Goal: Transaction & Acquisition: Purchase product/service

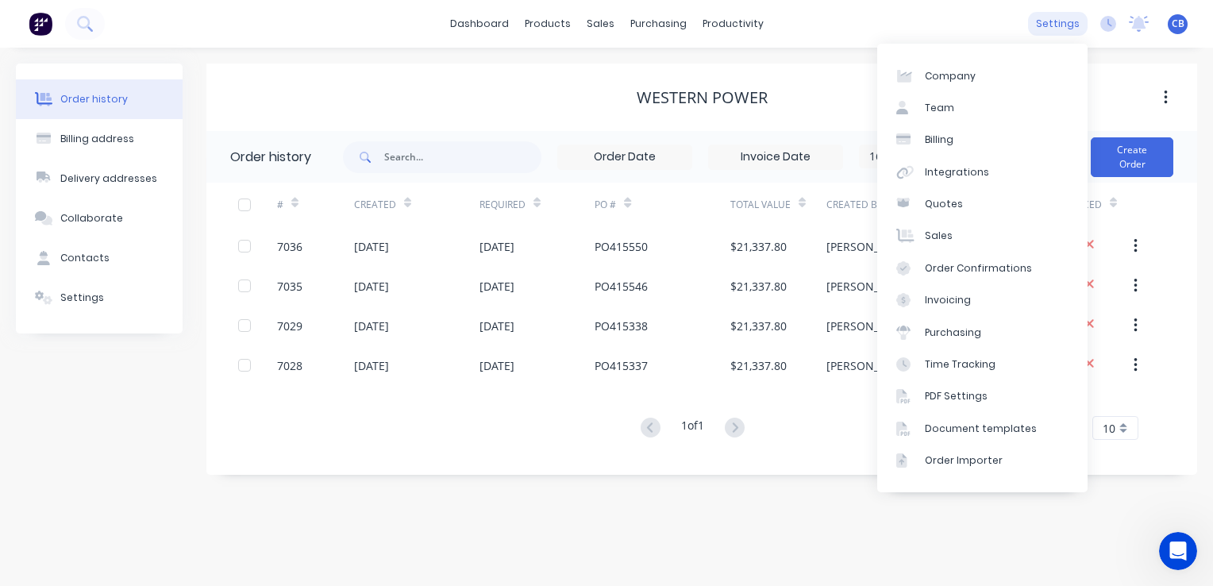
click at [1048, 24] on div "settings" at bounding box center [1058, 24] width 60 height 24
click at [955, 167] on div "Integrations" at bounding box center [957, 172] width 64 height 14
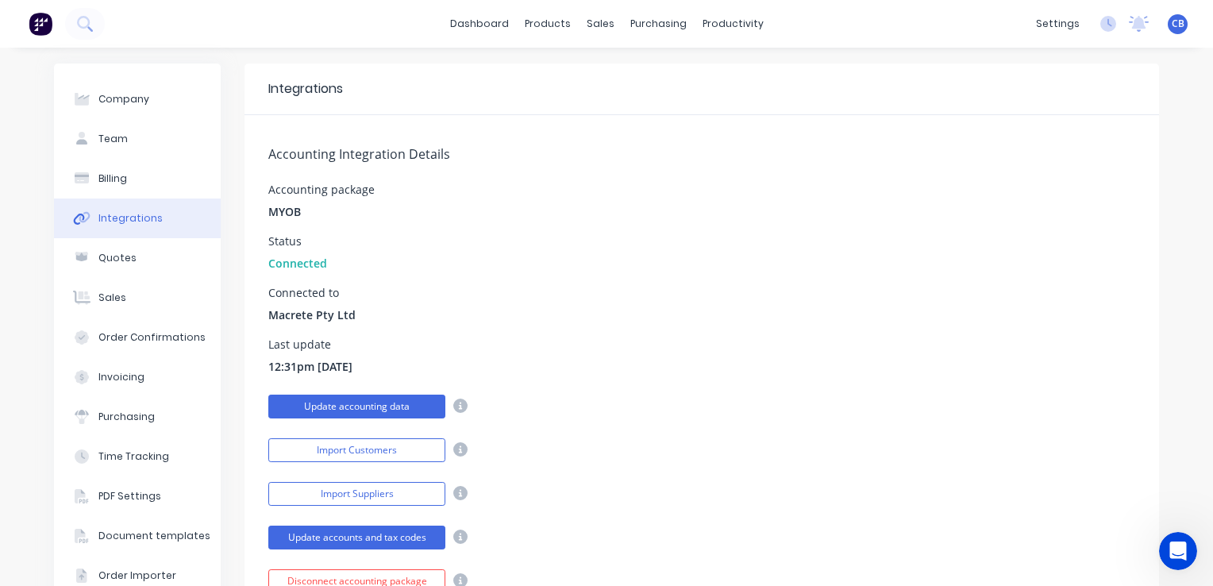
click at [381, 408] on button "Update accounting data" at bounding box center [356, 406] width 177 height 24
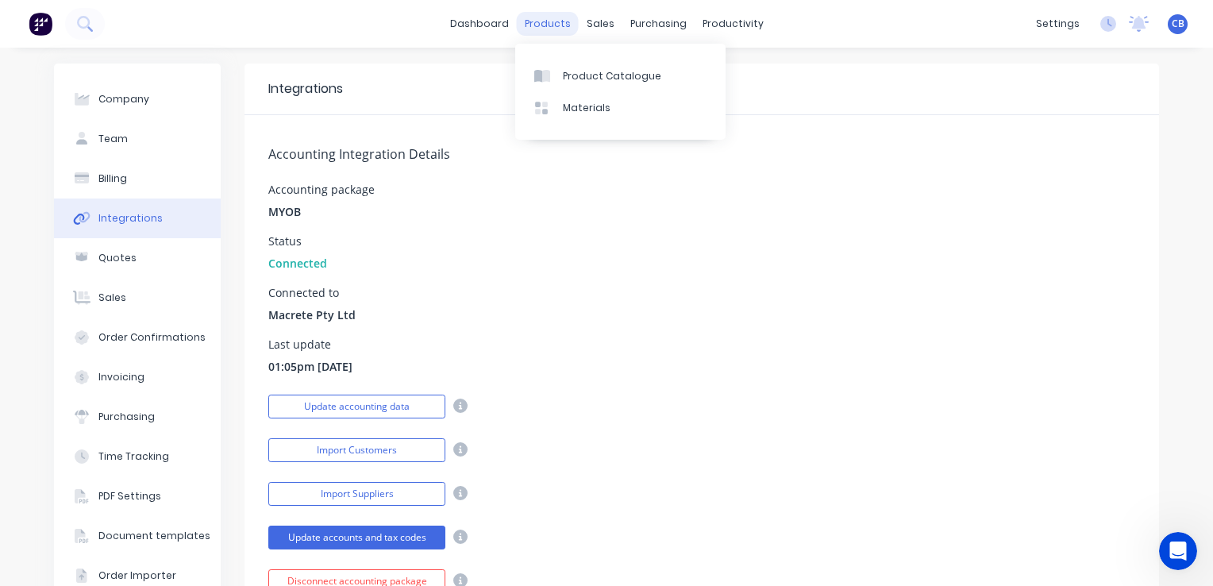
click at [556, 24] on div "products" at bounding box center [548, 24] width 62 height 24
click at [616, 78] on div "Product Catalogue" at bounding box center [612, 76] width 98 height 14
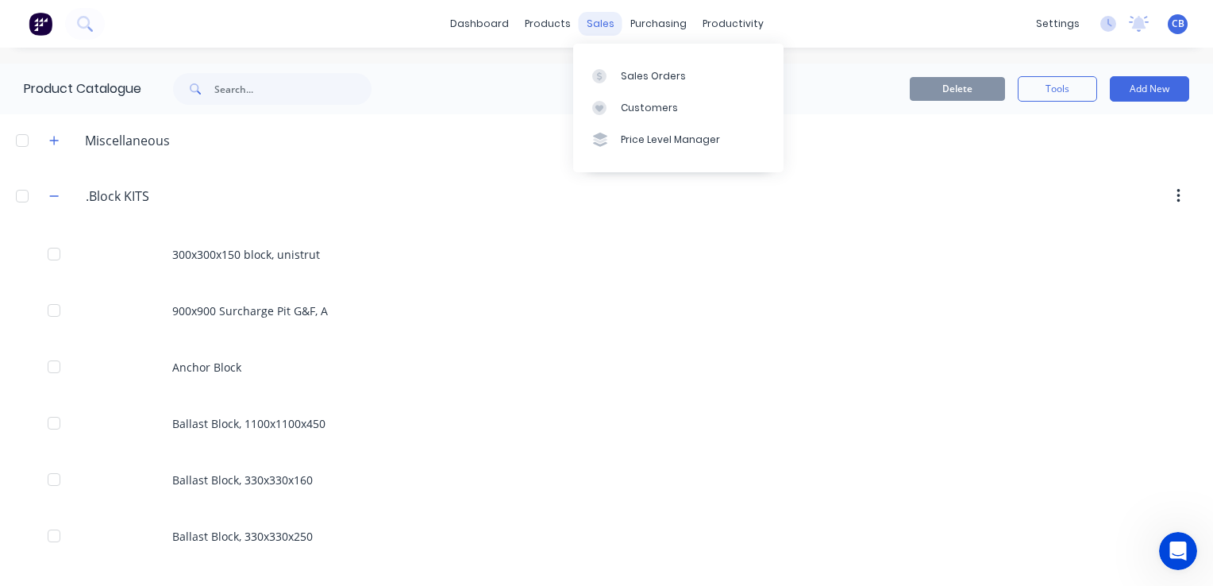
click at [593, 27] on div "sales" at bounding box center [601, 24] width 44 height 24
click at [649, 81] on div "Sales Orders" at bounding box center [653, 76] width 65 height 14
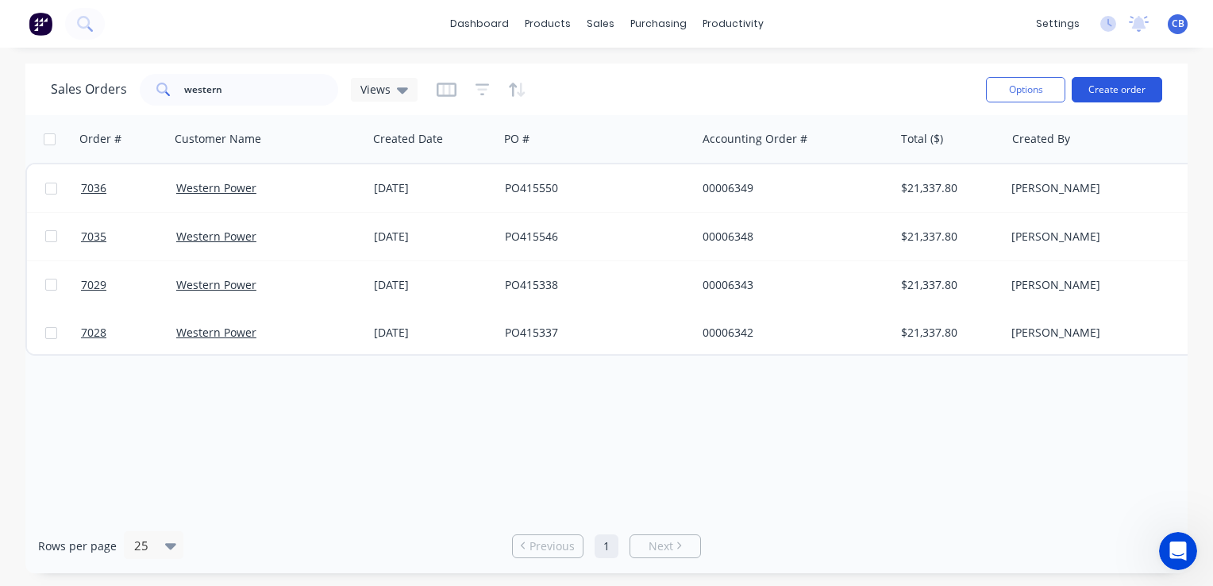
click at [1124, 94] on button "Create order" at bounding box center [1116, 89] width 90 height 25
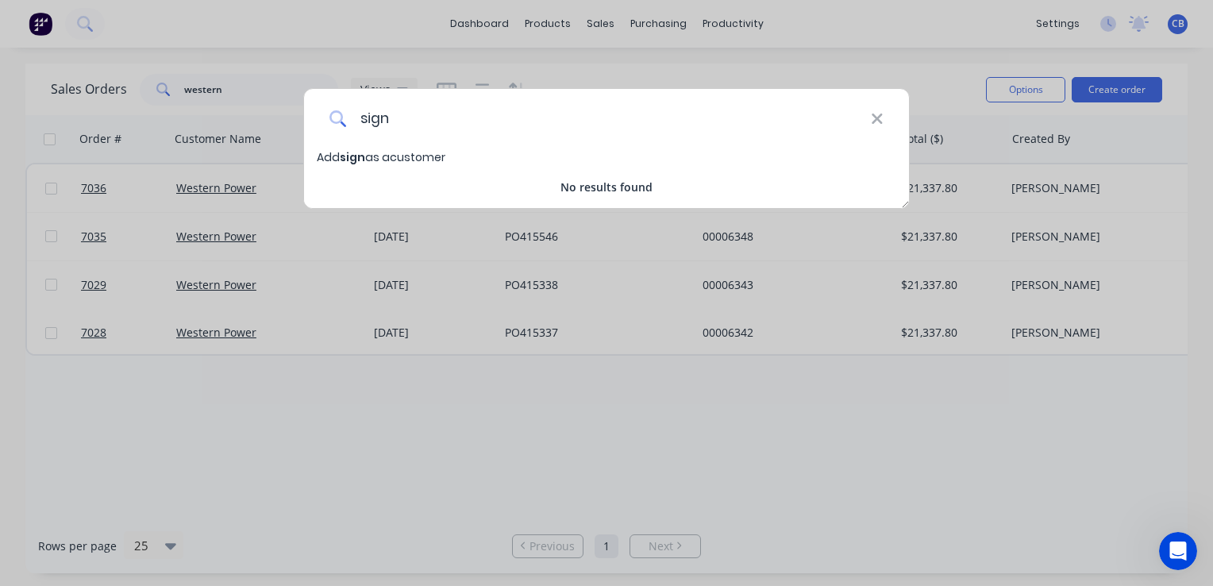
type input "sign"
click at [882, 121] on icon at bounding box center [877, 118] width 13 height 17
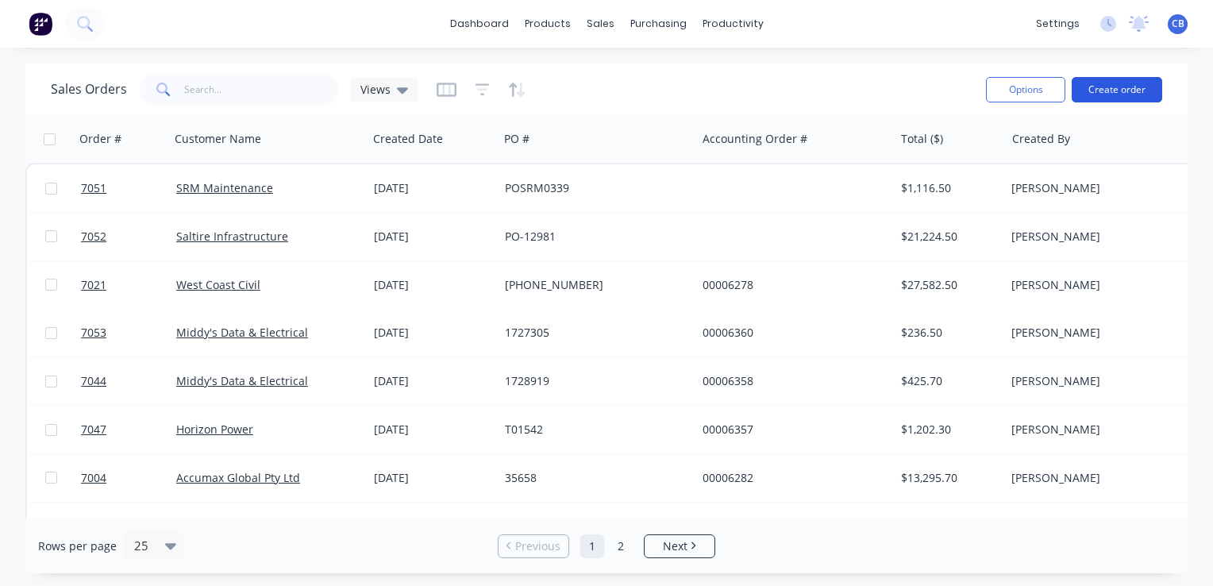
click at [1132, 94] on button "Create order" at bounding box center [1116, 89] width 90 height 25
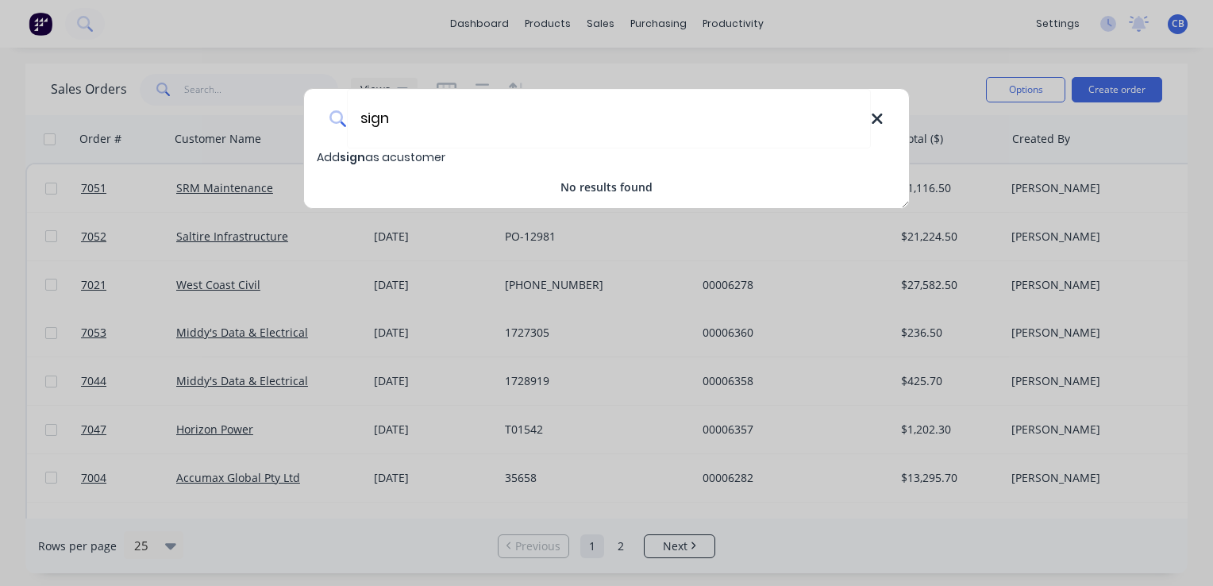
type input "sign"
click at [877, 121] on icon at bounding box center [877, 118] width 13 height 17
type input "sign"
click at [880, 119] on icon at bounding box center [877, 118] width 13 height 17
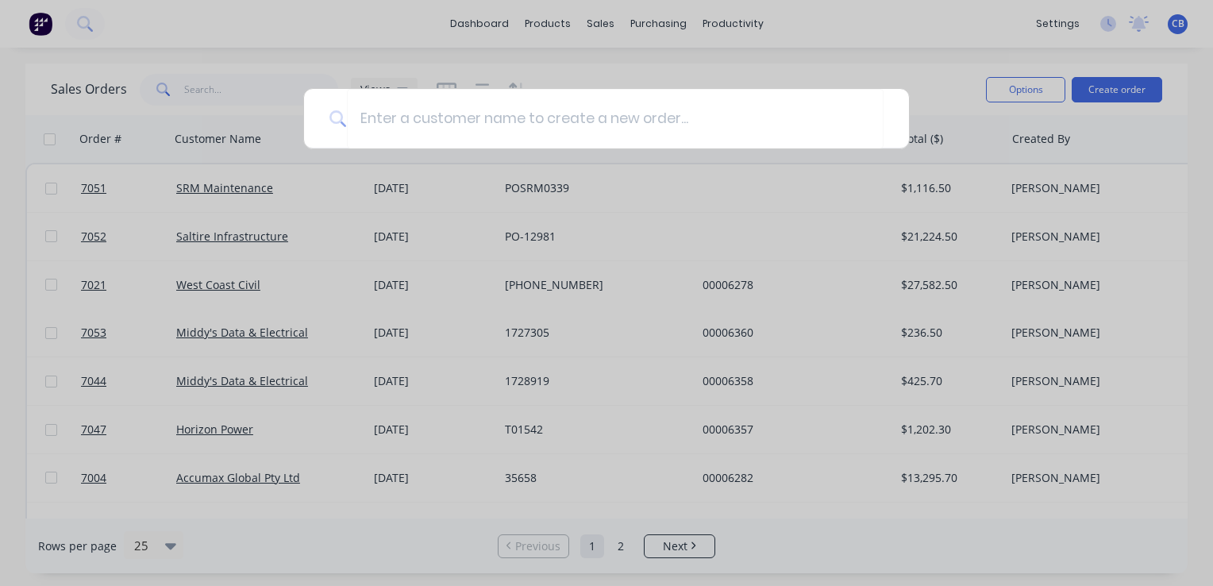
click at [1056, 25] on div at bounding box center [606, 293] width 1213 height 586
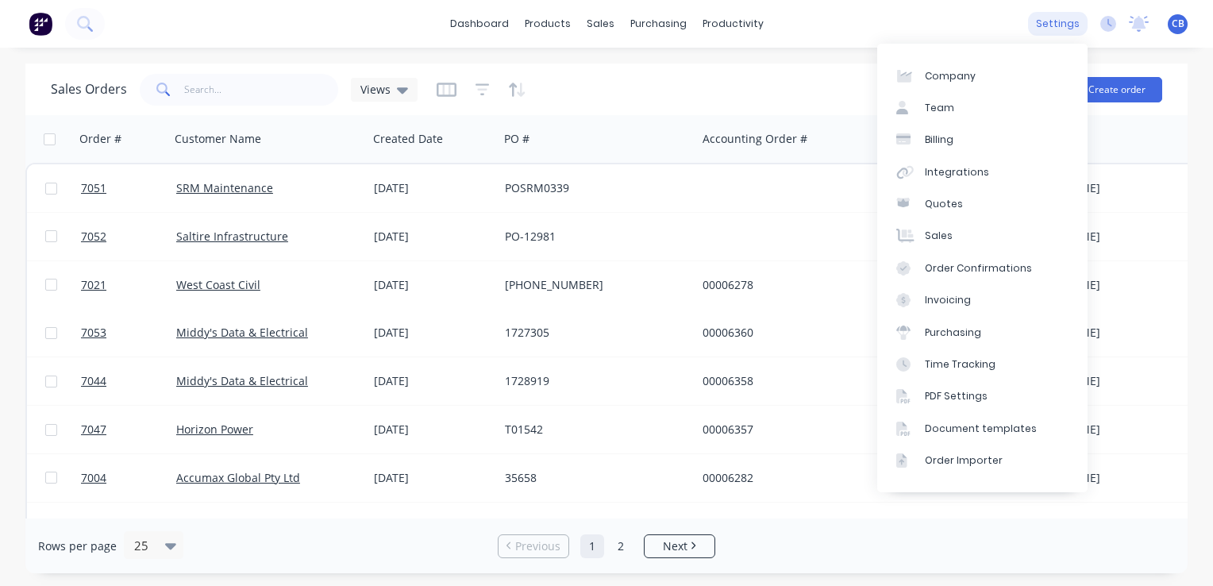
click at [1052, 24] on div "settings" at bounding box center [1058, 24] width 60 height 24
click at [969, 163] on link "Integrations" at bounding box center [982, 172] width 210 height 32
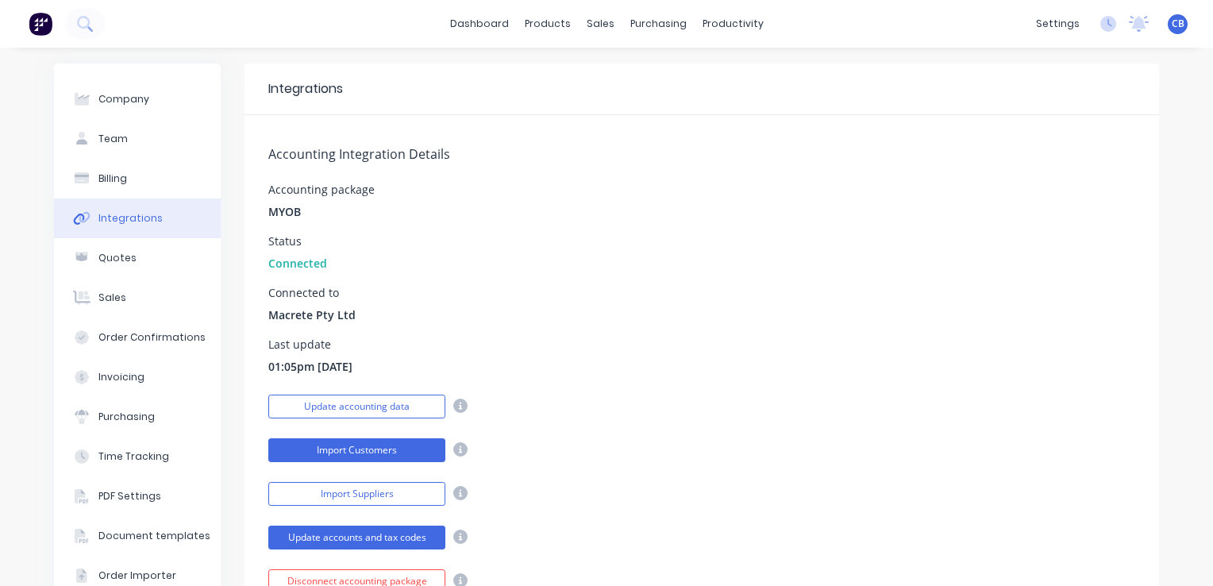
click at [363, 449] on button "Import Customers" at bounding box center [356, 450] width 177 height 24
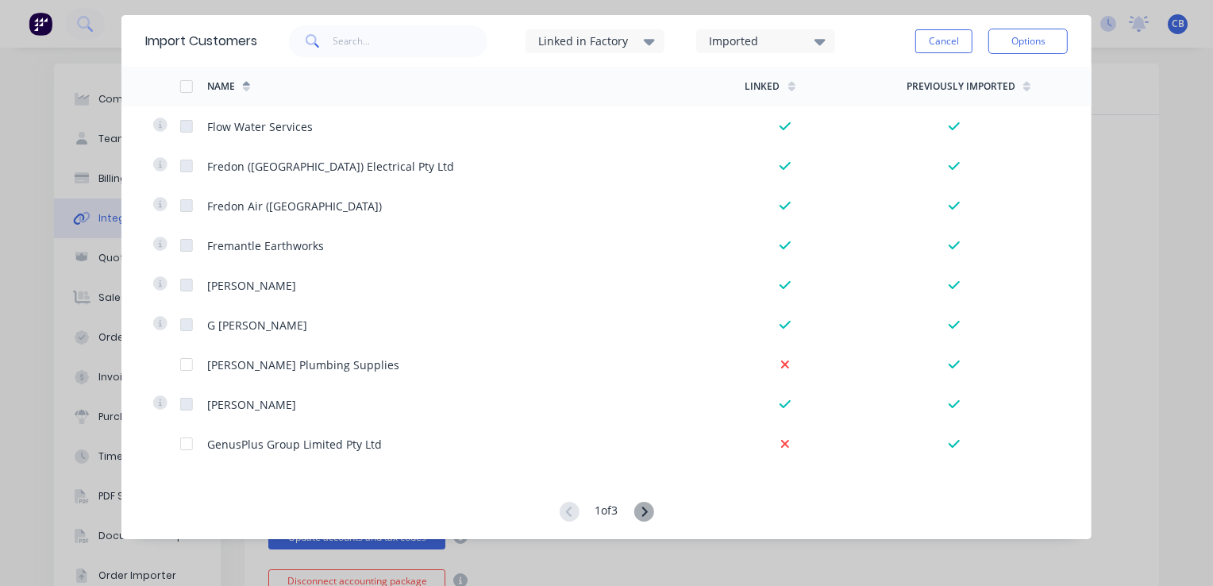
scroll to position [3604, 0]
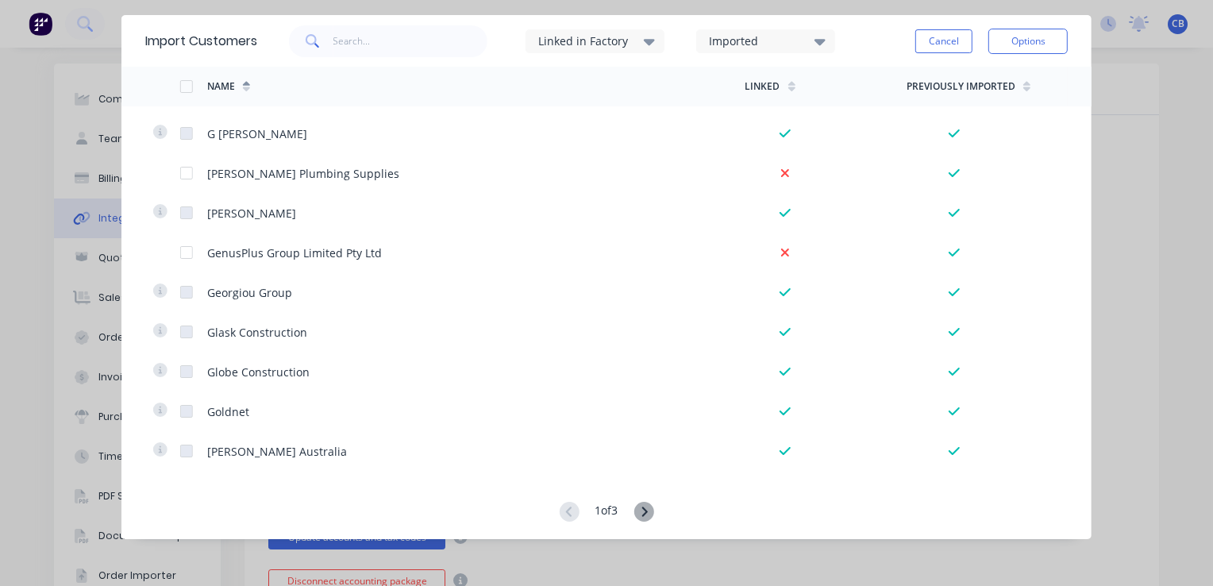
click at [641, 514] on icon at bounding box center [643, 512] width 20 height 20
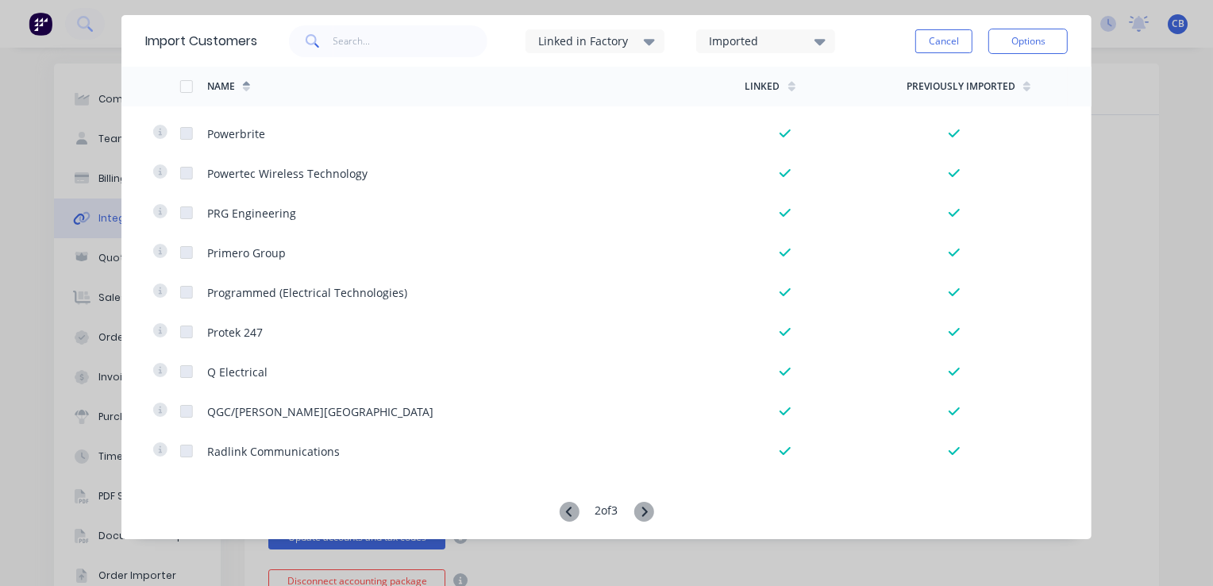
click at [644, 509] on icon at bounding box center [643, 512] width 20 height 20
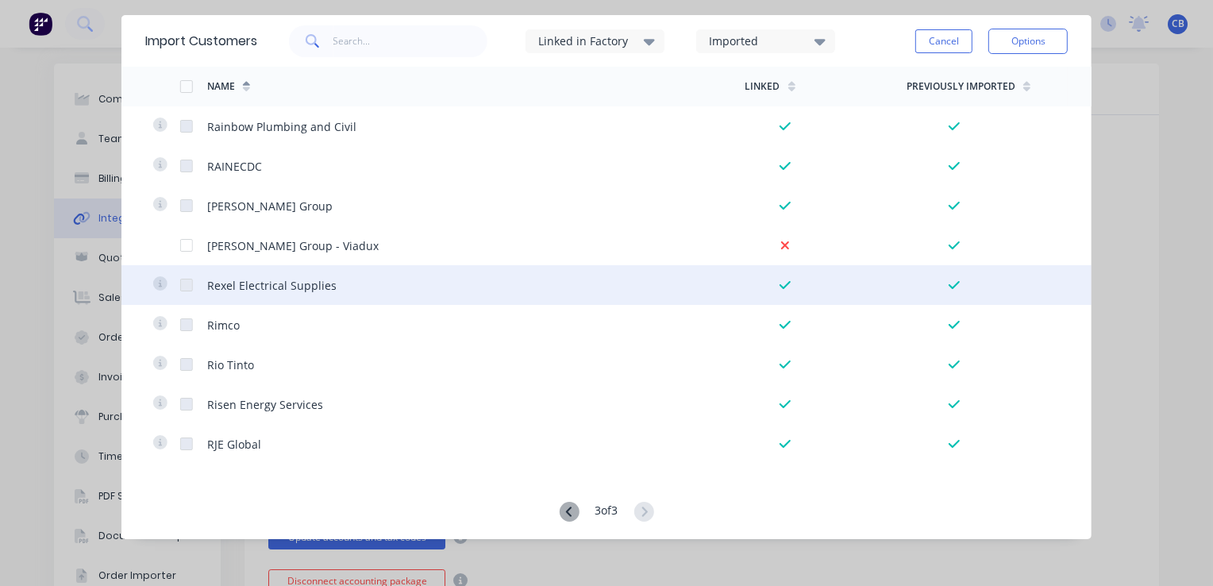
click at [183, 271] on div at bounding box center [193, 285] width 27 height 40
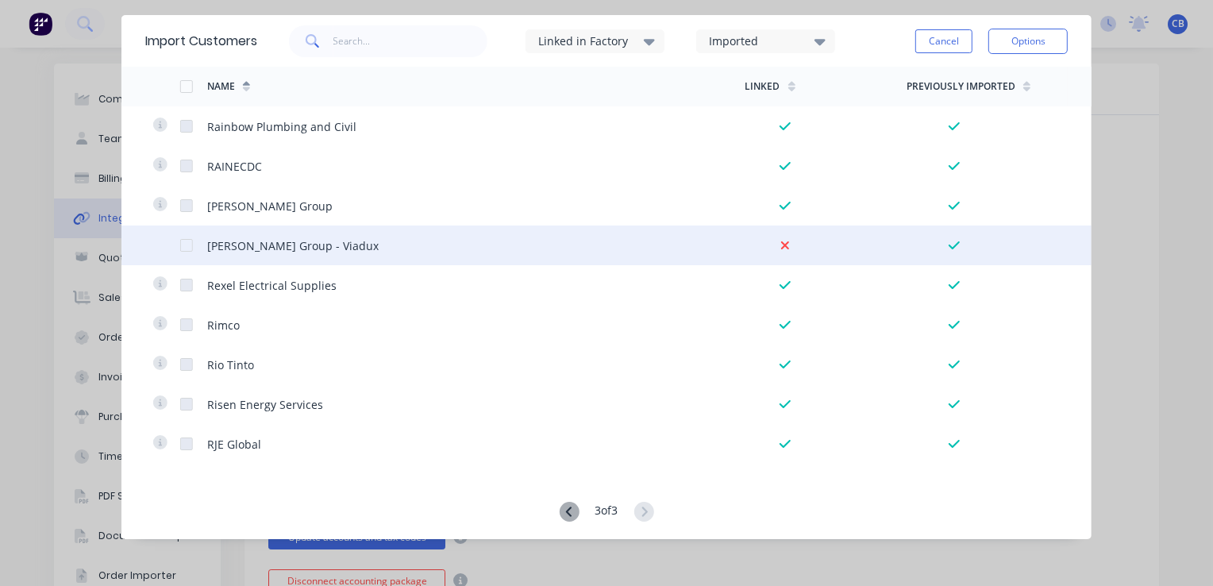
click at [717, 245] on div "Reece Group - Viadux" at bounding box center [476, 245] width 538 height 40
click at [190, 246] on div at bounding box center [187, 245] width 32 height 32
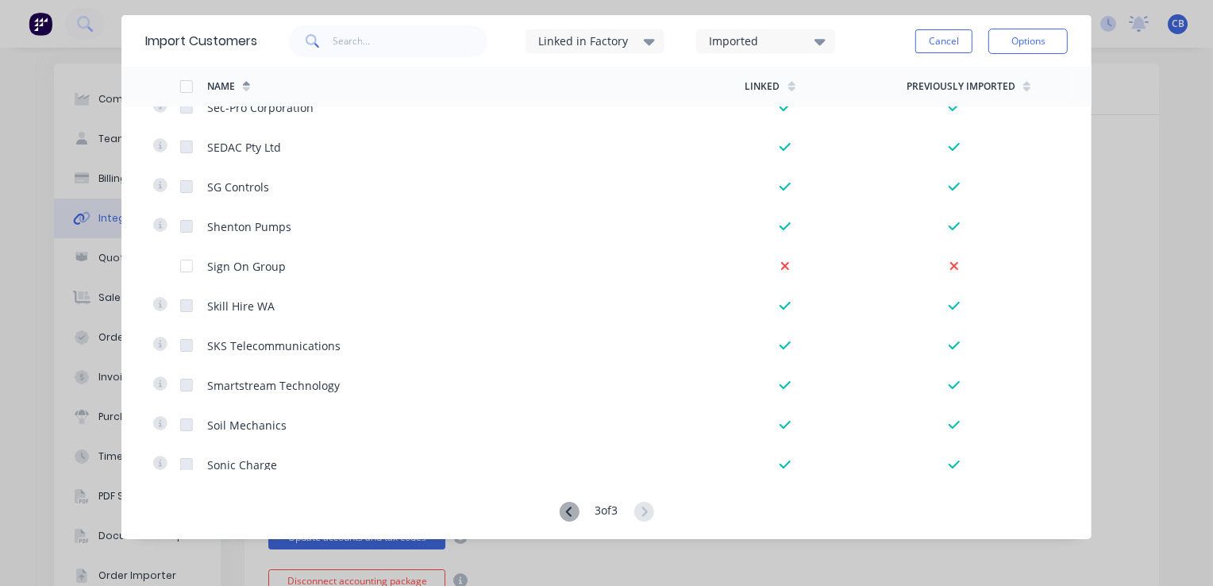
scroll to position [635, 0]
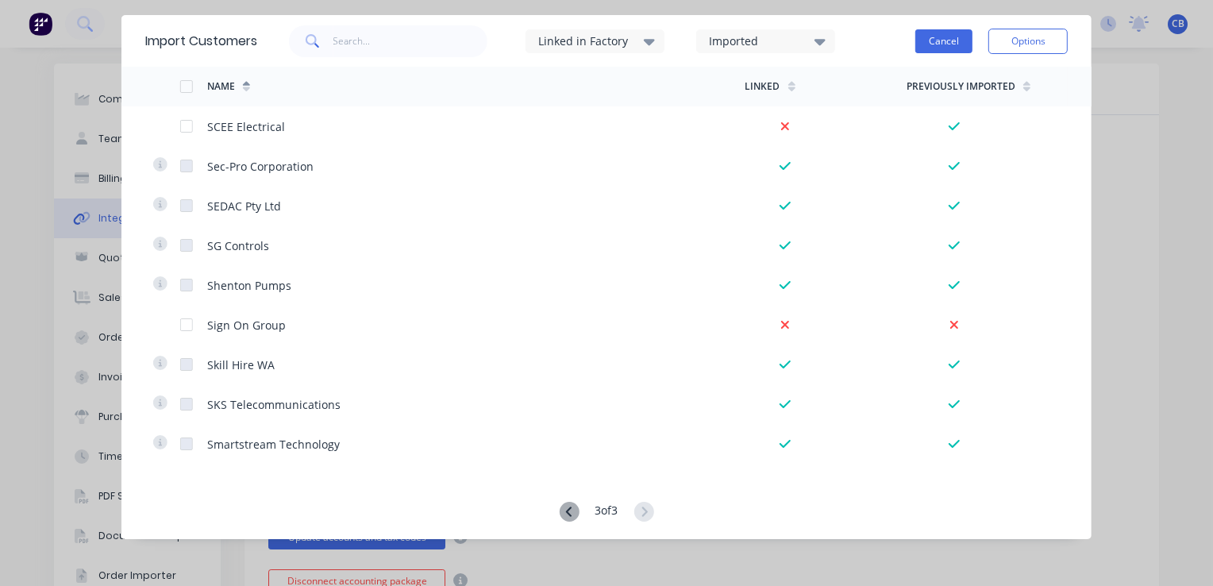
click at [937, 37] on button "Cancel" at bounding box center [943, 41] width 57 height 24
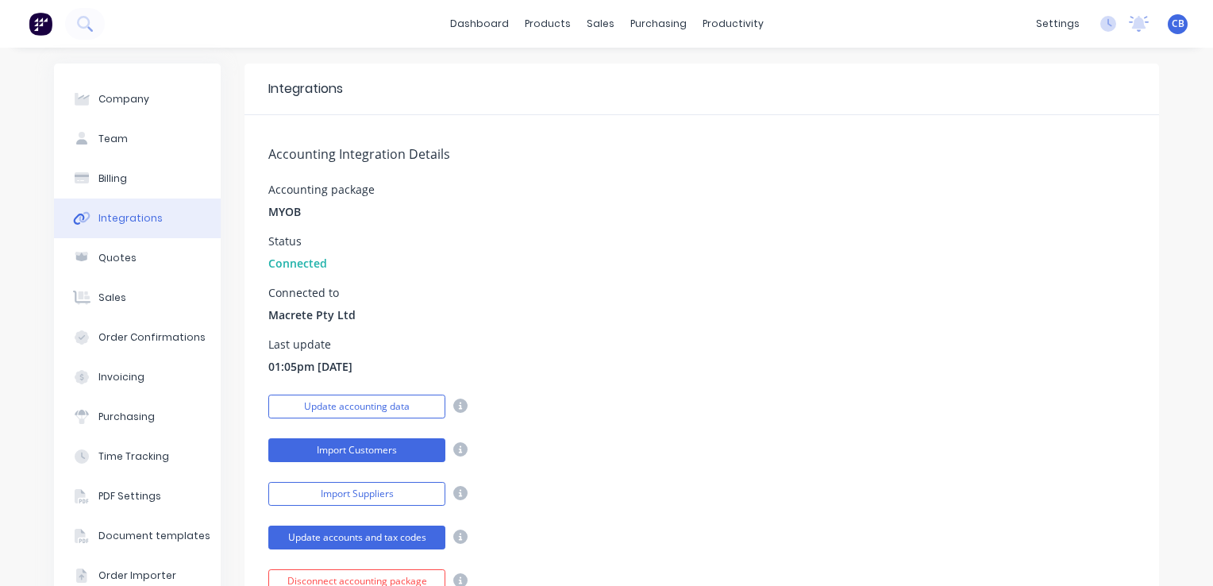
click at [352, 446] on button "Import Customers" at bounding box center [356, 450] width 177 height 24
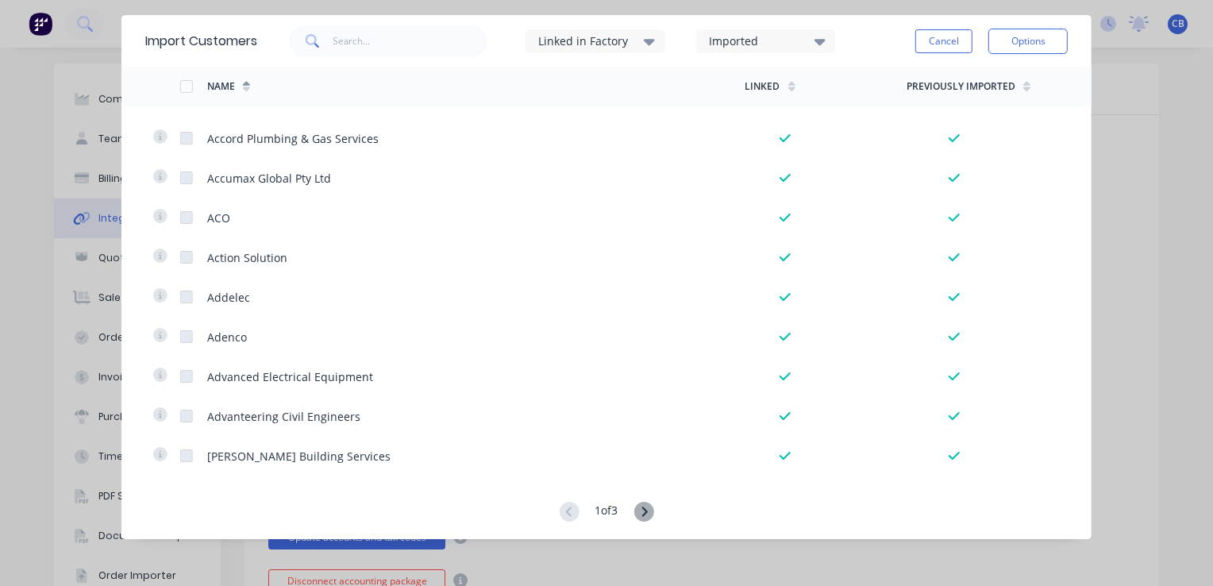
scroll to position [159, 0]
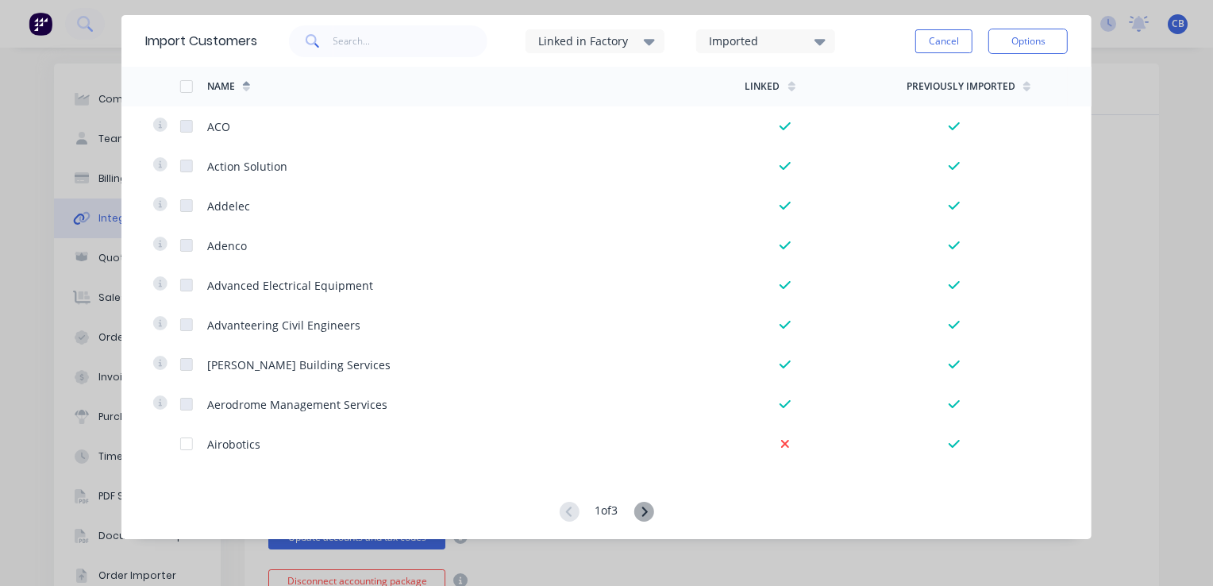
click at [646, 516] on icon at bounding box center [644, 511] width 6 height 10
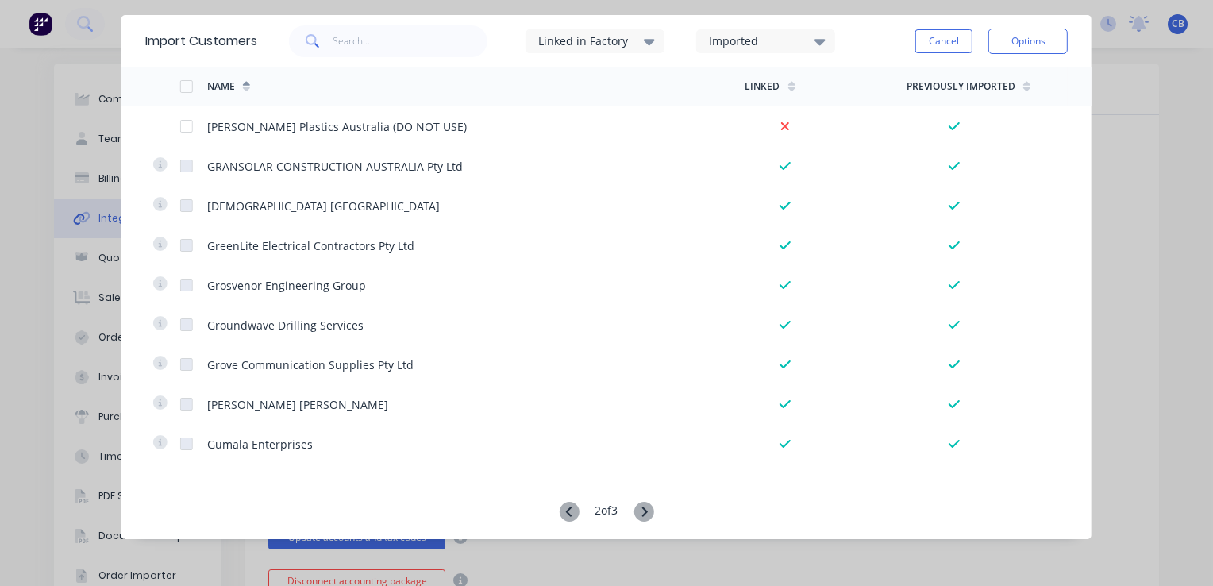
click at [646, 516] on icon at bounding box center [644, 511] width 6 height 10
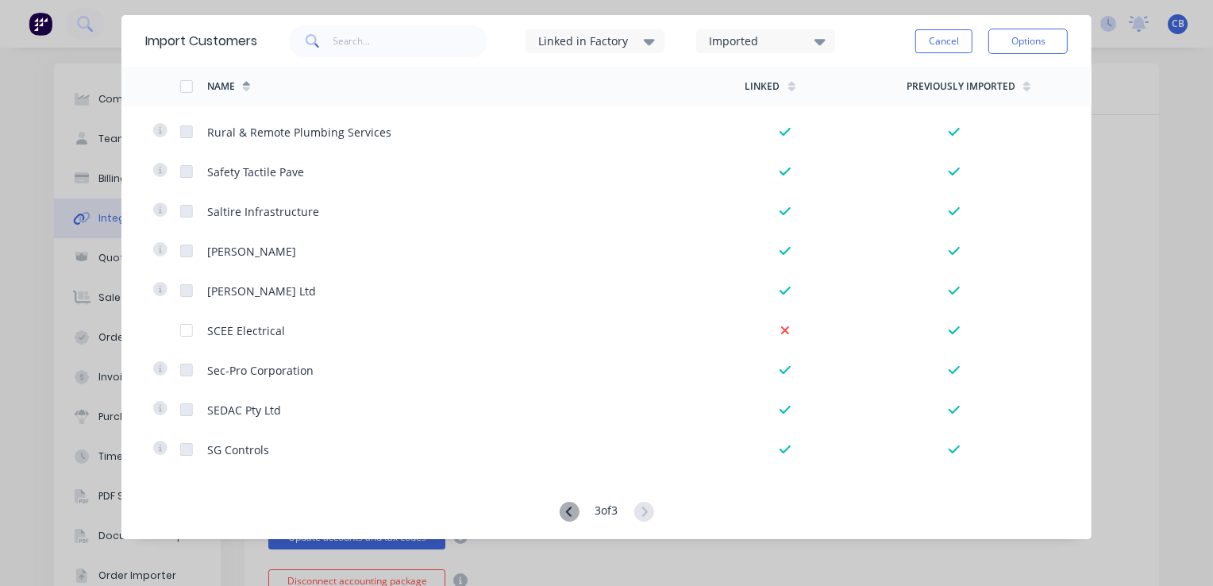
scroll to position [556, 0]
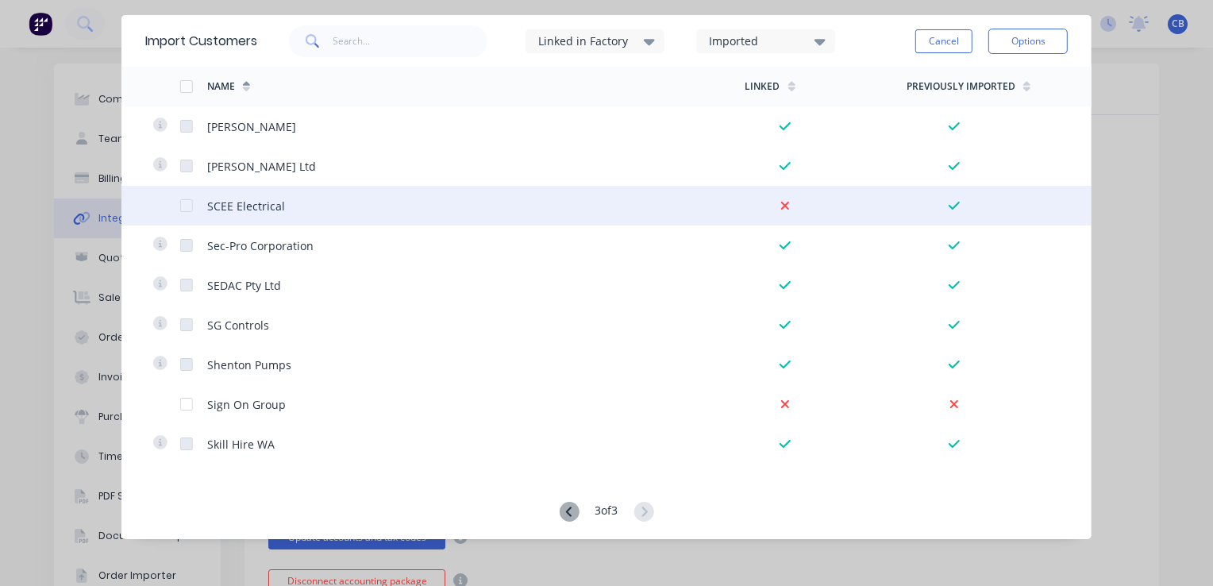
click at [188, 206] on div at bounding box center [187, 206] width 32 height 32
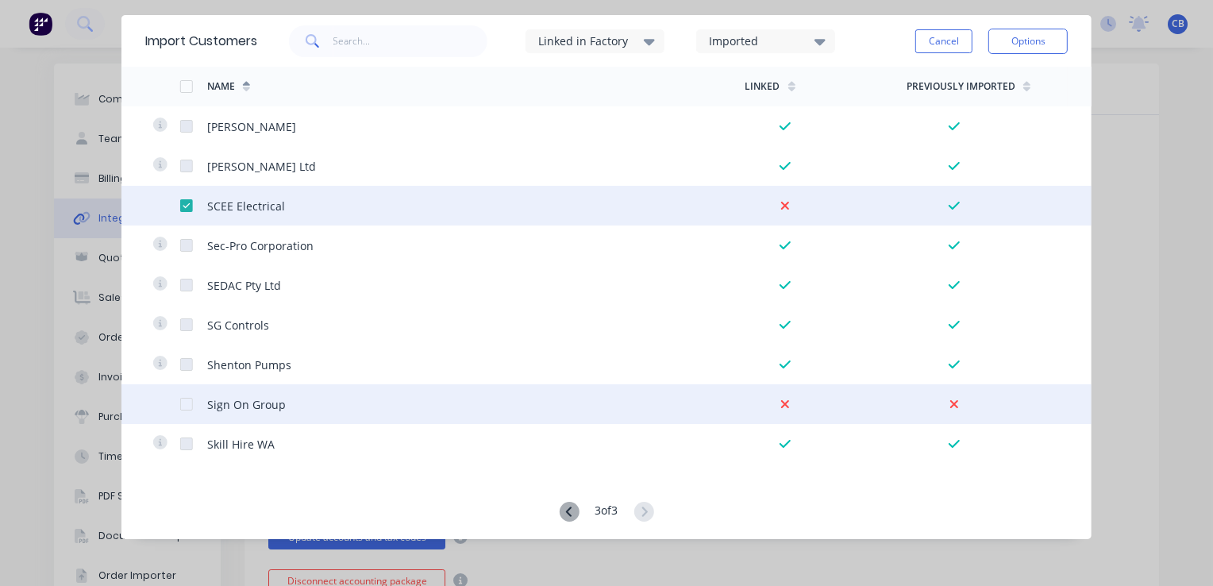
click at [186, 403] on div at bounding box center [187, 404] width 32 height 32
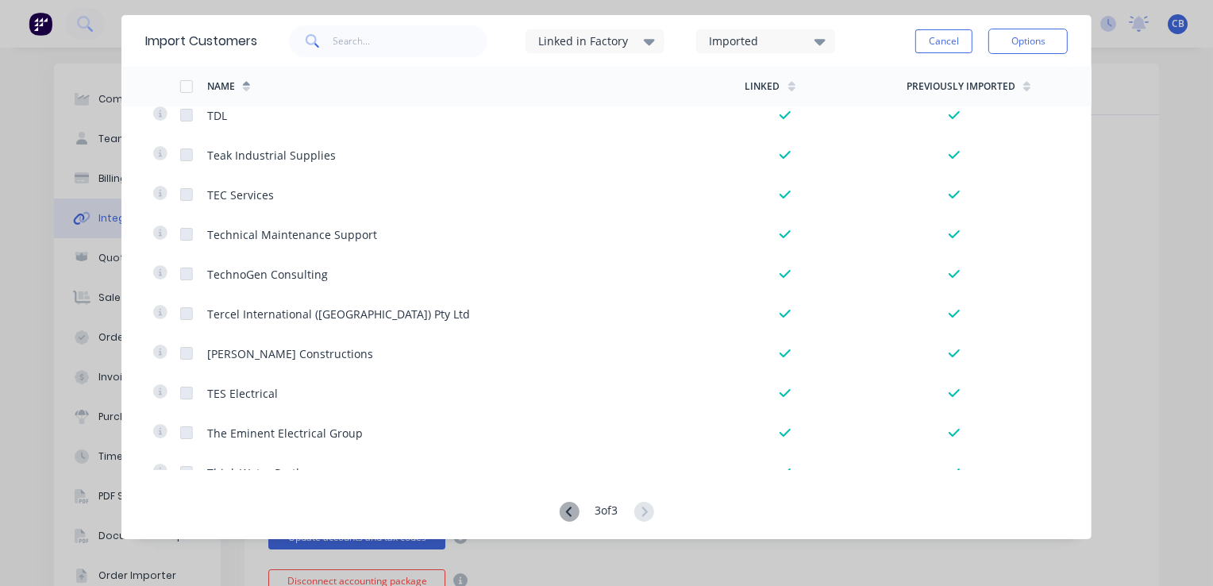
scroll to position [1587, 0]
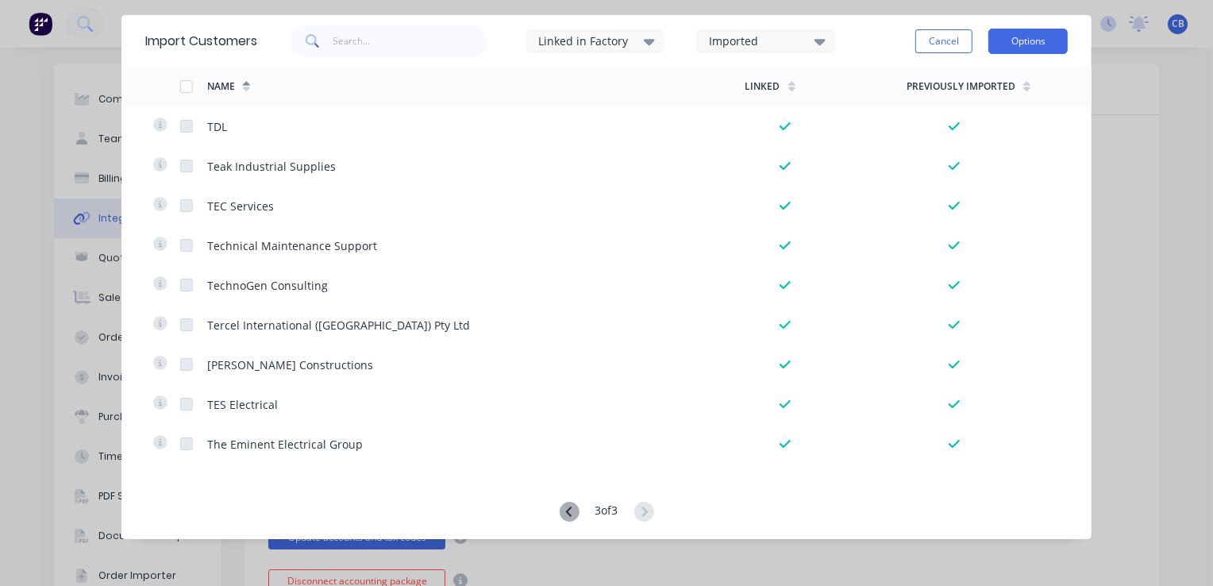
click at [1040, 43] on button "Options" at bounding box center [1027, 41] width 79 height 25
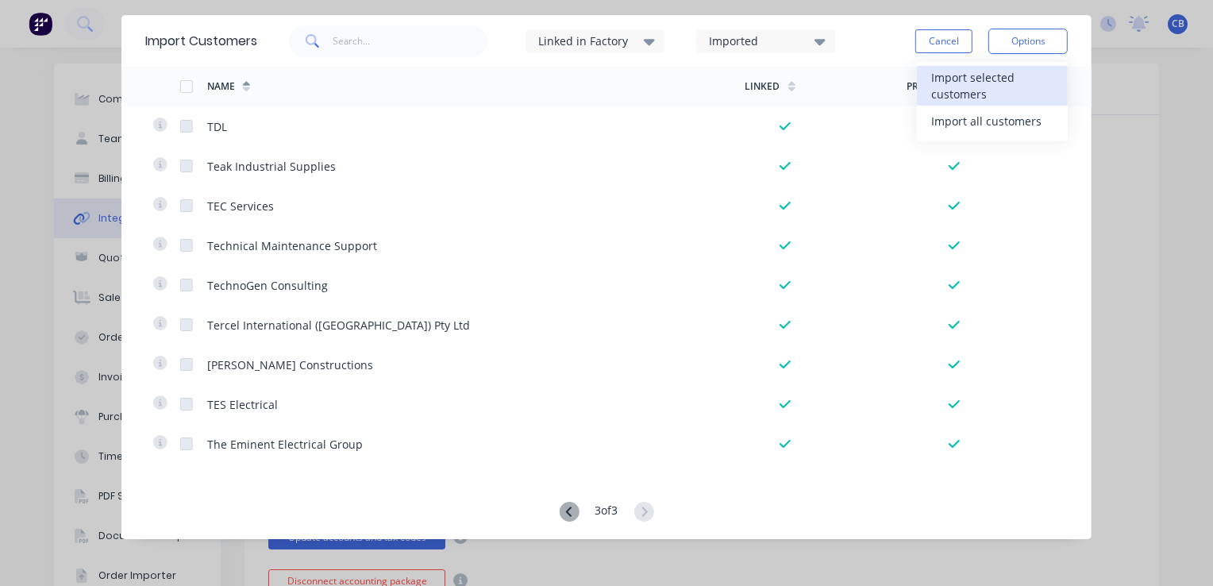
click at [991, 79] on div "Import selected customers" at bounding box center [992, 86] width 122 height 40
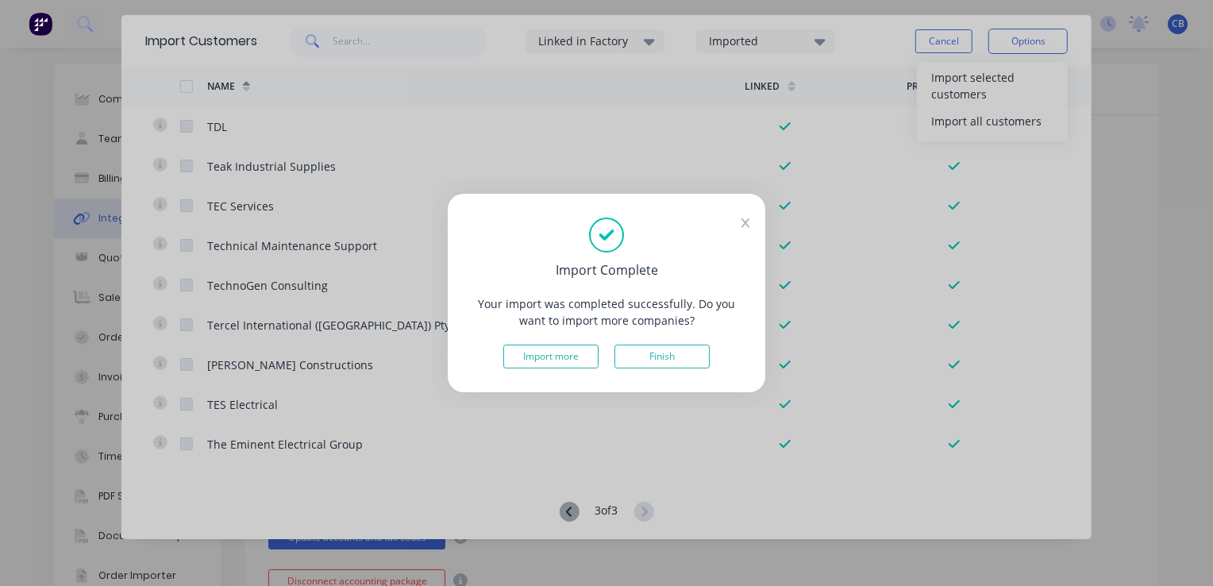
drag, startPoint x: 667, startPoint y: 361, endPoint x: 711, endPoint y: 312, distance: 65.8
click at [667, 361] on button "Finish" at bounding box center [661, 356] width 95 height 24
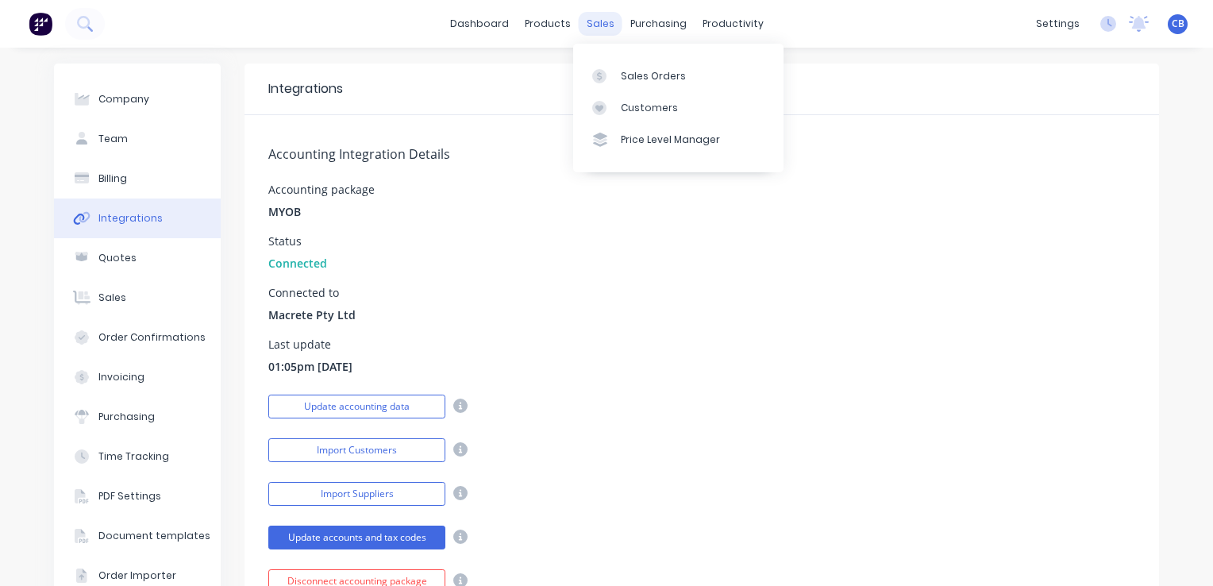
click at [603, 23] on div "sales" at bounding box center [601, 24] width 44 height 24
click at [655, 75] on div "Sales Orders" at bounding box center [653, 76] width 65 height 14
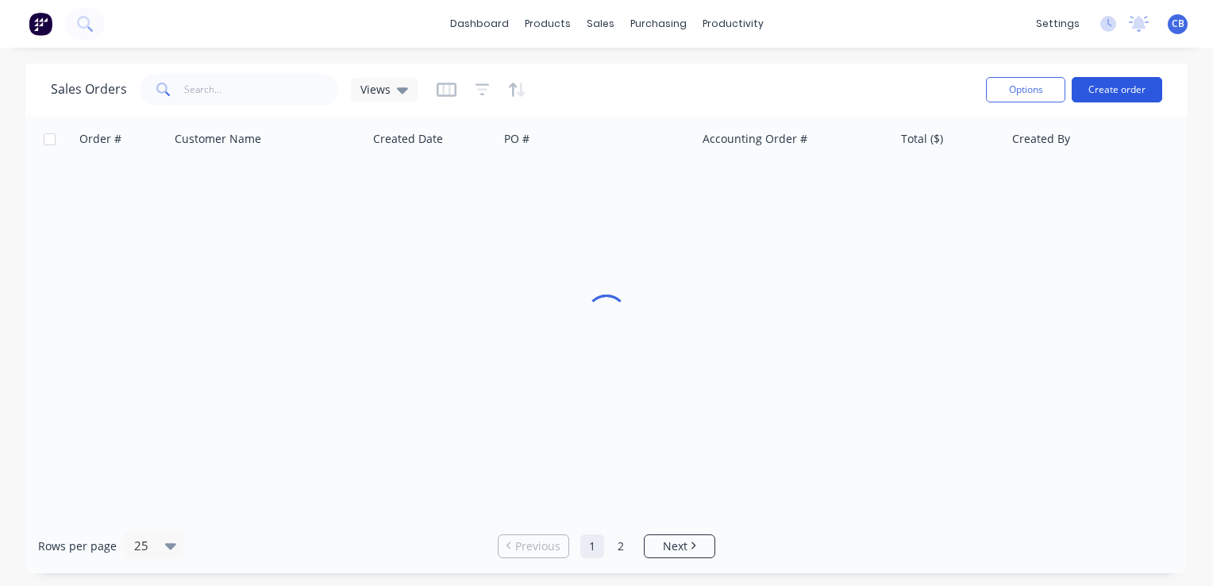
click at [1090, 87] on button "Create order" at bounding box center [1116, 89] width 90 height 25
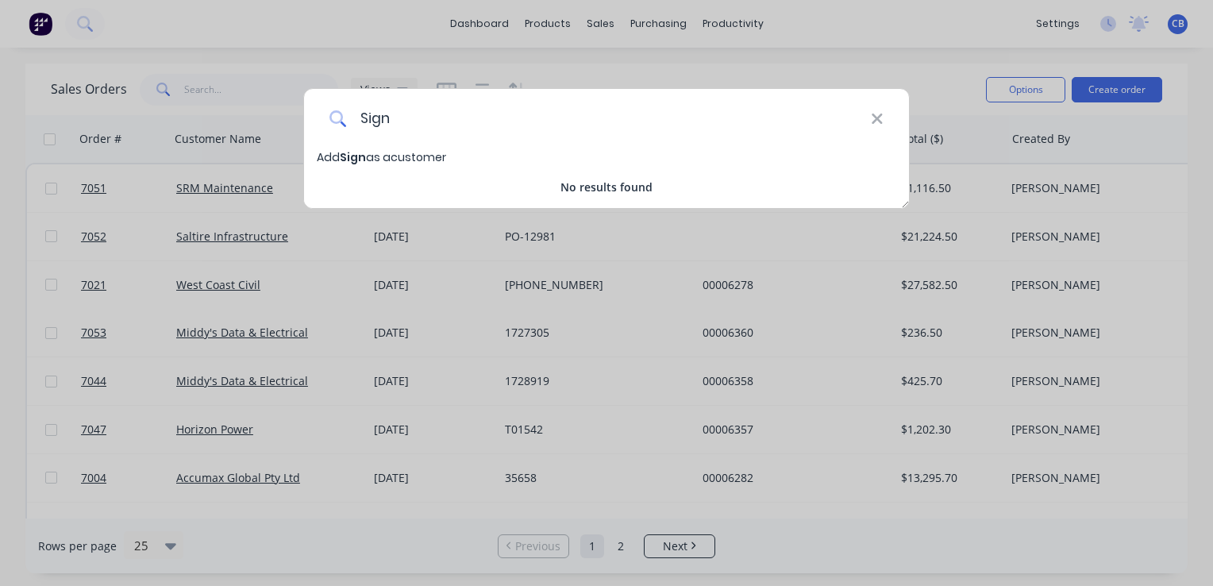
type input "Sign"
click at [882, 121] on icon at bounding box center [877, 118] width 13 height 17
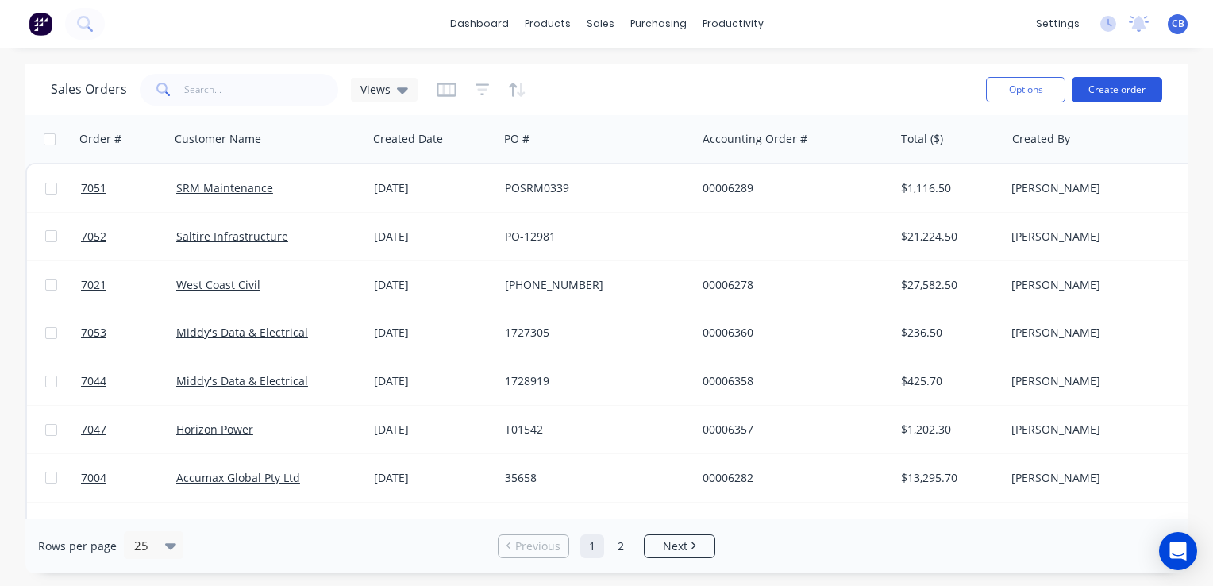
click at [1111, 87] on button "Create order" at bounding box center [1116, 89] width 90 height 25
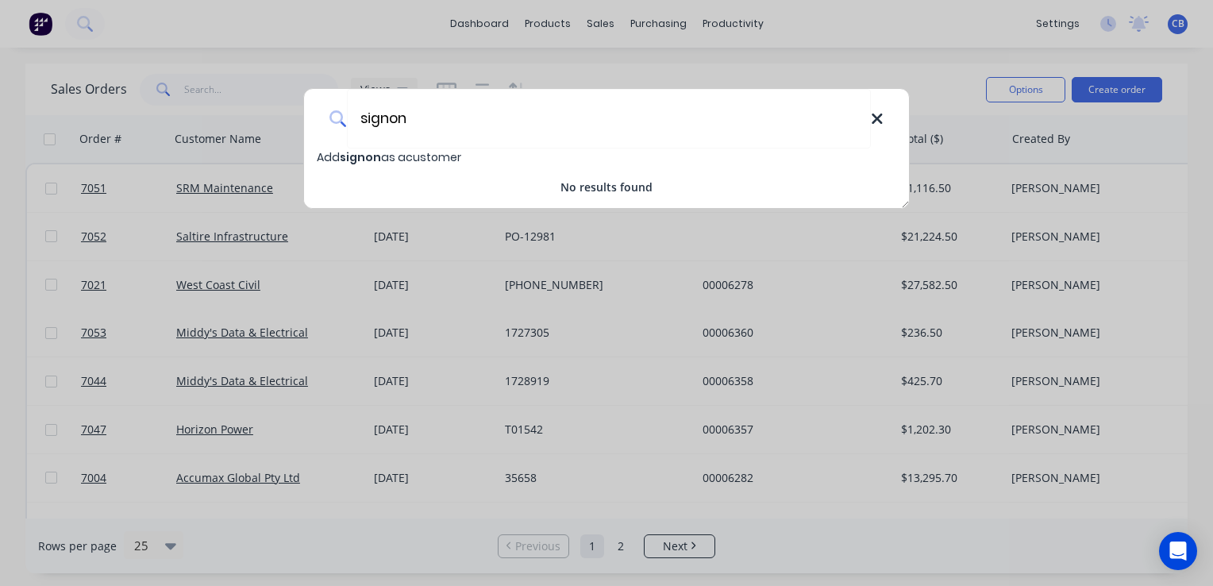
type input "signon"
click at [874, 118] on icon at bounding box center [877, 118] width 13 height 17
type input "Sign On"
click at [873, 125] on icon at bounding box center [877, 118] width 13 height 17
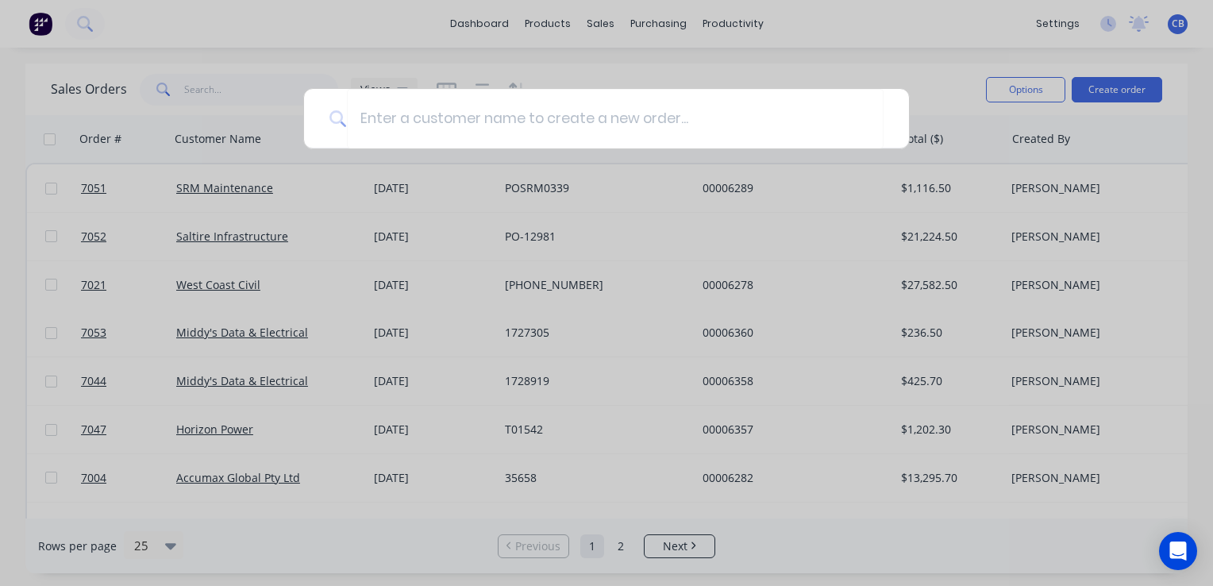
click at [1048, 20] on div at bounding box center [606, 293] width 1213 height 586
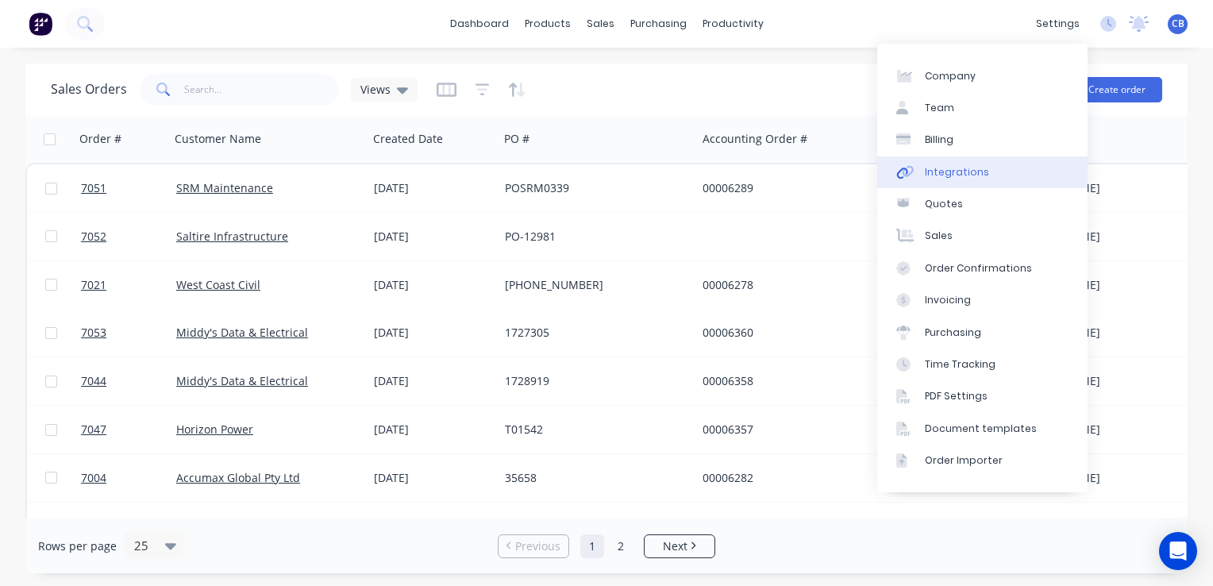
click at [949, 167] on div "Integrations" at bounding box center [957, 172] width 64 height 14
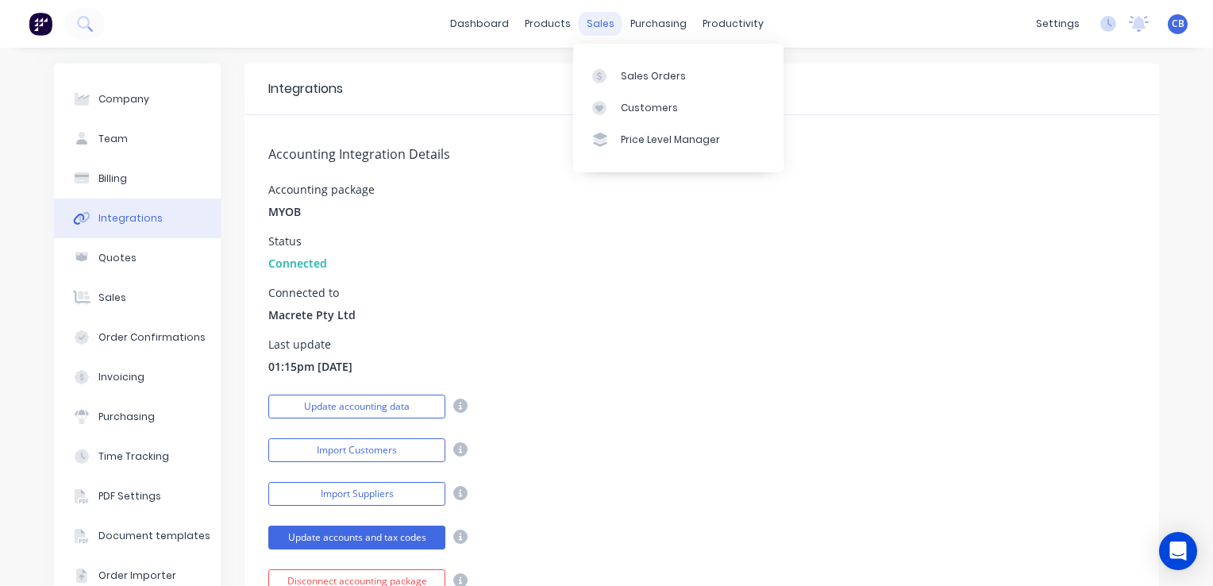
click at [586, 27] on div "sales" at bounding box center [601, 24] width 44 height 24
click at [638, 69] on div "Sales Orders" at bounding box center [653, 76] width 65 height 14
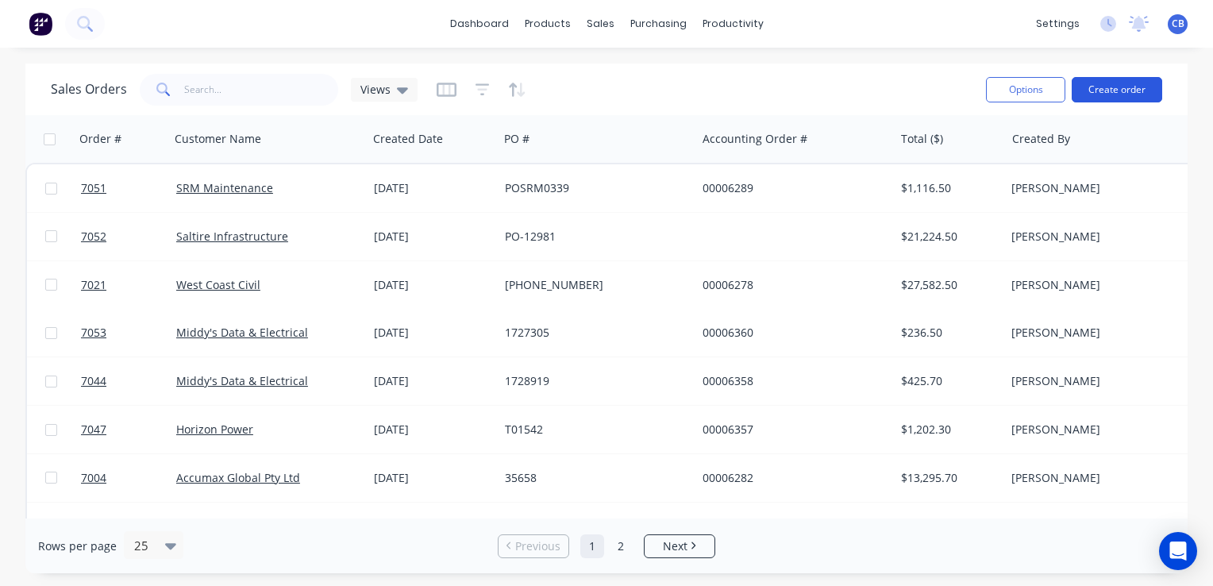
click at [1109, 83] on button "Create order" at bounding box center [1116, 89] width 90 height 25
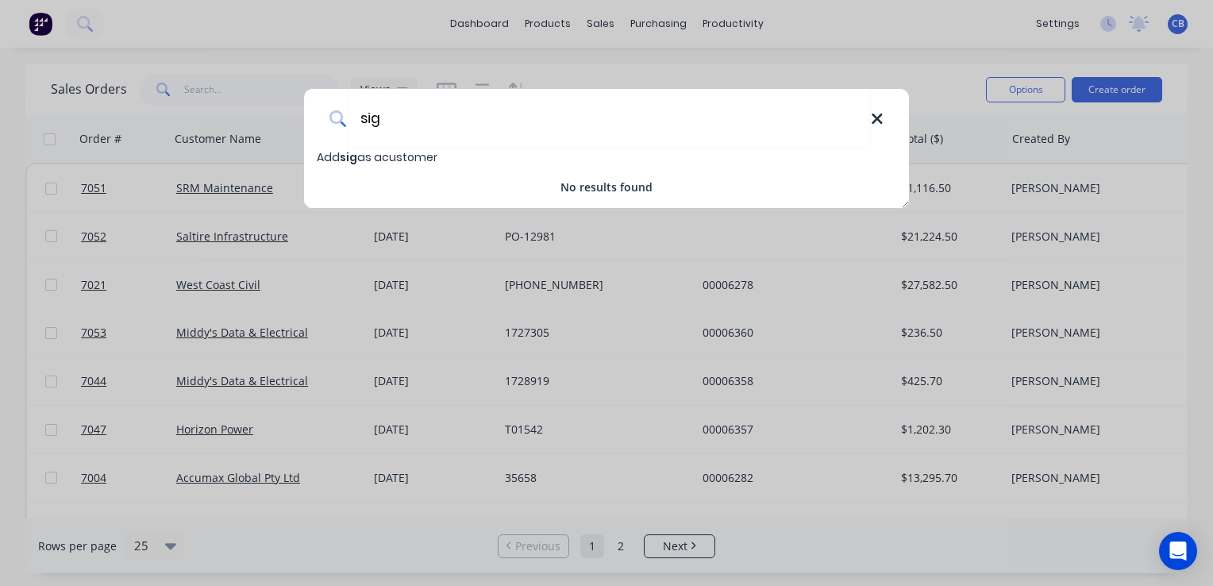
type input "sig"
click at [876, 117] on icon at bounding box center [876, 118] width 10 height 10
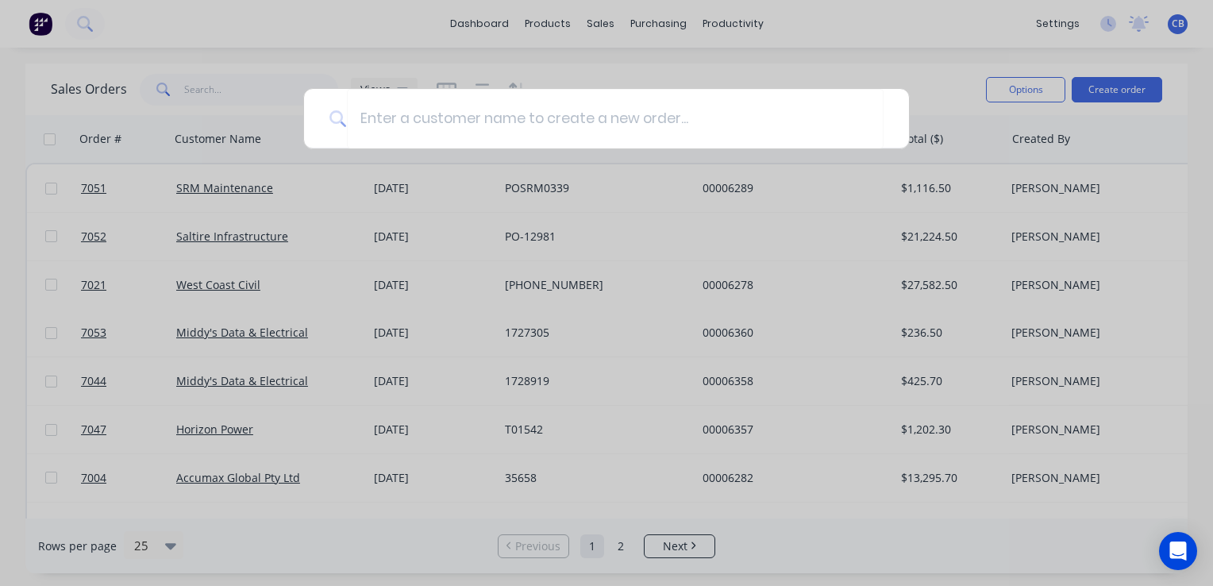
click at [936, 26] on div at bounding box center [606, 293] width 1213 height 586
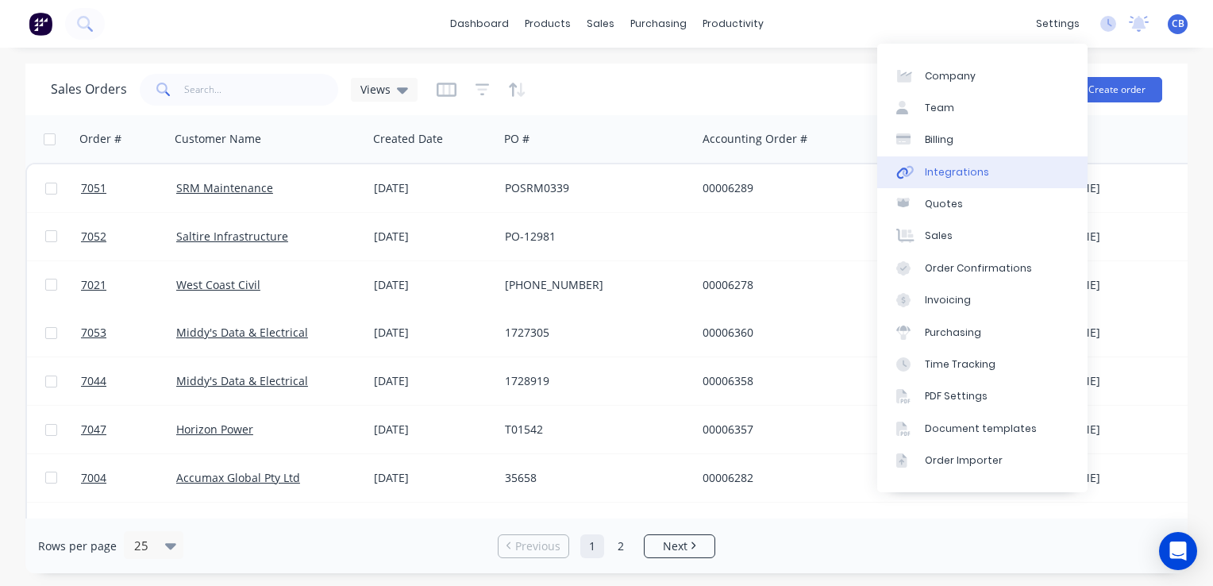
click at [952, 170] on div "Integrations" at bounding box center [957, 172] width 64 height 14
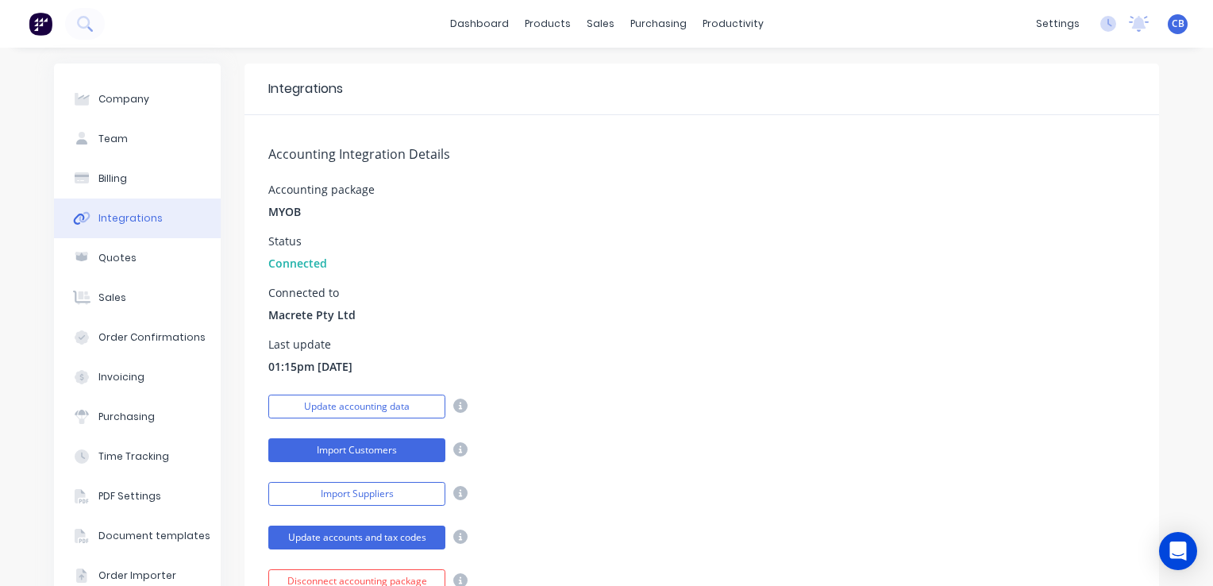
click at [353, 449] on button "Import Customers" at bounding box center [356, 450] width 177 height 24
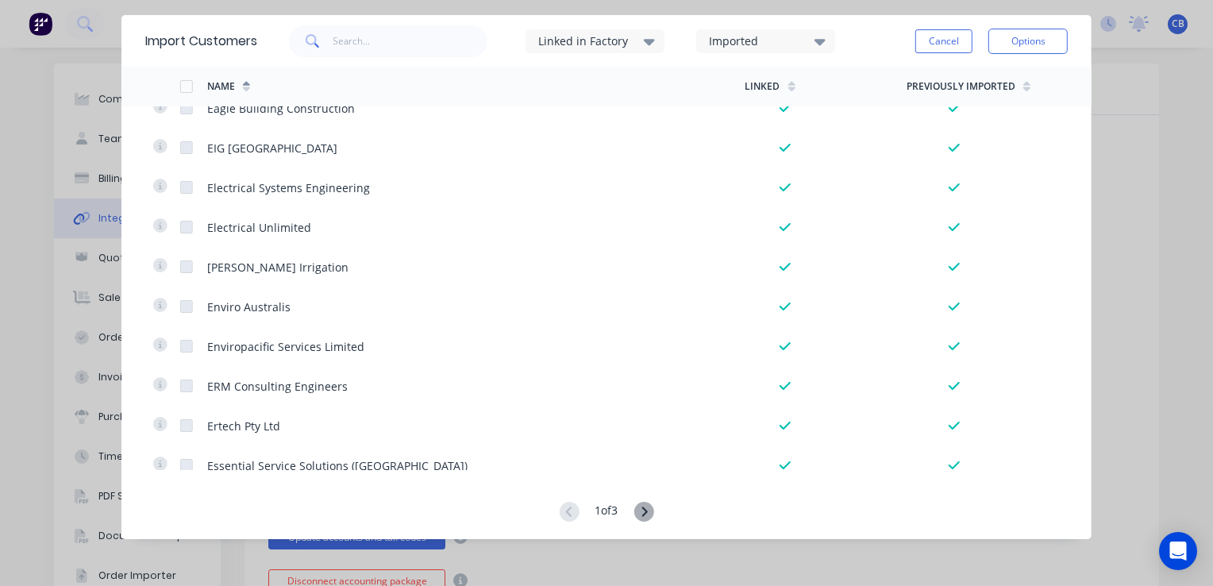
scroll to position [3344, 0]
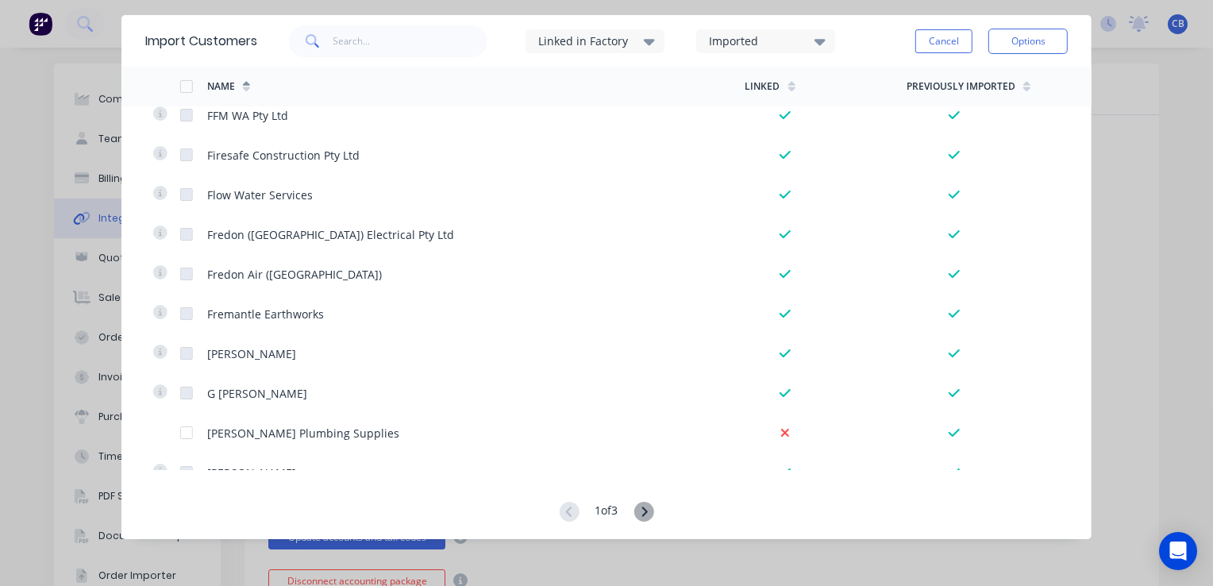
click at [653, 509] on icon at bounding box center [643, 512] width 20 height 20
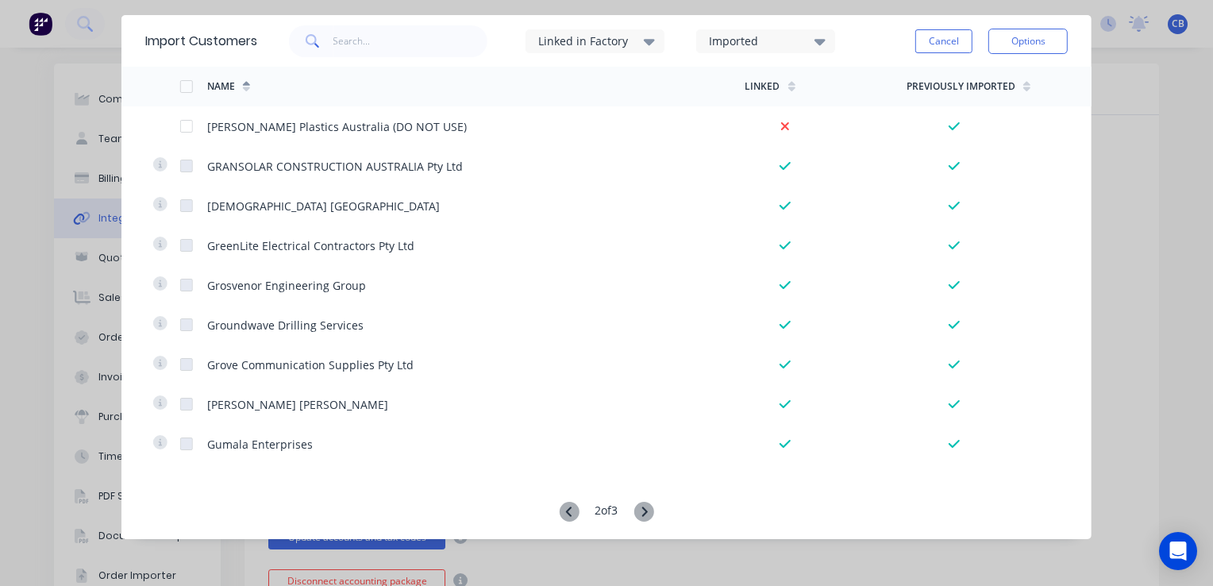
click at [644, 513] on icon at bounding box center [643, 512] width 20 height 20
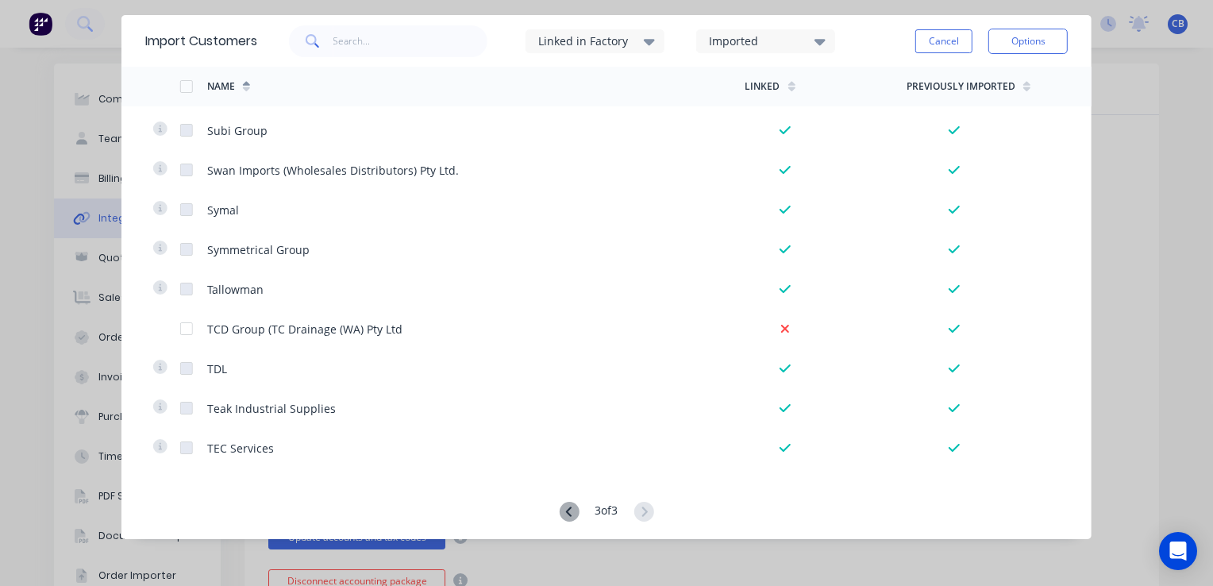
scroll to position [1364, 0]
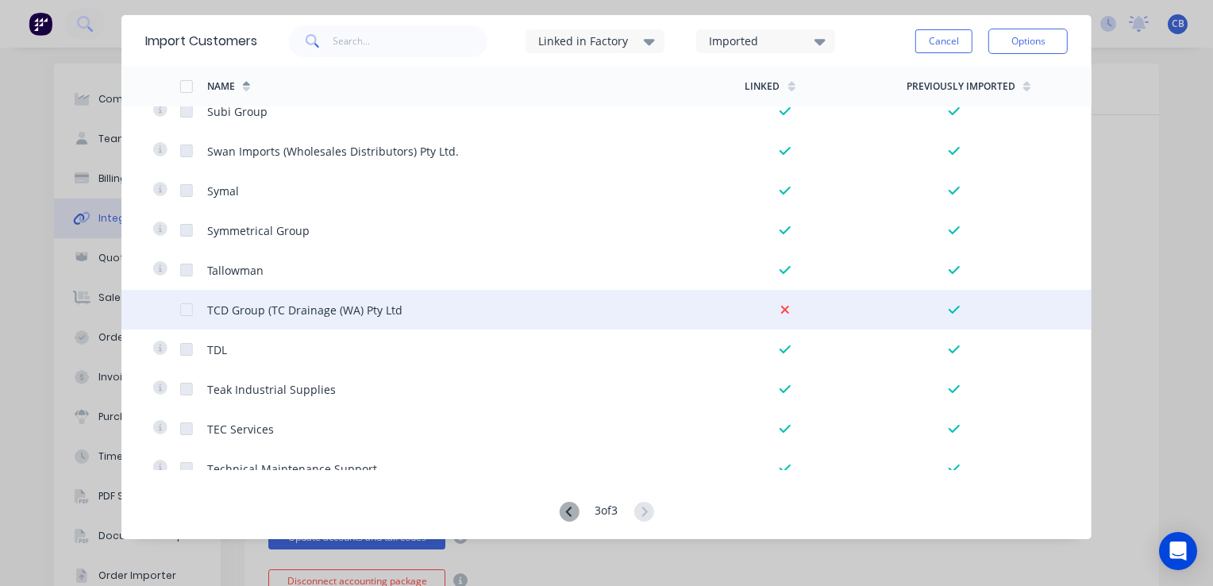
click at [193, 313] on div at bounding box center [193, 310] width 27 height 40
click at [184, 311] on div at bounding box center [187, 310] width 32 height 32
click at [189, 308] on div at bounding box center [187, 310] width 32 height 32
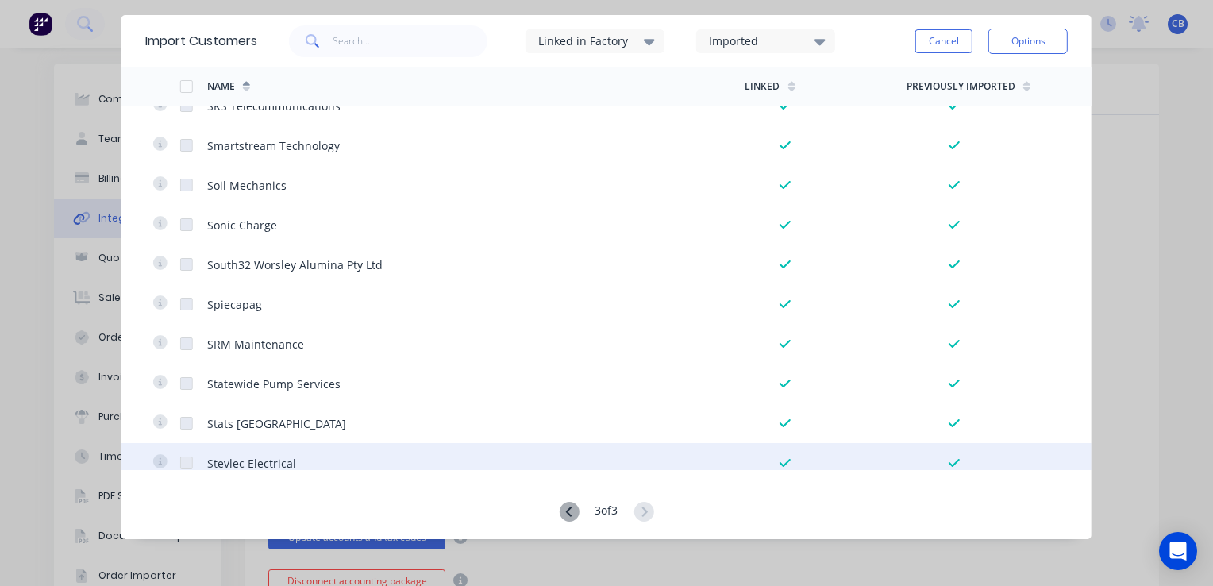
scroll to position [650, 0]
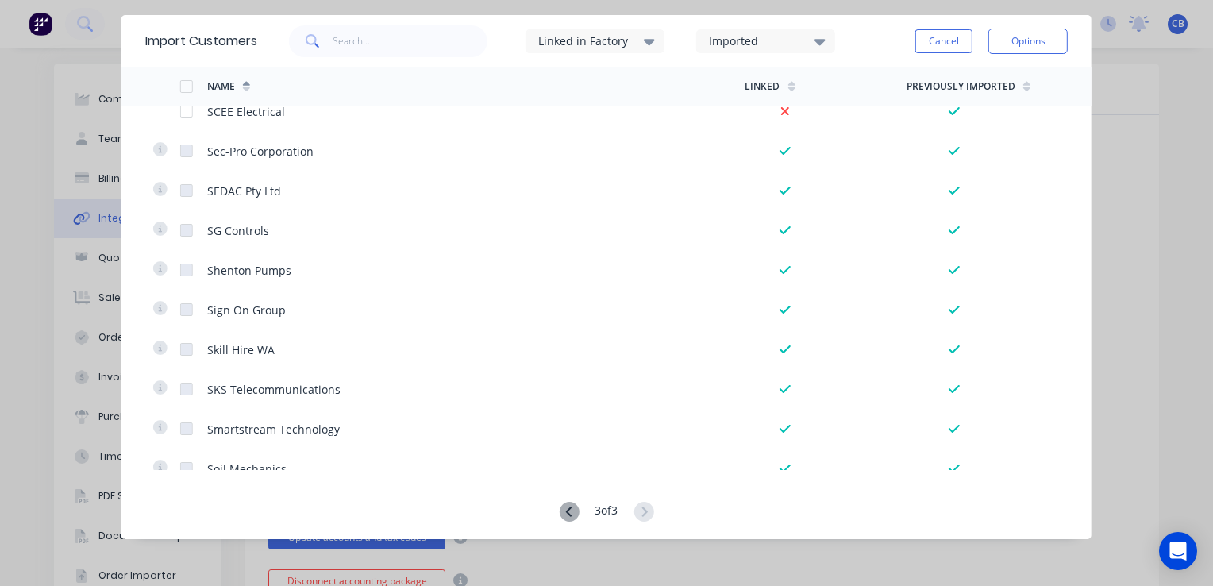
click at [948, 45] on button "Cancel" at bounding box center [943, 41] width 57 height 24
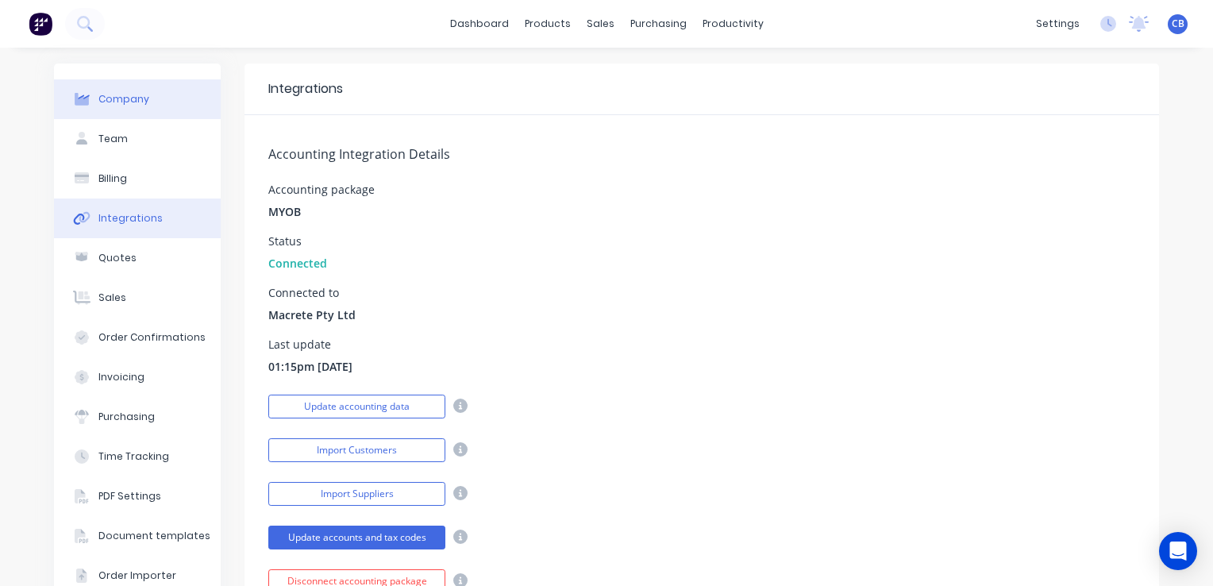
click at [99, 97] on div "Company" at bounding box center [123, 99] width 51 height 14
select select "AU"
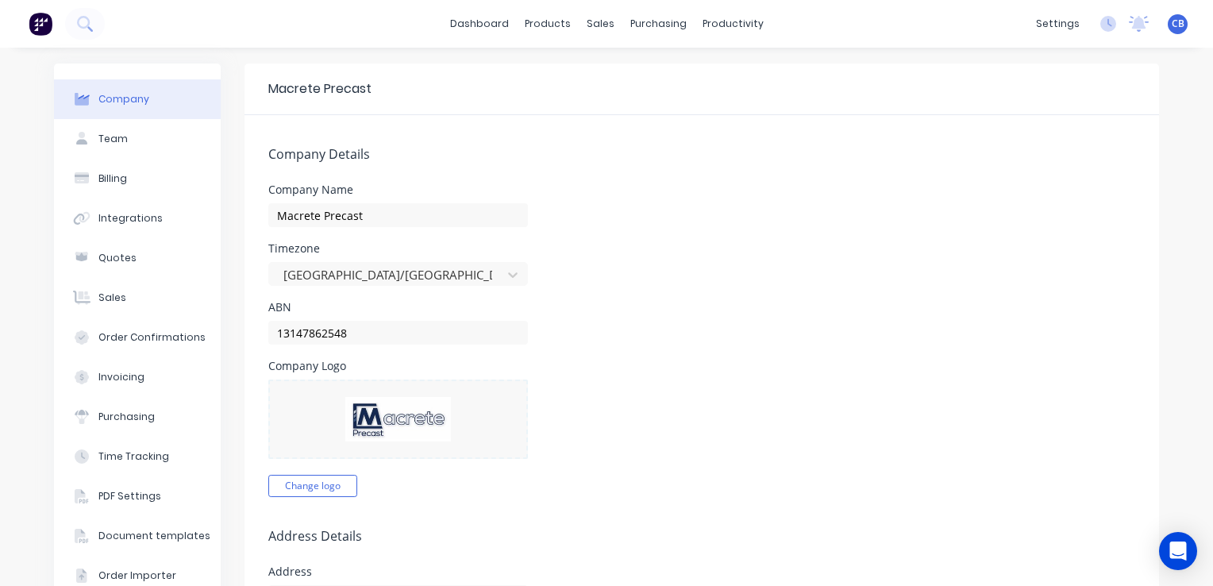
click at [99, 97] on div "Company" at bounding box center [123, 99] width 51 height 14
click at [608, 22] on div "sales" at bounding box center [601, 24] width 44 height 24
click at [622, 75] on div "Sales Orders" at bounding box center [653, 76] width 65 height 14
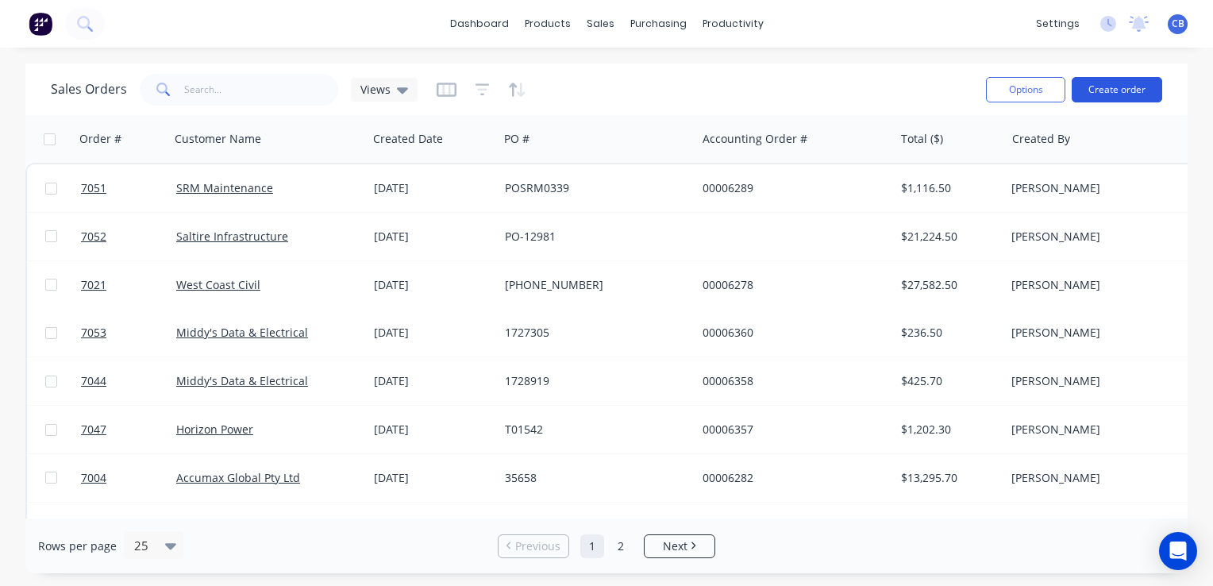
click at [1096, 90] on button "Create order" at bounding box center [1116, 89] width 90 height 25
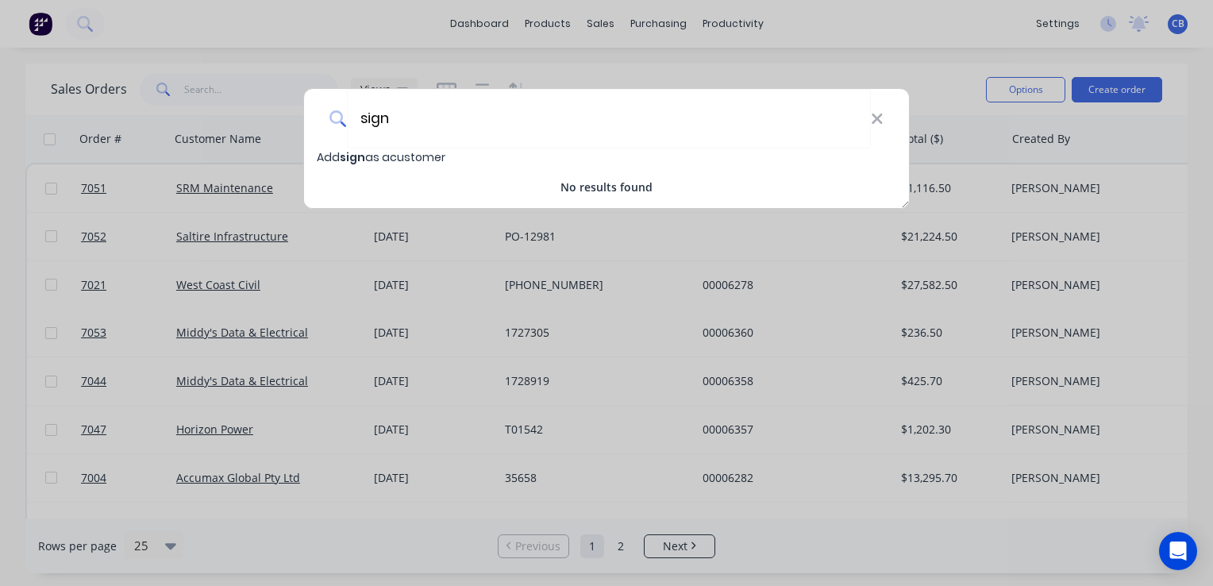
type input "sign"
click at [39, 26] on div "sign Add sign as a customer No results found" at bounding box center [606, 293] width 1213 height 586
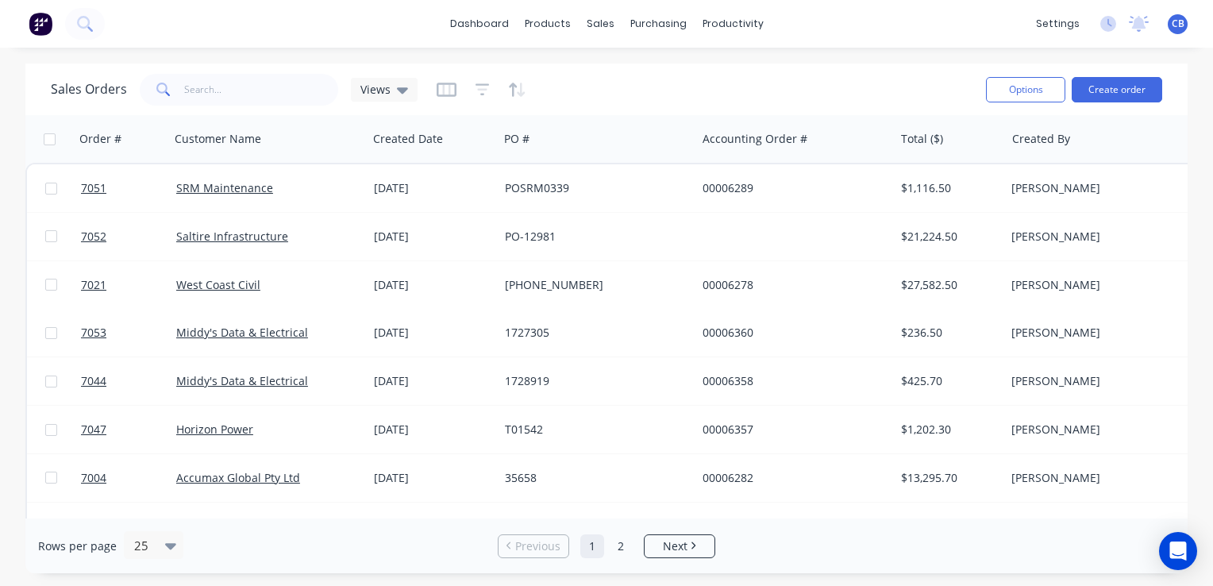
click at [46, 24] on img at bounding box center [41, 24] width 24 height 24
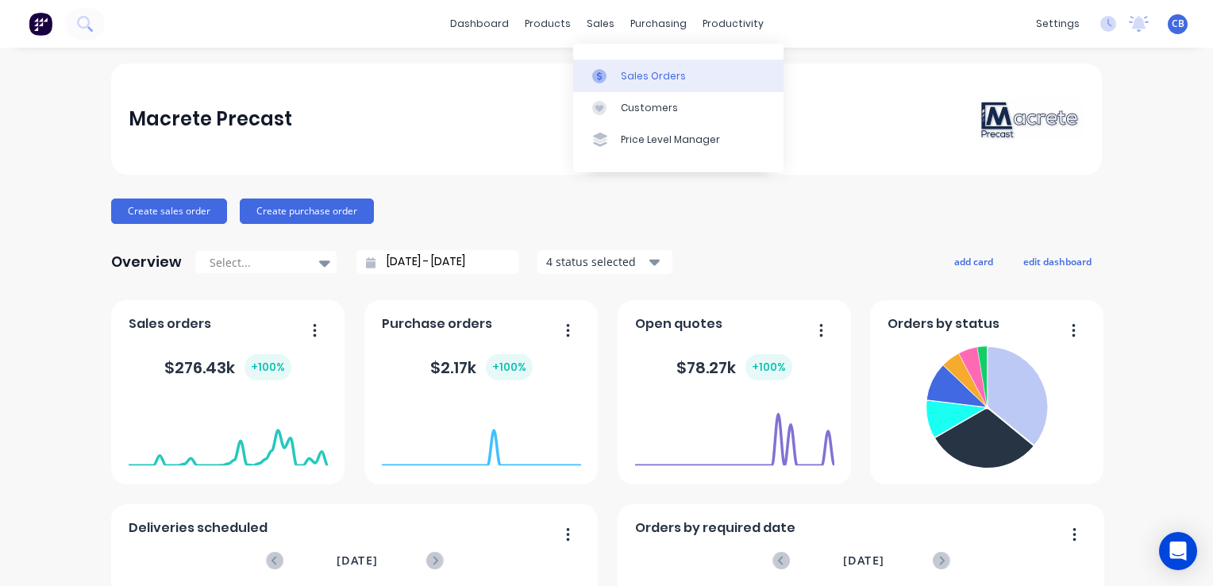
click at [635, 70] on div "Sales Orders" at bounding box center [653, 76] width 65 height 14
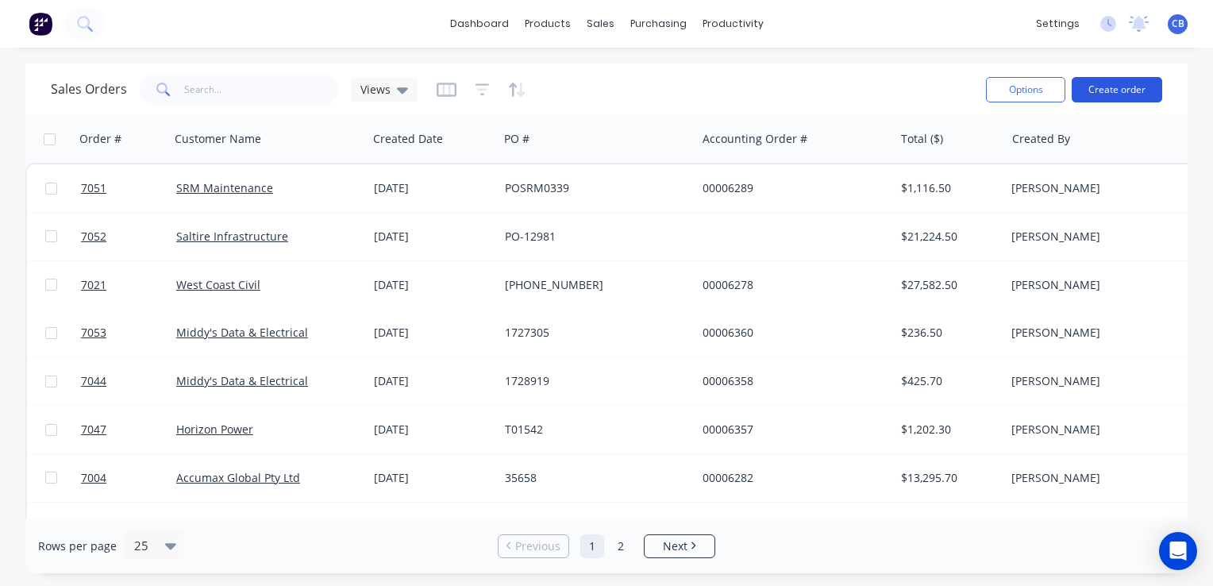
click at [1108, 83] on button "Create order" at bounding box center [1116, 89] width 90 height 25
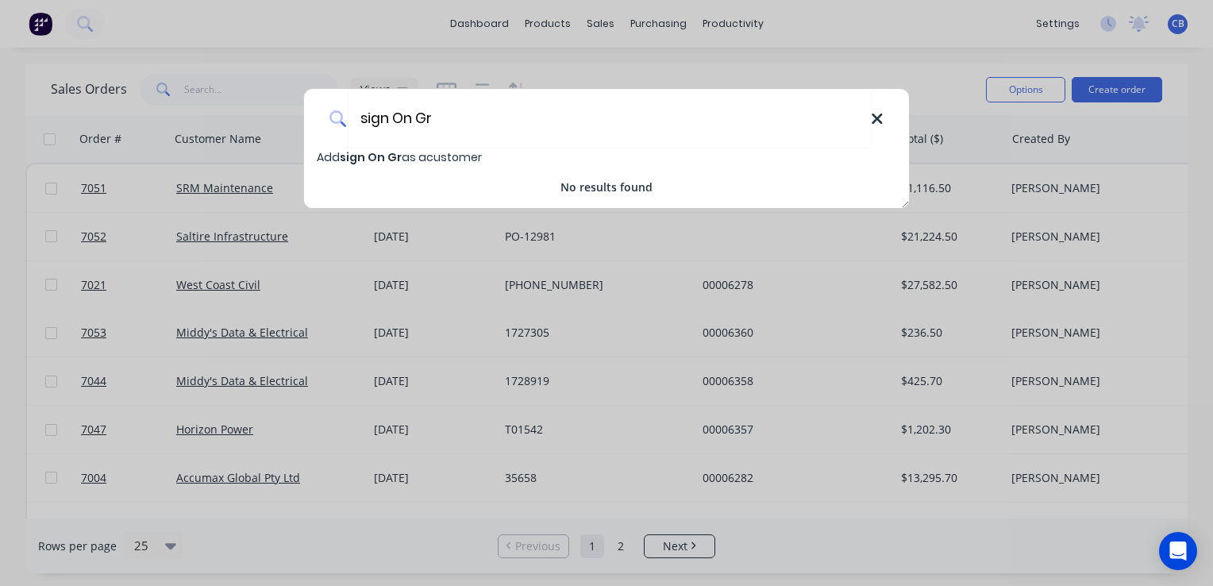
type input "sign On Gr"
click at [876, 116] on icon at bounding box center [877, 118] width 13 height 17
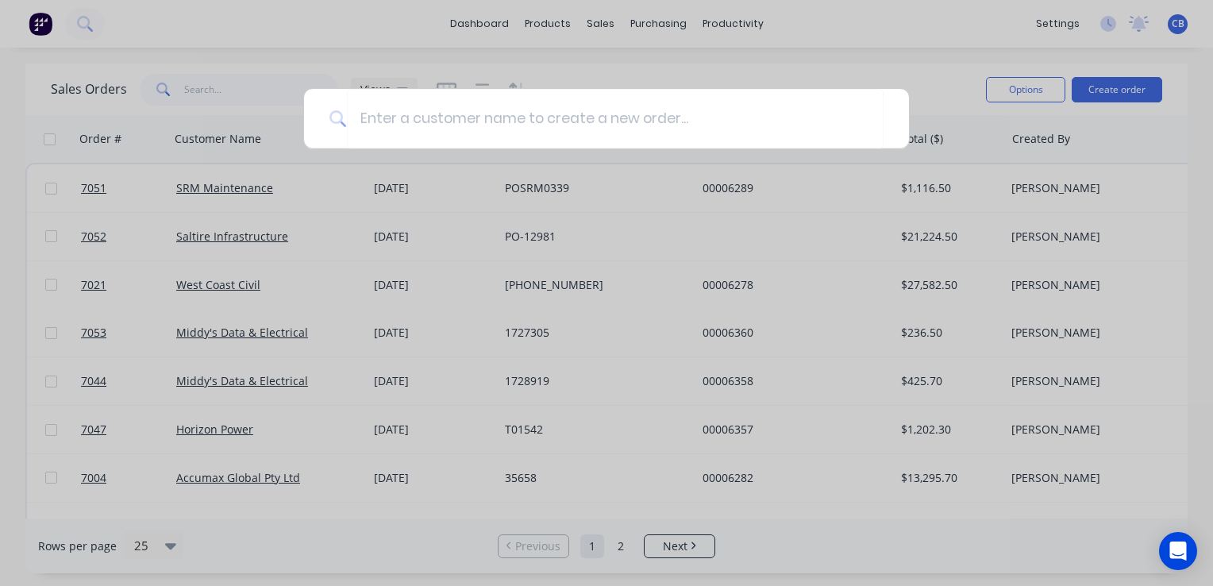
click at [617, 14] on div at bounding box center [606, 293] width 1213 height 586
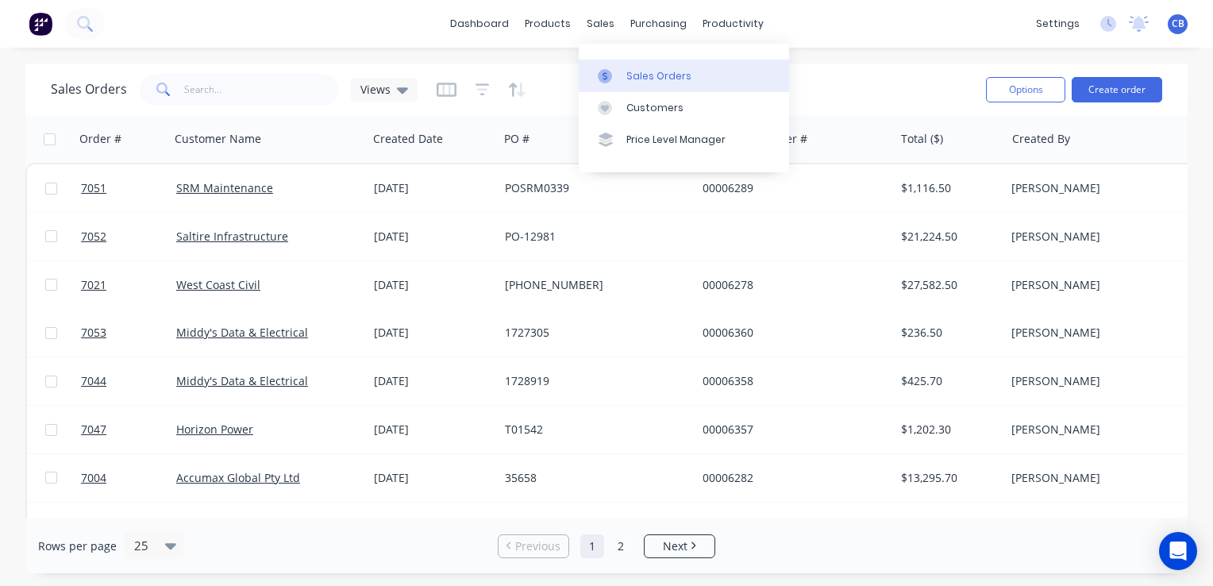
click at [655, 79] on div "Sales Orders" at bounding box center [658, 76] width 65 height 14
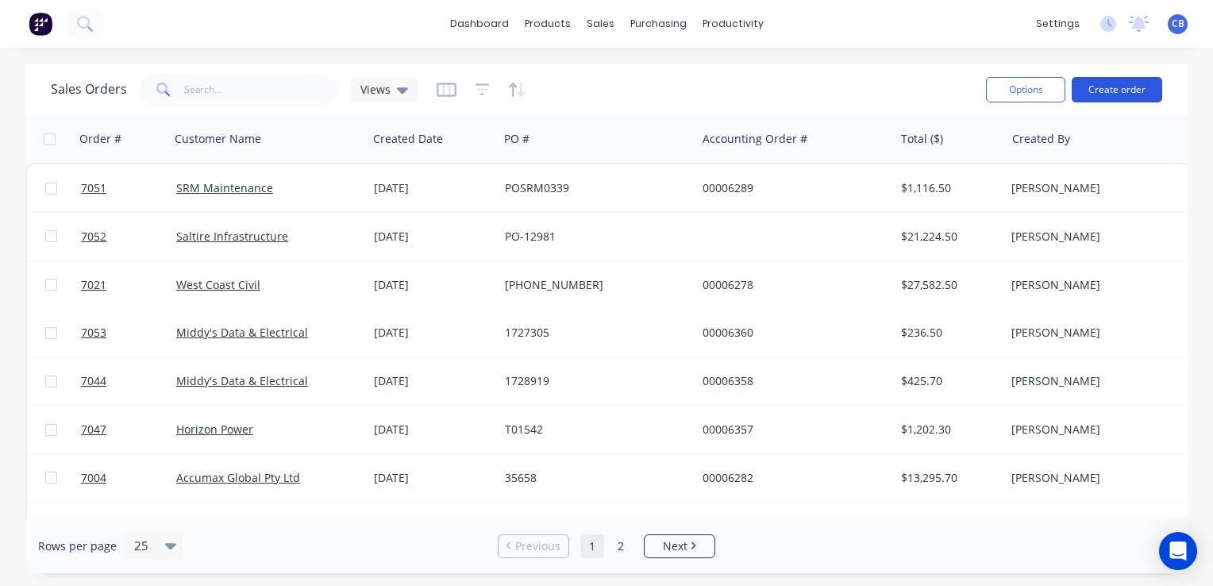
click at [1117, 81] on button "Create order" at bounding box center [1116, 89] width 90 height 25
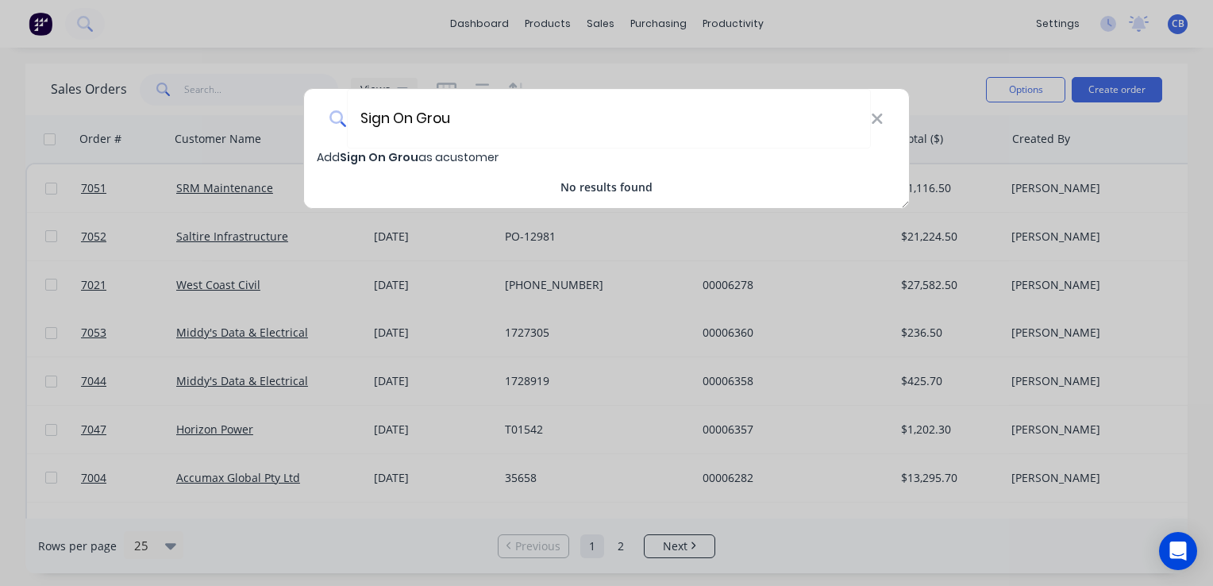
type input "Sign On Grou"
click at [879, 33] on div "Sign On Grou Add Sign On Grou as a customer No results found" at bounding box center [606, 293] width 1213 height 586
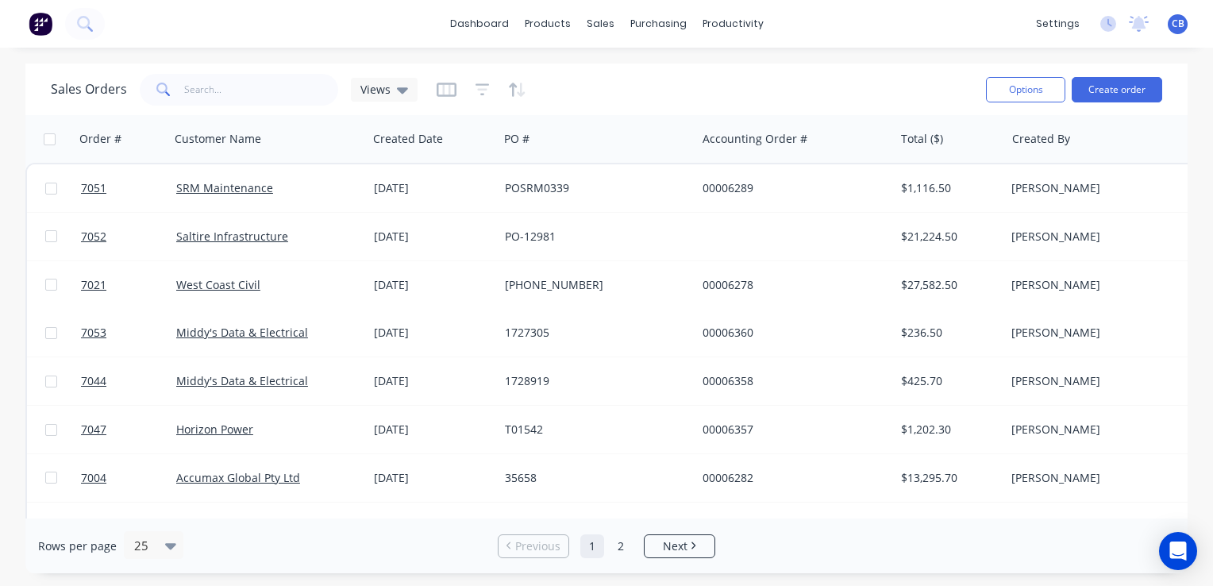
click at [33, 30] on img at bounding box center [41, 24] width 24 height 24
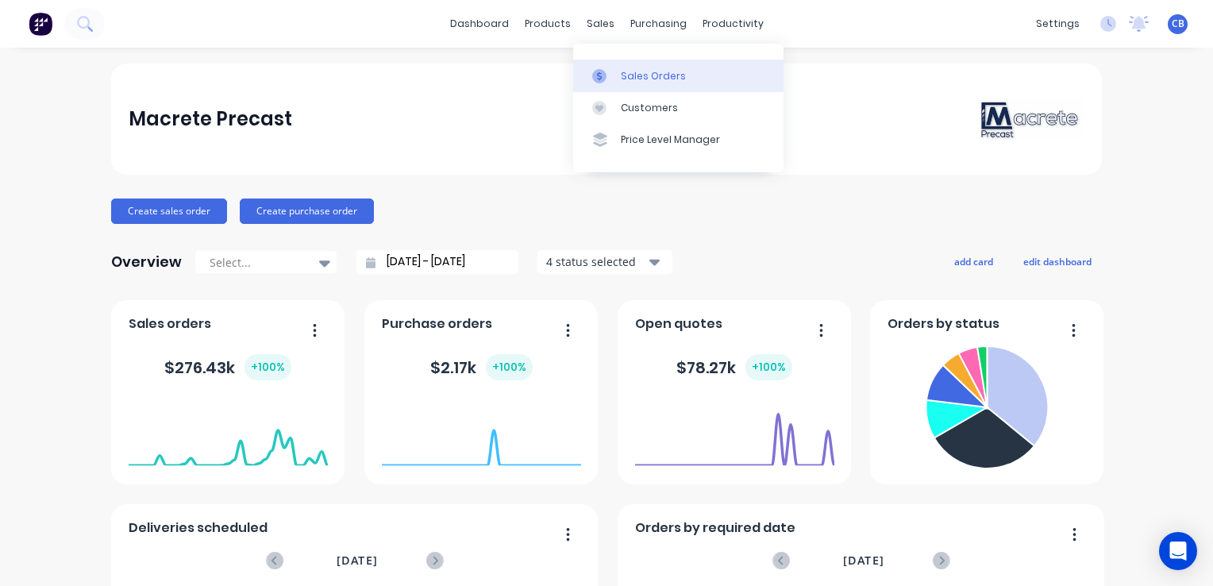
click at [636, 76] on div "Sales Orders" at bounding box center [653, 76] width 65 height 14
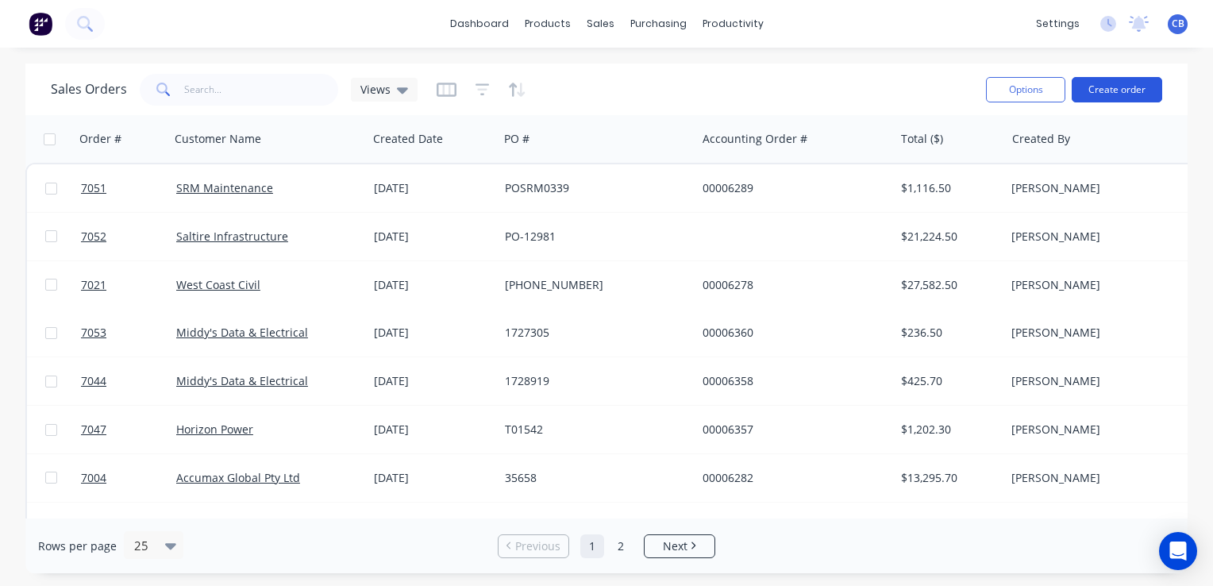
click at [1142, 81] on button "Create order" at bounding box center [1116, 89] width 90 height 25
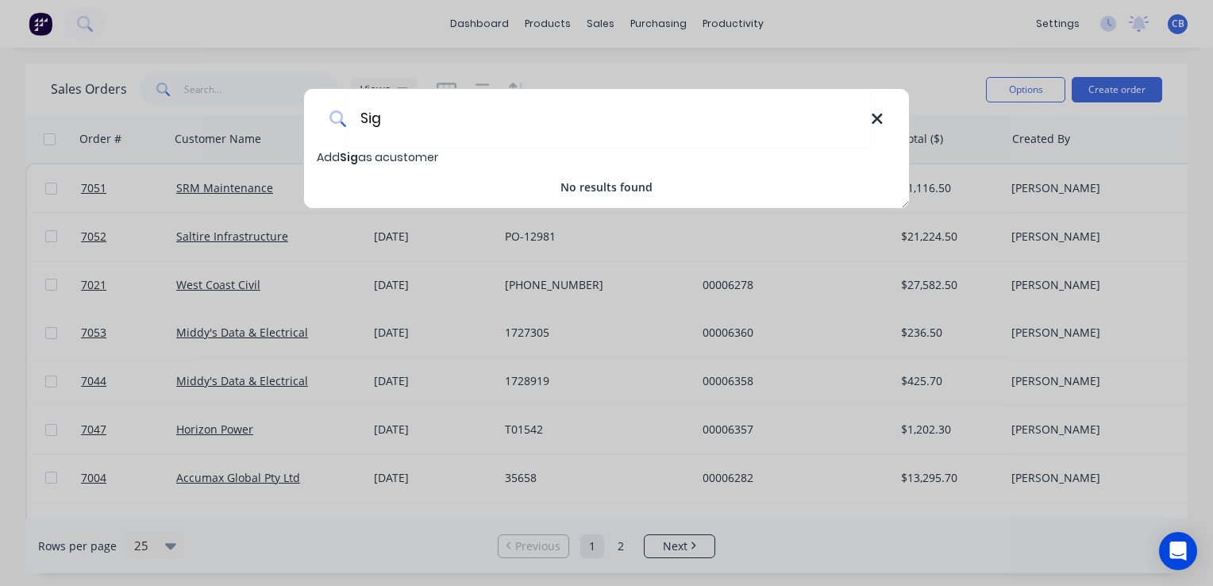
type input "Sig"
click at [875, 119] on icon at bounding box center [876, 118] width 10 height 10
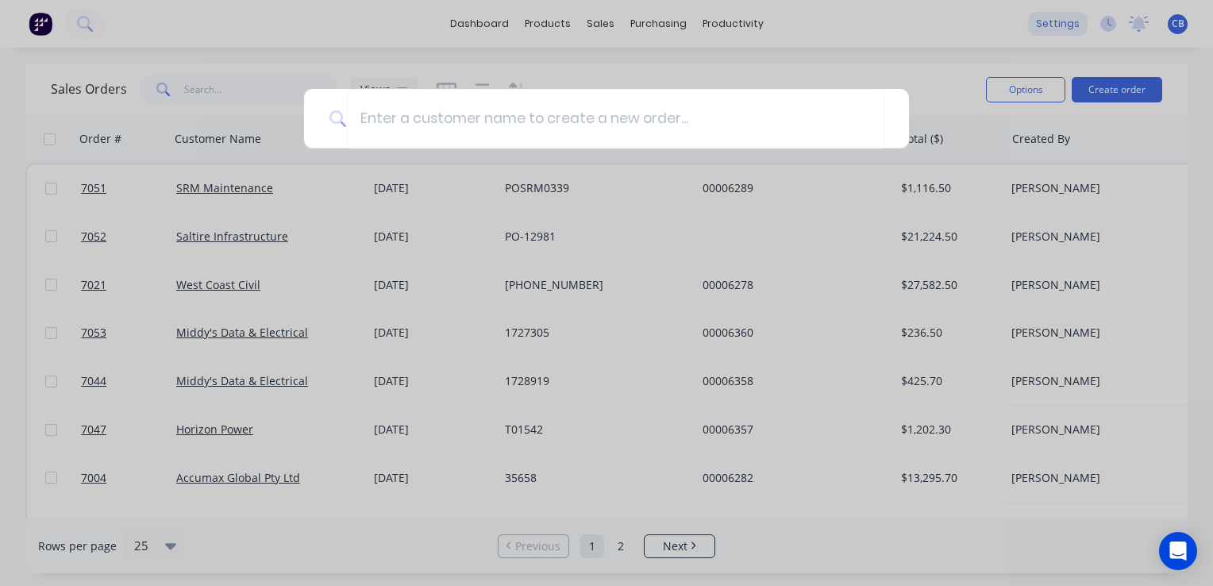
click at [1054, 21] on div at bounding box center [606, 293] width 1213 height 586
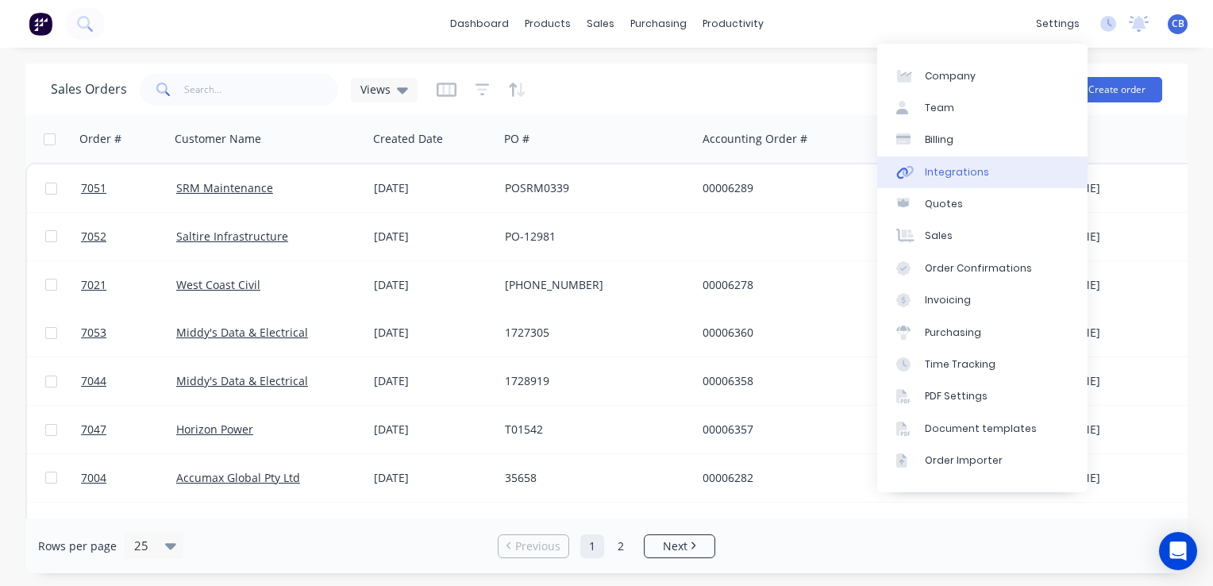
click at [978, 175] on div "Integrations" at bounding box center [957, 172] width 64 height 14
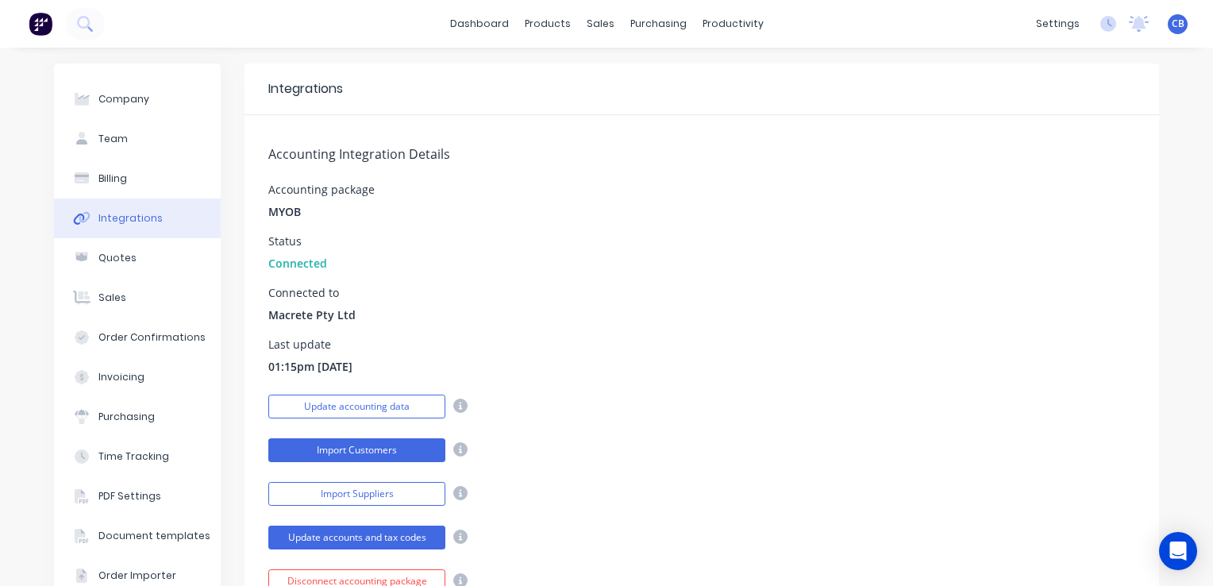
click at [366, 443] on button "Import Customers" at bounding box center [356, 450] width 177 height 24
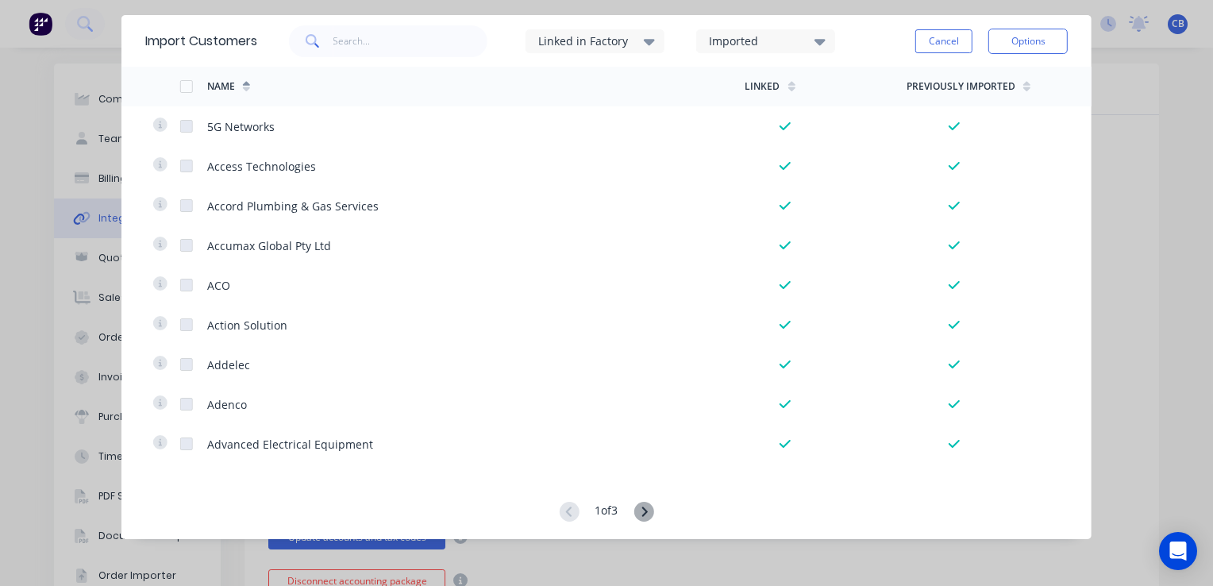
click at [642, 511] on icon at bounding box center [643, 512] width 20 height 20
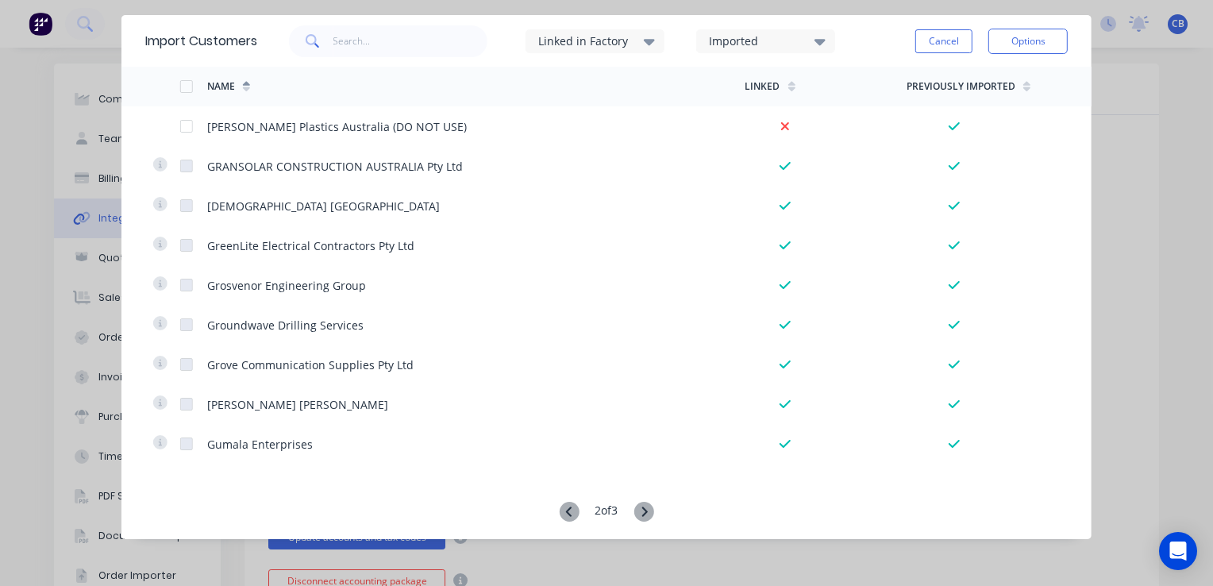
click at [643, 509] on icon at bounding box center [643, 512] width 20 height 20
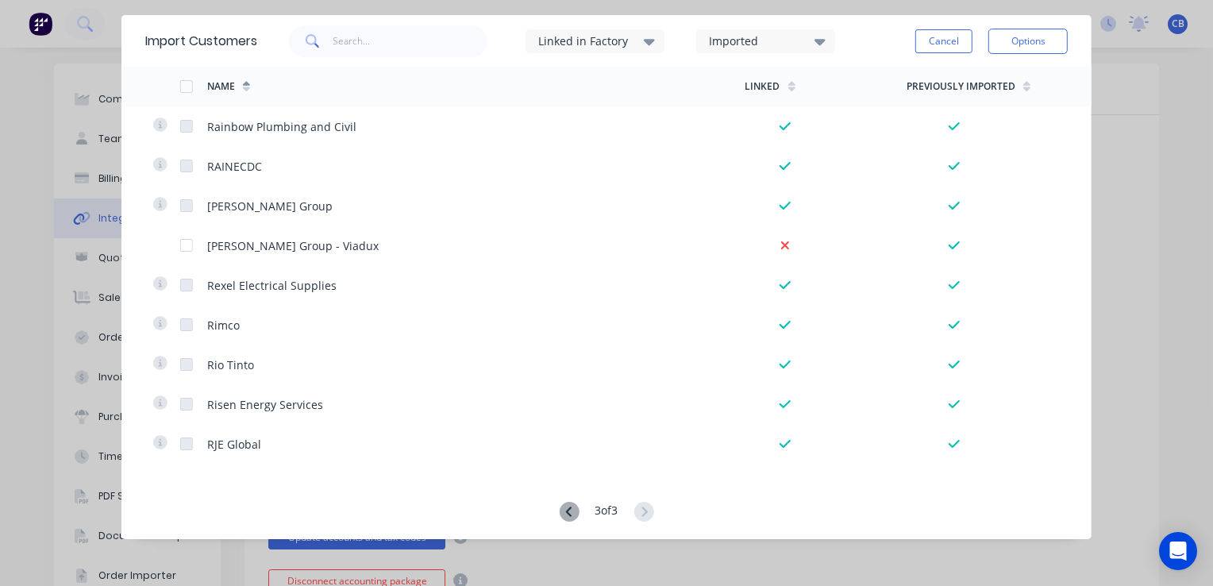
click at [644, 514] on icon at bounding box center [643, 512] width 20 height 20
click at [380, 44] on input "text" at bounding box center [410, 41] width 155 height 32
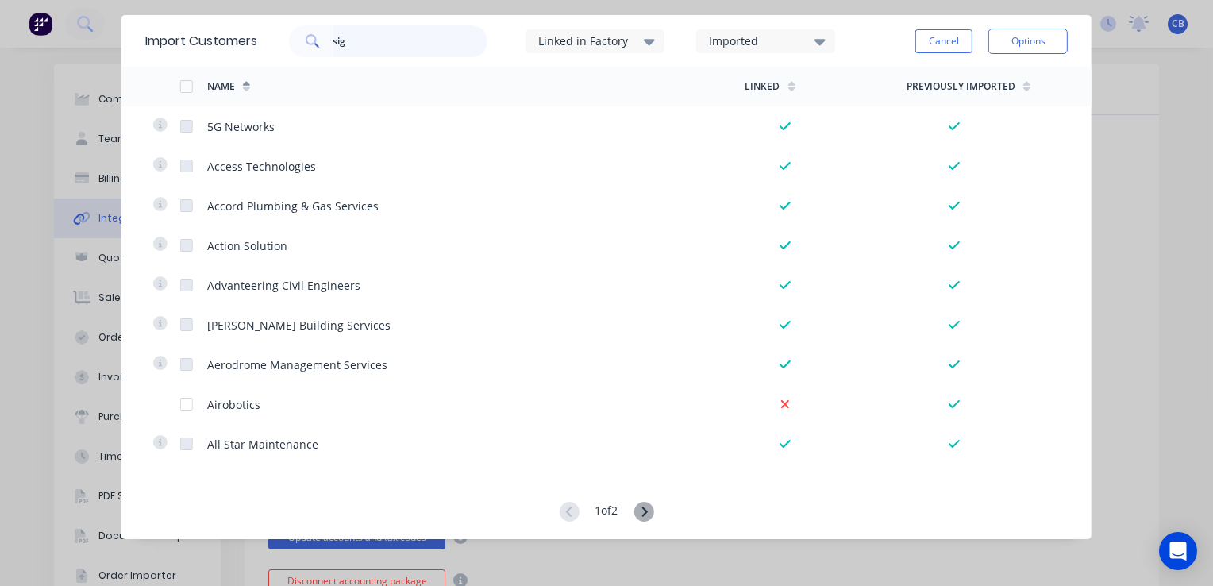
type input "sig"
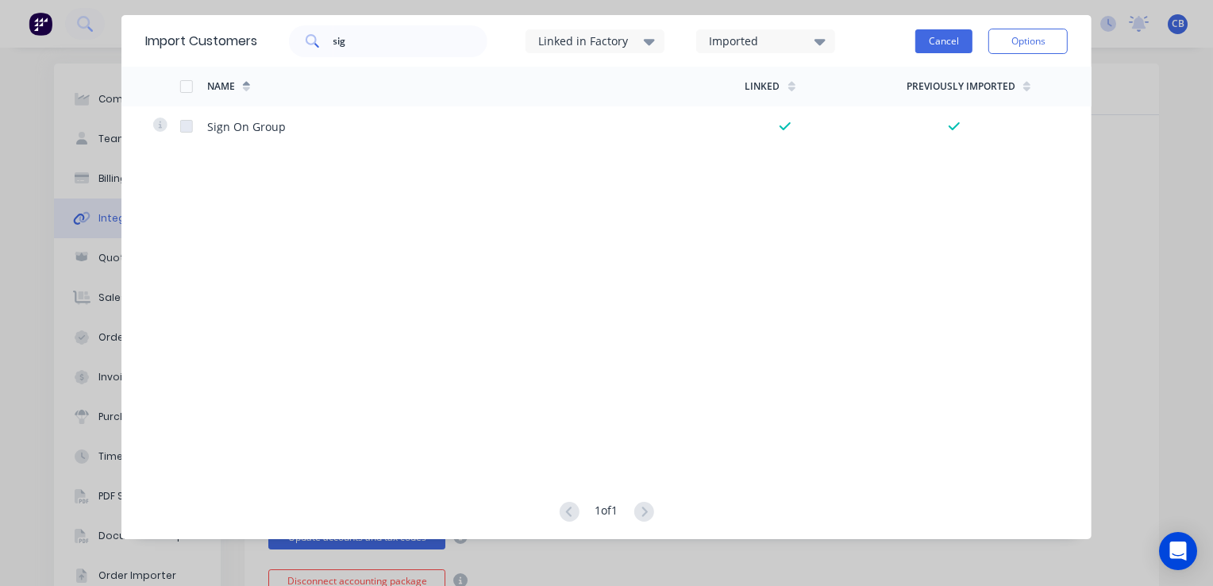
click at [942, 48] on button "Cancel" at bounding box center [943, 41] width 57 height 24
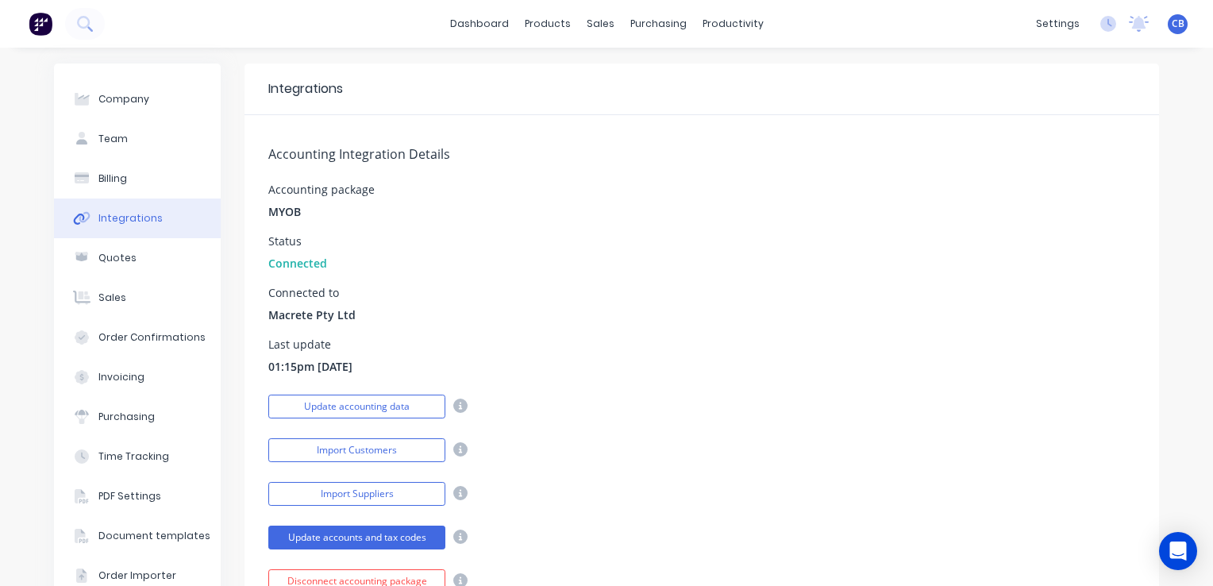
click at [44, 14] on img at bounding box center [41, 24] width 24 height 24
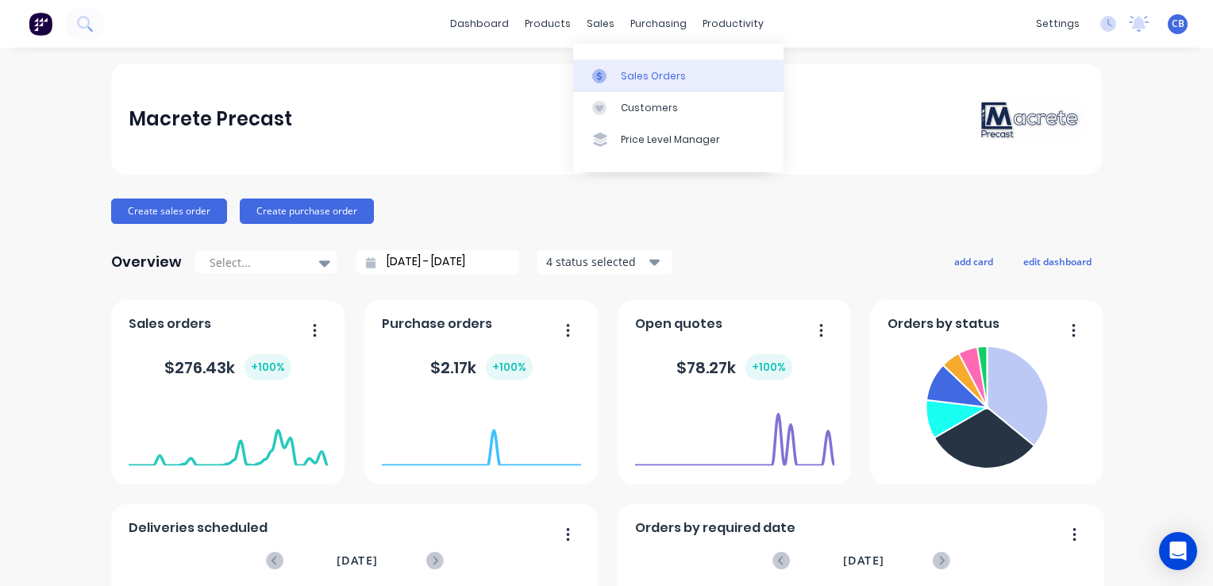
click at [621, 73] on div "Sales Orders" at bounding box center [653, 76] width 65 height 14
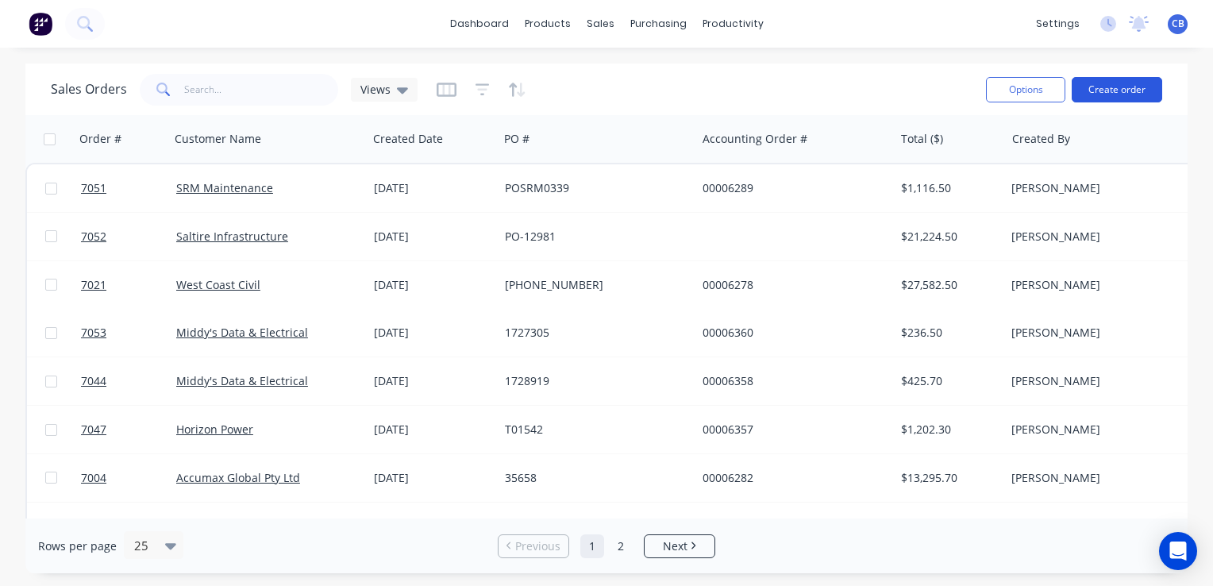
click at [1123, 90] on button "Create order" at bounding box center [1116, 89] width 90 height 25
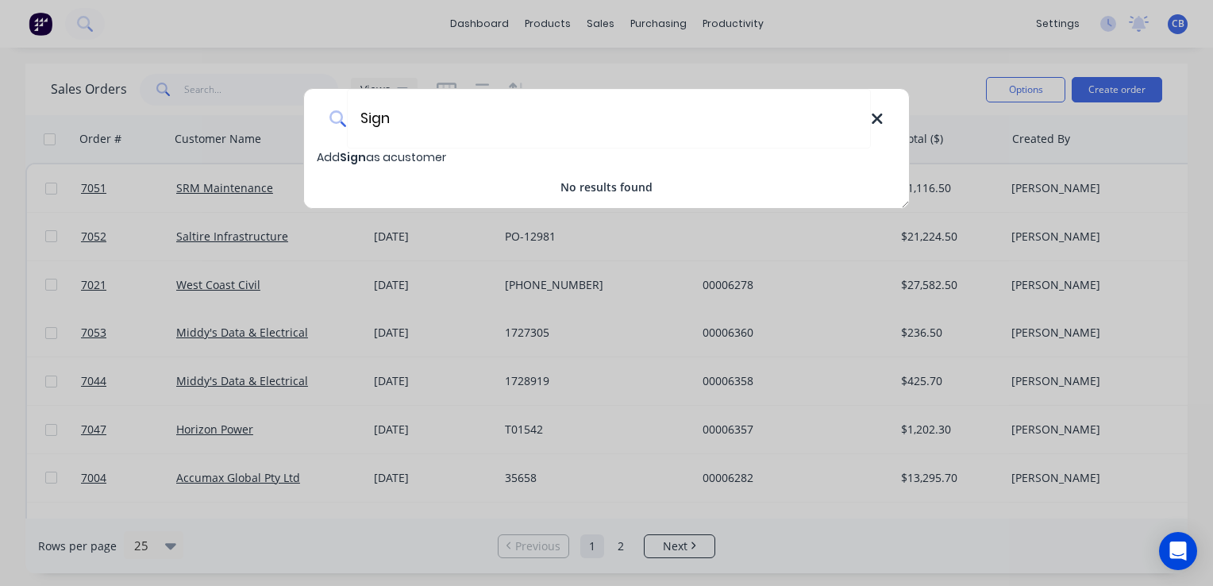
type input "Sign"
click at [875, 117] on icon at bounding box center [876, 118] width 10 height 10
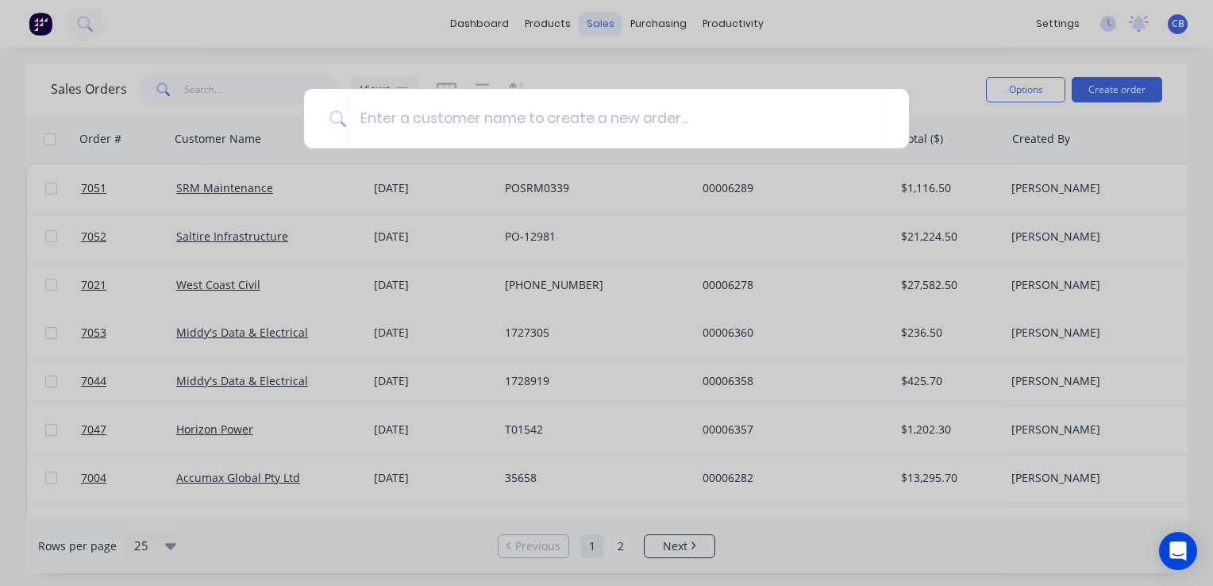
click at [571, 29] on div at bounding box center [606, 293] width 1213 height 586
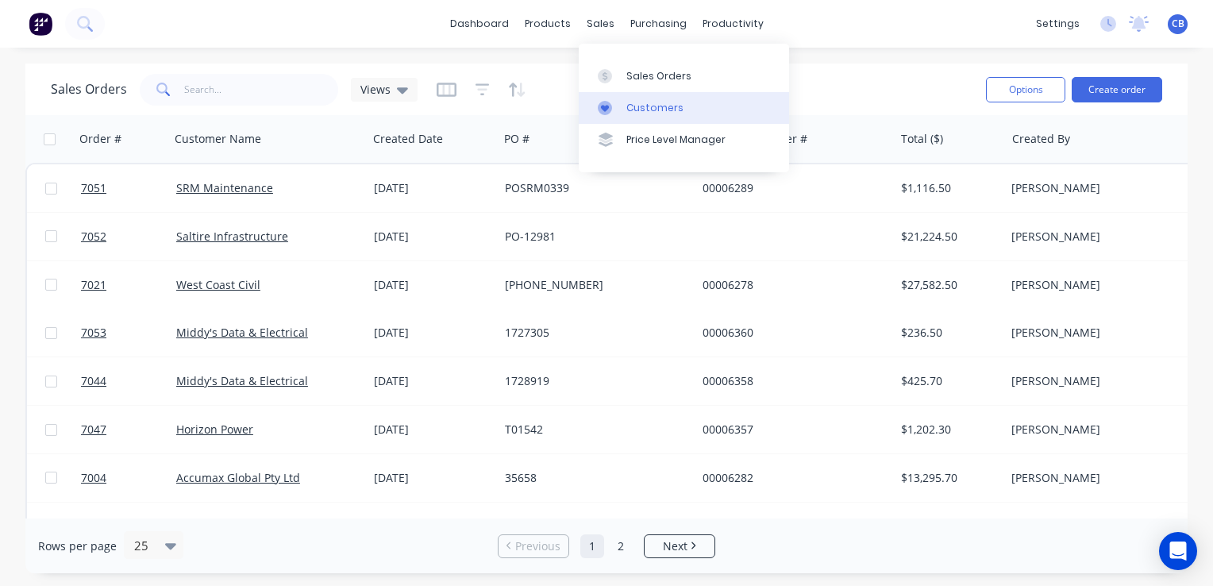
click at [646, 100] on link "Customers" at bounding box center [684, 108] width 210 height 32
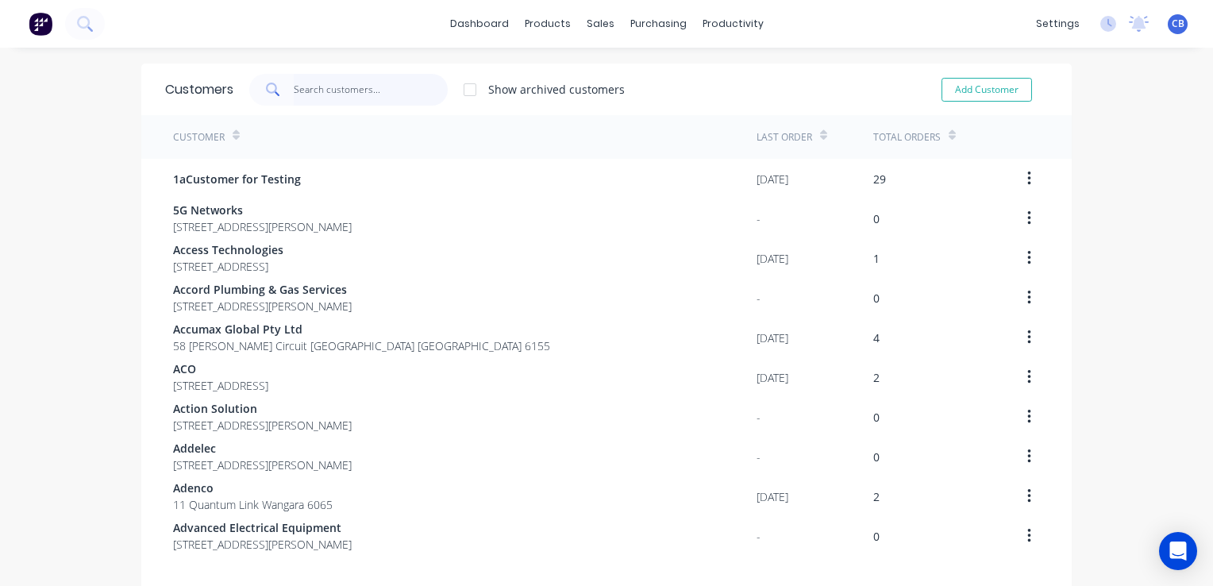
click at [395, 99] on input "text" at bounding box center [371, 90] width 155 height 32
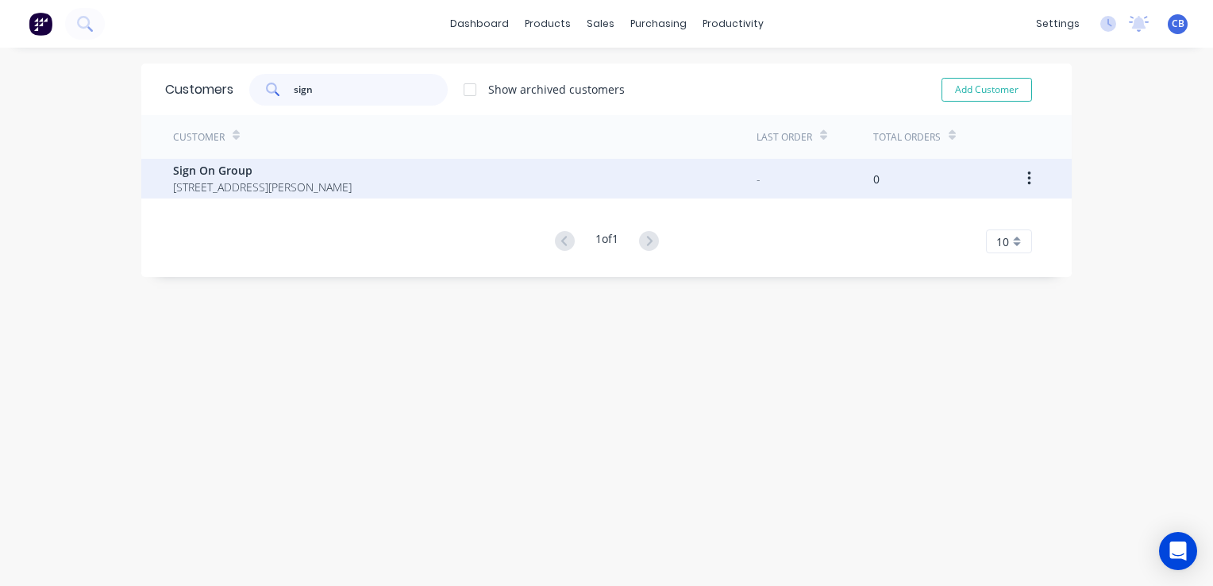
type input "sign"
click at [375, 183] on div "Sign On Group [STREET_ADDRESS][PERSON_NAME]" at bounding box center [464, 179] width 583 height 40
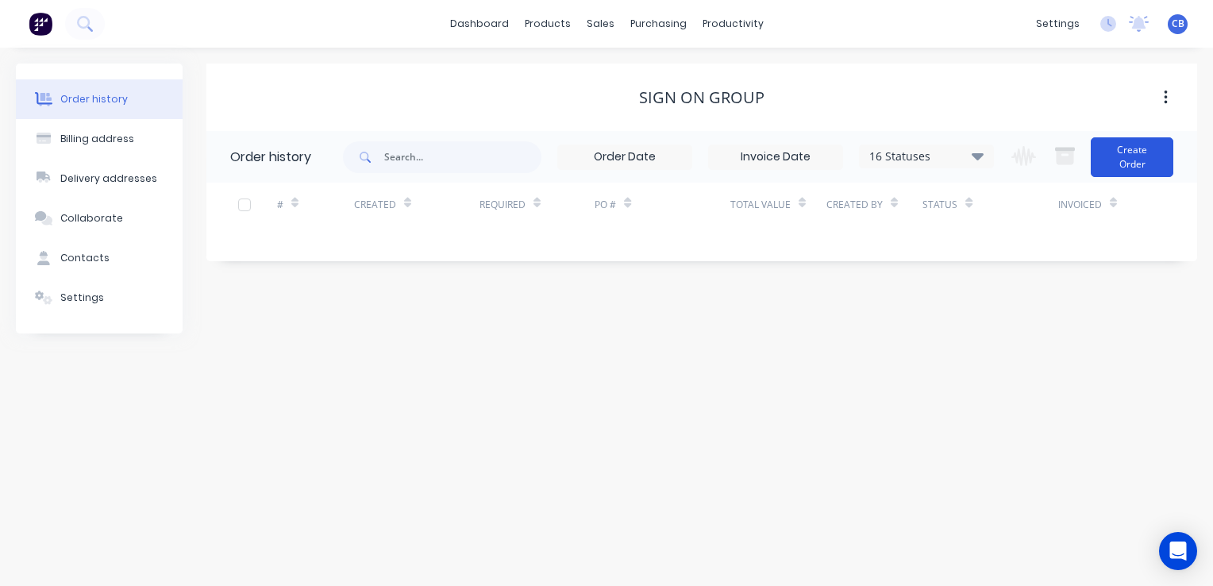
click at [1137, 152] on button "Create Order" at bounding box center [1131, 157] width 83 height 40
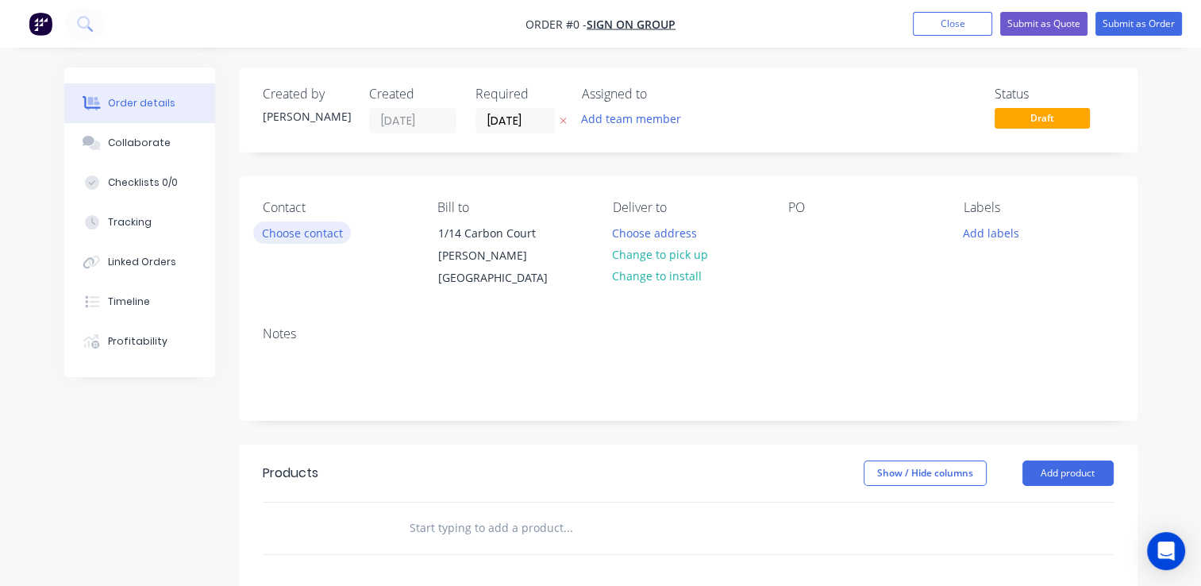
click at [325, 236] on button "Choose contact" at bounding box center [302, 231] width 98 height 21
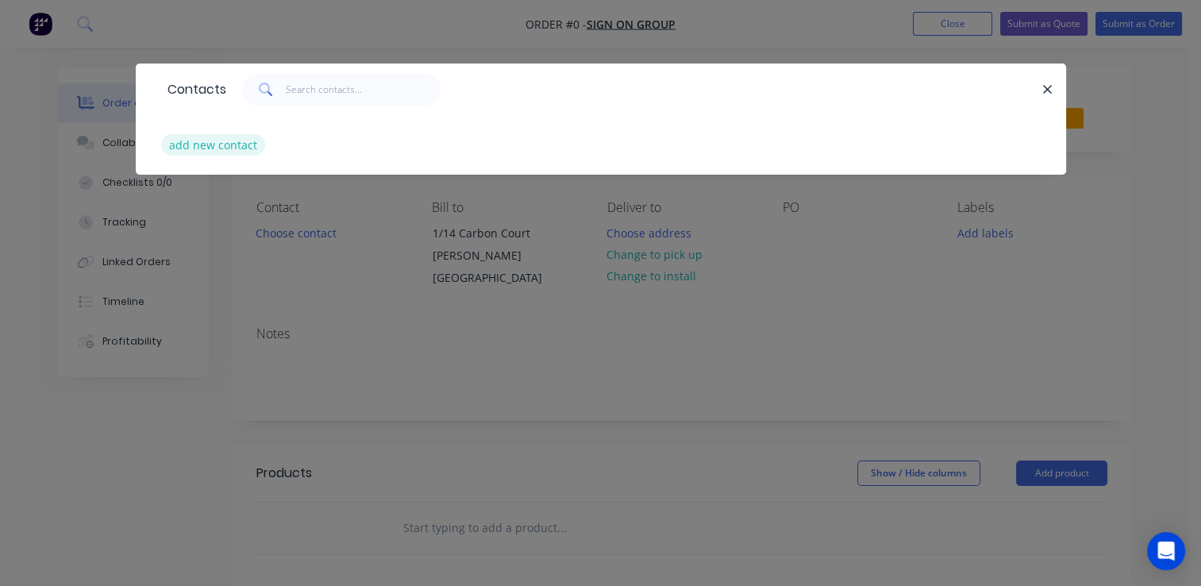
drag, startPoint x: 207, startPoint y: 130, endPoint x: 206, endPoint y: 139, distance: 8.8
click at [206, 134] on div "add new contact" at bounding box center [601, 145] width 882 height 60
click at [215, 148] on button "add new contact" at bounding box center [213, 144] width 105 height 21
select select "AU"
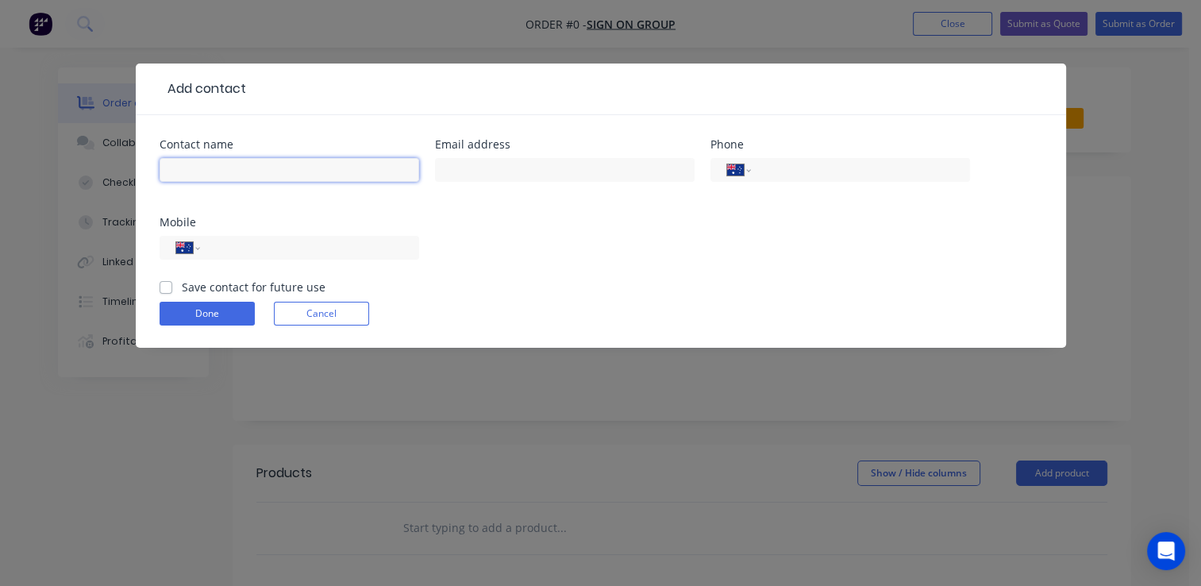
click at [250, 173] on input "text" at bounding box center [290, 170] width 260 height 24
type input "[PERSON_NAME]"
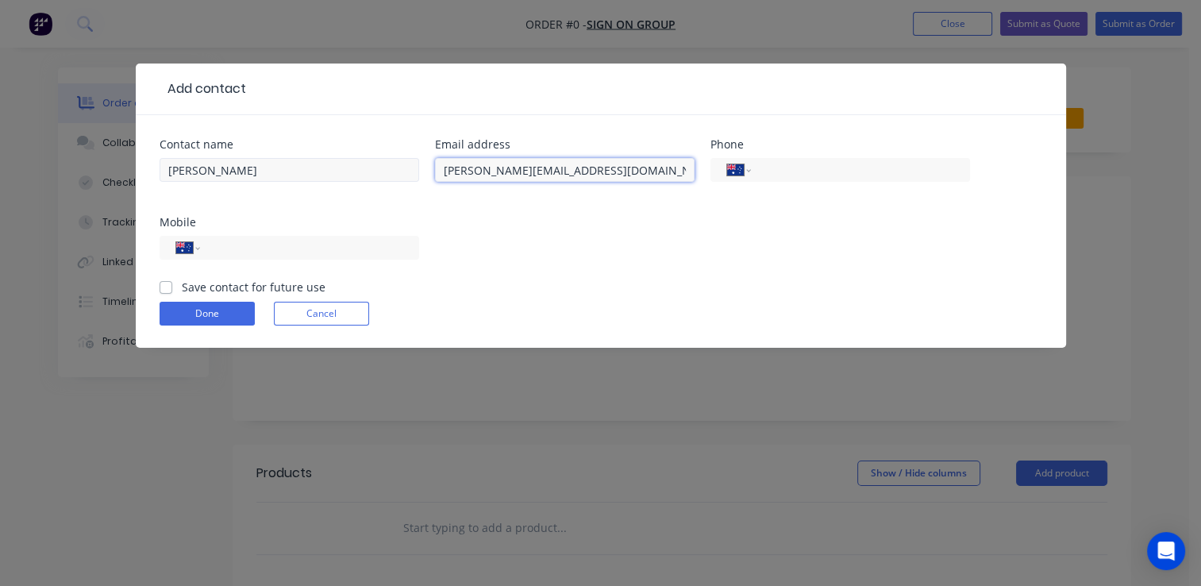
type input "[PERSON_NAME][EMAIL_ADDRESS][DOMAIN_NAME]"
type input "0450 244 094"
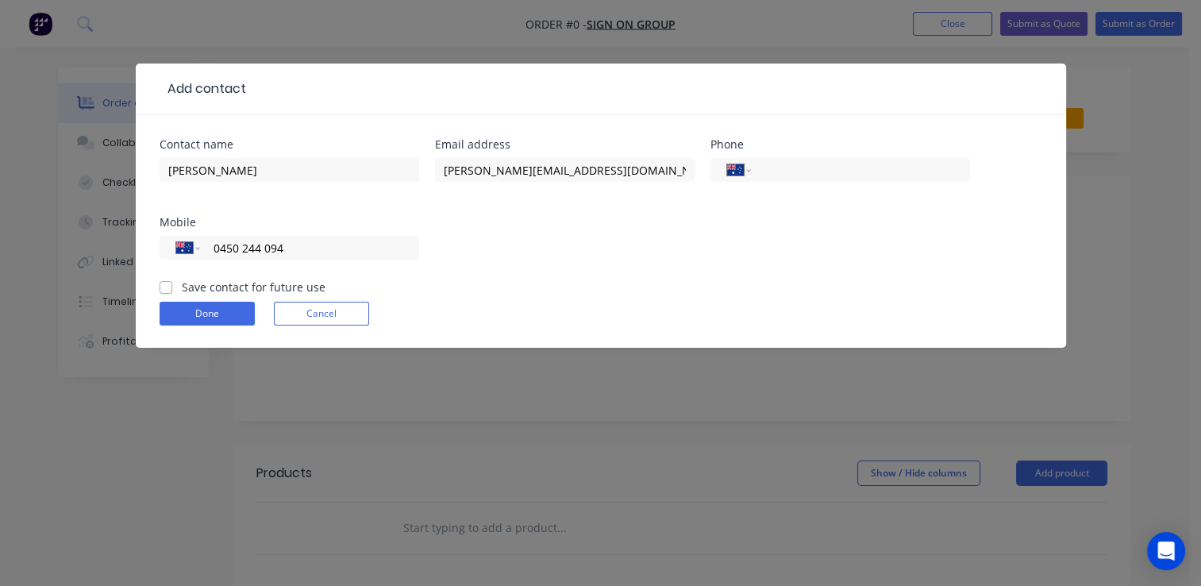
click at [182, 286] on label "Save contact for future use" at bounding box center [254, 287] width 144 height 17
click at [166, 286] on input "Save contact for future use" at bounding box center [166, 286] width 13 height 15
checkbox input "true"
click at [213, 314] on button "Done" at bounding box center [207, 314] width 95 height 24
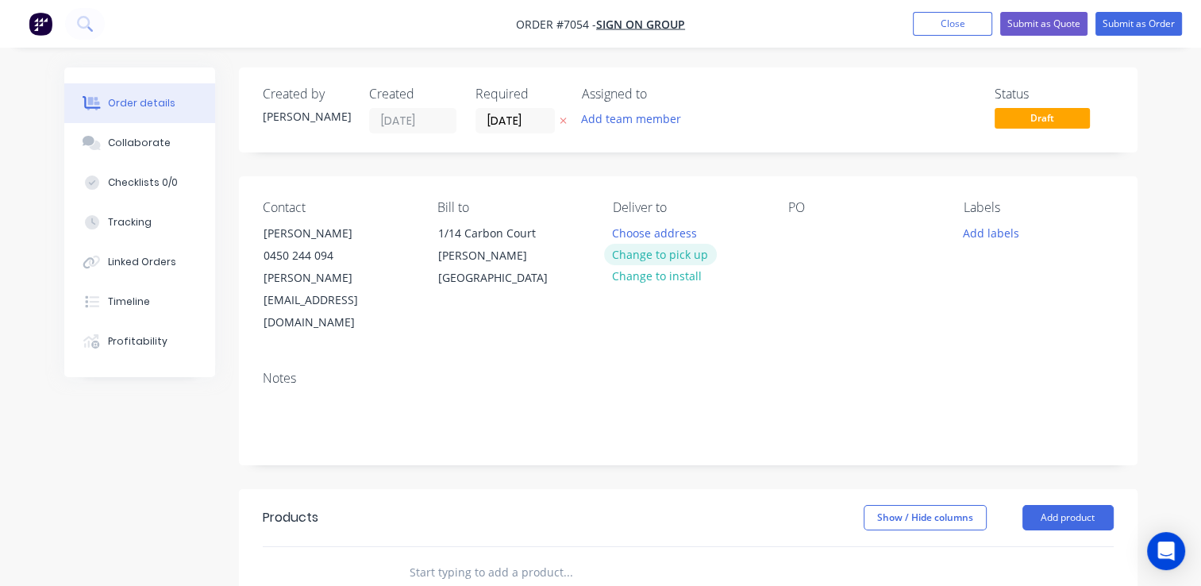
click at [679, 256] on button "Change to pick up" at bounding box center [660, 254] width 113 height 21
click at [797, 236] on div at bounding box center [800, 232] width 25 height 23
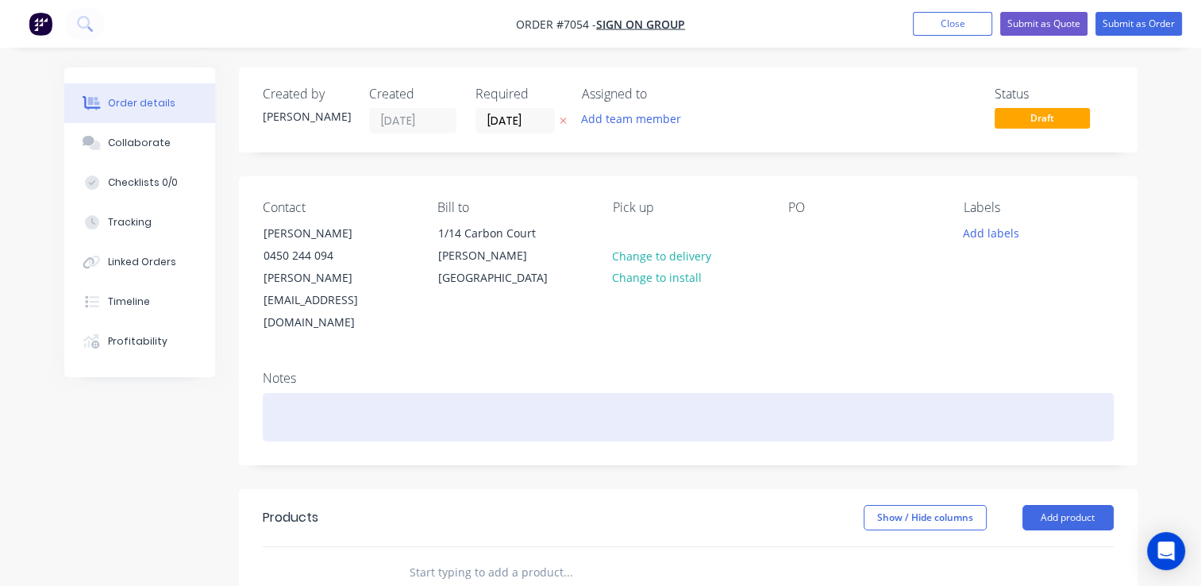
click at [548, 393] on div at bounding box center [688, 417] width 851 height 48
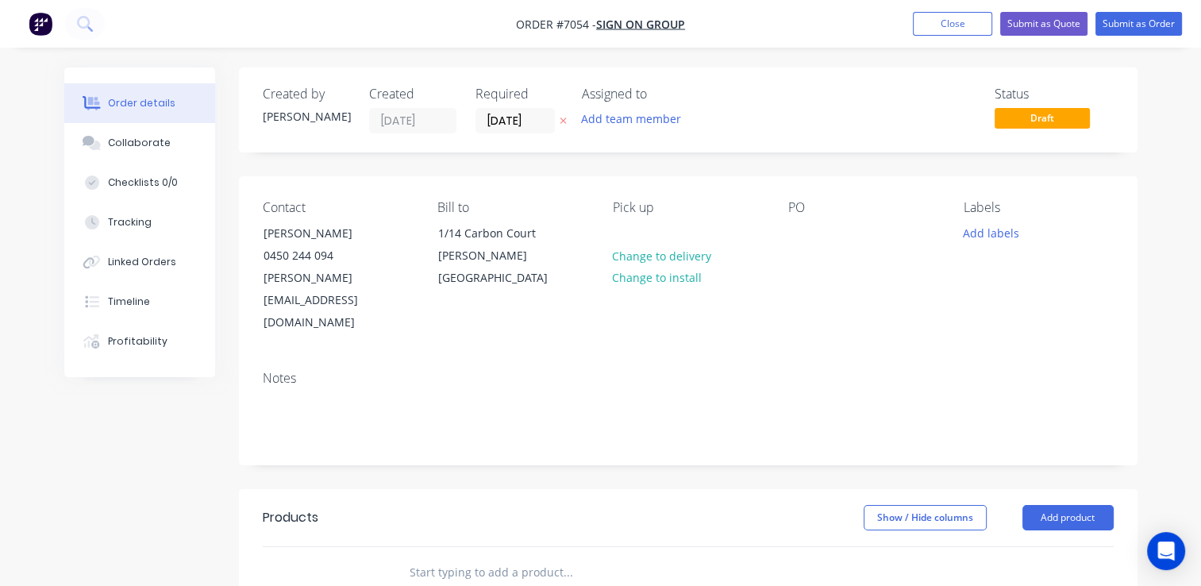
click at [519, 358] on div "Notes" at bounding box center [688, 411] width 898 height 106
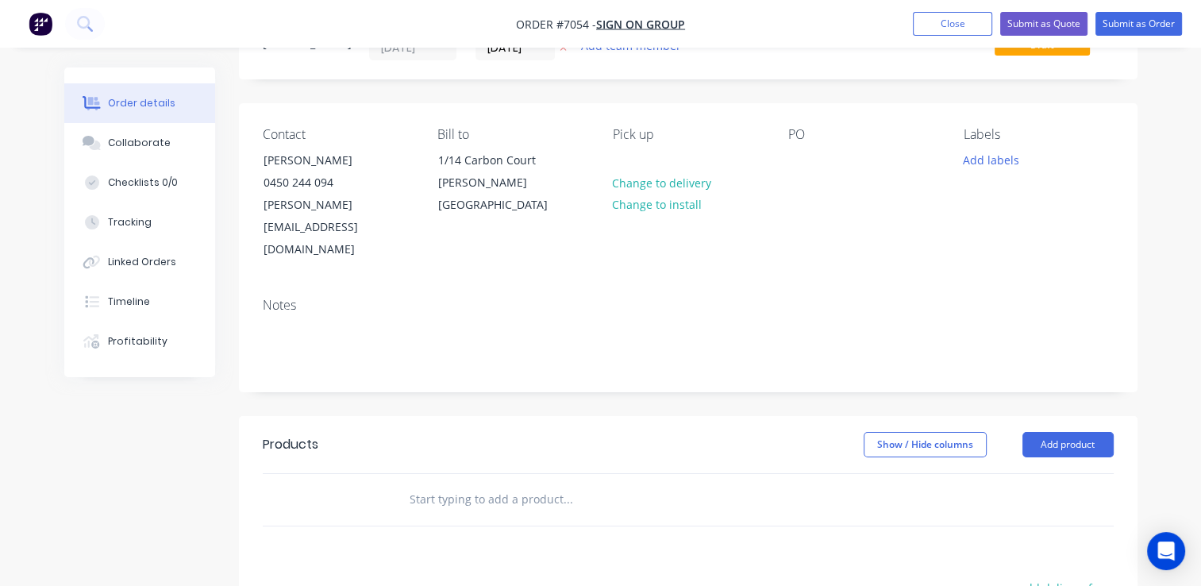
scroll to position [159, 0]
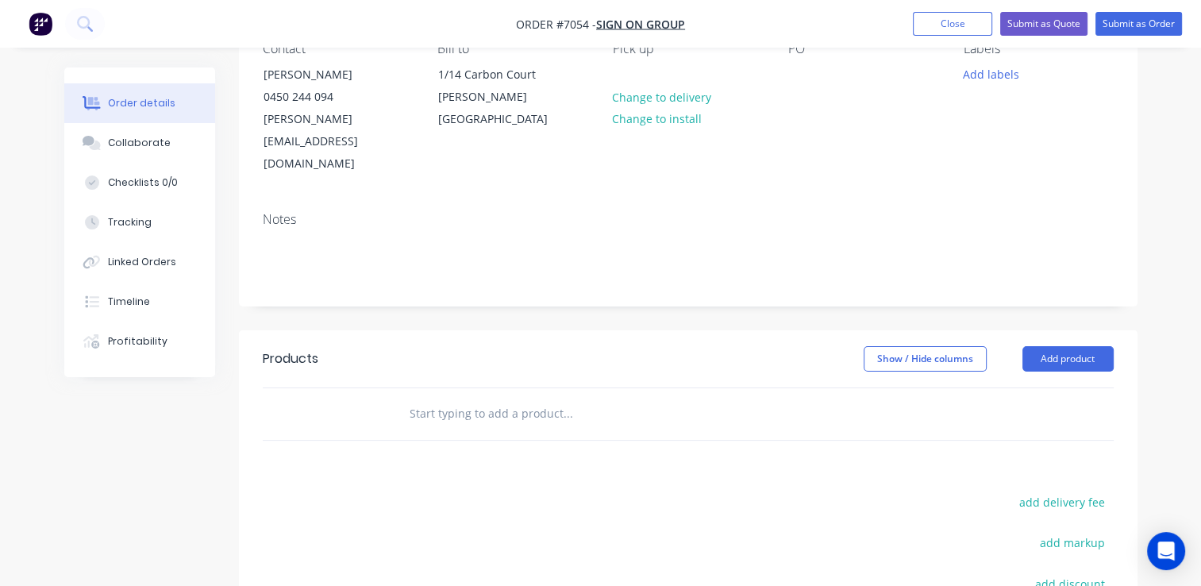
click at [465, 398] on input "text" at bounding box center [567, 414] width 317 height 32
type input "MAC-"
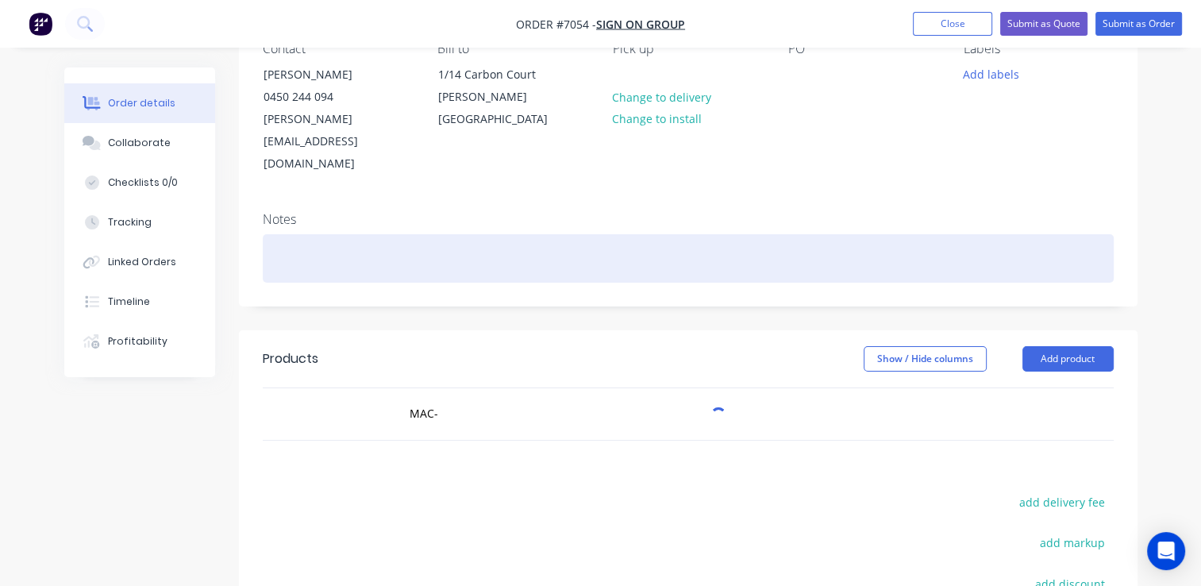
click at [1003, 234] on div at bounding box center [688, 258] width 851 height 48
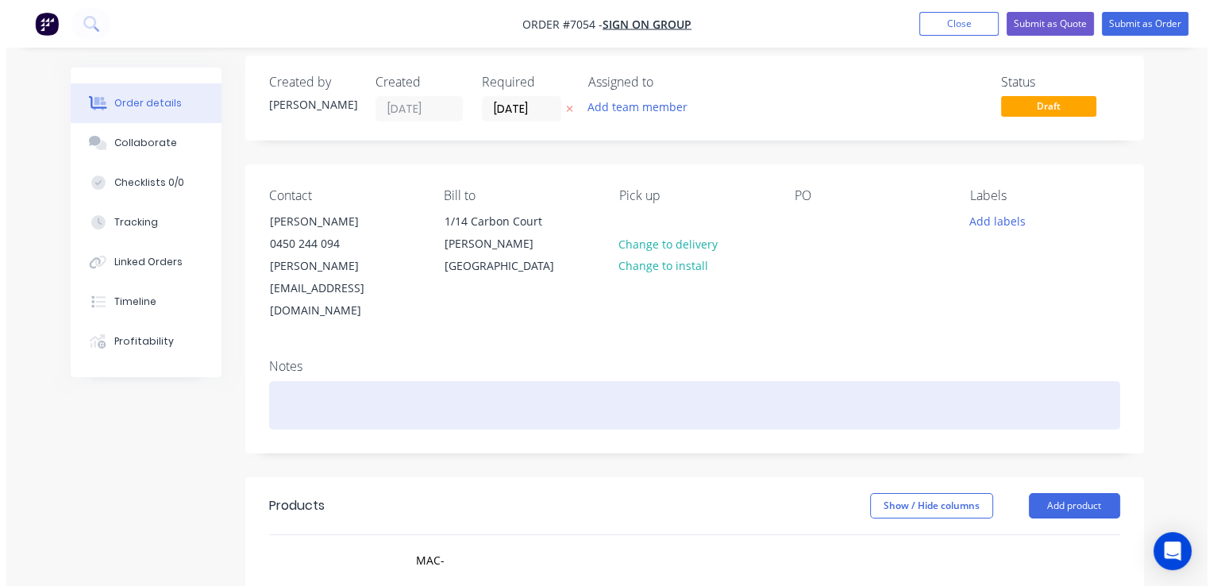
scroll to position [0, 0]
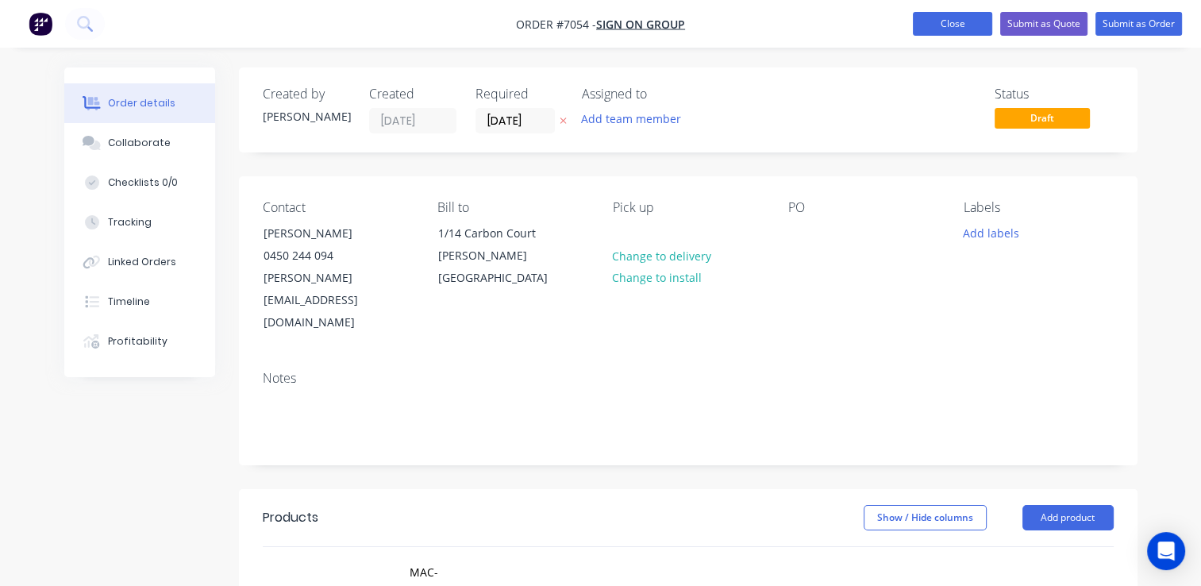
click at [933, 27] on button "Close" at bounding box center [952, 24] width 79 height 24
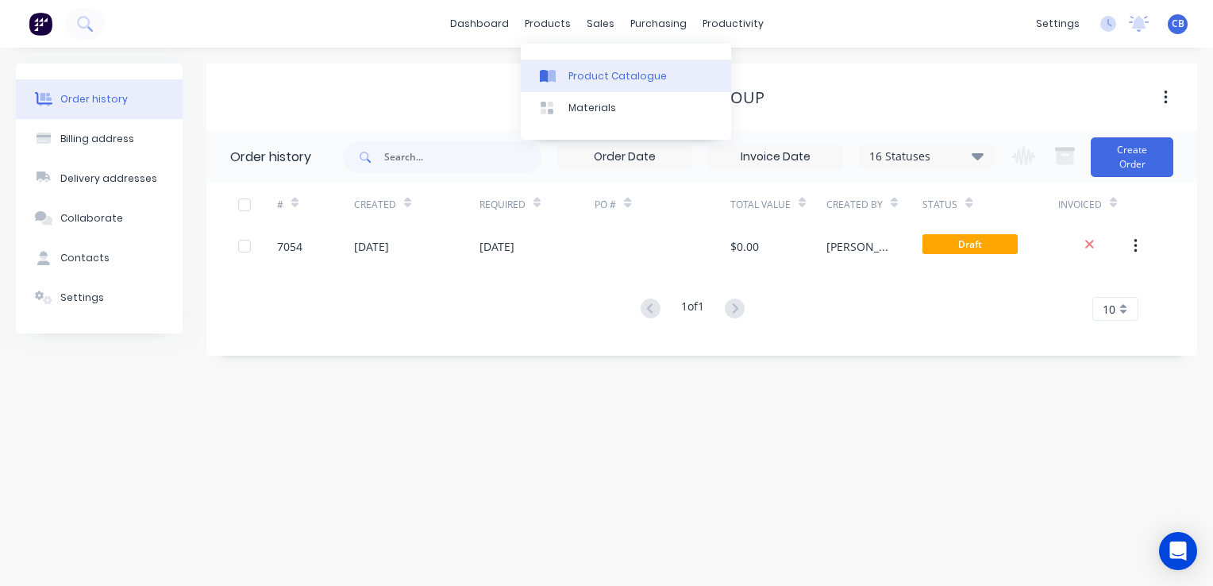
click at [594, 69] on div "Product Catalogue" at bounding box center [617, 76] width 98 height 14
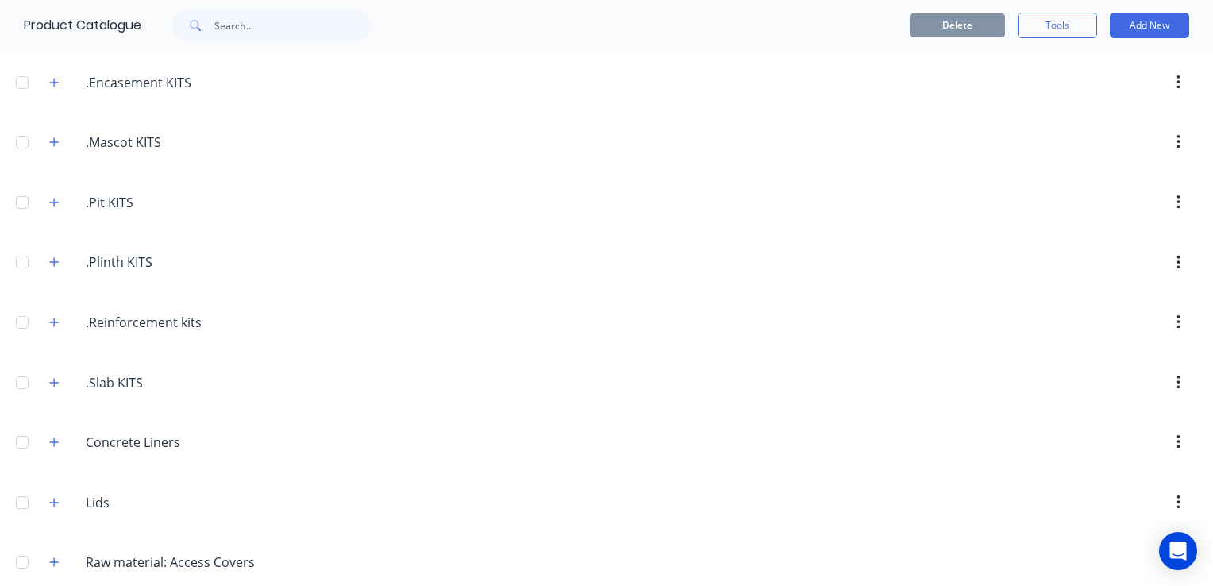
scroll to position [317, 0]
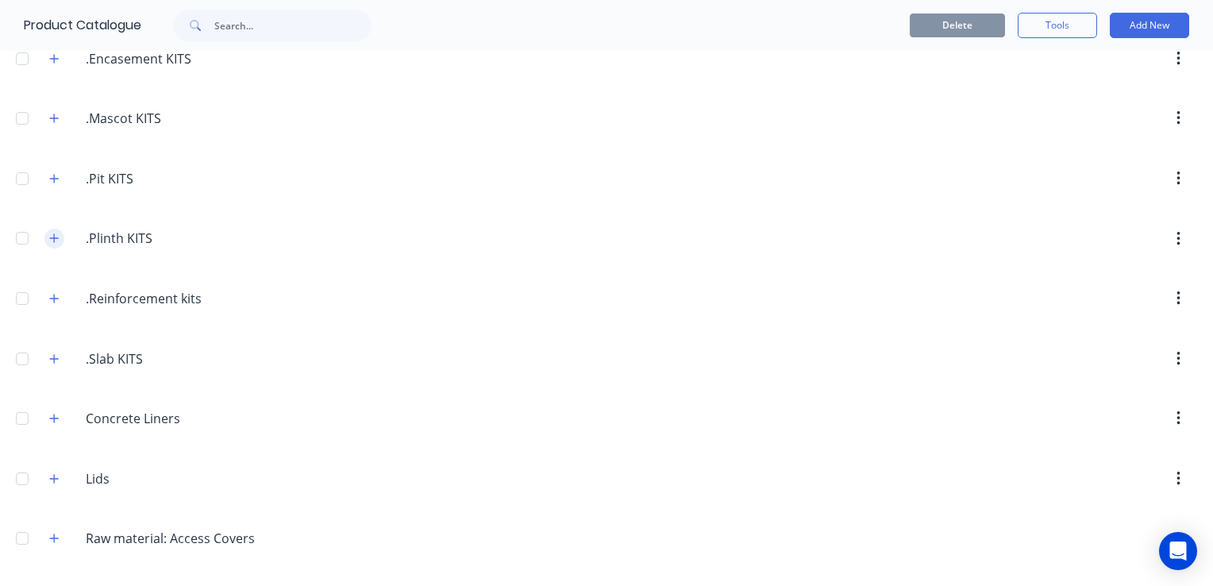
click at [51, 236] on icon "button" at bounding box center [54, 238] width 10 height 11
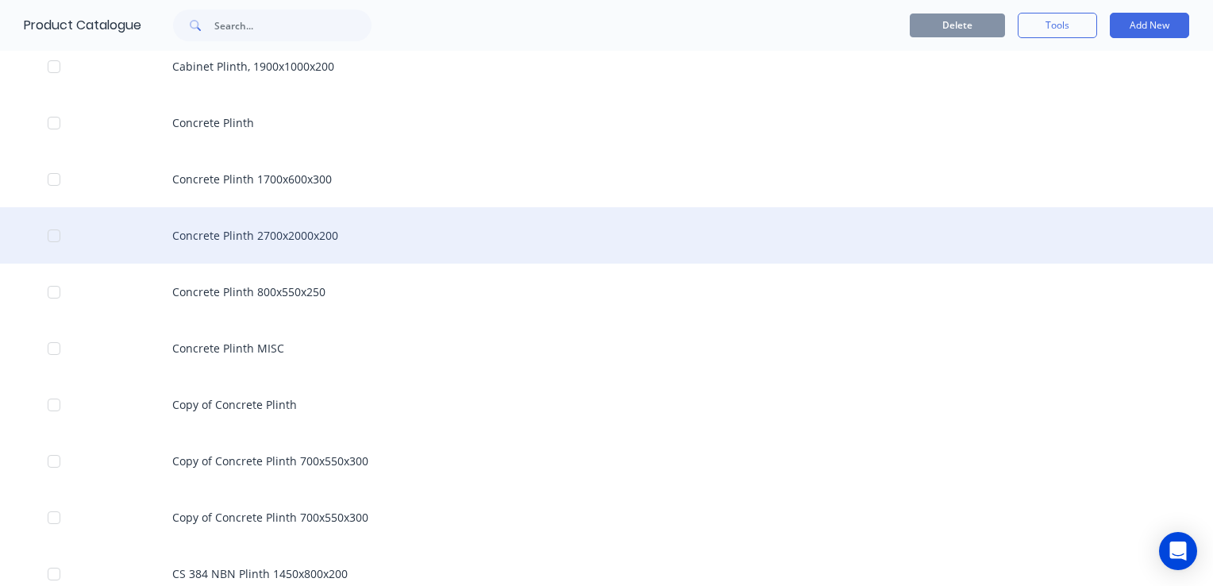
scroll to position [635, 0]
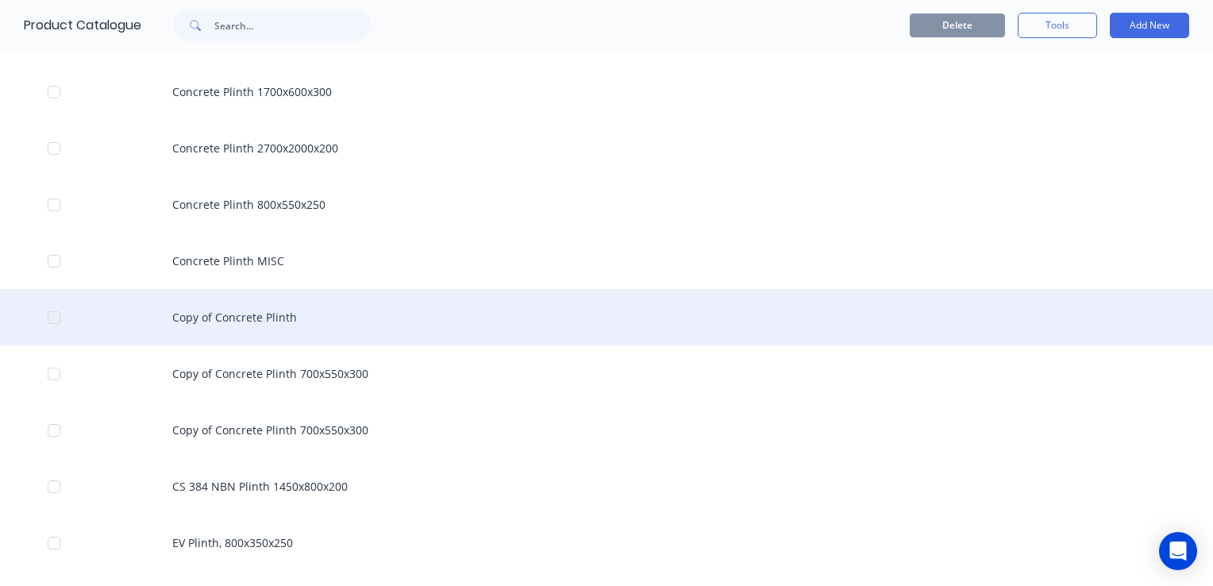
click at [313, 312] on div "Copy of Concrete Plinth" at bounding box center [606, 317] width 1213 height 56
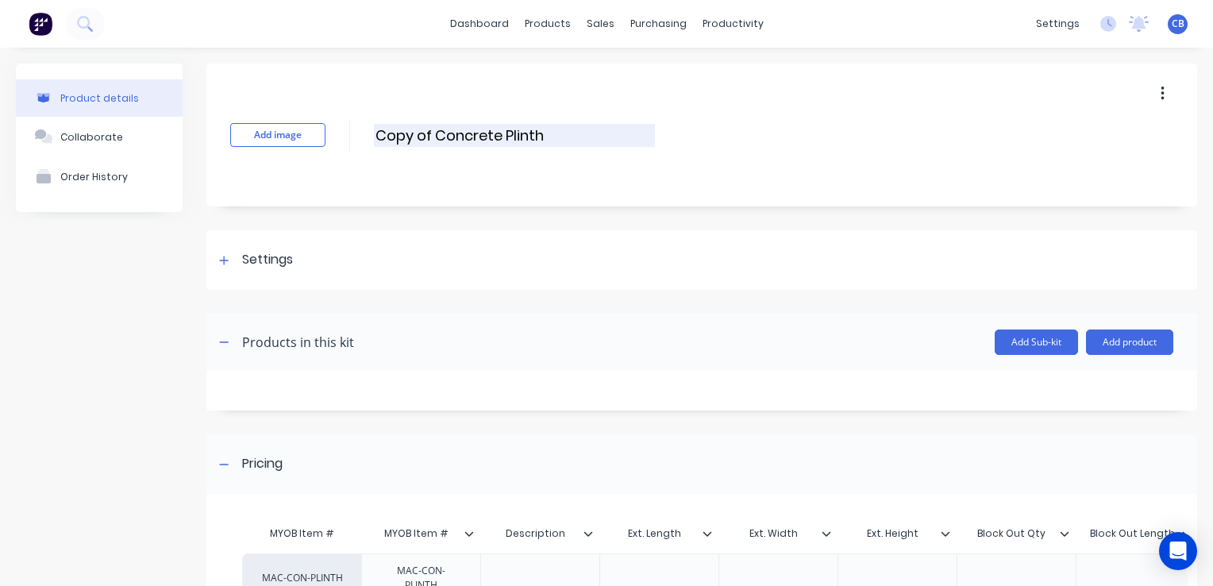
click at [480, 140] on input "Copy of Concrete Plinth" at bounding box center [514, 135] width 281 height 23
drag, startPoint x: 435, startPoint y: 130, endPoint x: 313, endPoint y: 132, distance: 122.2
click at [314, 132] on div "Add image Copy of Concrete Plinth Copy of Concrete Plinth Enter kit name" at bounding box center [701, 134] width 990 height 143
click at [533, 124] on input "Concrete Plinth" at bounding box center [514, 135] width 281 height 23
click at [603, 133] on input "Concrete Plinth, 990x500x650" at bounding box center [514, 135] width 281 height 23
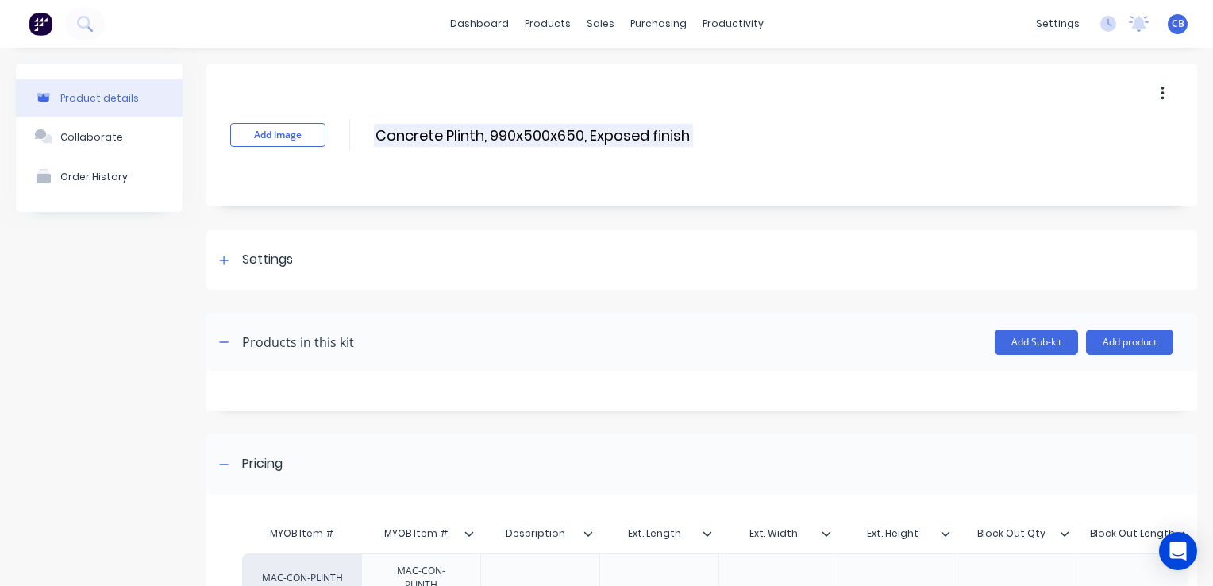
drag, startPoint x: 695, startPoint y: 137, endPoint x: 605, endPoint y: 135, distance: 90.5
click at [605, 135] on div "Add image Concrete Plinth, 990x500x650, Exposed finish Concrete Plinth, 990x500…" at bounding box center [701, 134] width 990 height 143
click at [616, 131] on input "Concrete Plinth, 990x500x650, Exposed finish" at bounding box center [533, 135] width 319 height 23
drag, startPoint x: 588, startPoint y: 133, endPoint x: 719, endPoint y: 133, distance: 130.9
click at [719, 133] on div "Add image Concrete Plinth, 990x500x650, Exposed finish Concrete Plinth, 990x500…" at bounding box center [701, 134] width 990 height 143
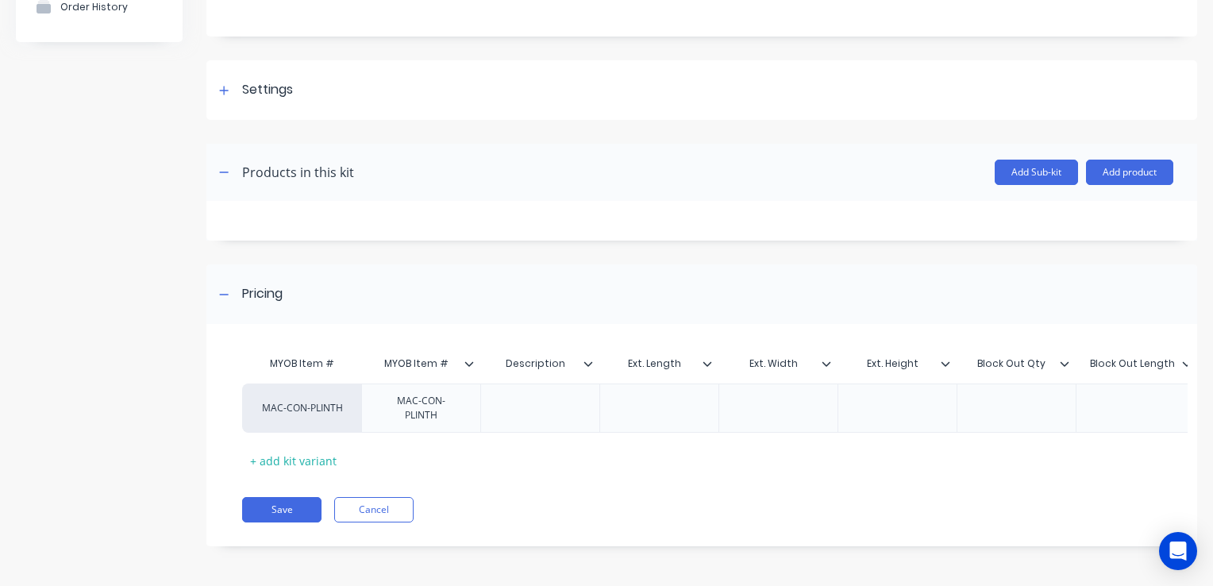
scroll to position [93, 0]
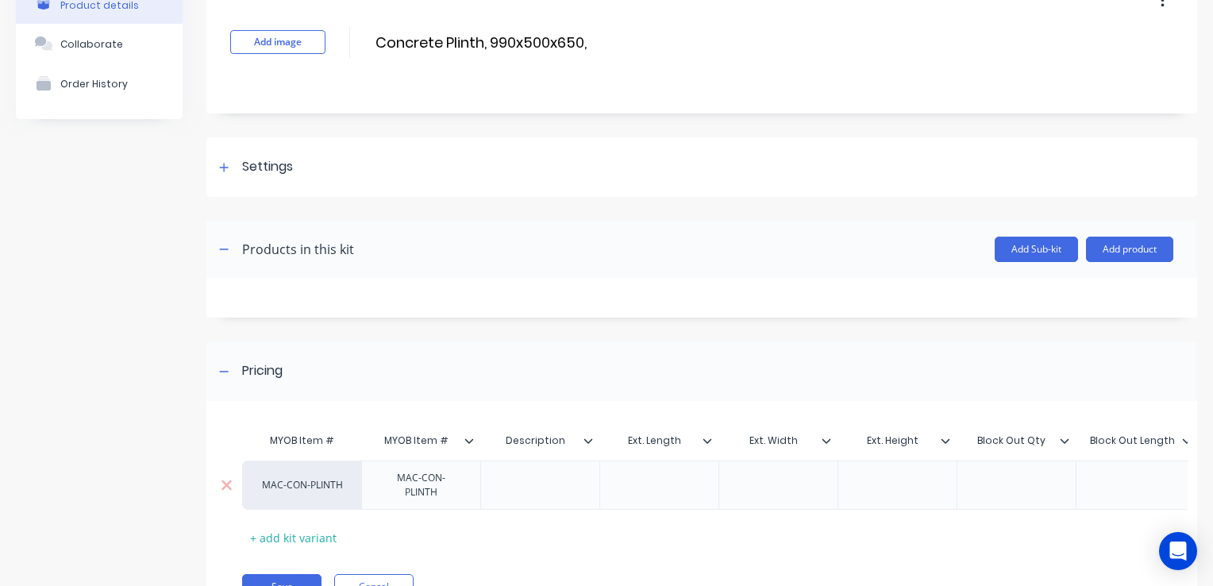
type input "Concrete Plinth, 990x500x650,"
click at [533, 478] on div at bounding box center [540, 485] width 79 height 21
drag, startPoint x: 425, startPoint y: 37, endPoint x: 369, endPoint y: 33, distance: 55.6
click at [369, 33] on div "Add image Concrete Plinth, 990x500x650, Concrete Plinth, 990x500x650, Enter kit…" at bounding box center [701, 42] width 990 height 143
click at [528, 492] on div at bounding box center [539, 484] width 119 height 49
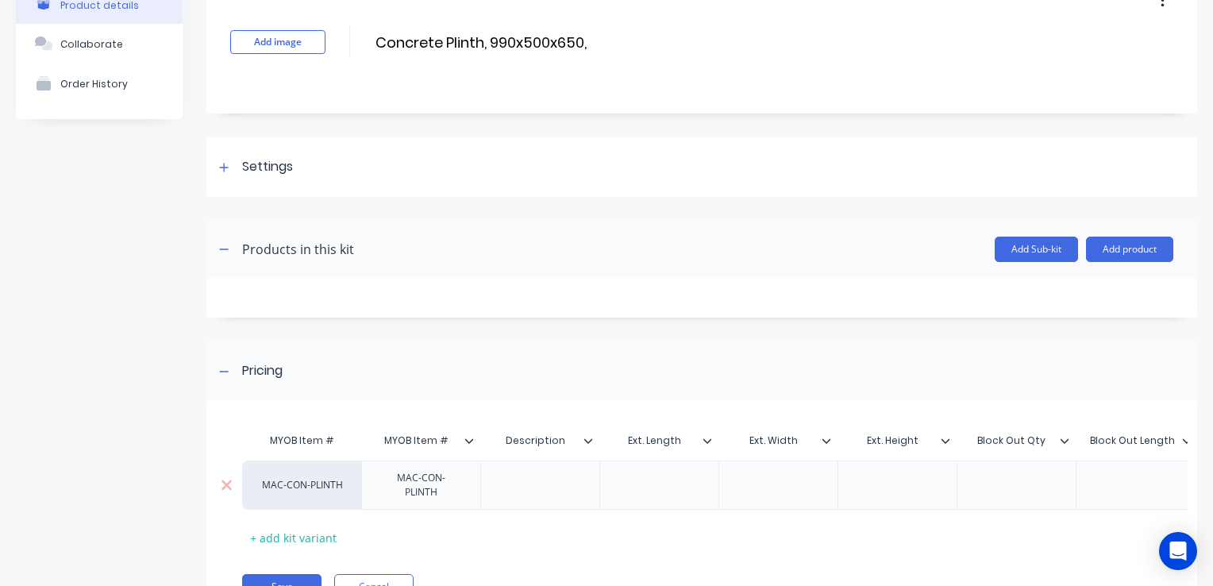
click at [515, 485] on div at bounding box center [540, 485] width 79 height 21
paste div
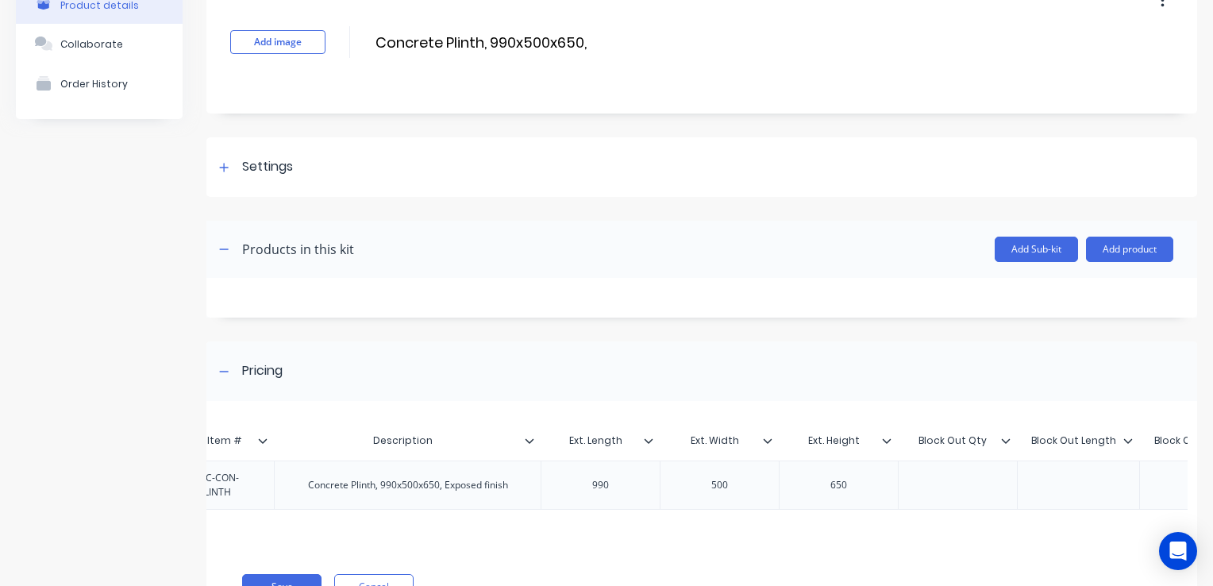
scroll to position [0, 272]
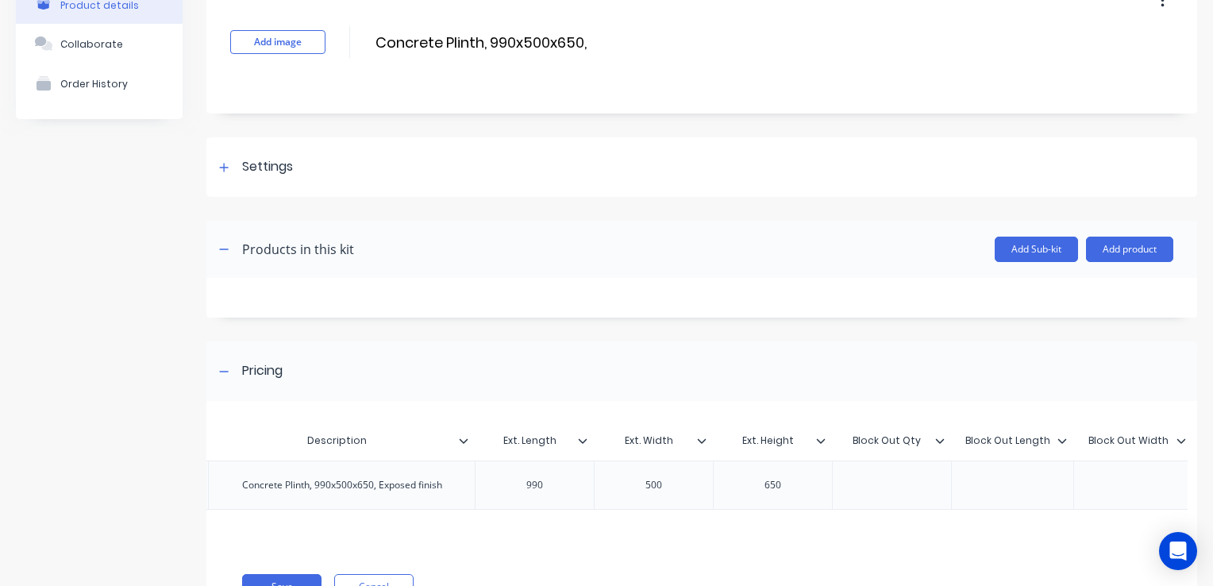
drag, startPoint x: 571, startPoint y: 552, endPoint x: 690, endPoint y: 541, distance: 118.8
click at [690, 541] on div "MYOB Item # MYOB Item # Description Ext. Length Ext. Width Ext. Height Block Ou…" at bounding box center [696, 483] width 981 height 133
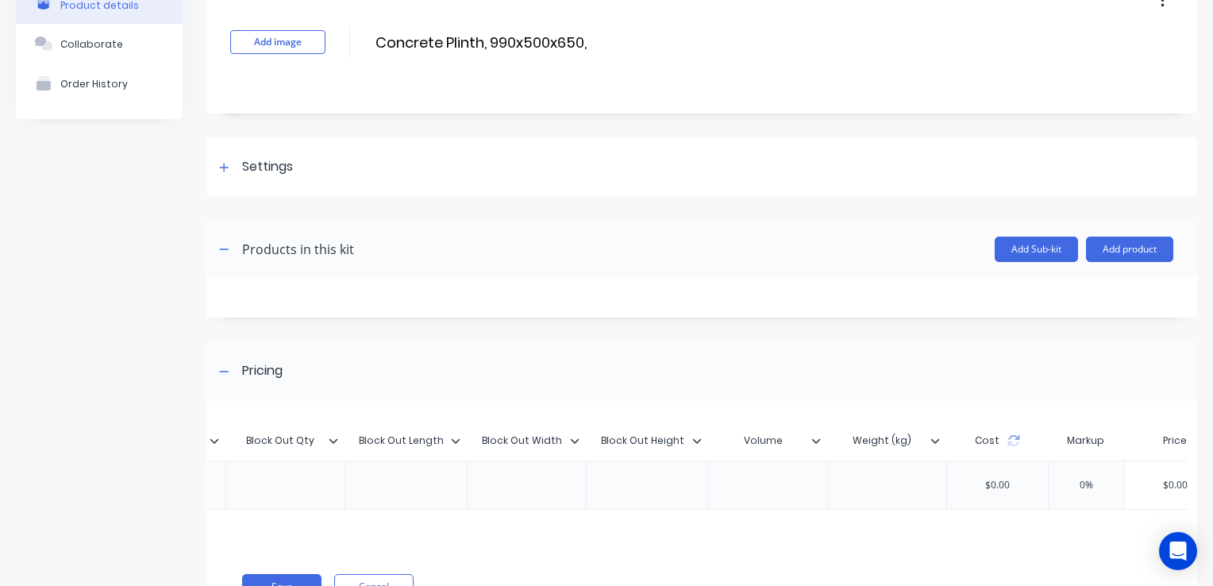
scroll to position [0, 876]
drag, startPoint x: 860, startPoint y: 478, endPoint x: 899, endPoint y: 486, distance: 39.7
click at [863, 479] on div at bounding box center [889, 485] width 79 height 21
click at [763, 487] on div at bounding box center [770, 485] width 79 height 21
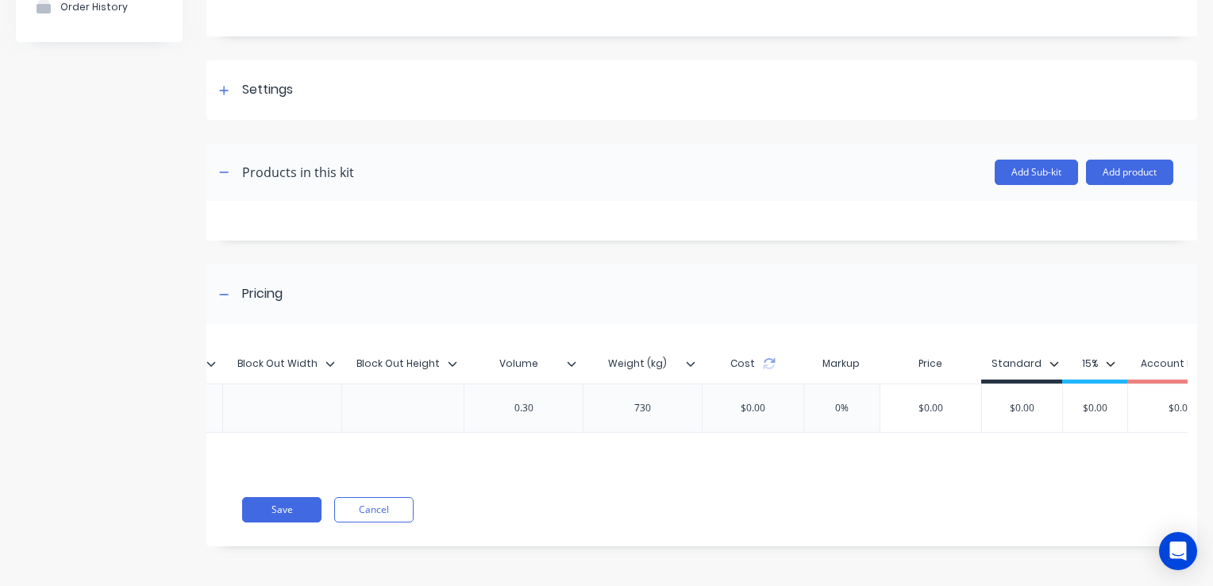
scroll to position [0, 1181]
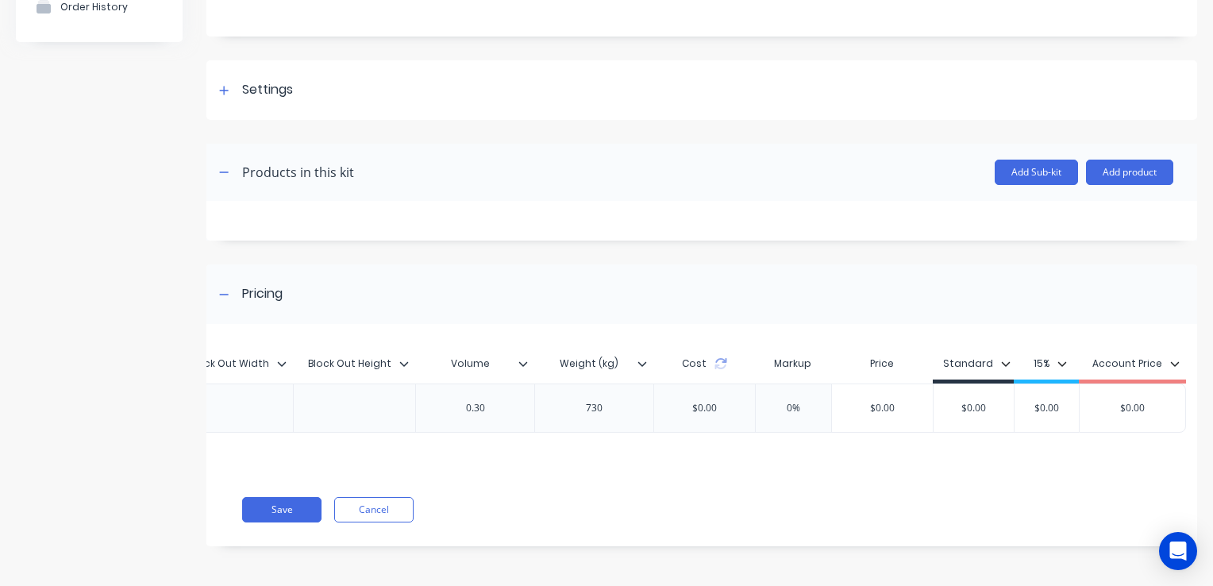
click at [949, 407] on input "$0.00" at bounding box center [973, 408] width 80 height 14
drag, startPoint x: 977, startPoint y: 398, endPoint x: 890, endPoint y: 401, distance: 86.6
click at [890, 401] on div "MAC-CON-PLINTH MAC-CON-PLINTH Concrete Plinth, 990x500x650, Exposed finish 990 …" at bounding box center [128, 407] width 2115 height 49
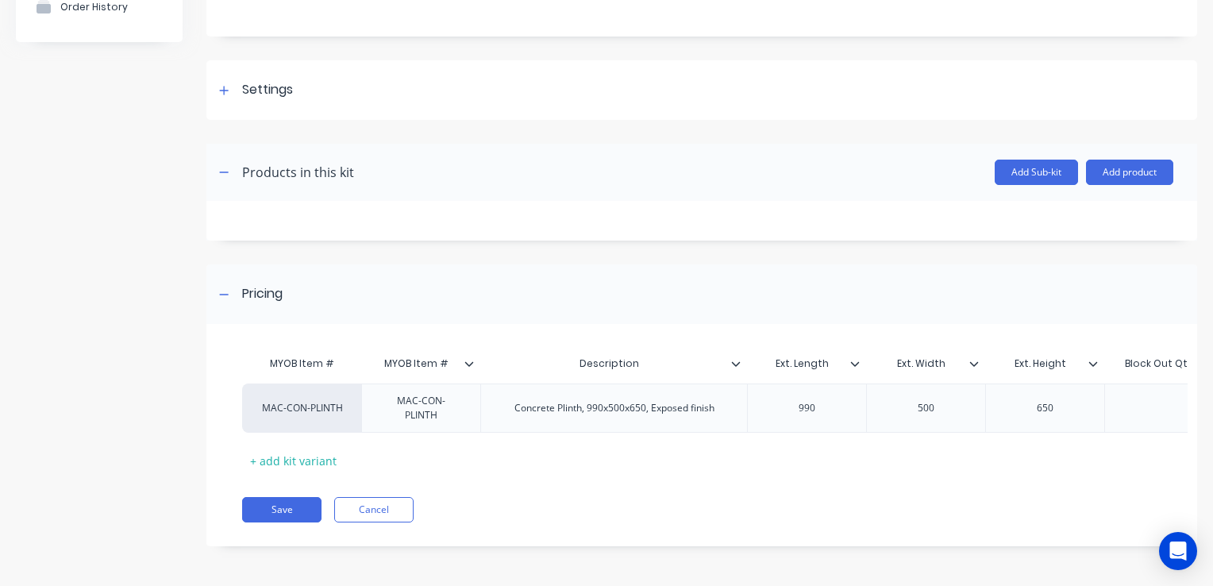
scroll to position [0, 0]
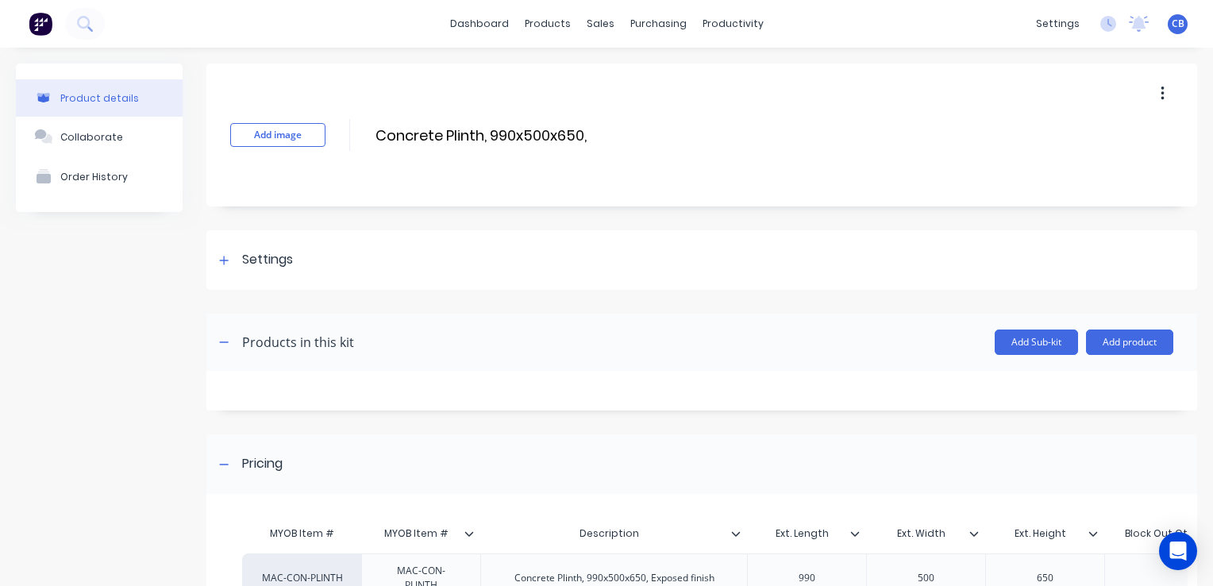
type input "2050"
drag, startPoint x: 413, startPoint y: 533, endPoint x: 359, endPoint y: 529, distance: 55.0
type input "Item #"
click at [375, 133] on input "Concrete Plinth, 990x500x650," at bounding box center [514, 135] width 281 height 23
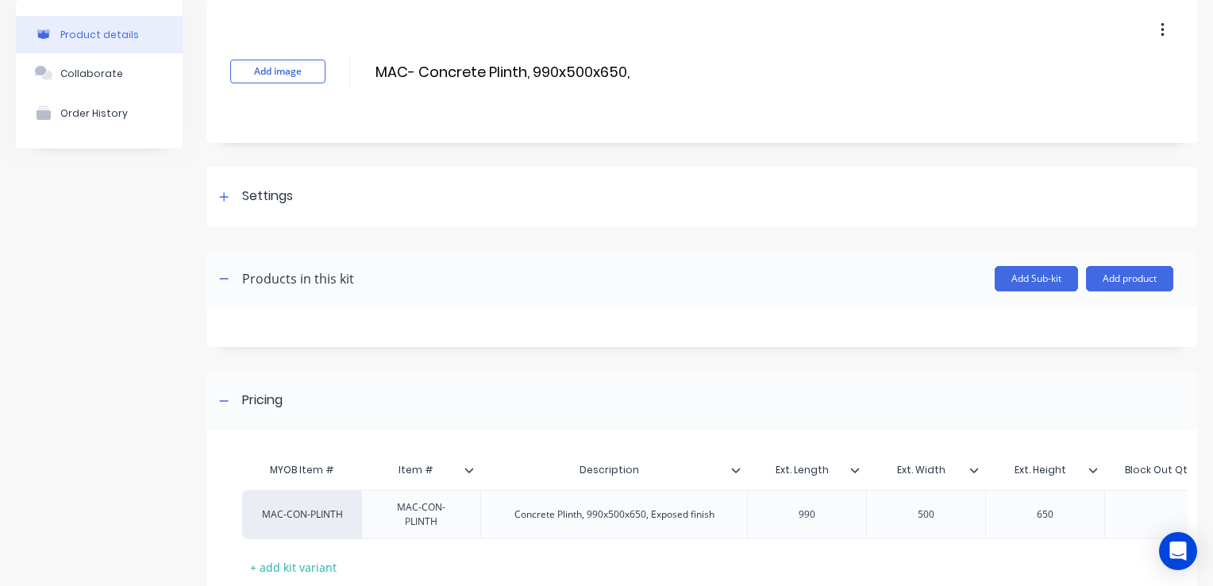
scroll to position [172, 0]
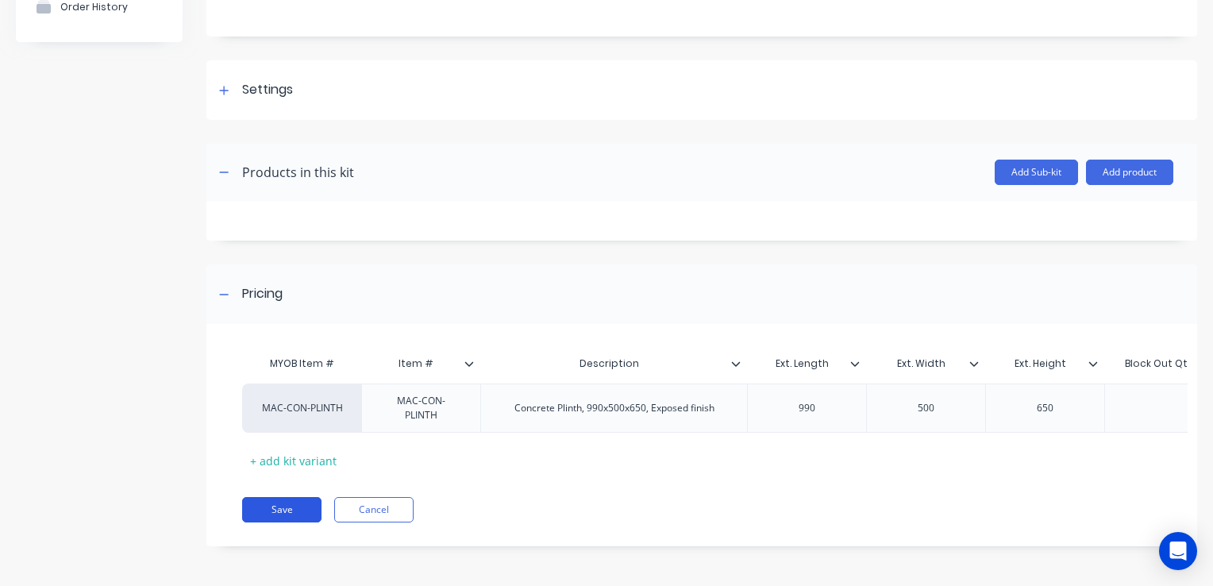
type input "MAC- Concrete Plinth, 990x500x650,"
click at [277, 517] on button "Save" at bounding box center [281, 509] width 79 height 25
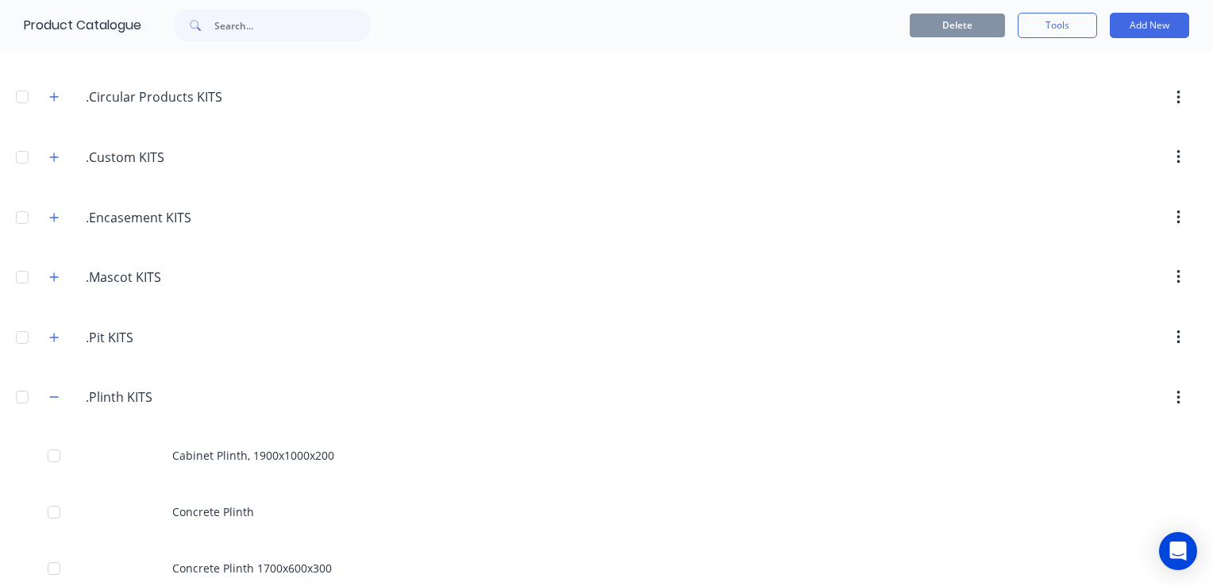
scroll to position [79, 0]
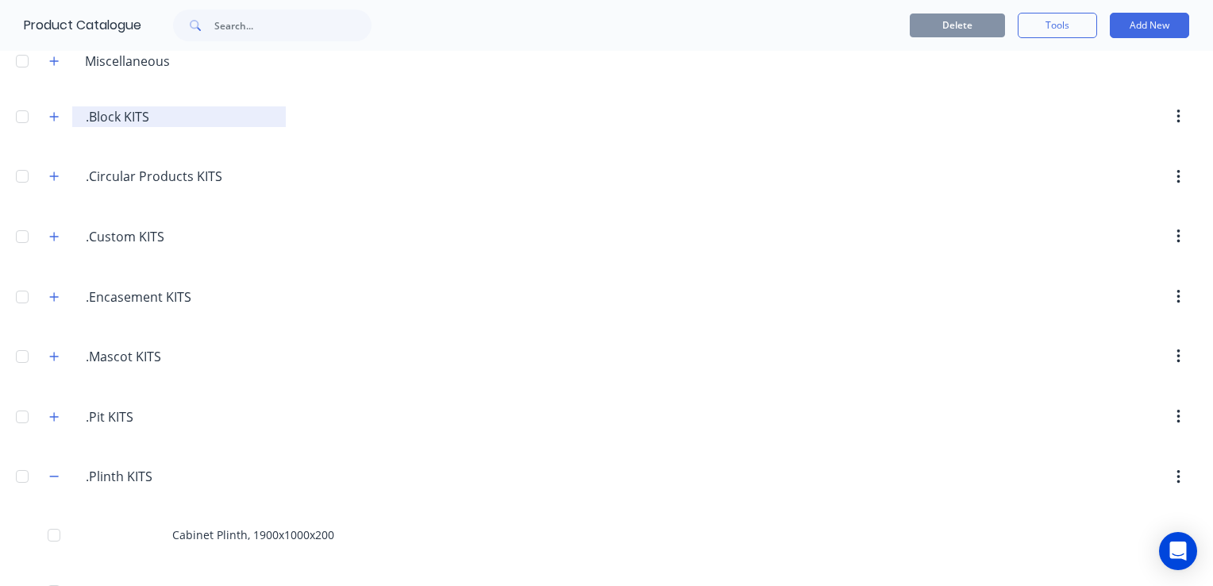
click at [100, 120] on input ".Block KITS" at bounding box center [180, 116] width 188 height 19
click at [58, 121] on icon "button" at bounding box center [54, 116] width 10 height 11
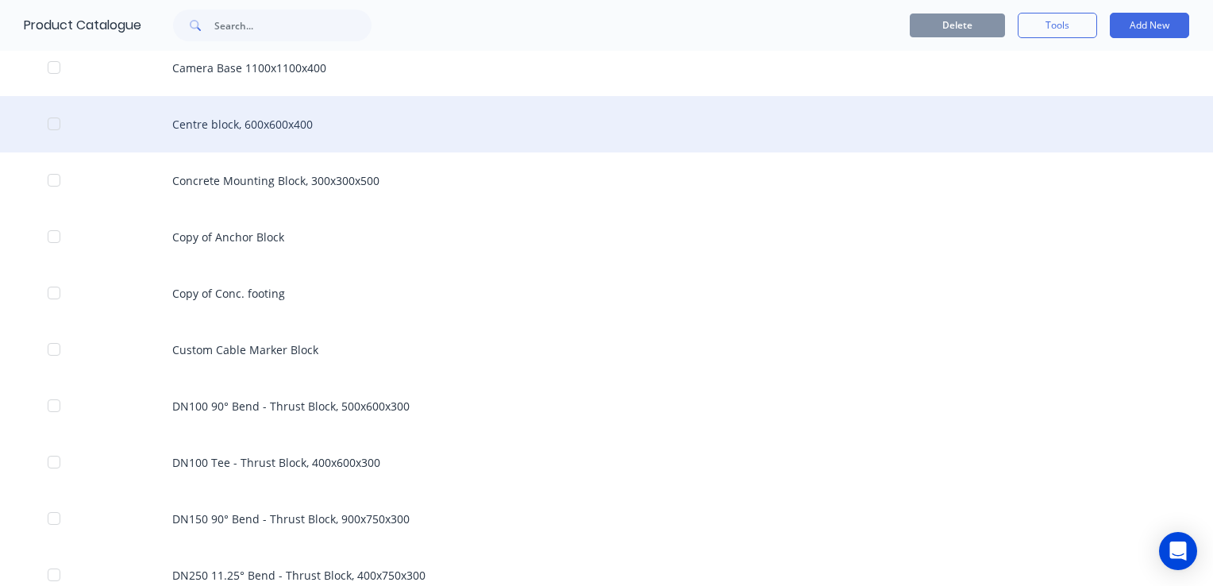
scroll to position [1190, 0]
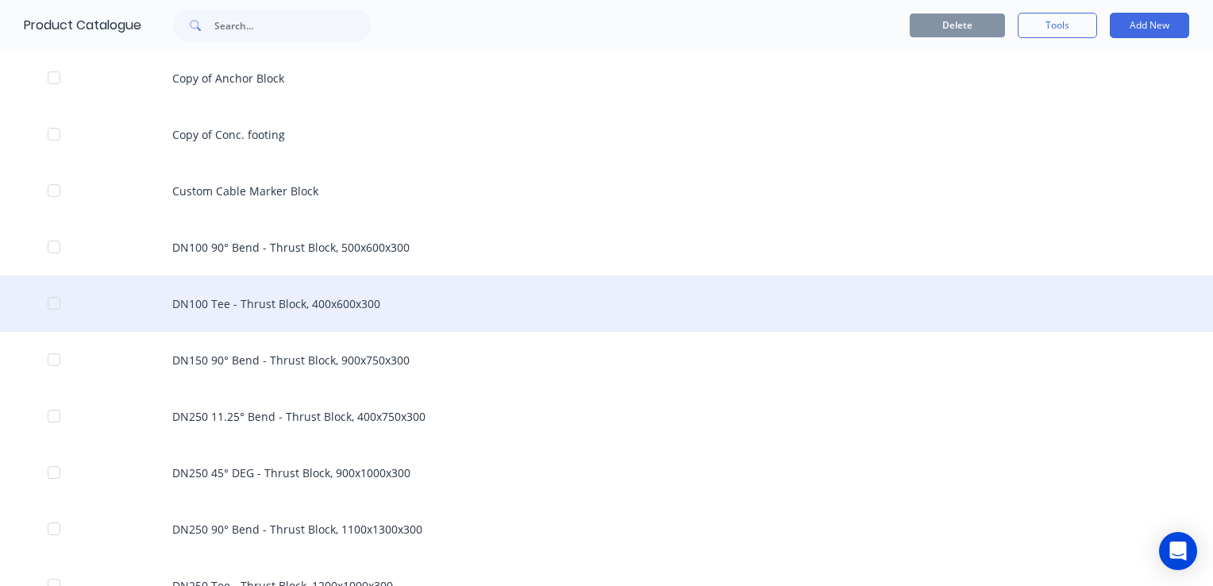
click at [271, 294] on div "DN100 Tee - Thrust Block, 400x600x300" at bounding box center [606, 303] width 1213 height 56
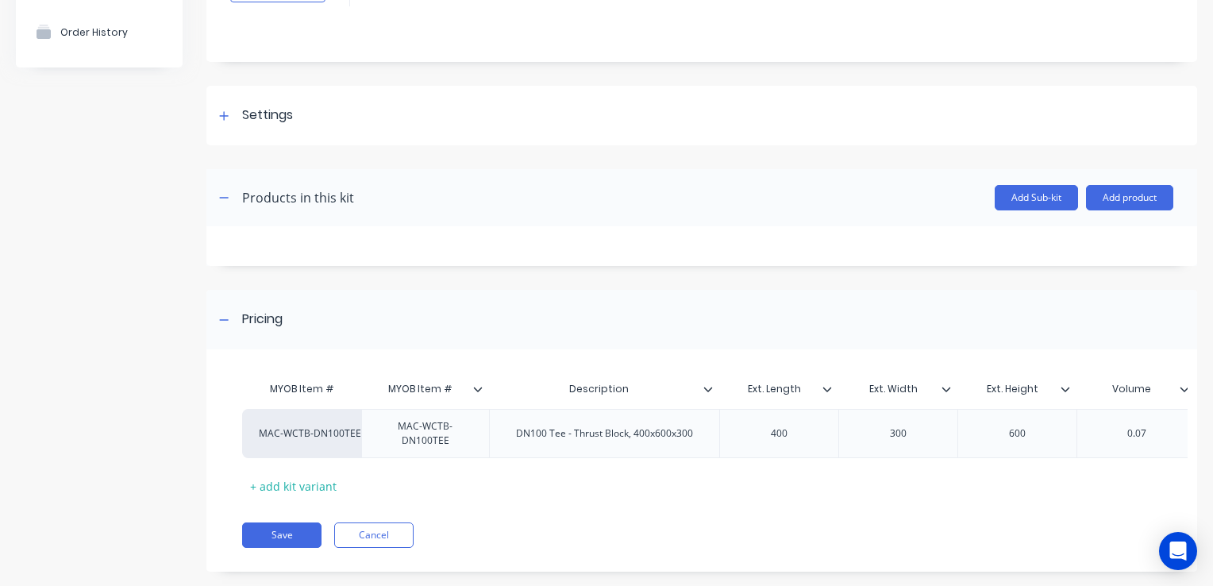
scroll to position [181, 0]
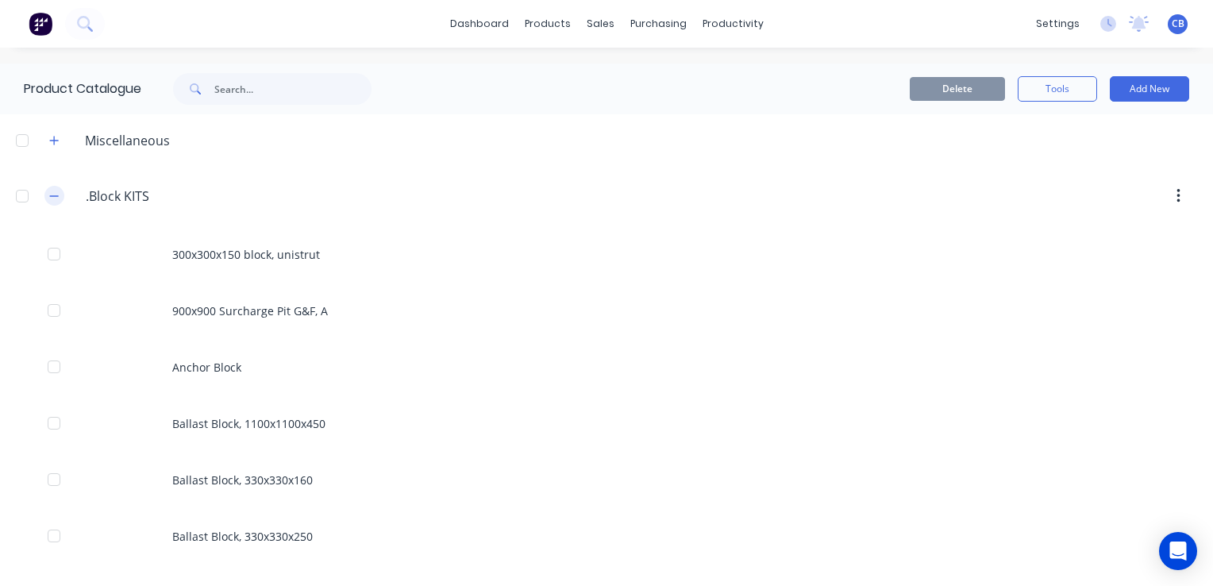
click at [54, 202] on button "button" at bounding box center [54, 196] width 20 height 20
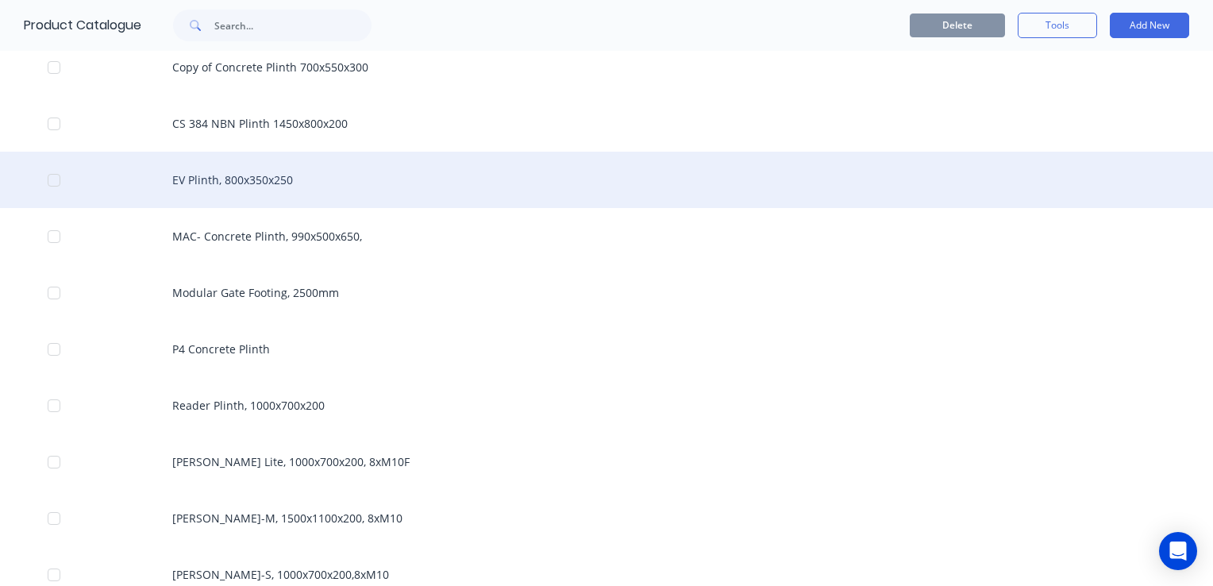
scroll to position [952, 0]
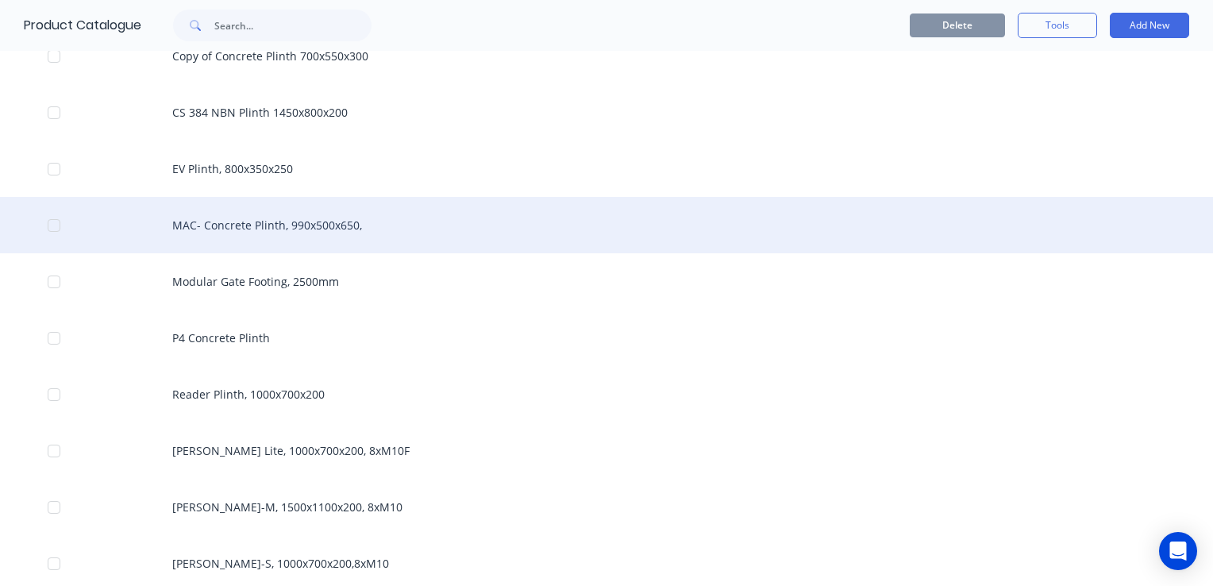
click at [279, 225] on div "MAC- Concrete Plinth, 990x500x650," at bounding box center [606, 225] width 1213 height 56
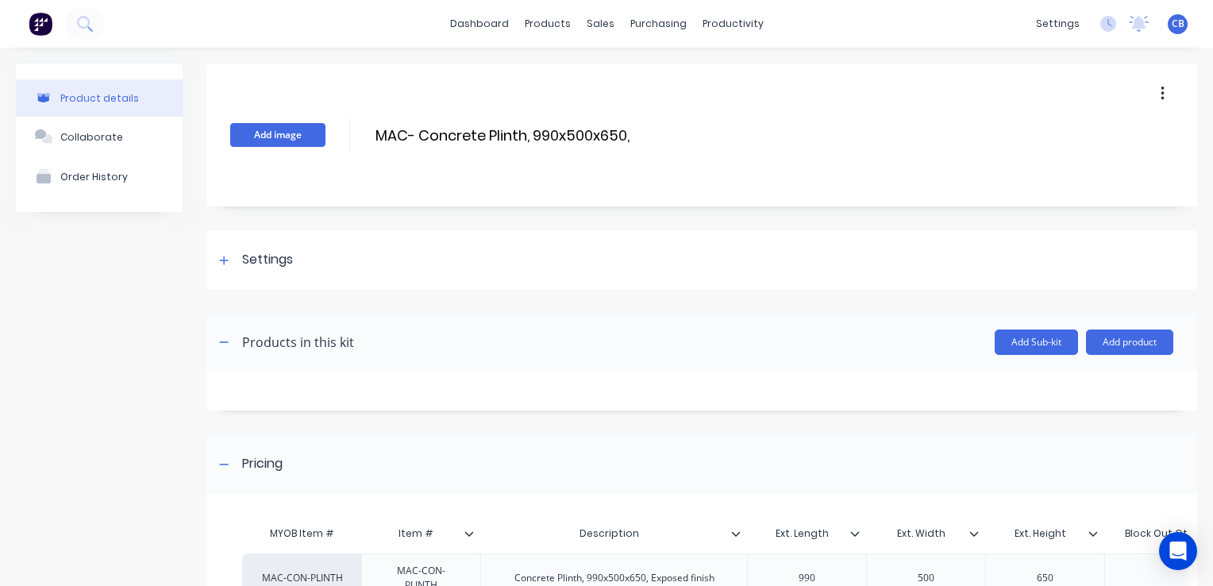
drag, startPoint x: 415, startPoint y: 135, endPoint x: 317, endPoint y: 143, distance: 98.7
click at [317, 143] on div "Add image MAC- Concrete Plinth, 990x500x650, MAC- Concrete Plinth, 990x500x650,…" at bounding box center [701, 134] width 990 height 143
click at [609, 122] on div "Add image Concrete Plinth, 990x500x650, Concrete Plinth, 990x500x650, Enter kit…" at bounding box center [701, 134] width 990 height 143
click at [592, 129] on input "Concrete Plinth, 990x500x650," at bounding box center [514, 135] width 281 height 23
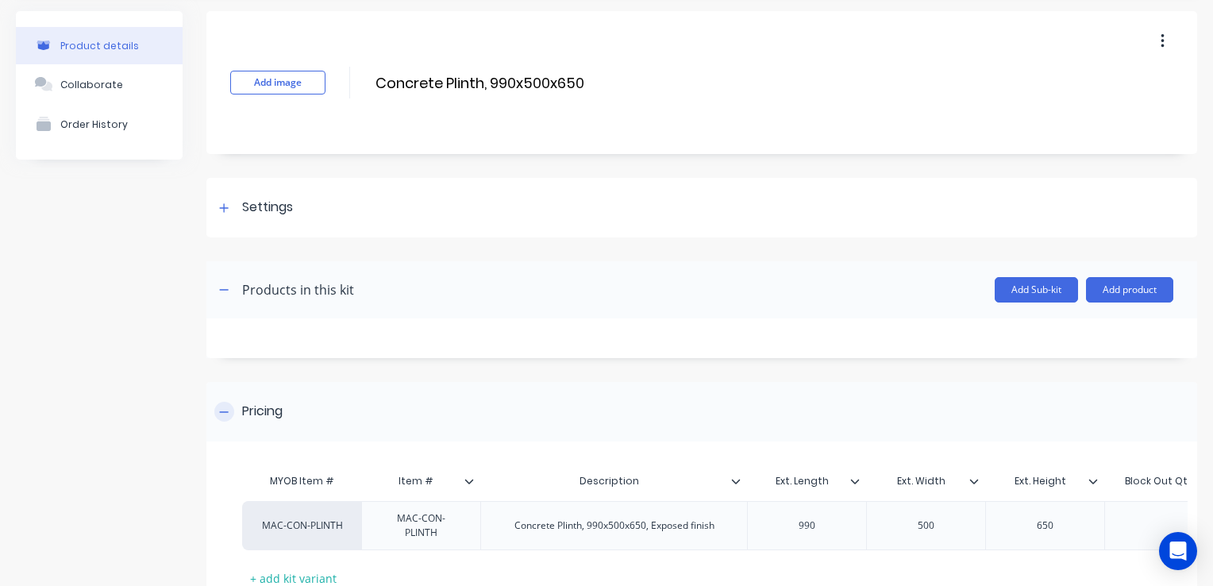
scroll to position [172, 0]
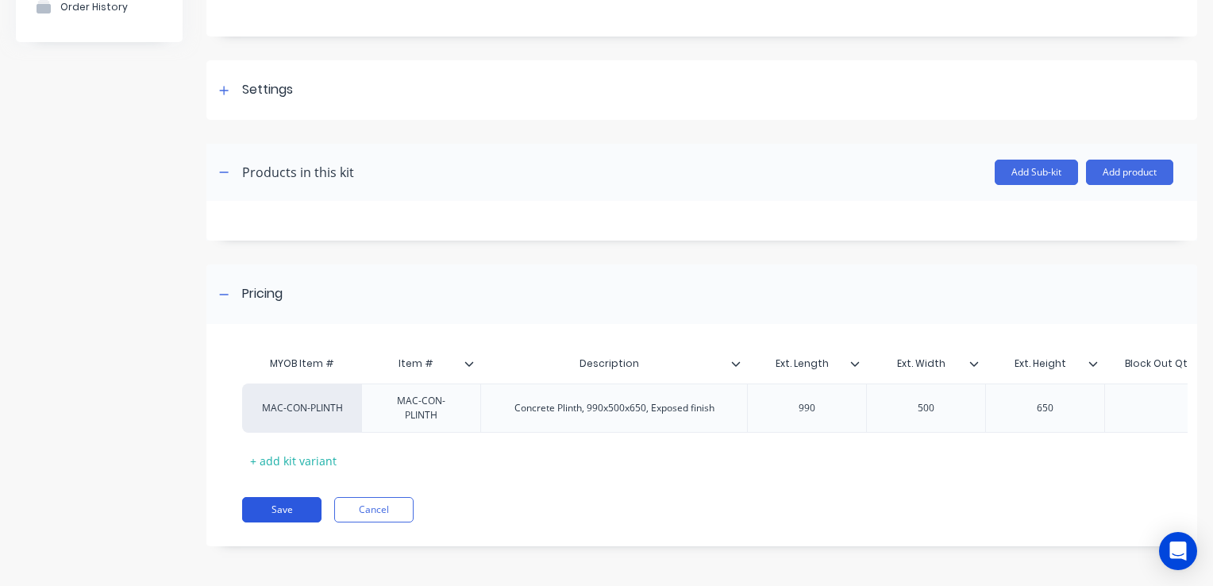
type input "Concrete Plinth, 990x500x650"
click at [276, 513] on button "Save" at bounding box center [281, 509] width 79 height 25
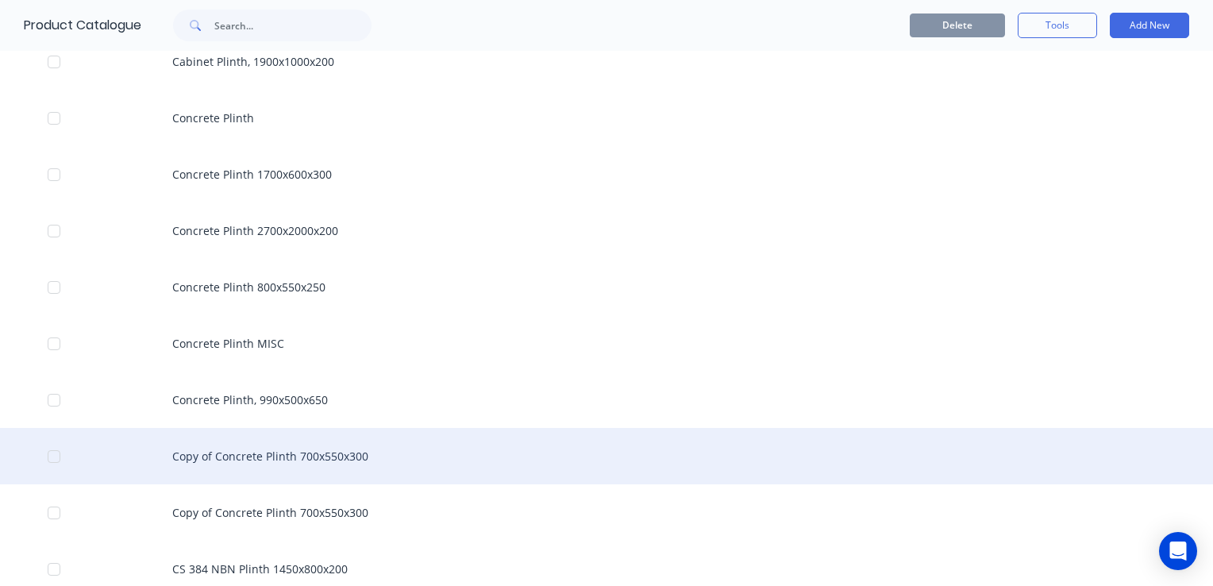
scroll to position [556, 0]
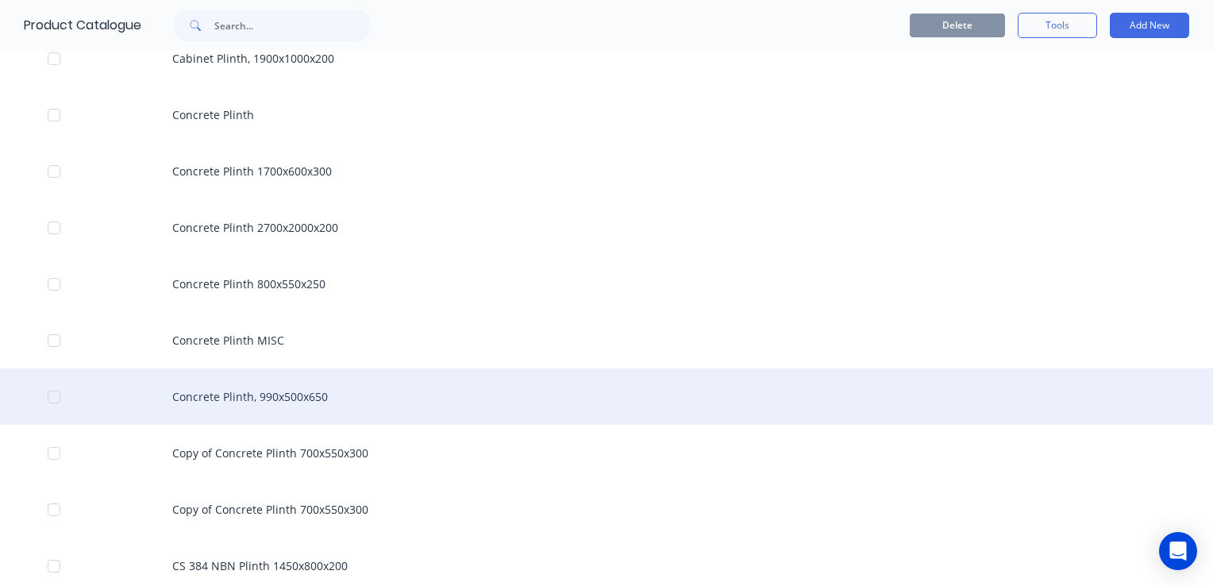
click at [276, 398] on div "Concrete Plinth, 990x500x650" at bounding box center [606, 396] width 1213 height 56
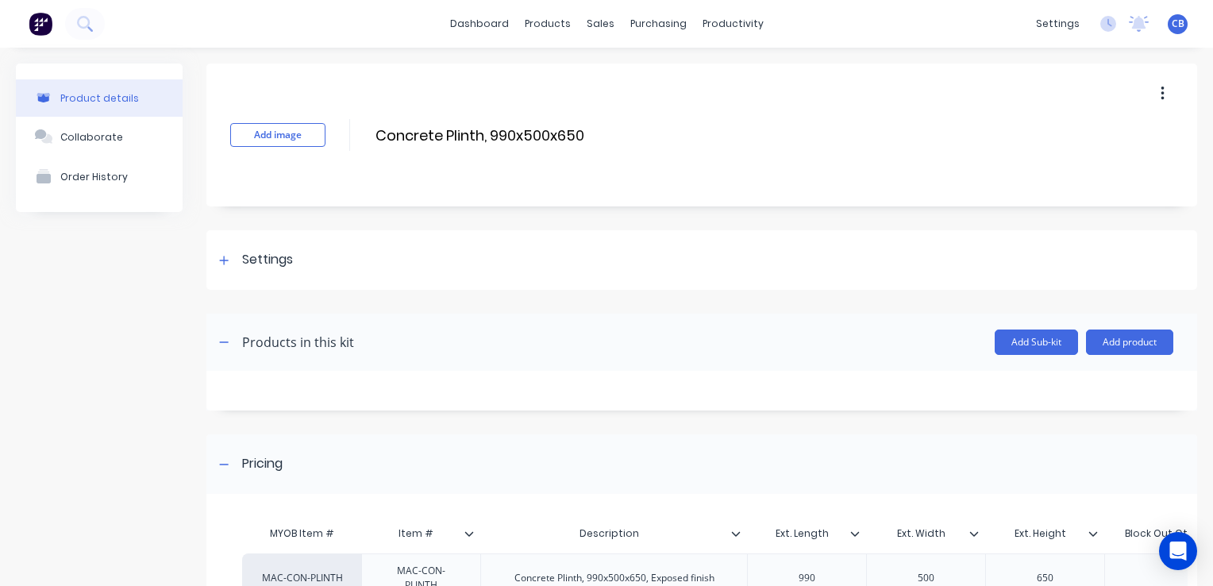
click at [1160, 94] on icon "button" at bounding box center [1162, 93] width 4 height 17
click at [1064, 133] on span "Duplicate" at bounding box center [1103, 135] width 119 height 17
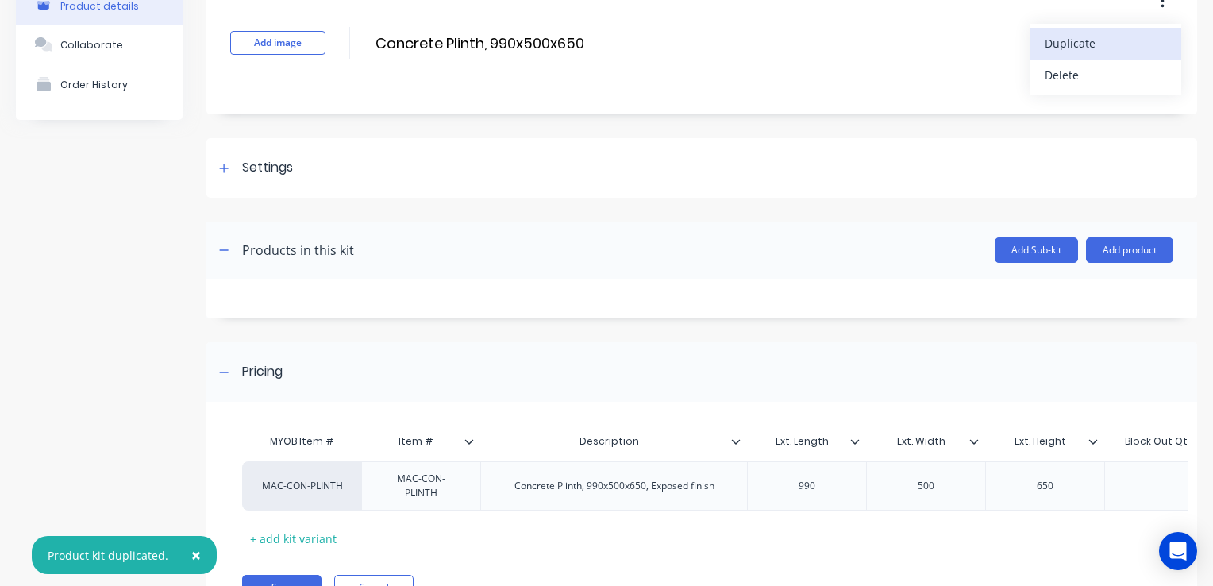
scroll to position [172, 0]
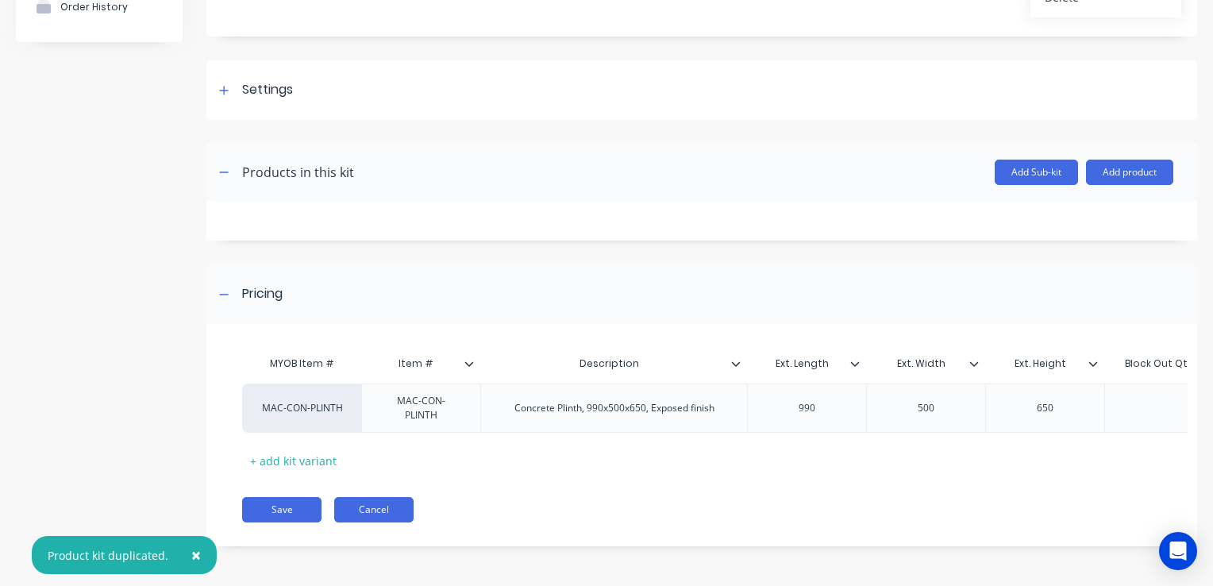
click at [370, 507] on button "Cancel" at bounding box center [373, 509] width 79 height 25
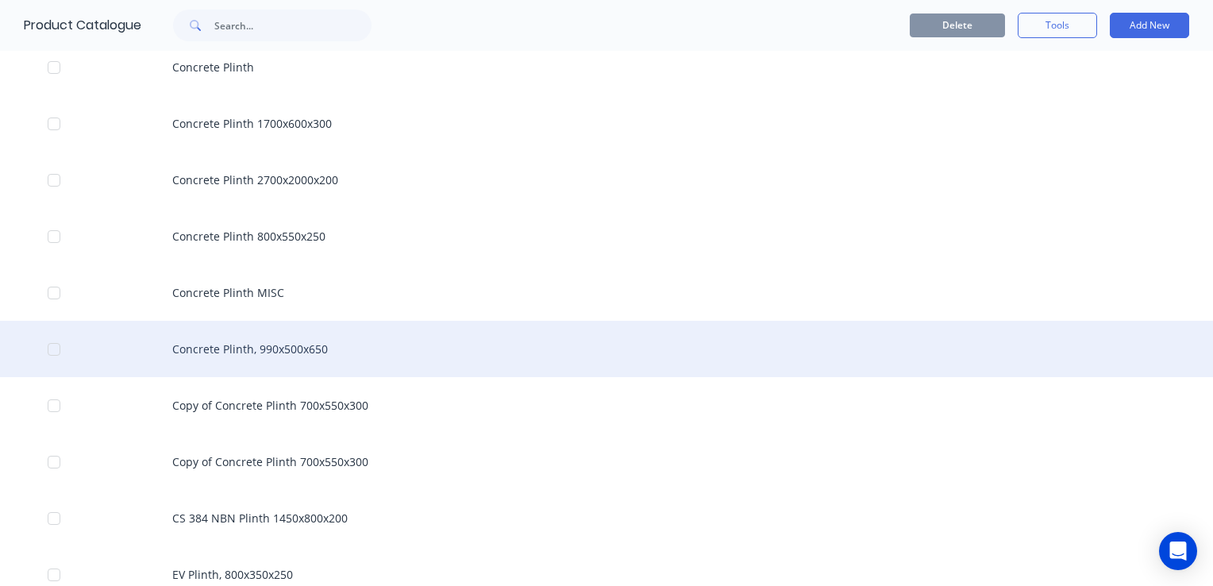
scroll to position [714, 0]
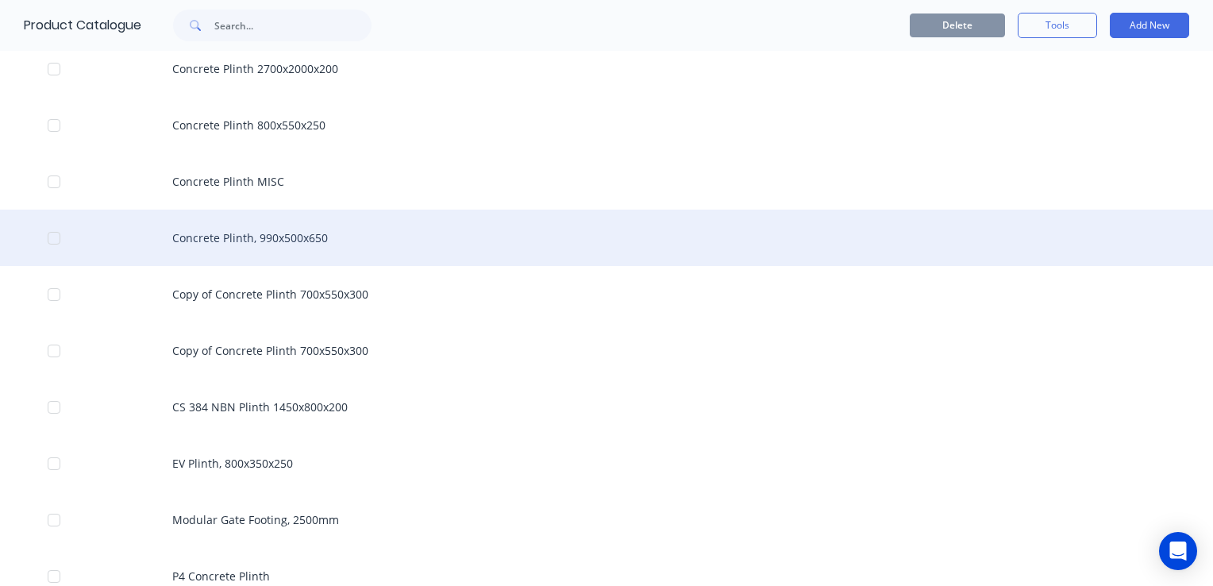
click at [317, 241] on div "Concrete Plinth, 990x500x650" at bounding box center [606, 238] width 1213 height 56
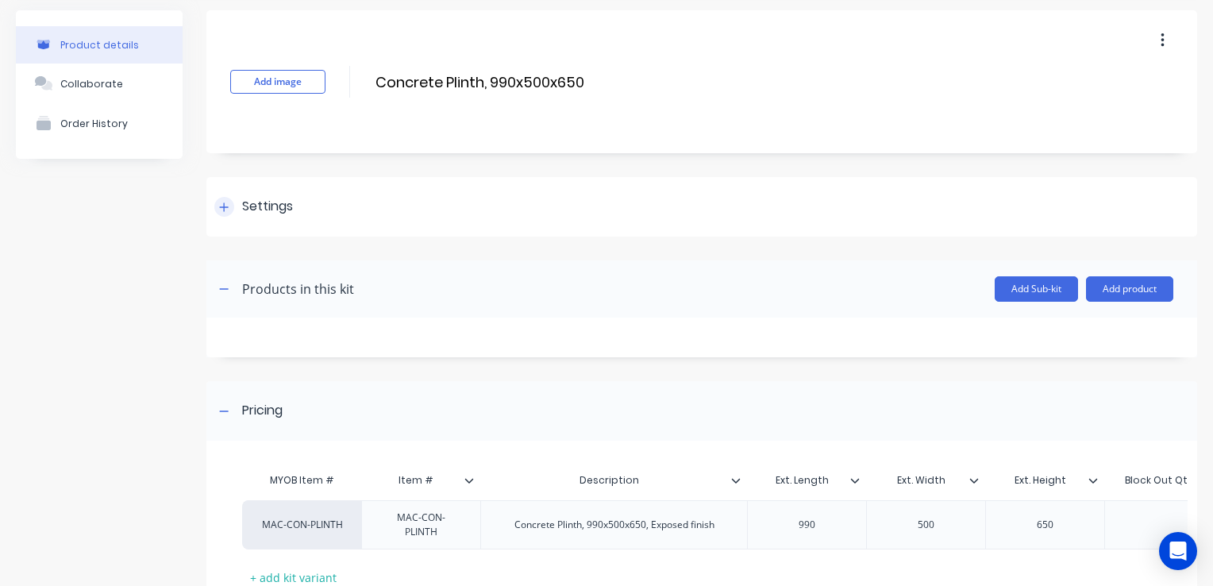
scroll to position [159, 0]
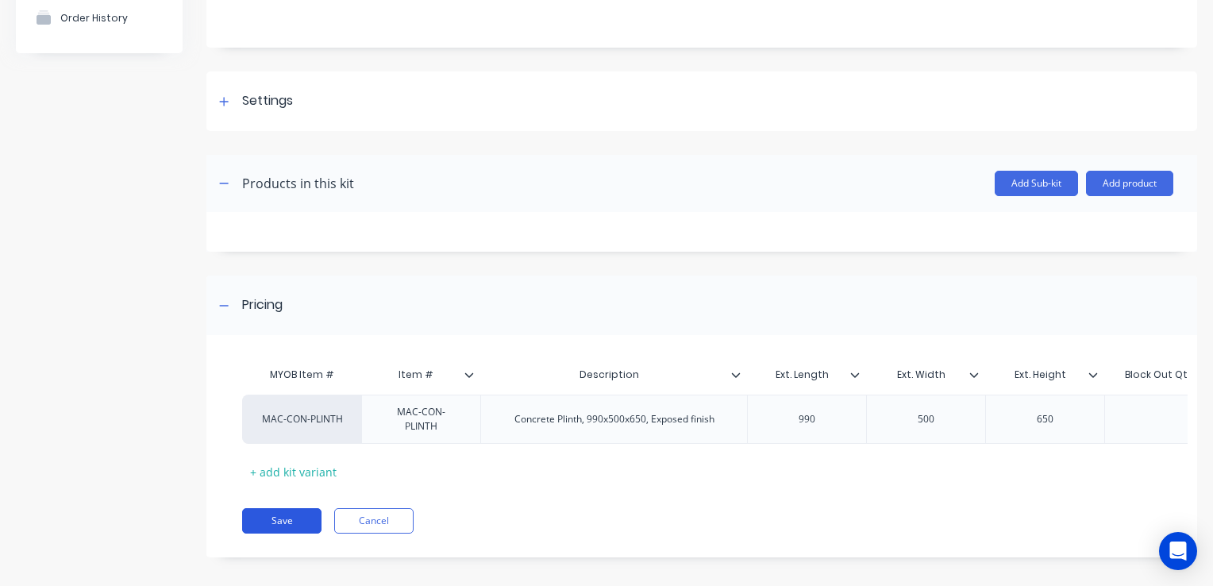
click at [302, 523] on button "Save" at bounding box center [281, 520] width 79 height 25
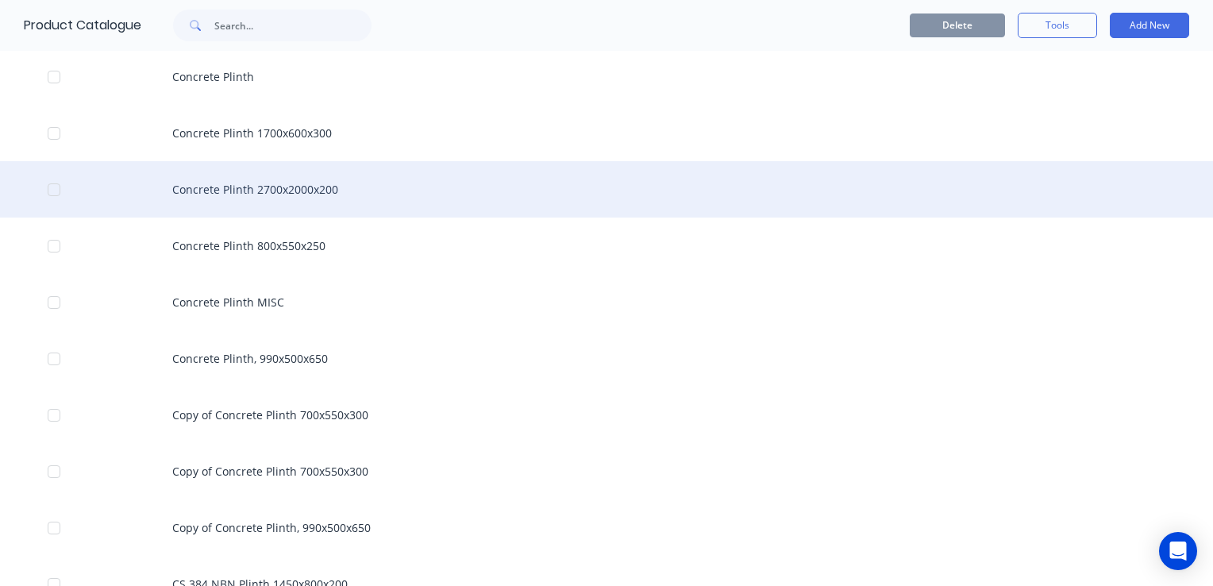
scroll to position [635, 0]
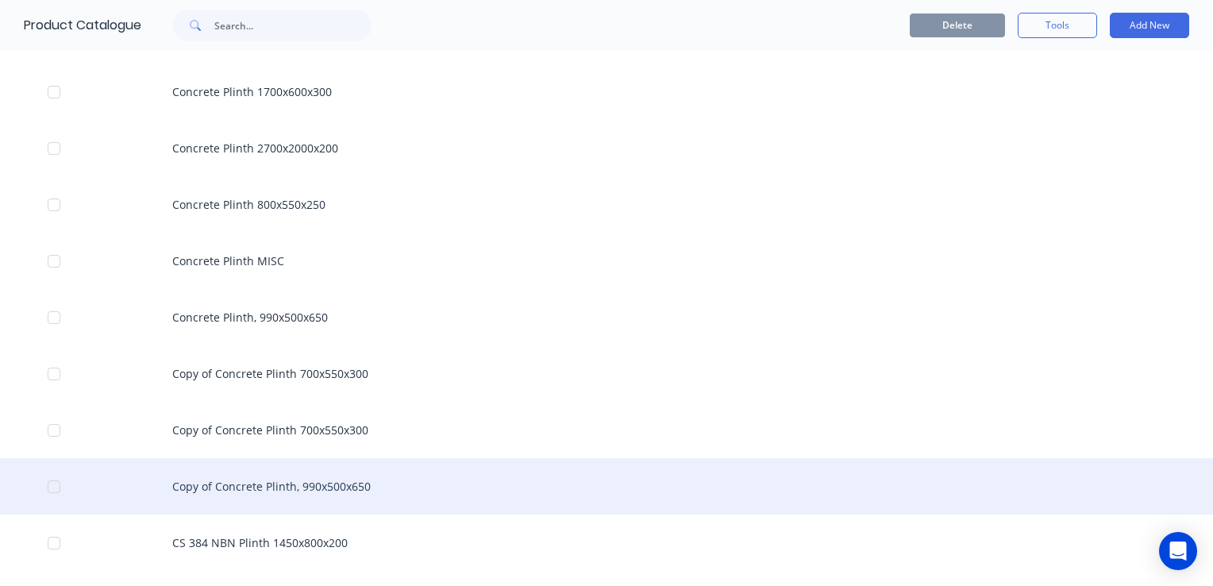
click at [356, 475] on div "Copy of Concrete Plinth, 990x500x650" at bounding box center [606, 486] width 1213 height 56
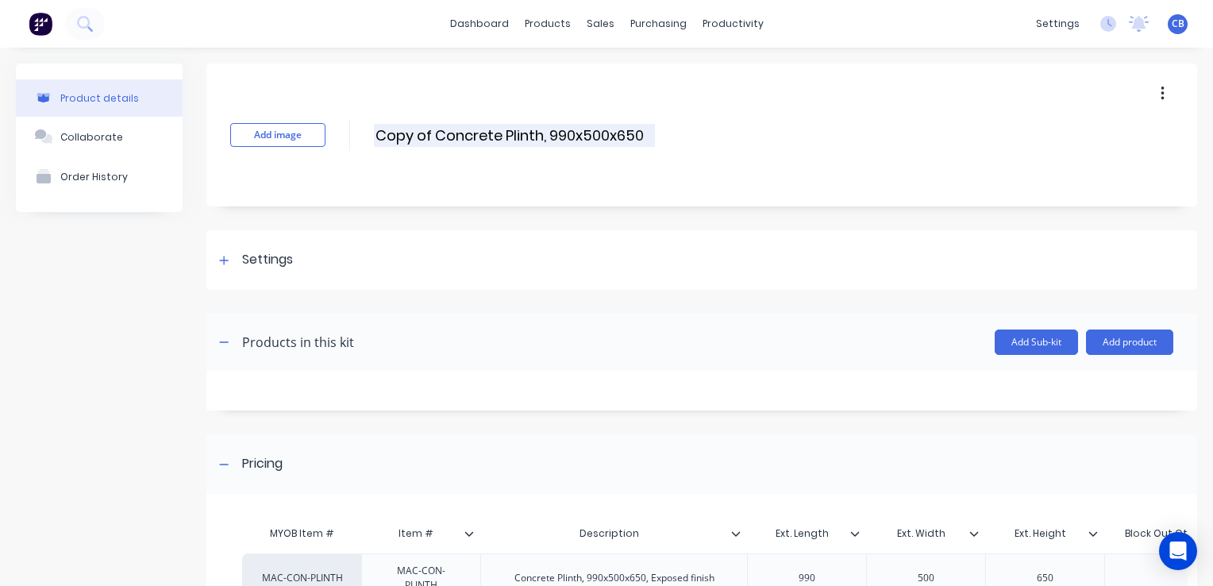
click at [509, 131] on input "Copy of Concrete Plinth, 990x500x650" at bounding box center [514, 135] width 281 height 23
drag, startPoint x: 437, startPoint y: 132, endPoint x: 356, endPoint y: 133, distance: 81.0
click at [358, 133] on div "Add image Copy of Concrete Plinth, 990x500x650 Copy of Concrete Plinth, 990x500…" at bounding box center [701, 134] width 990 height 143
drag, startPoint x: 548, startPoint y: 135, endPoint x: 487, endPoint y: 133, distance: 61.2
click at [487, 133] on input "Concrete Plinth, 990x500x650" at bounding box center [514, 135] width 281 height 23
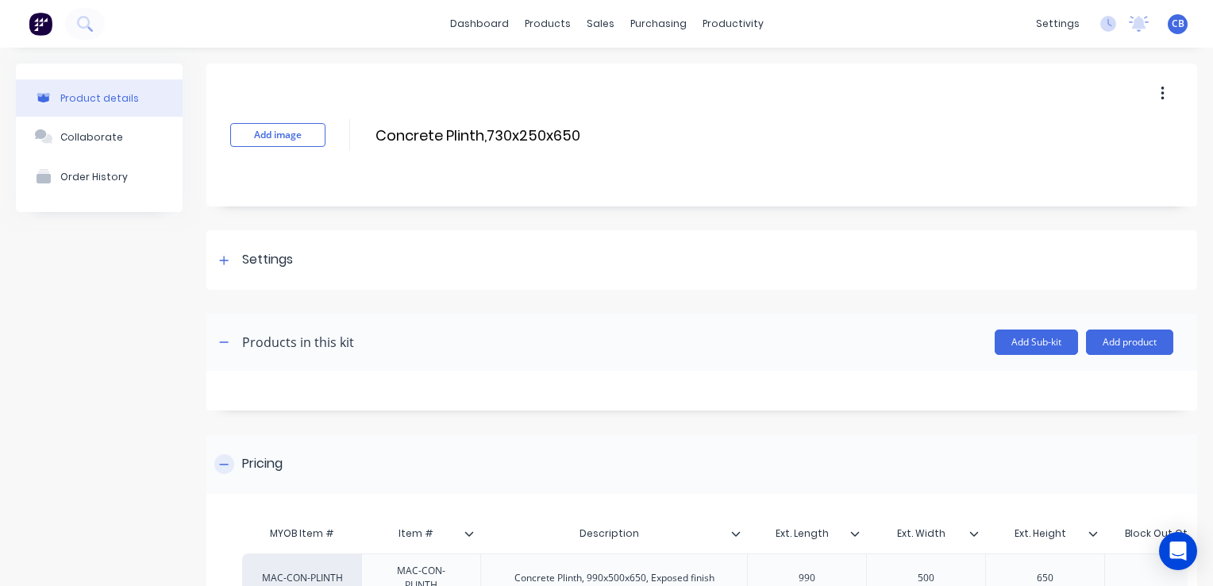
type input "Concrete Plinth,730x250x650"
click at [705, 458] on div "Pricing" at bounding box center [701, 464] width 990 height 60
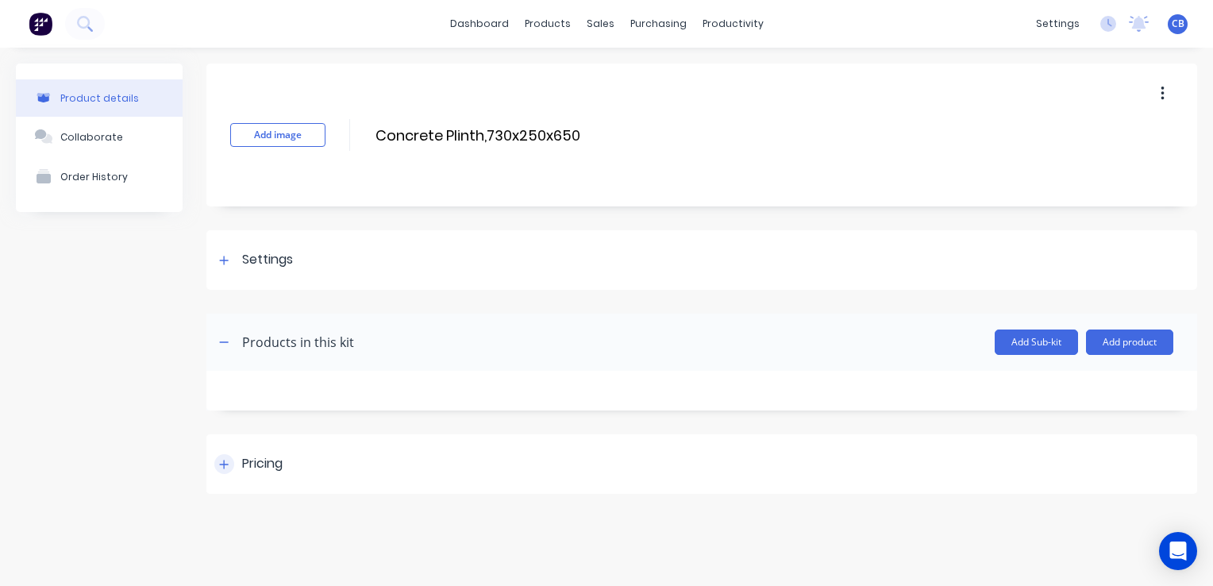
click at [248, 464] on div "Pricing" at bounding box center [262, 464] width 40 height 20
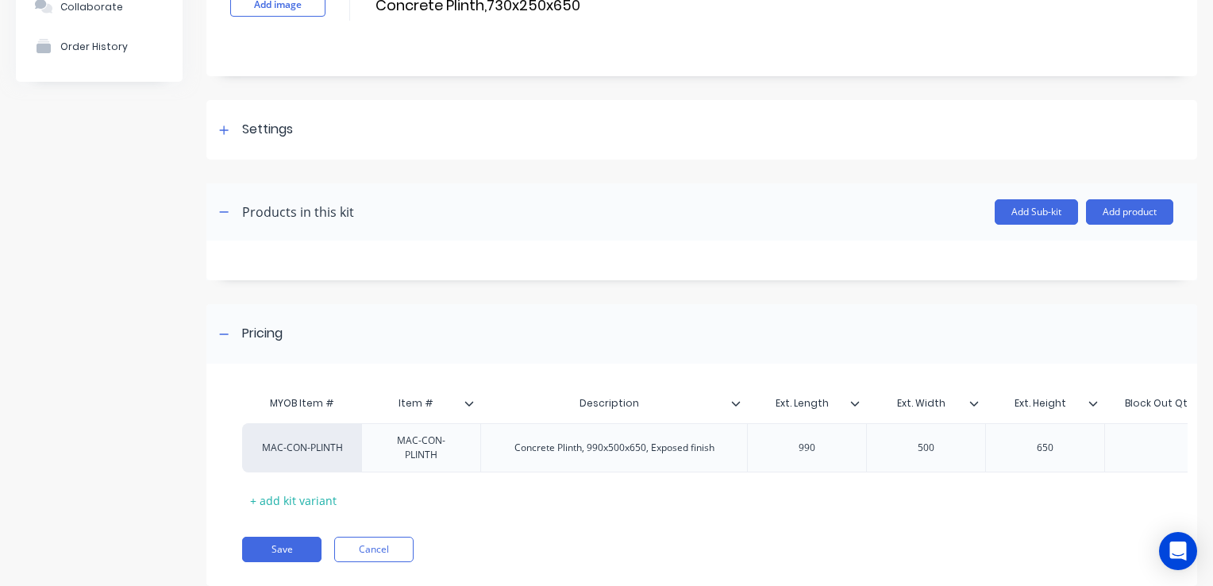
scroll to position [159, 0]
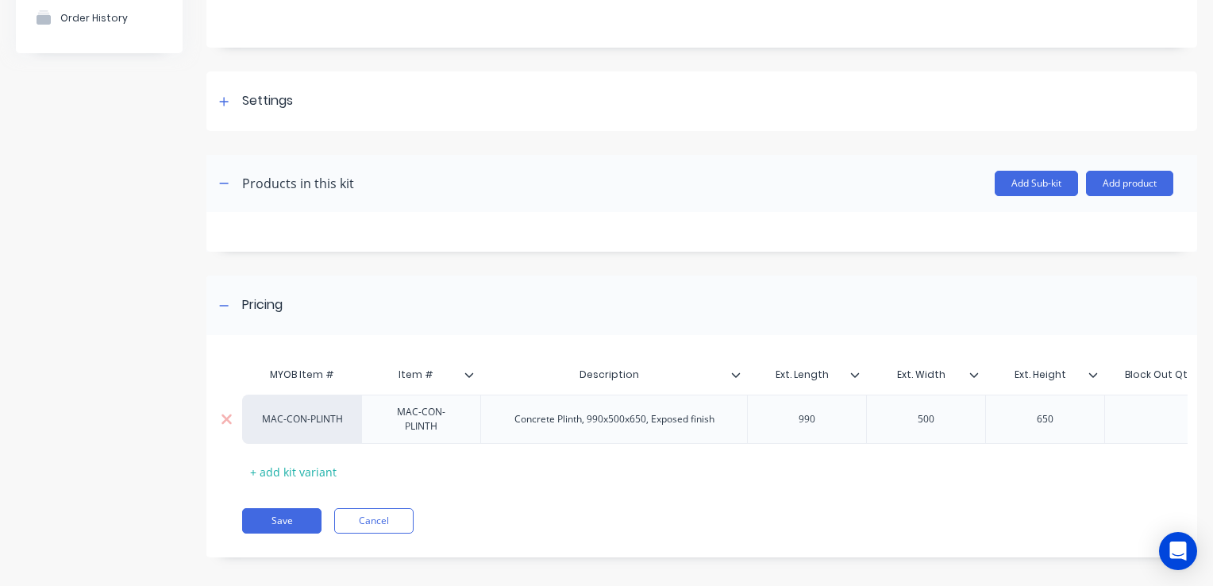
click at [617, 418] on div "Concrete Plinth, 990x500x650, Exposed finish" at bounding box center [614, 419] width 225 height 21
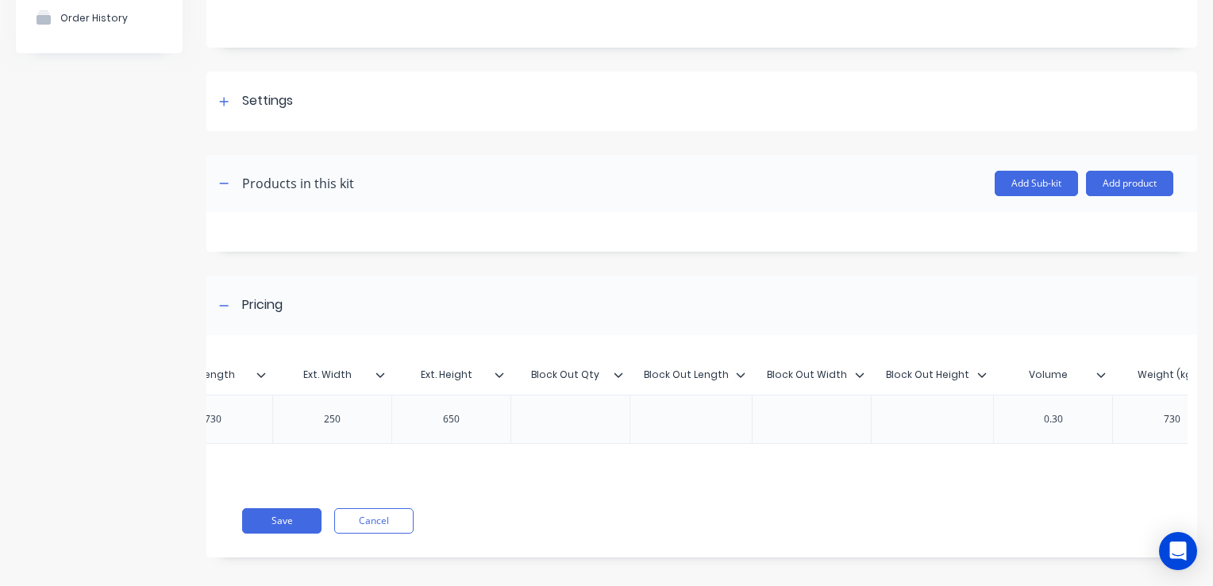
click at [1146, 415] on div "730" at bounding box center [1171, 419] width 79 height 21
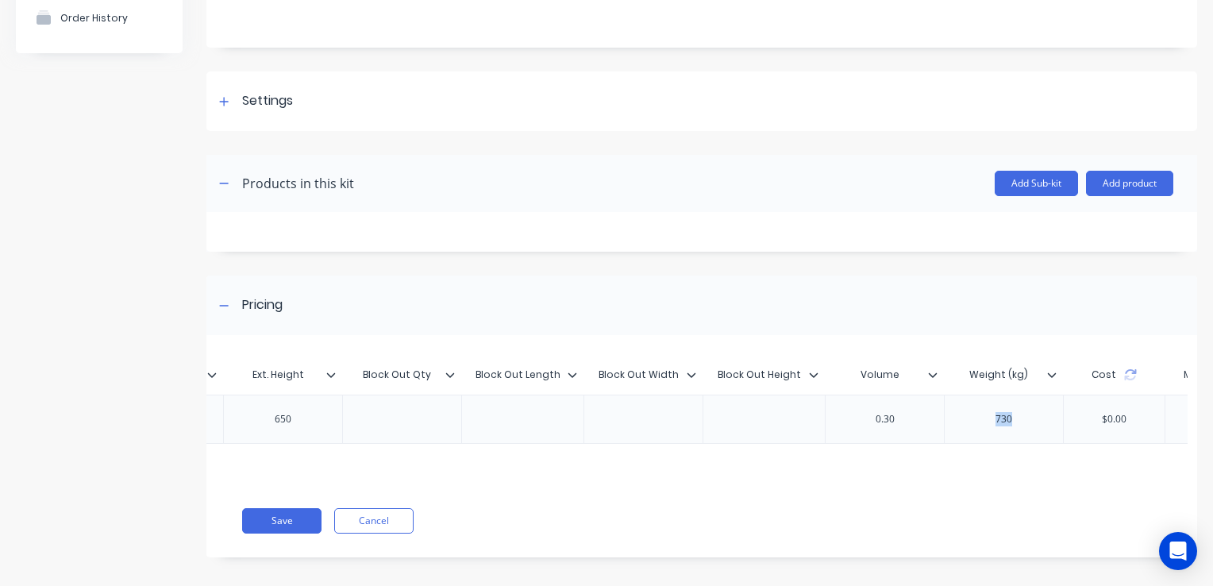
drag, startPoint x: 1155, startPoint y: 415, endPoint x: 1200, endPoint y: 413, distance: 44.5
click at [1199, 414] on div "Product details Collaborate Order History Add image Concrete Plinth,730x250x650…" at bounding box center [606, 243] width 1213 height 708
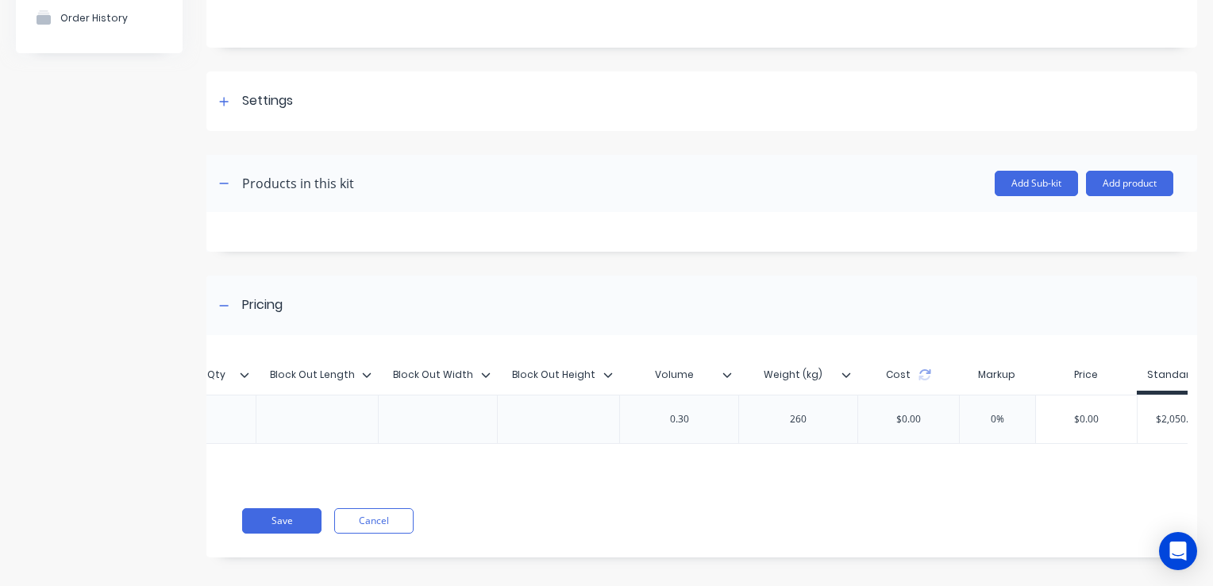
drag, startPoint x: 669, startPoint y: 408, endPoint x: 687, endPoint y: 422, distance: 23.2
click at [675, 411] on div "0.30" at bounding box center [679, 419] width 79 height 21
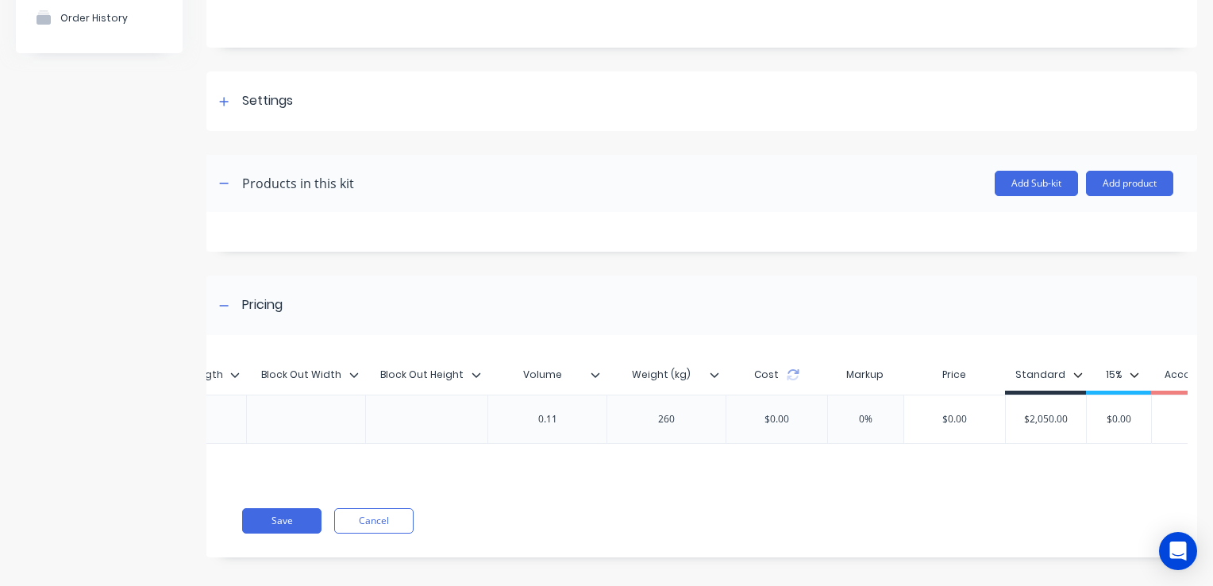
scroll to position [0, 1181]
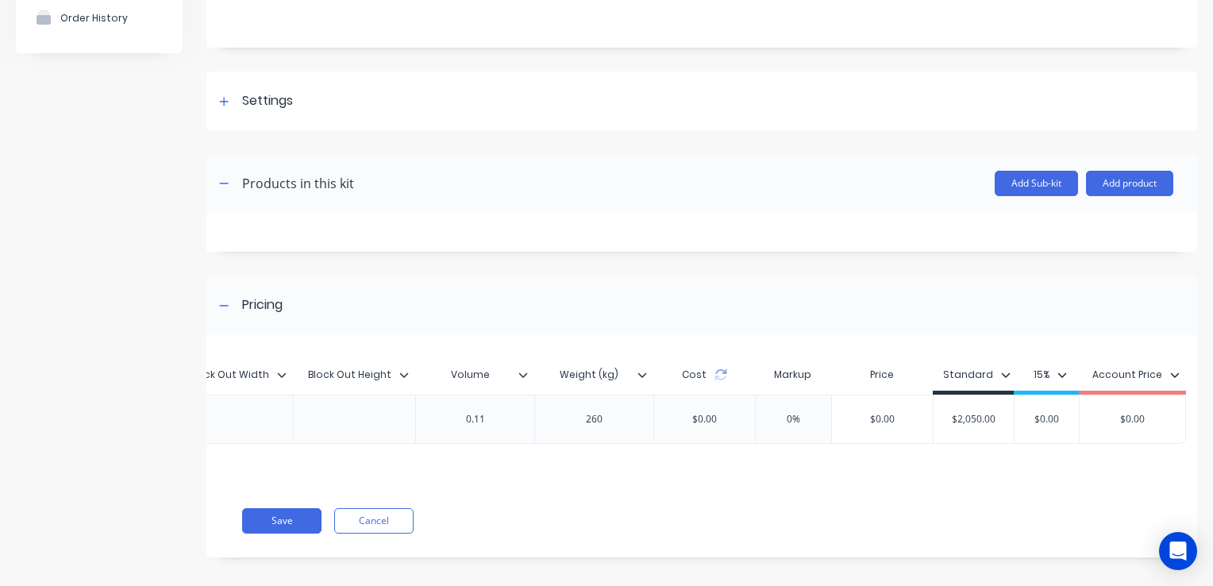
click at [959, 412] on input "$2,050.00" at bounding box center [973, 419] width 80 height 14
drag, startPoint x: 929, startPoint y: 405, endPoint x: 829, endPoint y: 390, distance: 101.8
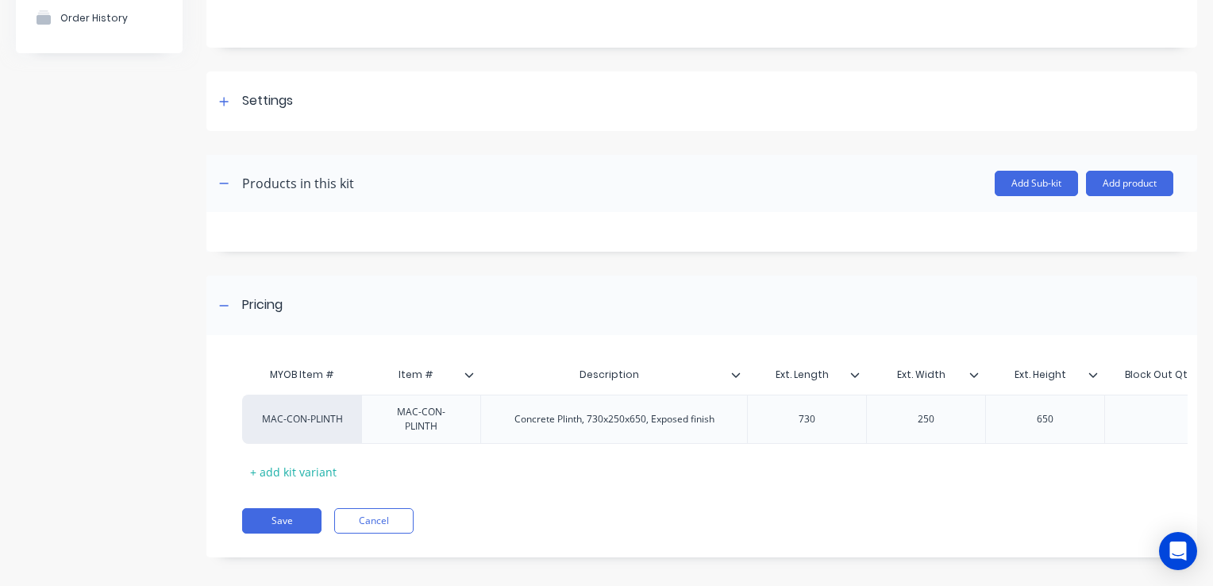
scroll to position [0, 0]
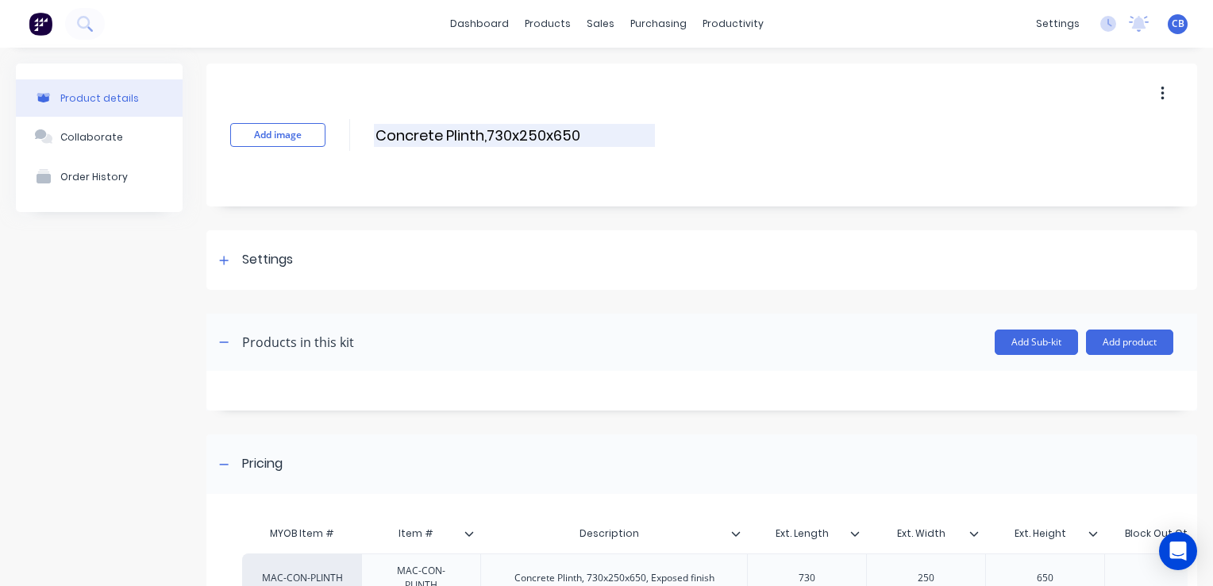
type input "1620"
click at [490, 134] on input "Concrete Plinth,730x250x650" at bounding box center [514, 135] width 281 height 23
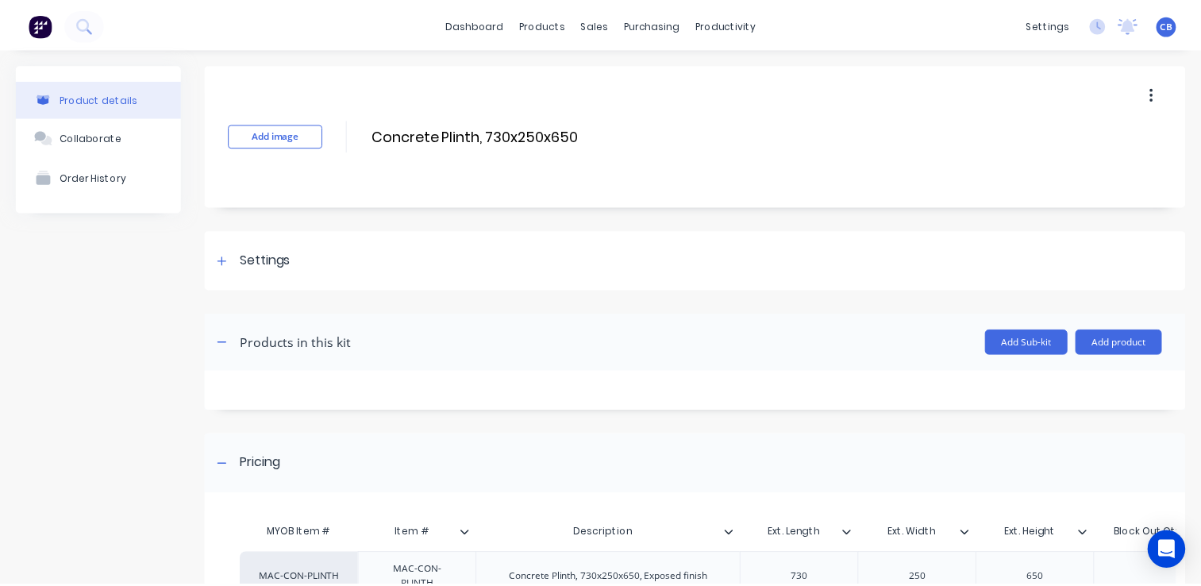
scroll to position [172, 0]
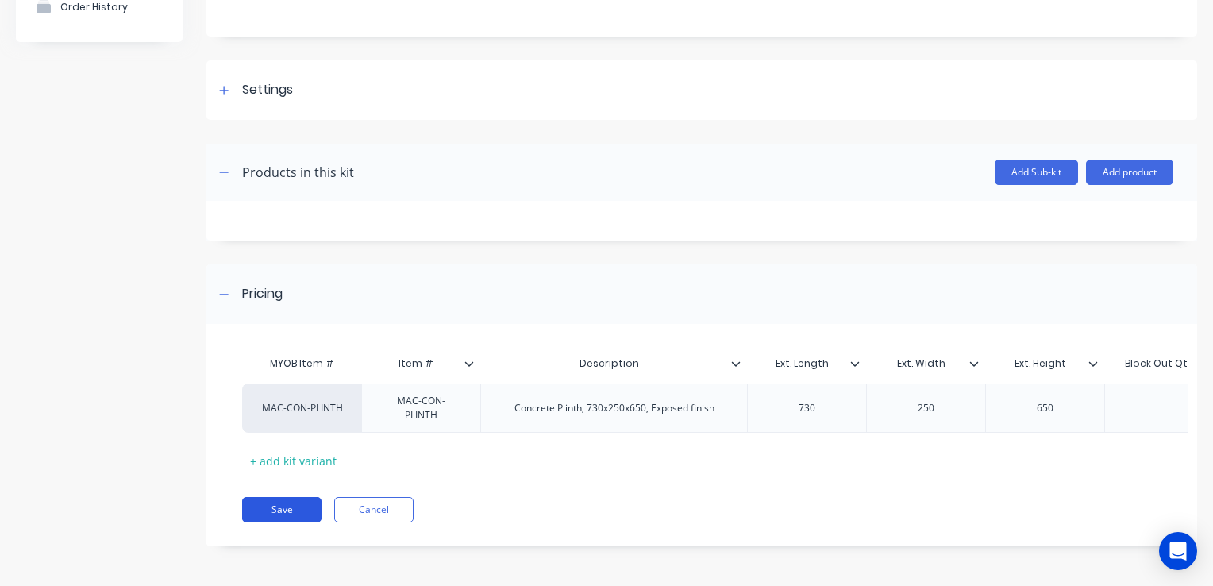
type input "Concrete Plinth, 730x250x650"
click at [263, 514] on button "Save" at bounding box center [281, 509] width 79 height 25
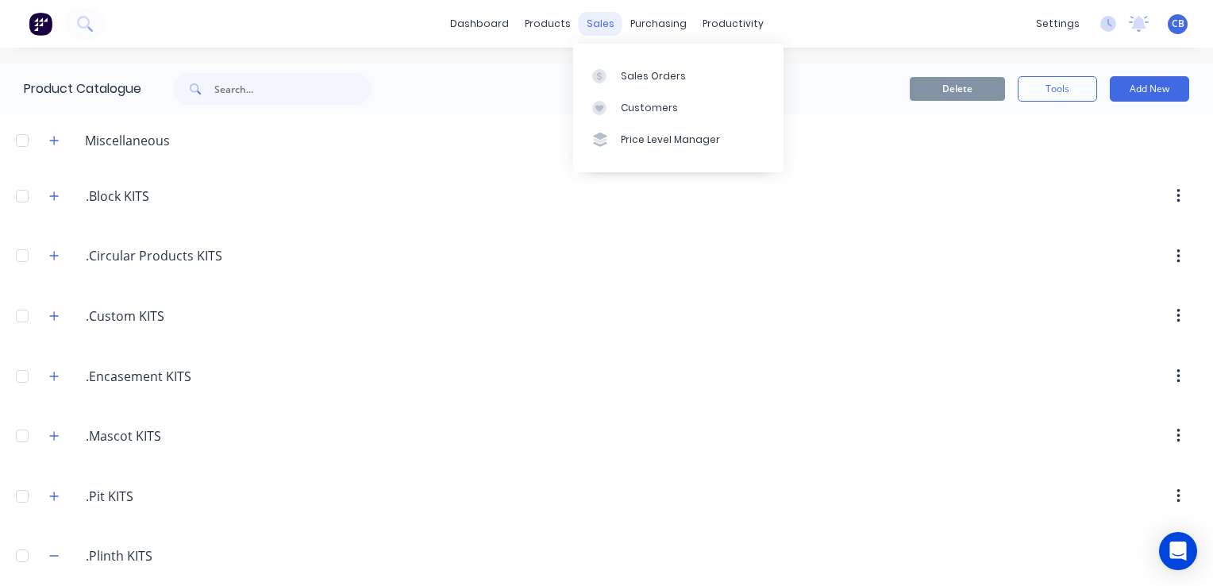
click at [588, 28] on div "sales" at bounding box center [601, 24] width 44 height 24
click at [627, 70] on div "Sales Orders" at bounding box center [653, 76] width 65 height 14
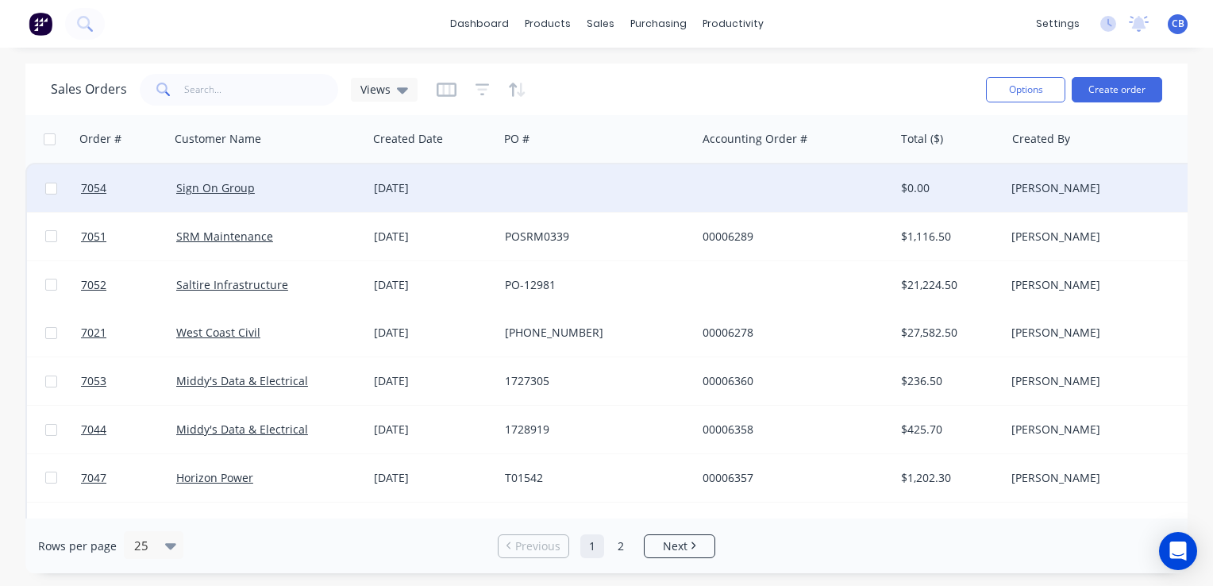
click at [286, 186] on div "Sign On Group" at bounding box center [264, 188] width 176 height 16
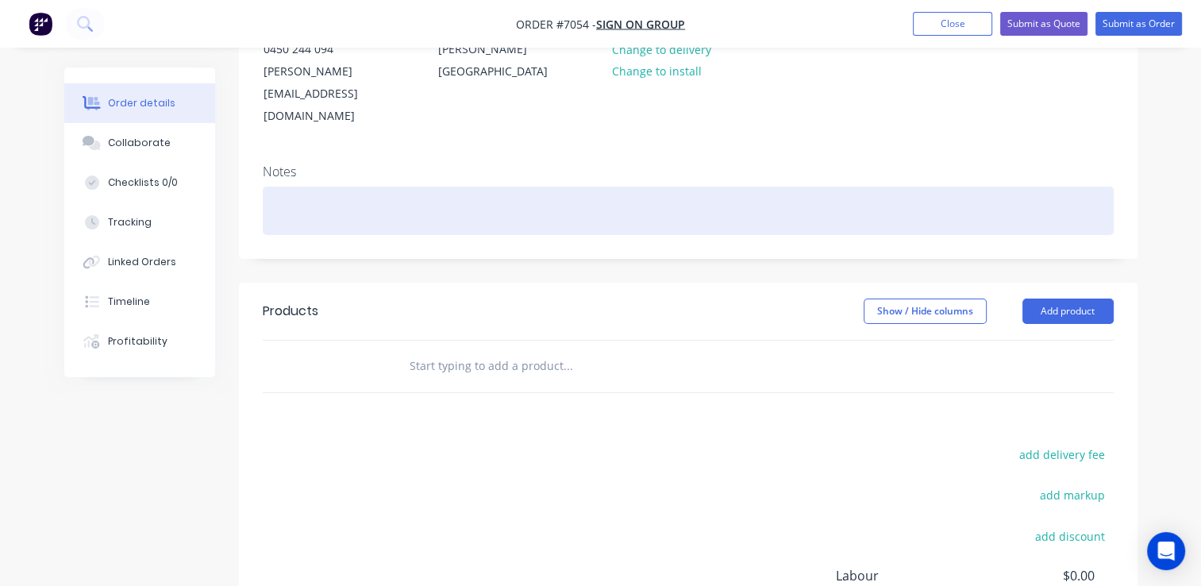
scroll to position [238, 0]
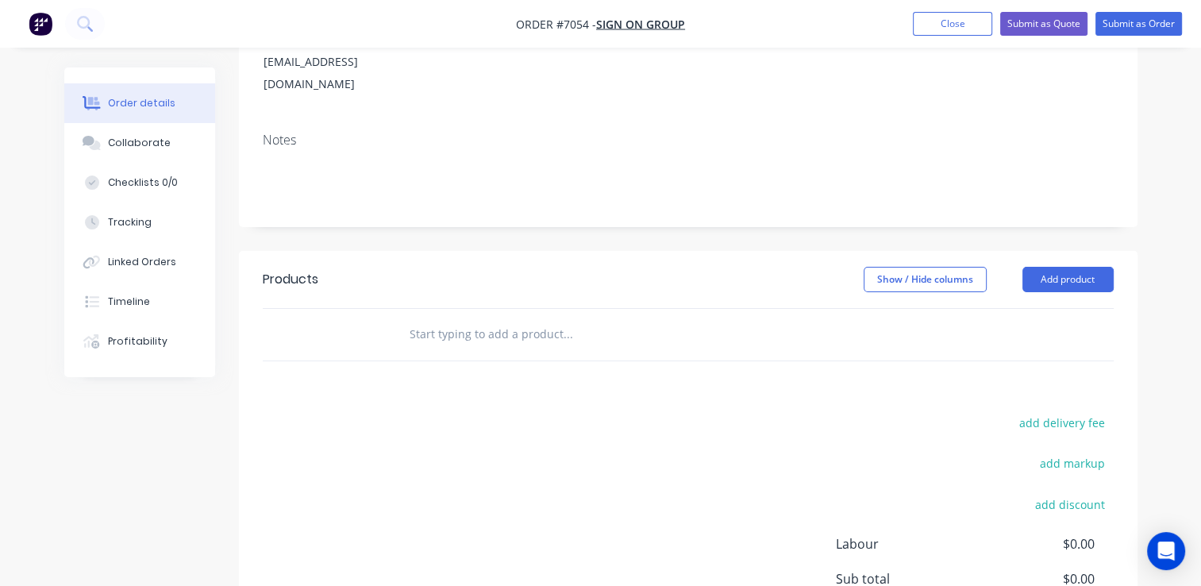
drag, startPoint x: 455, startPoint y: 291, endPoint x: 528, endPoint y: 303, distance: 74.0
click at [456, 318] on input "text" at bounding box center [567, 334] width 317 height 32
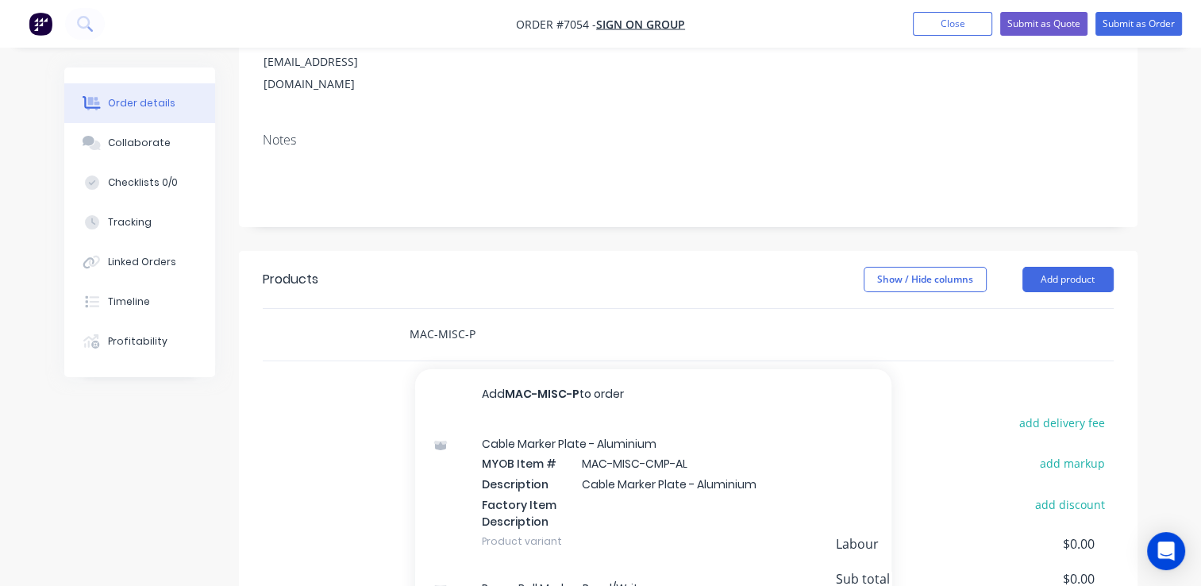
type input "MAC-MISC-PL"
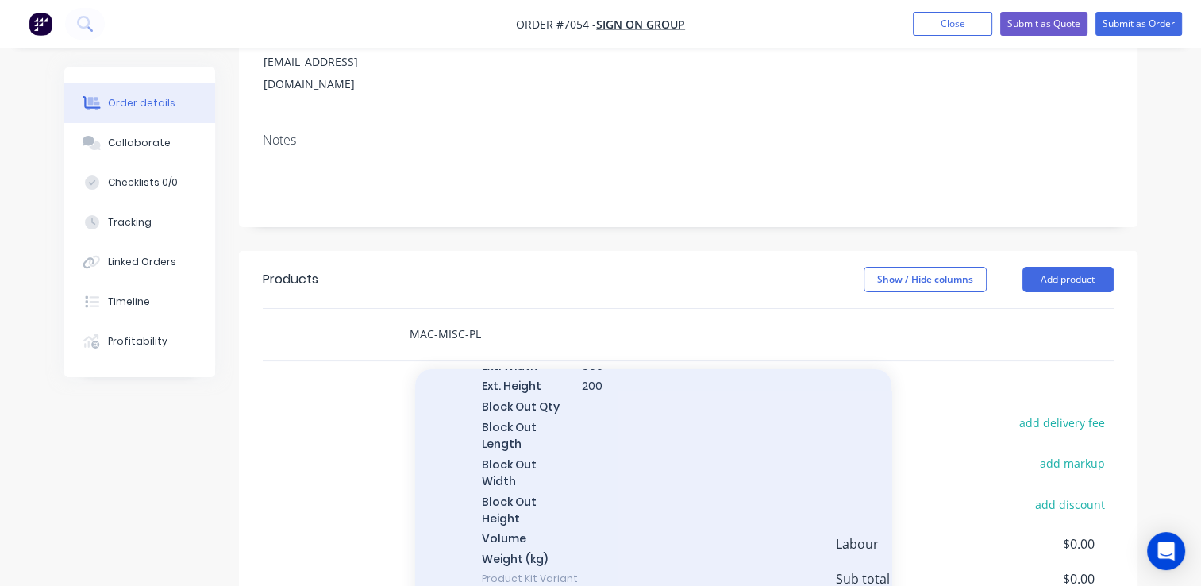
scroll to position [185, 0]
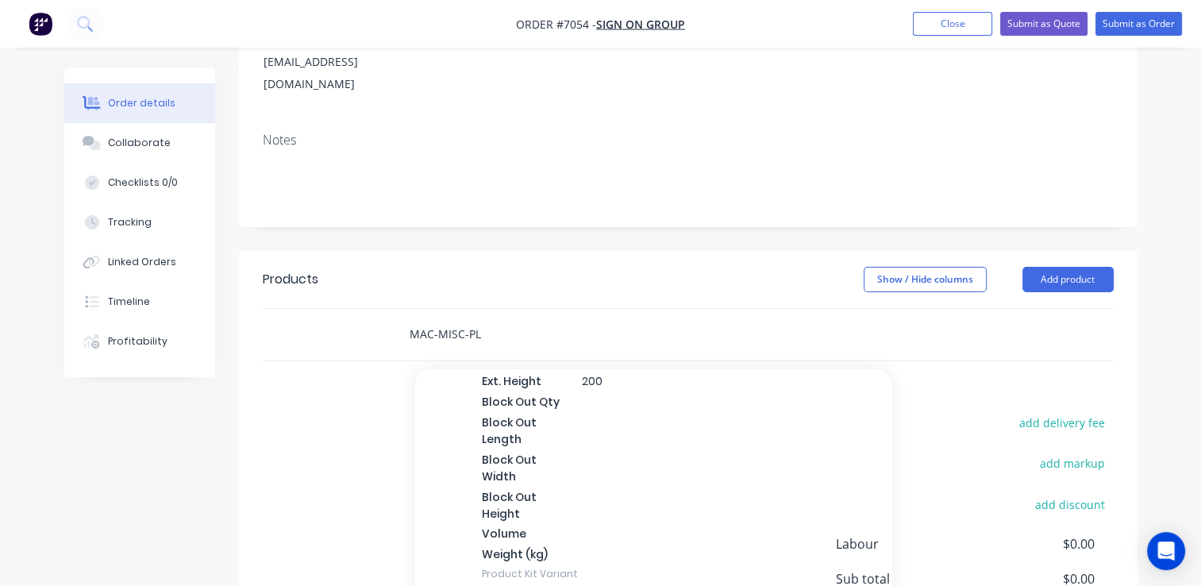
drag, startPoint x: 359, startPoint y: 294, endPoint x: 336, endPoint y: 286, distance: 23.6
click at [353, 309] on div "MAC-MISC-PL Add MAC-MISC-PL to order Concrete Plinth MISC MYOB Item # factory_i…" at bounding box center [688, 335] width 851 height 52
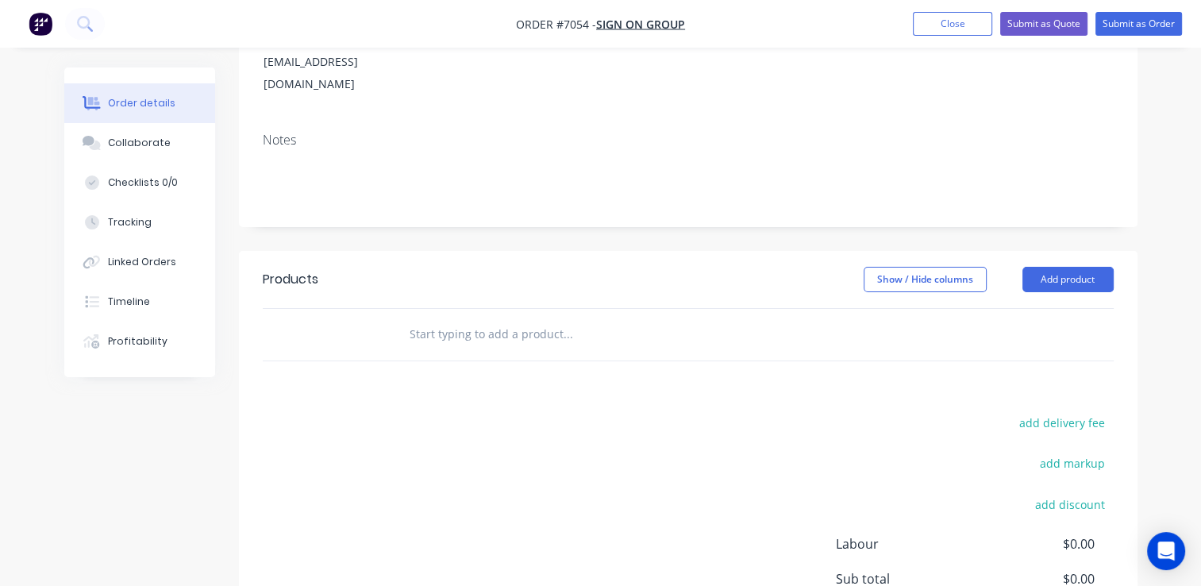
click at [1048, 251] on header "Products Show / Hide columns Add product" at bounding box center [688, 279] width 898 height 57
click at [1052, 267] on button "Add product" at bounding box center [1067, 279] width 91 height 25
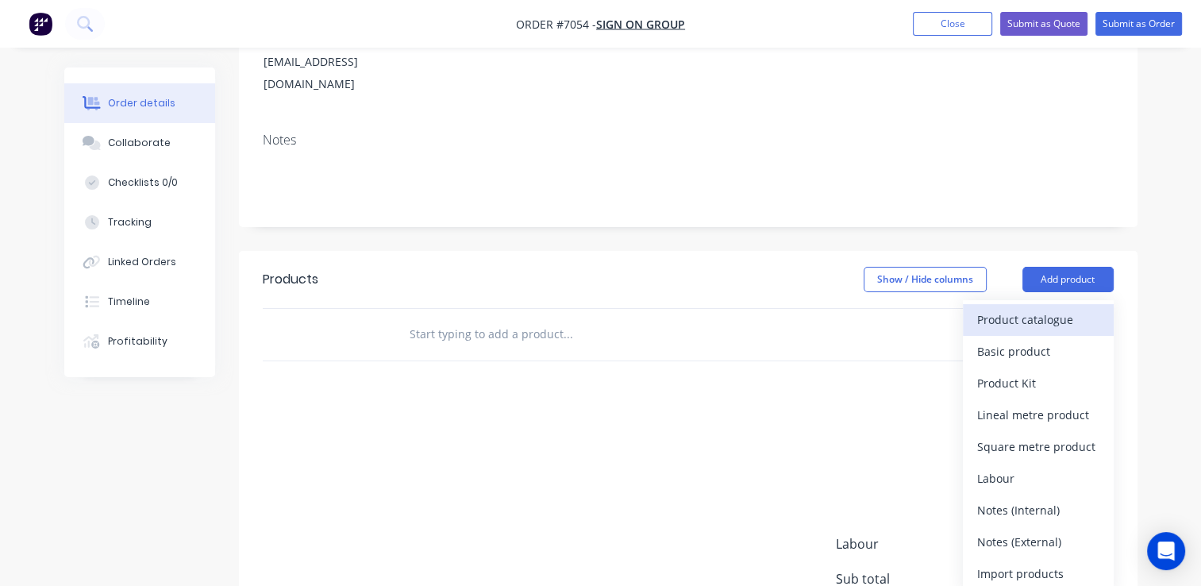
click at [1060, 308] on div "Product catalogue" at bounding box center [1038, 319] width 122 height 23
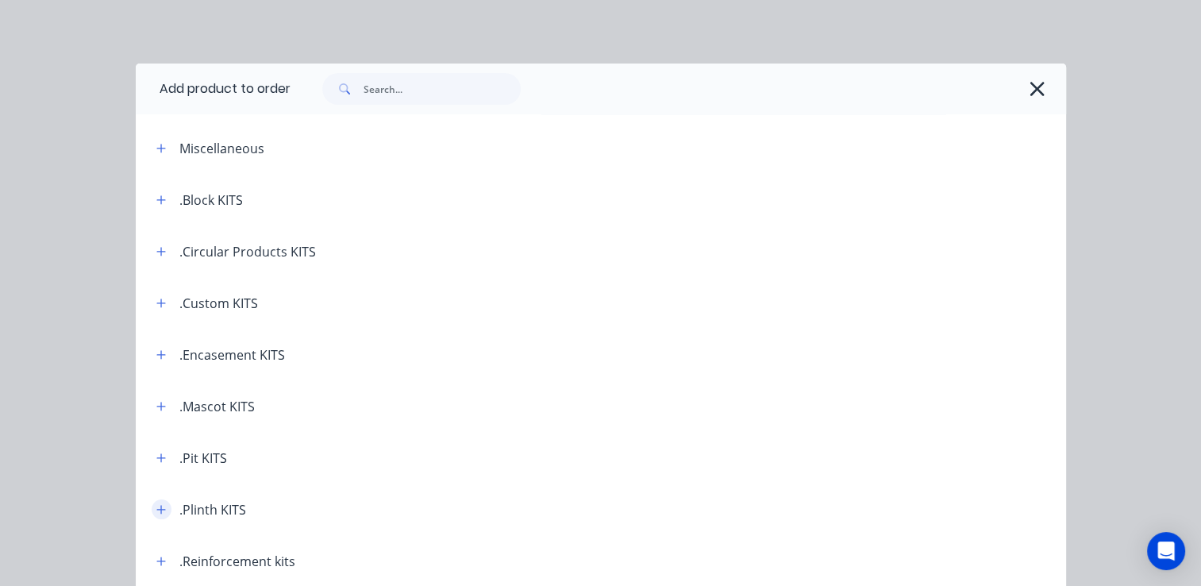
click at [161, 510] on button "button" at bounding box center [162, 509] width 20 height 20
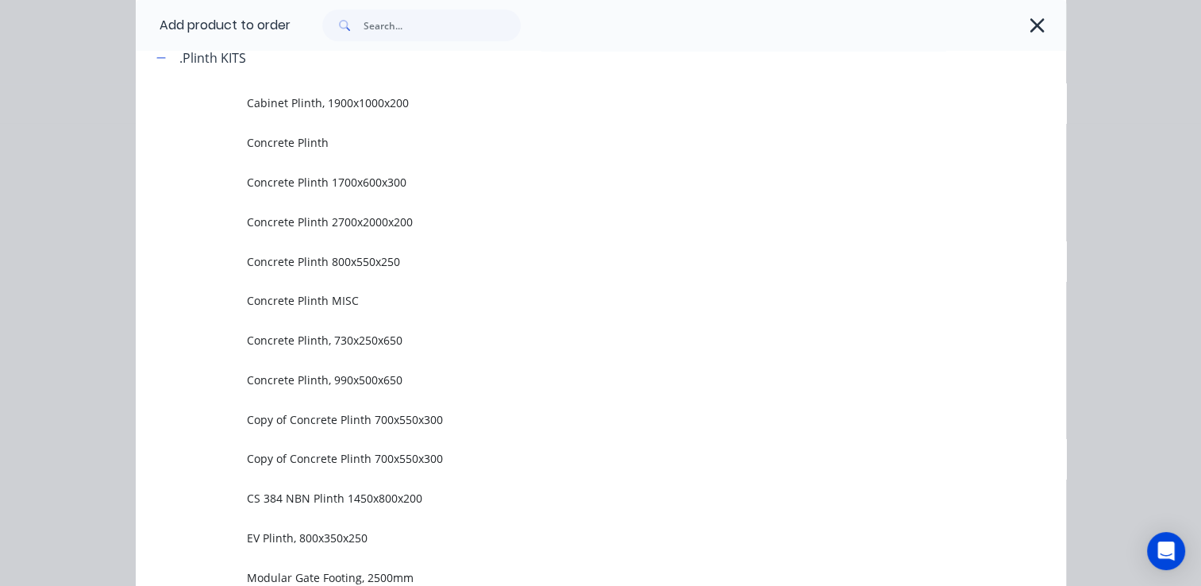
scroll to position [556, 0]
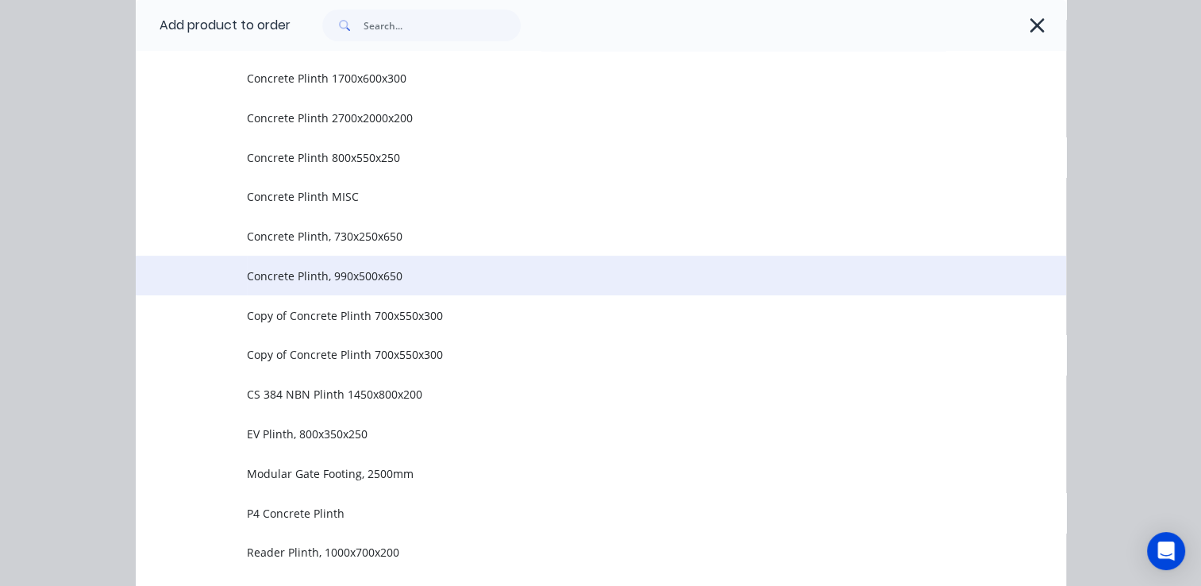
click at [401, 275] on span "Concrete Plinth, 990x500x650" at bounding box center [574, 275] width 655 height 17
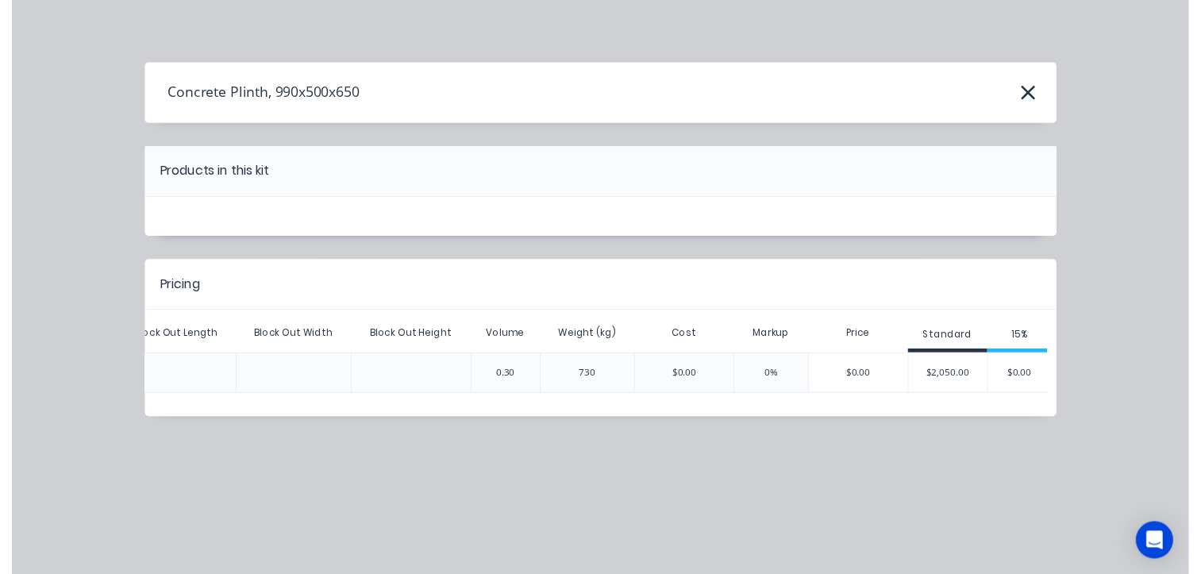
scroll to position [0, 986]
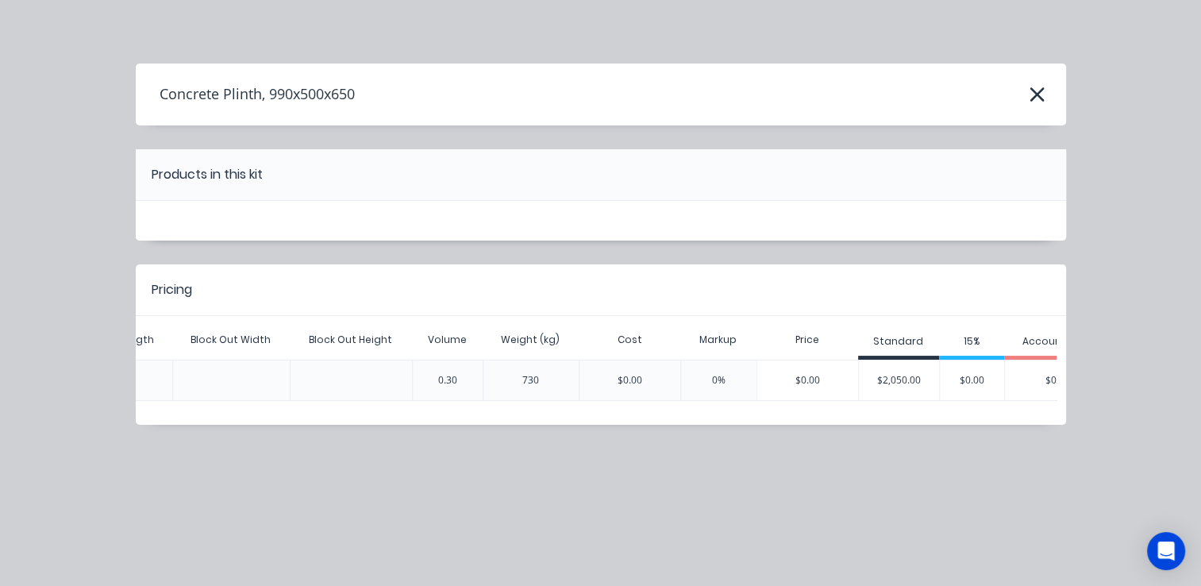
click at [894, 376] on div "$2,050.00" at bounding box center [899, 380] width 80 height 40
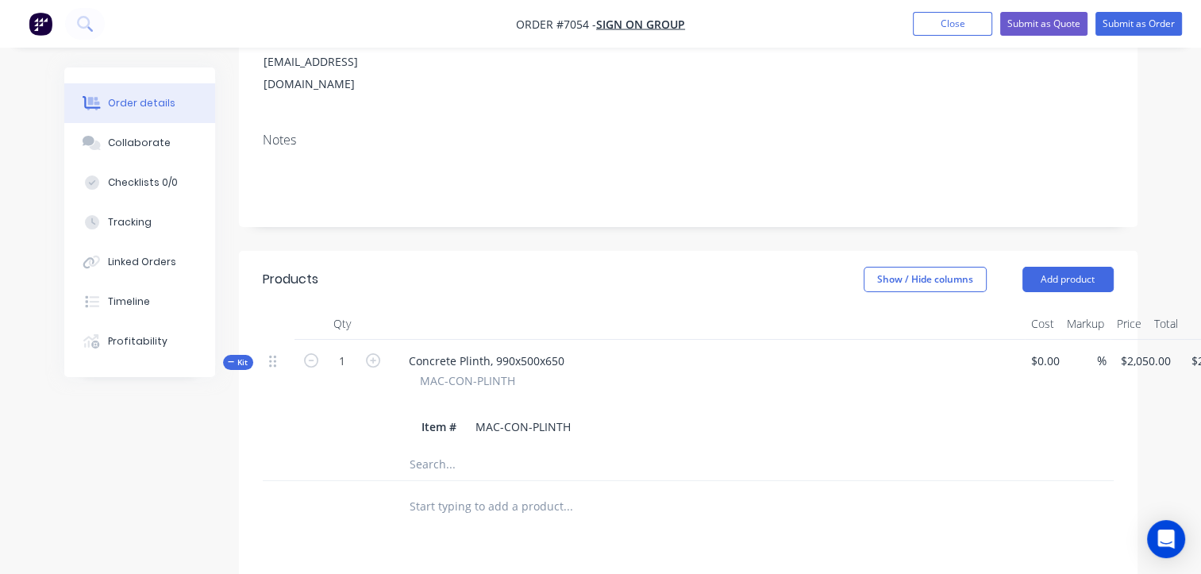
click at [603, 340] on div "Concrete Plinth, 990x500x650 MAC-CON-PLINTH Item # MAC-CON-PLINTH" at bounding box center [707, 394] width 635 height 109
drag, startPoint x: 573, startPoint y: 310, endPoint x: 589, endPoint y: 313, distance: 16.2
click at [574, 349] on div "Concrete Plinth, 990x500x650" at bounding box center [486, 360] width 181 height 23
drag, startPoint x: 410, startPoint y: 316, endPoint x: 460, endPoint y: 326, distance: 51.8
click at [410, 349] on div "Concrete Plinth, 990x500x650, Exposed finish" at bounding box center [527, 360] width 263 height 23
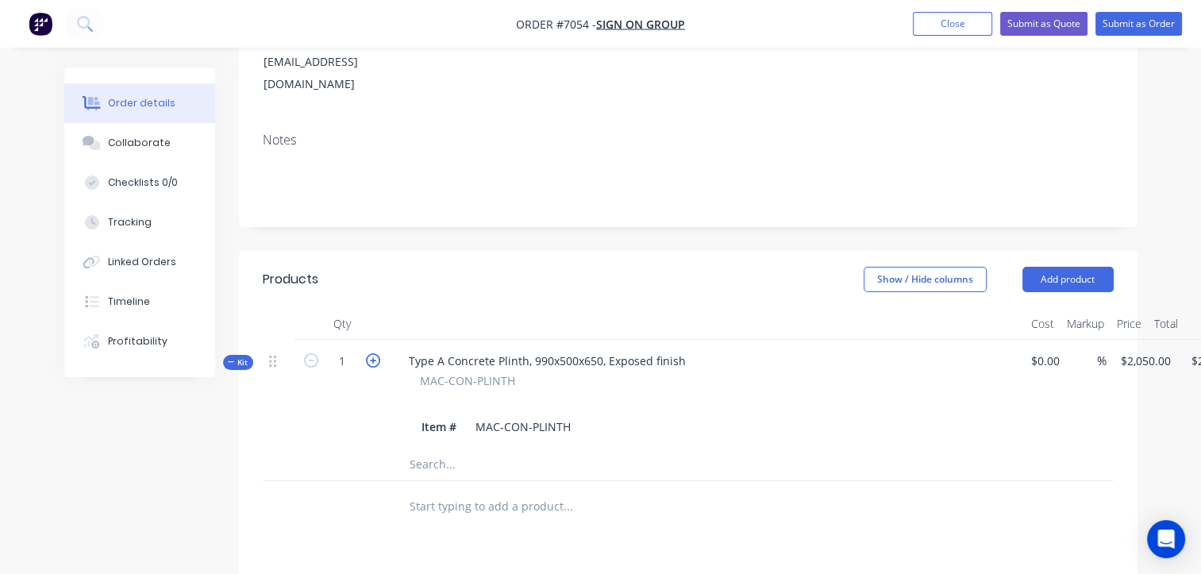
click at [373, 353] on icon "button" at bounding box center [373, 360] width 14 height 14
type input "2"
type input "$0.00"
click at [485, 490] on input "text" at bounding box center [567, 506] width 317 height 32
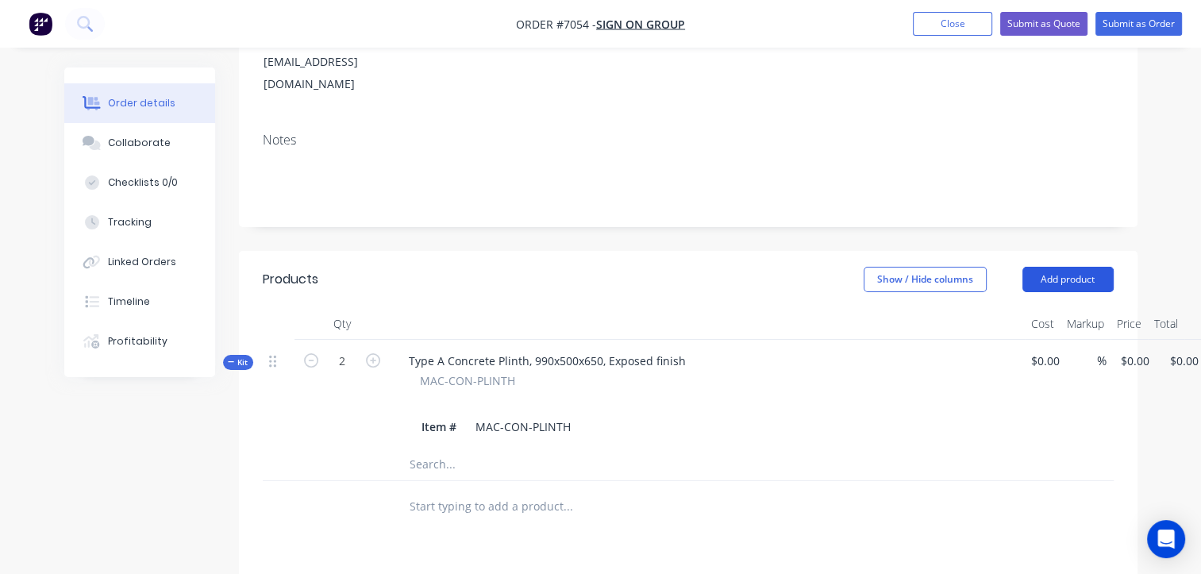
click at [1079, 267] on button "Add product" at bounding box center [1067, 279] width 91 height 25
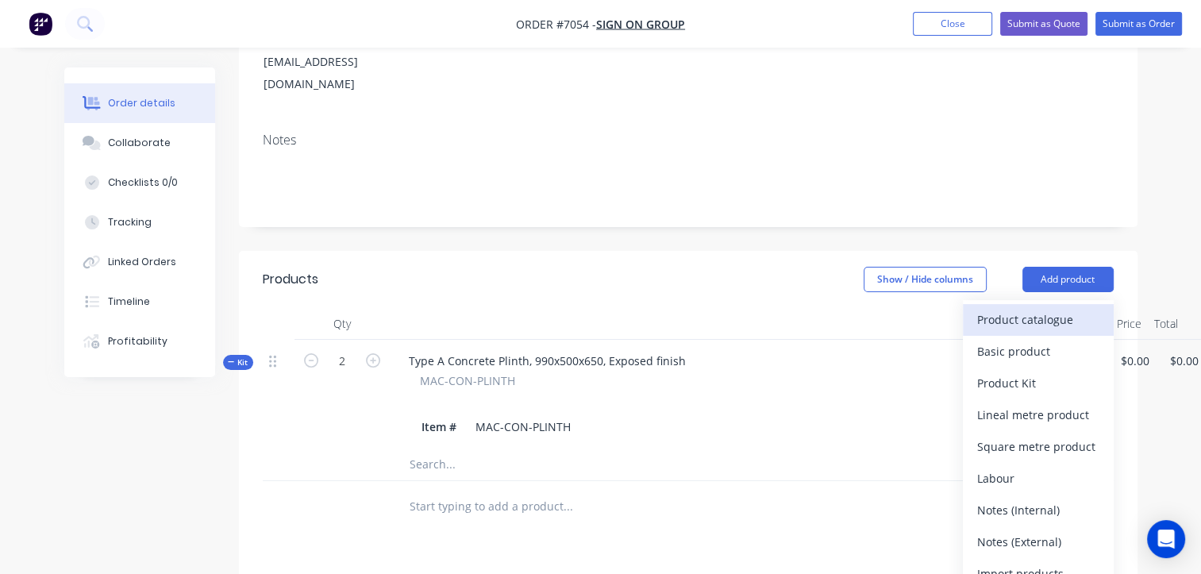
click at [1020, 308] on div "Product catalogue" at bounding box center [1038, 319] width 122 height 23
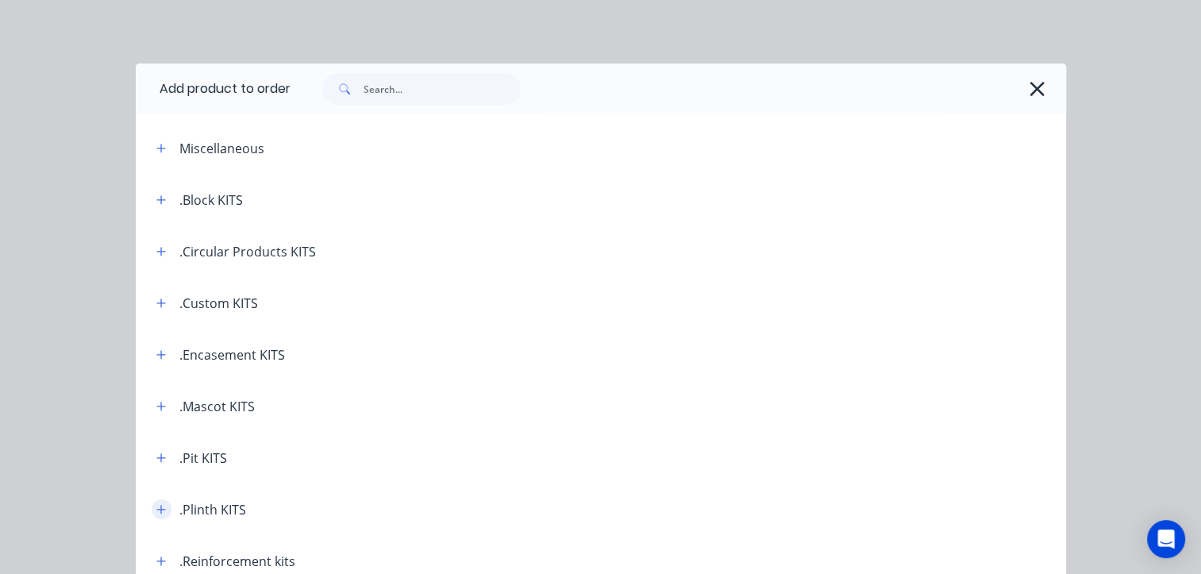
click at [156, 513] on icon "button" at bounding box center [161, 509] width 10 height 11
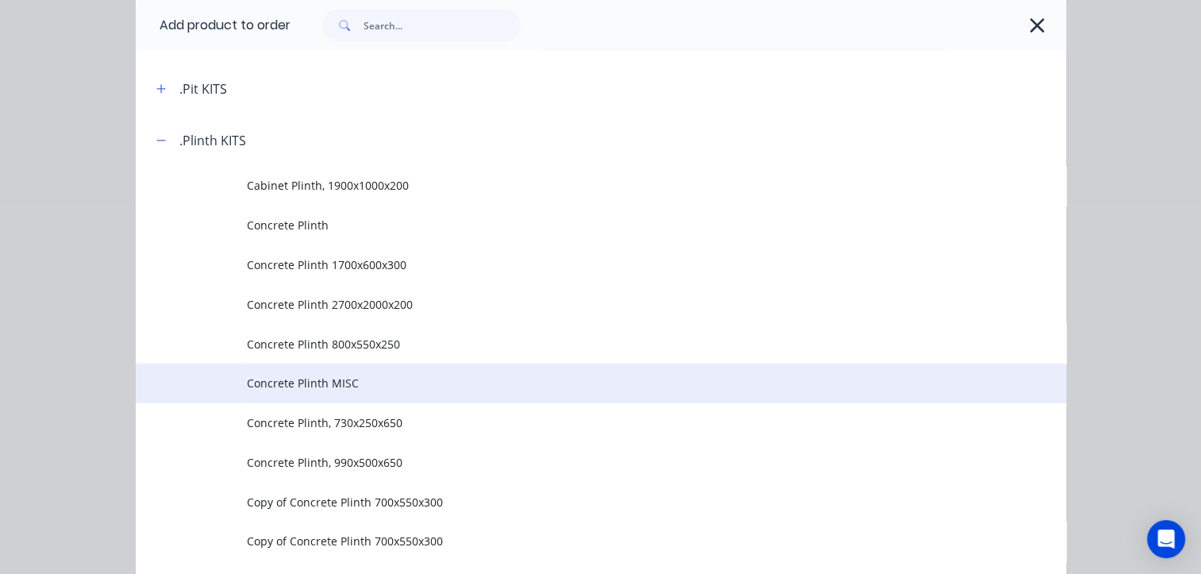
scroll to position [397, 0]
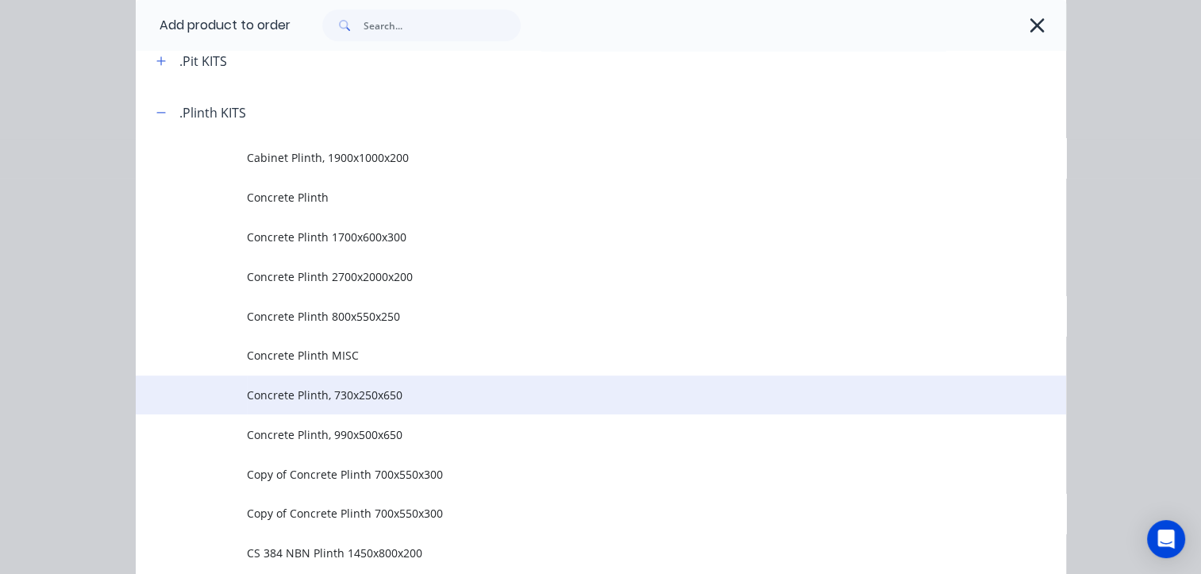
click at [362, 395] on span "Concrete Plinth, 730x250x650" at bounding box center [574, 394] width 655 height 17
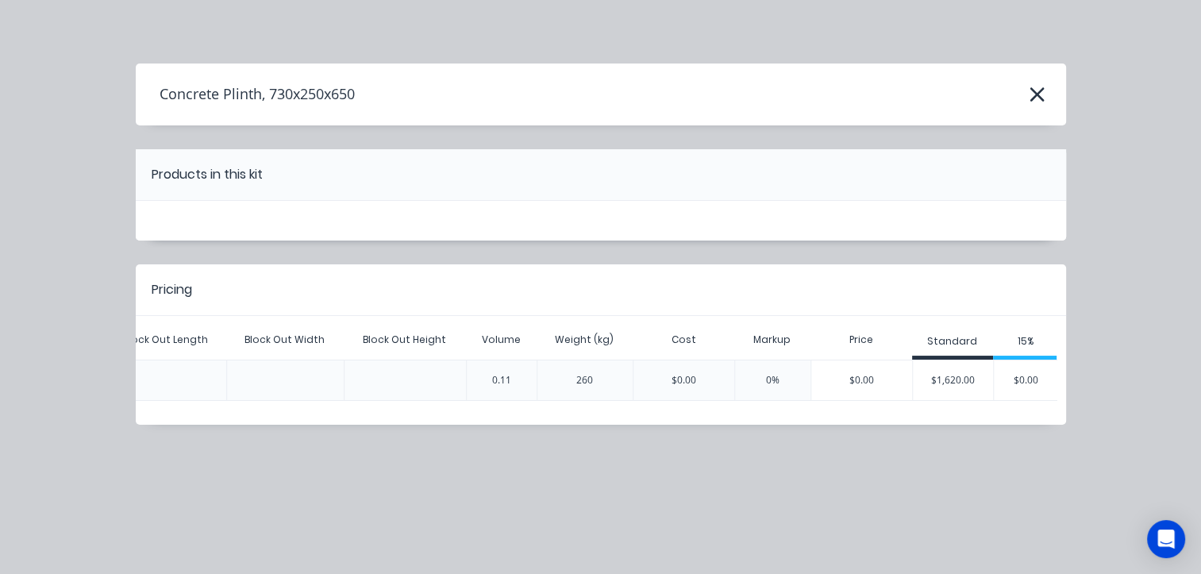
scroll to position [0, 939]
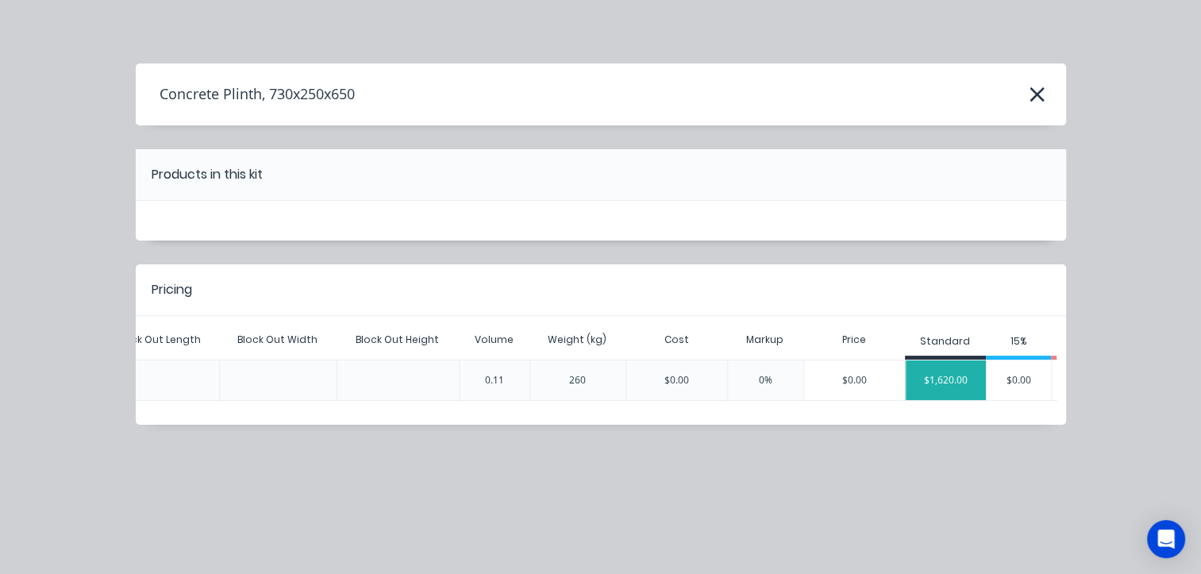
click at [948, 382] on div "$1,620.00" at bounding box center [946, 380] width 80 height 40
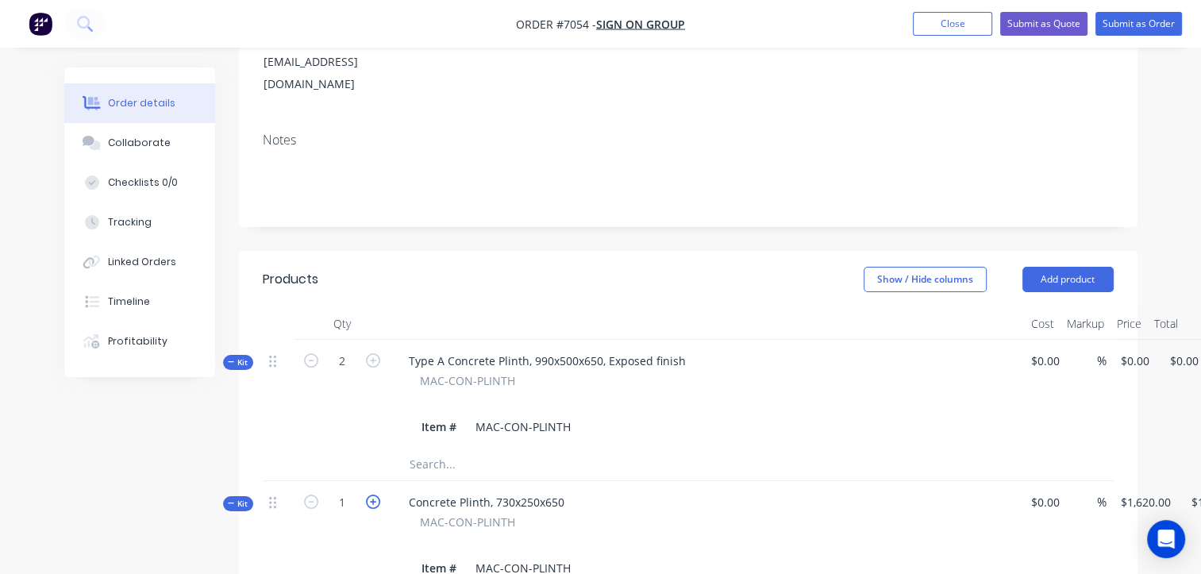
click at [368, 494] on icon "button" at bounding box center [373, 501] width 14 height 14
type input "2"
type input "$0.00"
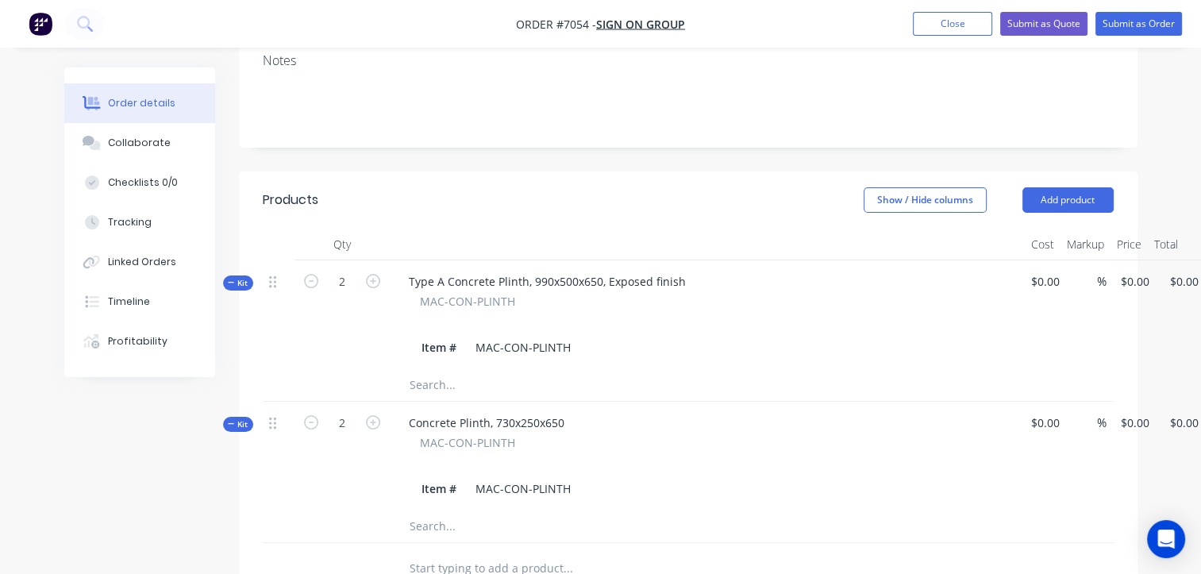
scroll to position [317, 43]
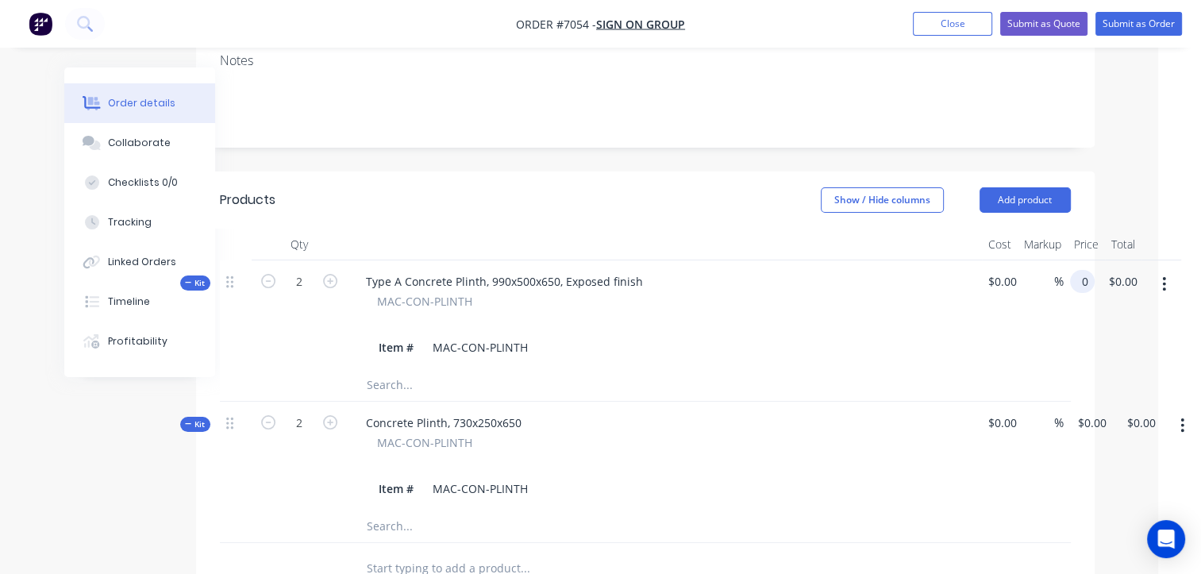
click at [1071, 260] on div "Kit 2 Type A Concrete Plinth, 990x500x650, Exposed finish MAC-CON-PLINTH Item #…" at bounding box center [645, 314] width 851 height 109
type input "$2,050.00"
type input "$4,100.00"
click at [1090, 411] on input "0" at bounding box center [1094, 422] width 37 height 23
type input "$1,620.00"
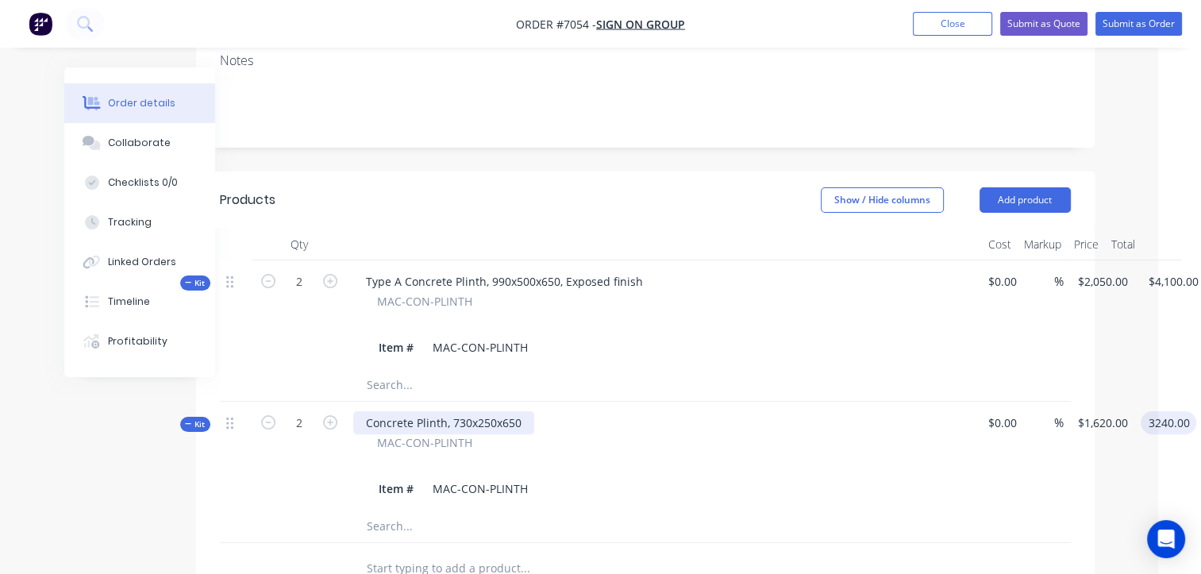
type input "$3,240.00"
click at [368, 411] on div "Concrete Plinth, 730x250x650" at bounding box center [443, 422] width 181 height 23
click at [364, 411] on div "Concrete Plinth, 730x250x650" at bounding box center [443, 422] width 181 height 23
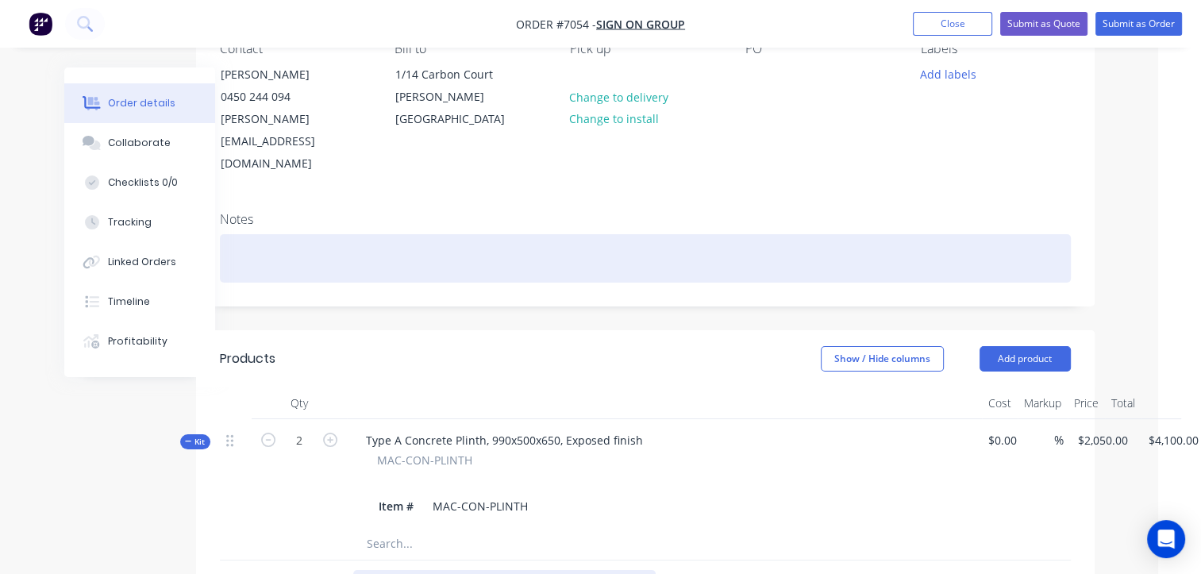
scroll to position [0, 43]
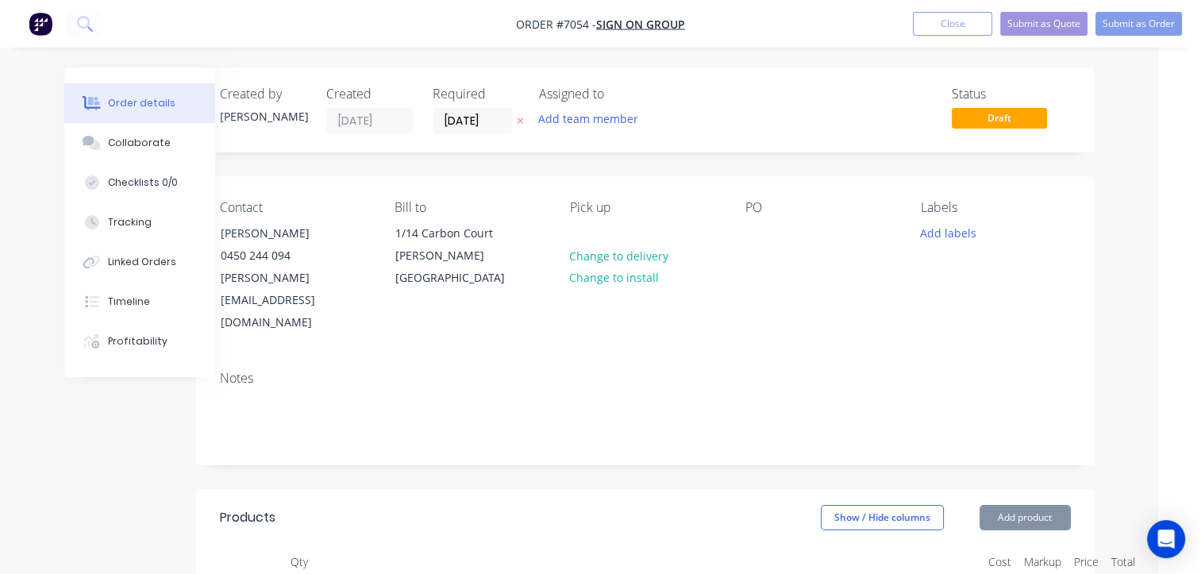
click at [961, 28] on button "Close" at bounding box center [952, 24] width 79 height 24
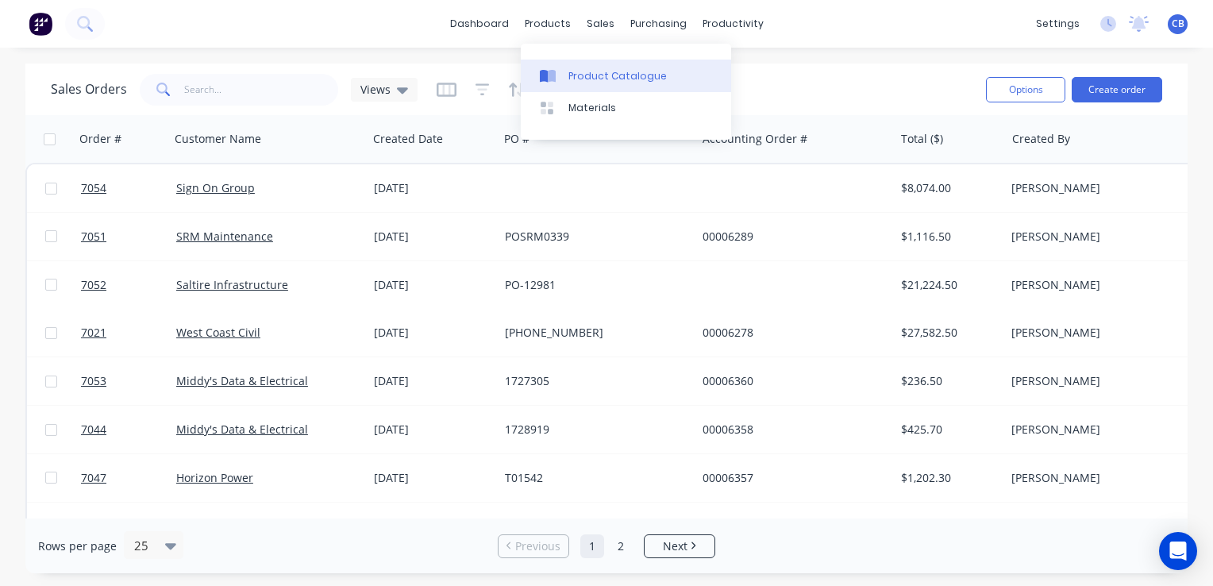
click at [590, 81] on div "Product Catalogue" at bounding box center [617, 76] width 98 height 14
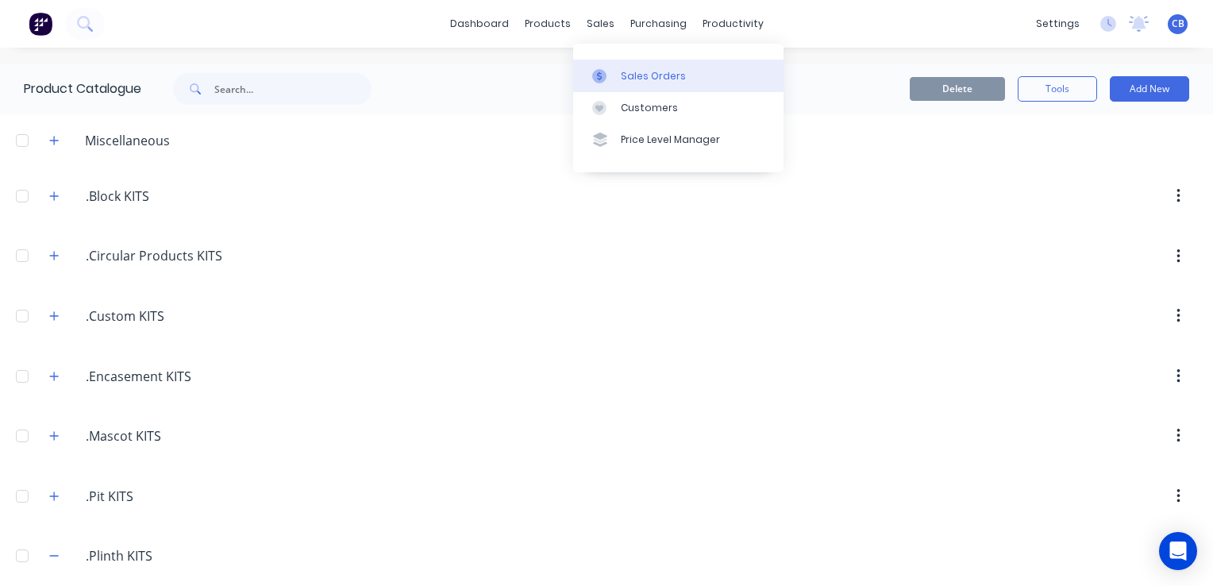
click at [632, 75] on div "Sales Orders" at bounding box center [653, 76] width 65 height 14
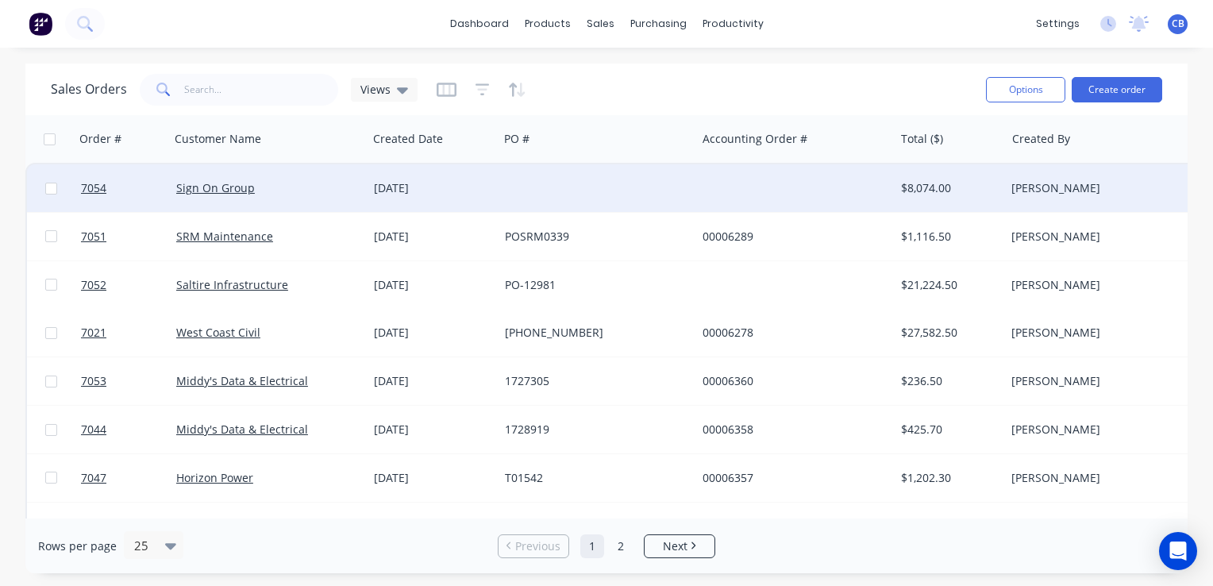
click at [470, 186] on div "[DATE]" at bounding box center [433, 188] width 118 height 16
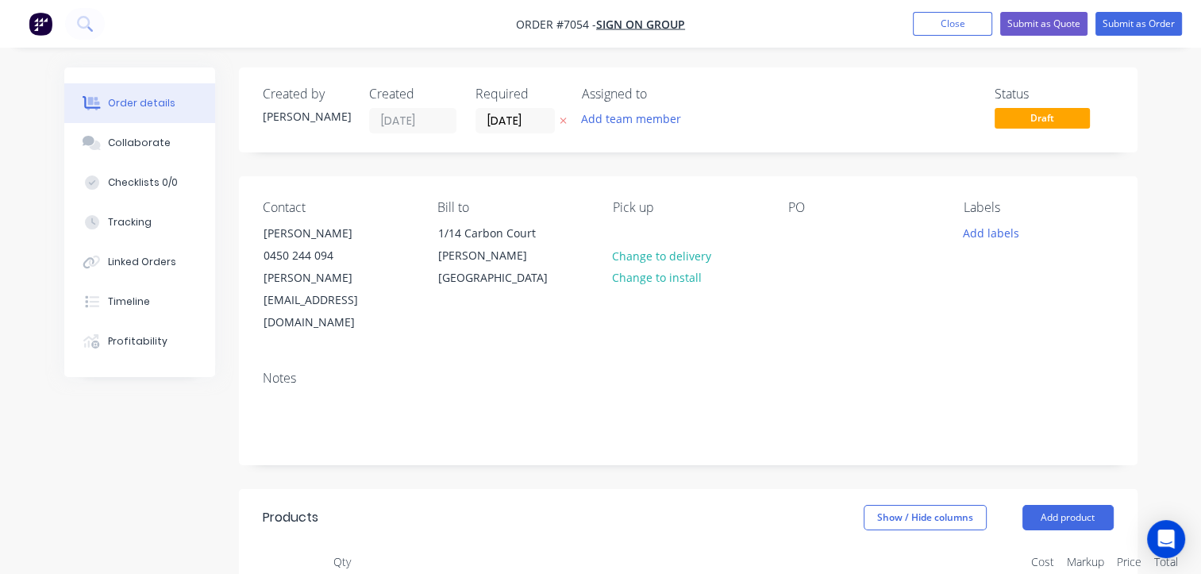
click at [798, 246] on div "PO" at bounding box center [863, 267] width 150 height 134
click at [796, 233] on div at bounding box center [800, 232] width 25 height 23
paste div
click at [1056, 12] on button "Submit as Quote" at bounding box center [1043, 24] width 87 height 24
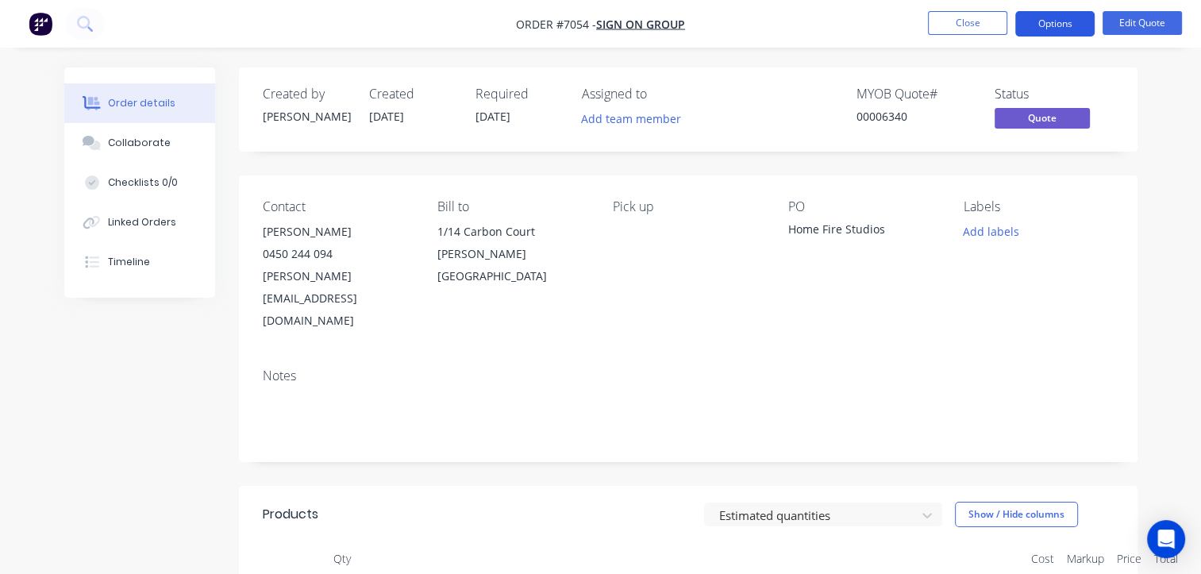
click at [1032, 24] on button "Options" at bounding box center [1054, 23] width 79 height 25
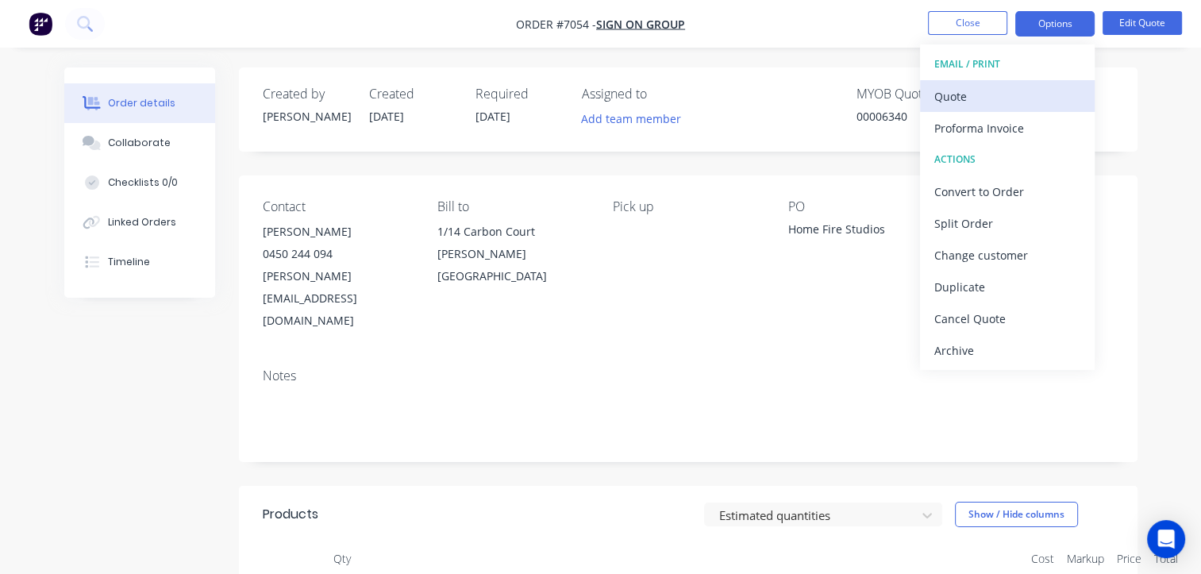
click at [997, 95] on div "Quote" at bounding box center [1007, 96] width 146 height 23
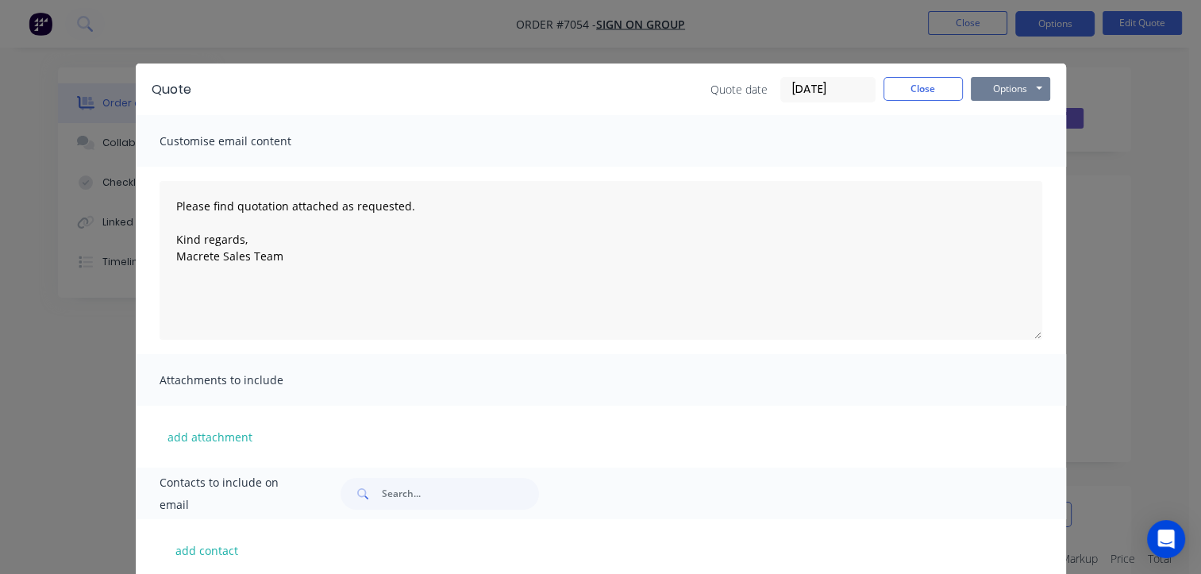
click at [1024, 80] on button "Options" at bounding box center [1010, 89] width 79 height 24
click at [1018, 115] on button "Preview" at bounding box center [1022, 117] width 102 height 26
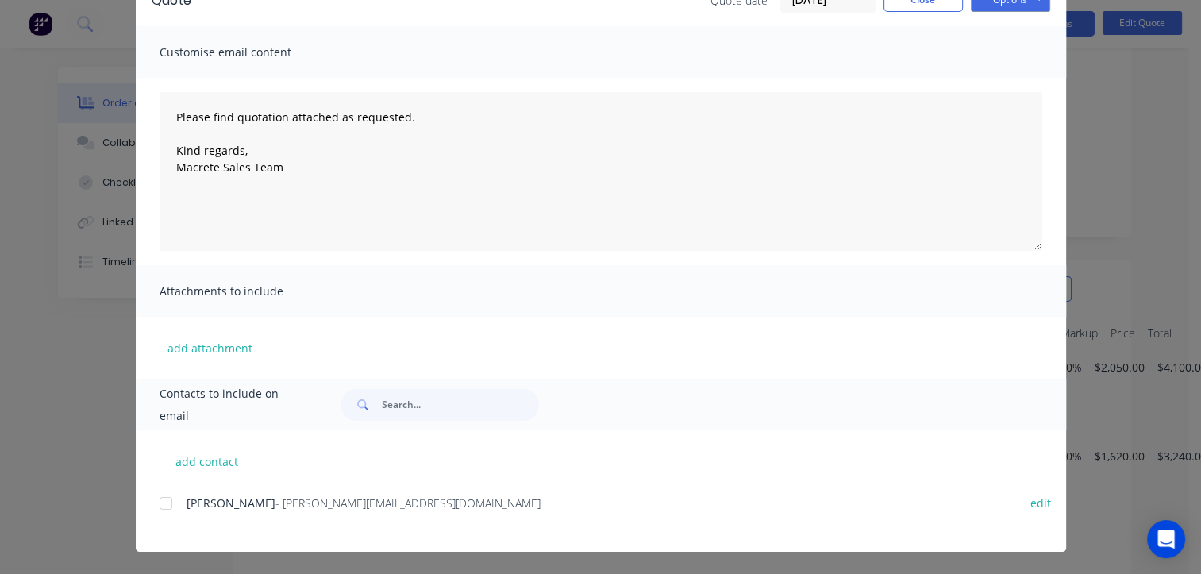
scroll to position [238, 0]
click at [166, 504] on div at bounding box center [166, 503] width 32 height 32
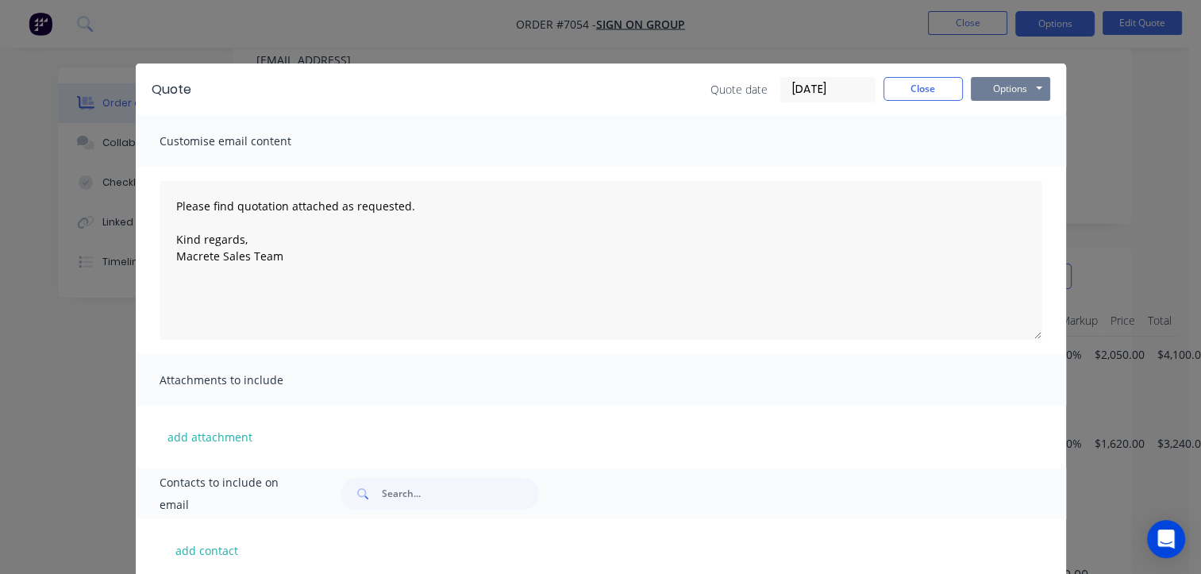
click at [1012, 82] on button "Options" at bounding box center [1010, 89] width 79 height 24
click at [1013, 84] on button "Options" at bounding box center [1010, 89] width 79 height 24
click at [994, 82] on button "Options" at bounding box center [1010, 89] width 79 height 24
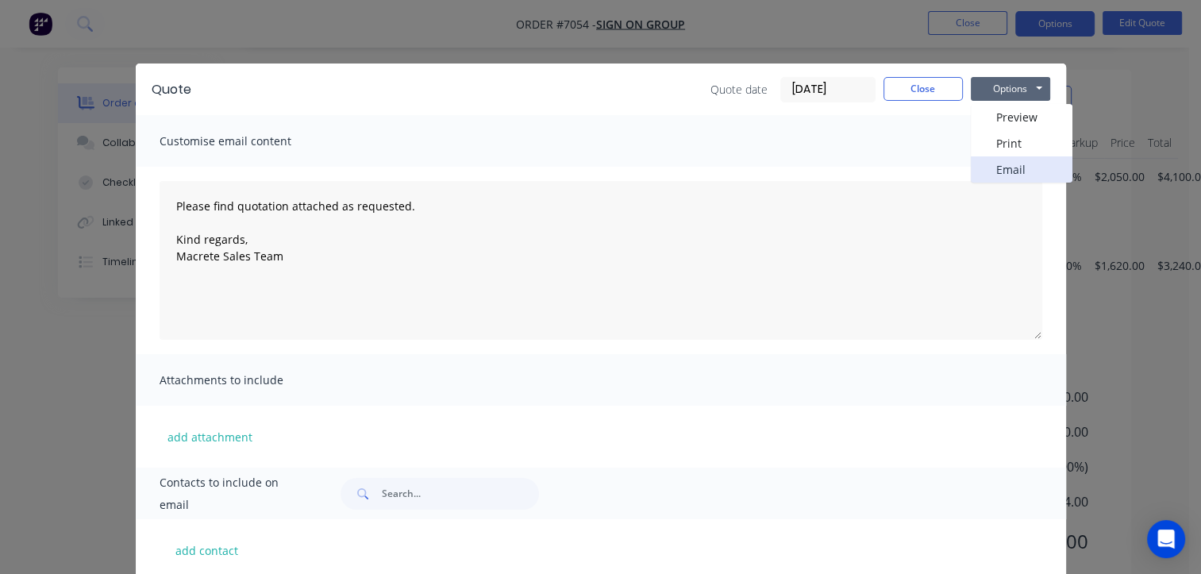
click at [1002, 171] on button "Email" at bounding box center [1022, 169] width 102 height 26
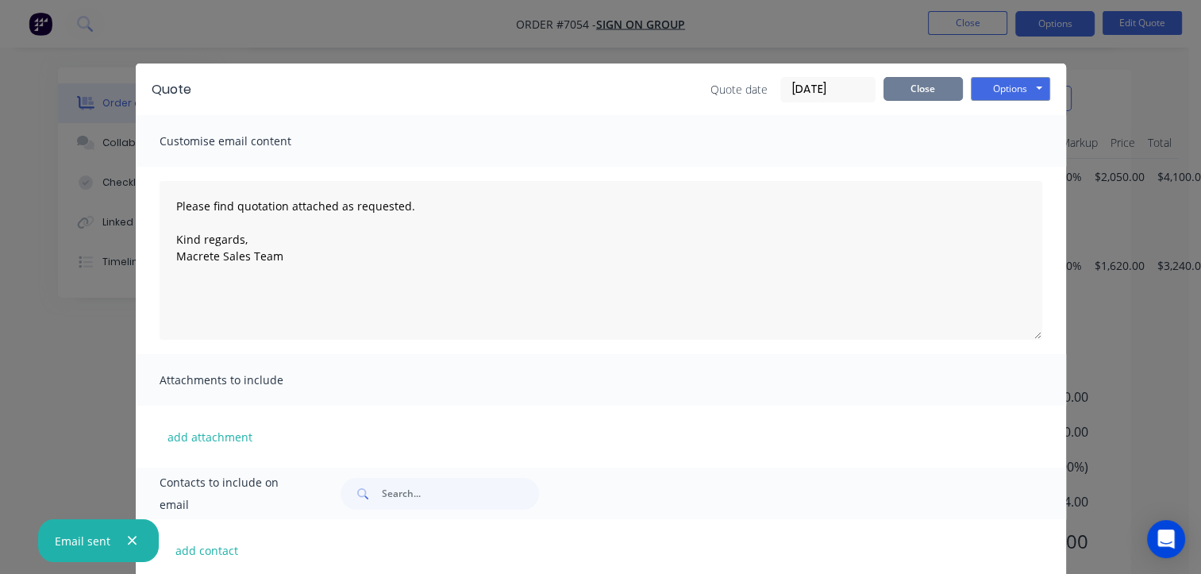
click at [898, 85] on button "Close" at bounding box center [922, 89] width 79 height 24
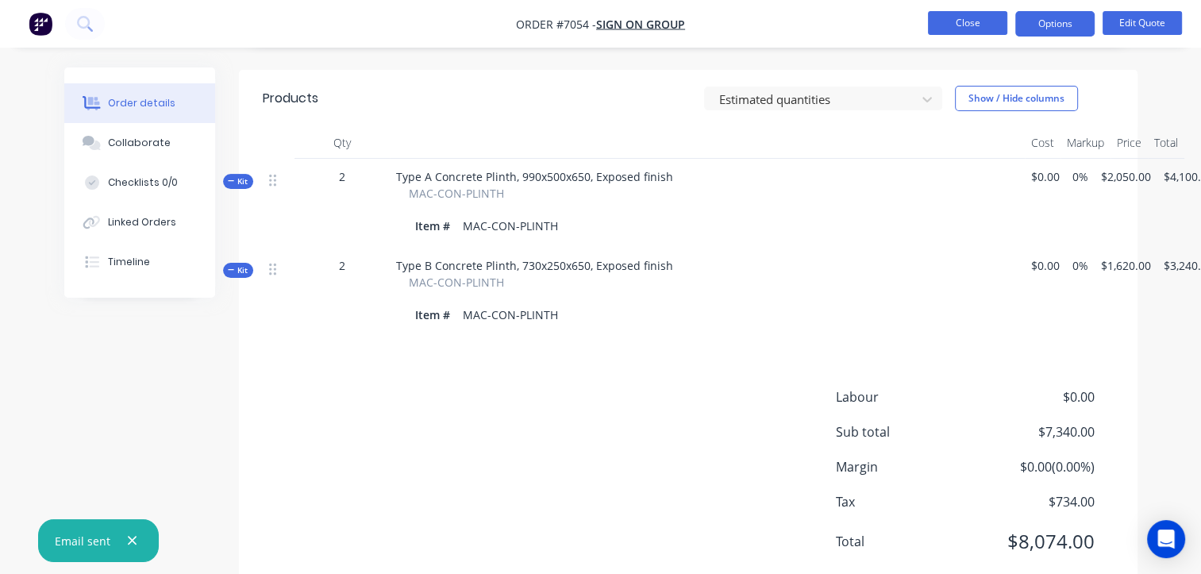
click at [944, 21] on button "Close" at bounding box center [967, 23] width 79 height 24
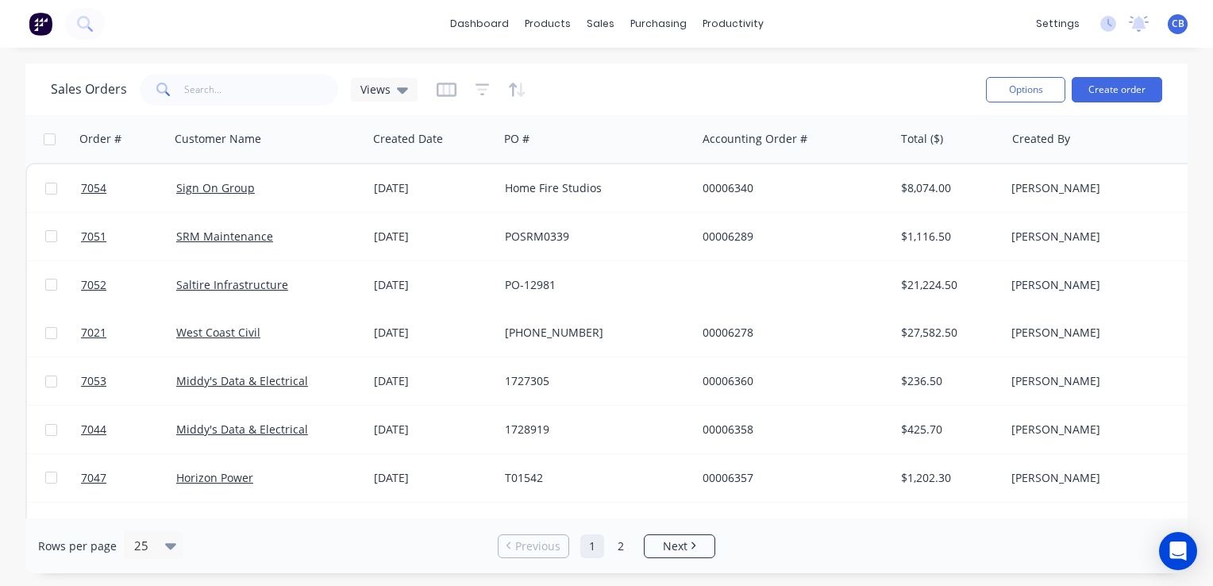
click at [875, 16] on div "dashboard products sales purchasing productivity dashboard products Product Cat…" at bounding box center [606, 24] width 1213 height 48
